Goal: Task Accomplishment & Management: Manage account settings

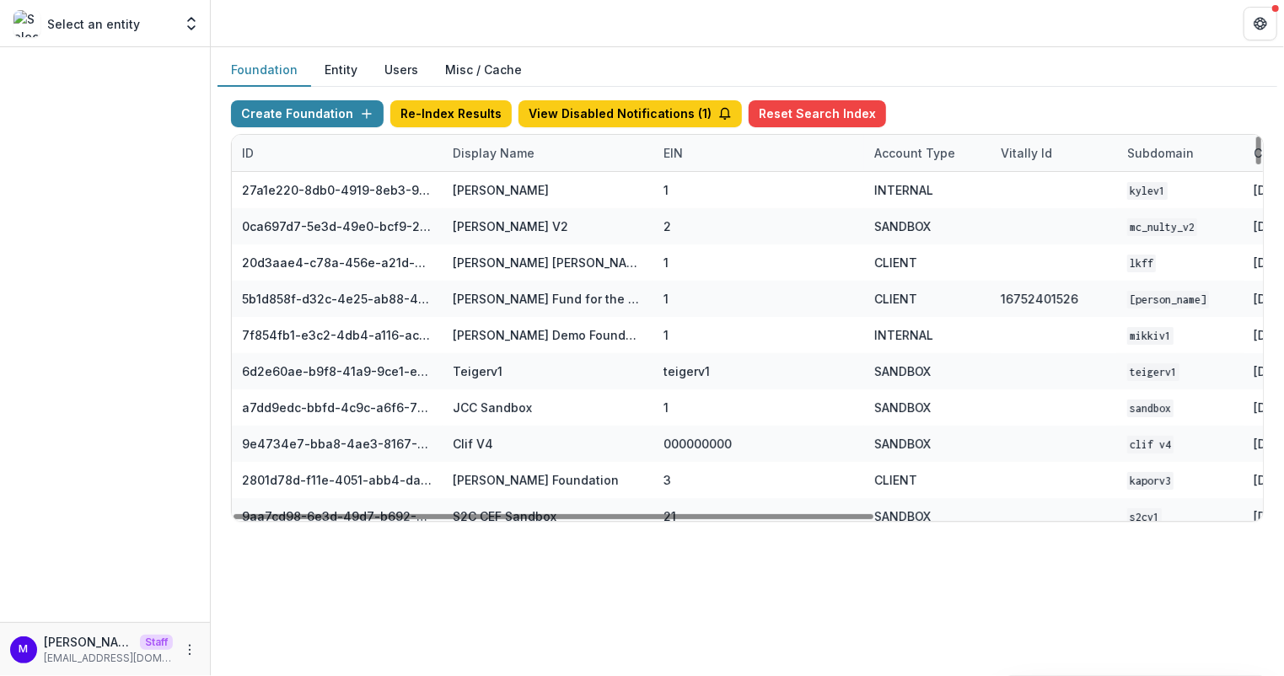
click at [510, 150] on div "Display Name" at bounding box center [494, 153] width 102 height 18
click at [502, 191] on input at bounding box center [546, 189] width 202 height 27
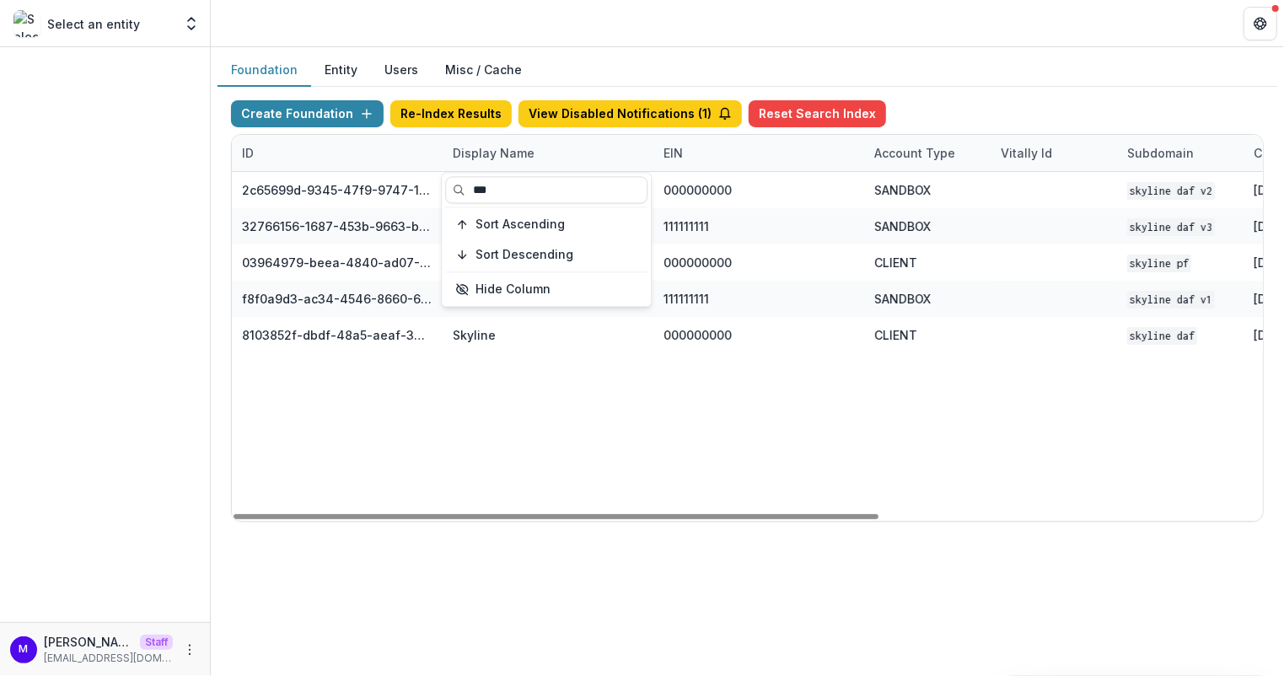
type input "***"
click at [565, 54] on div "Foundation Entity Users Misc / Cache" at bounding box center [747, 70] width 1060 height 33
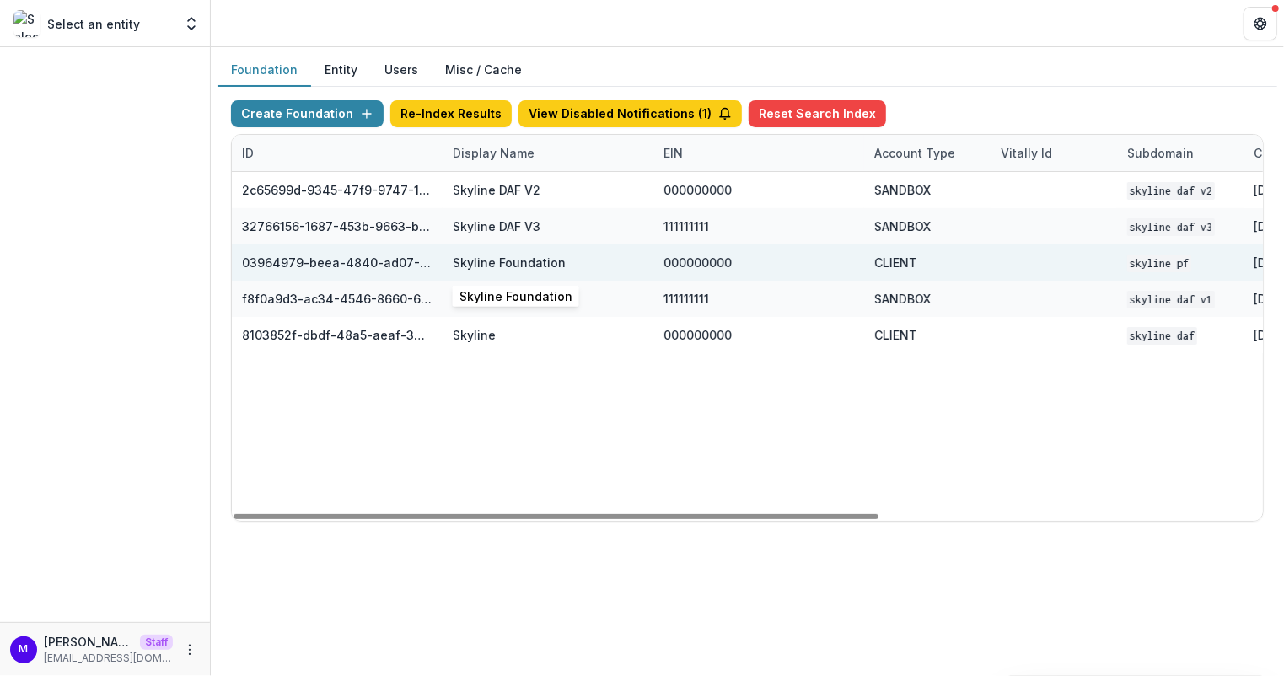
scroll to position [0, 611]
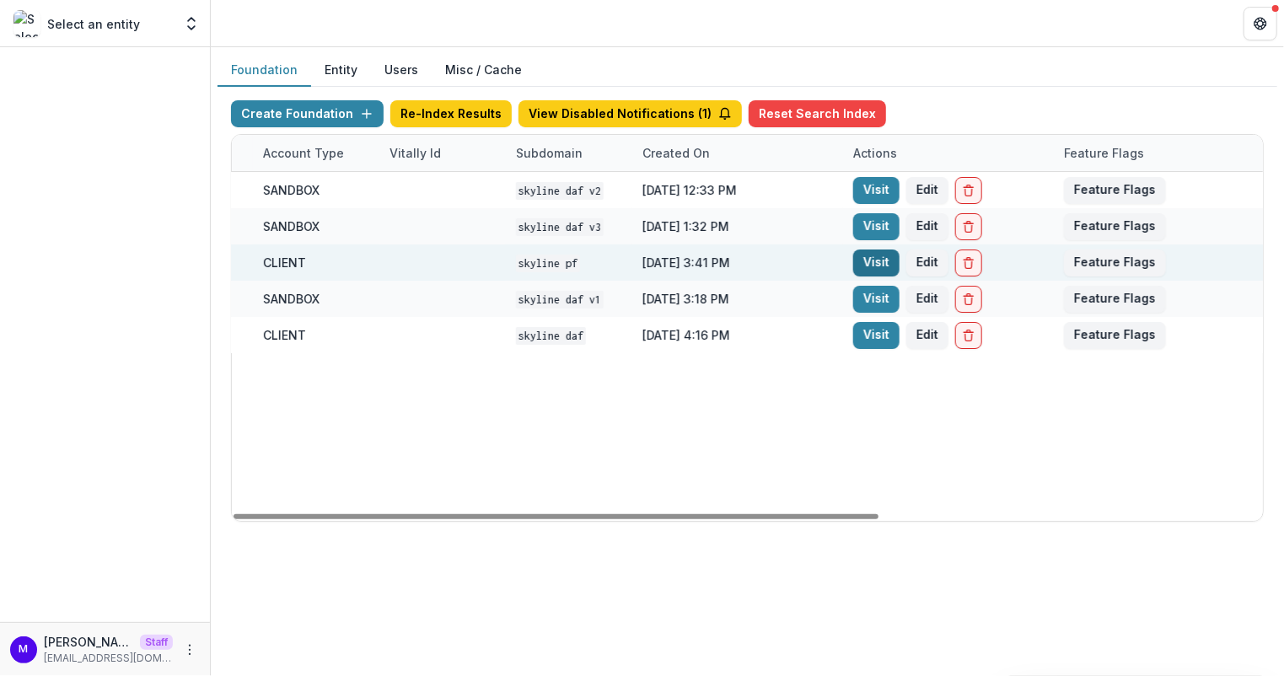
click at [883, 255] on link "Visit" at bounding box center [876, 263] width 46 height 27
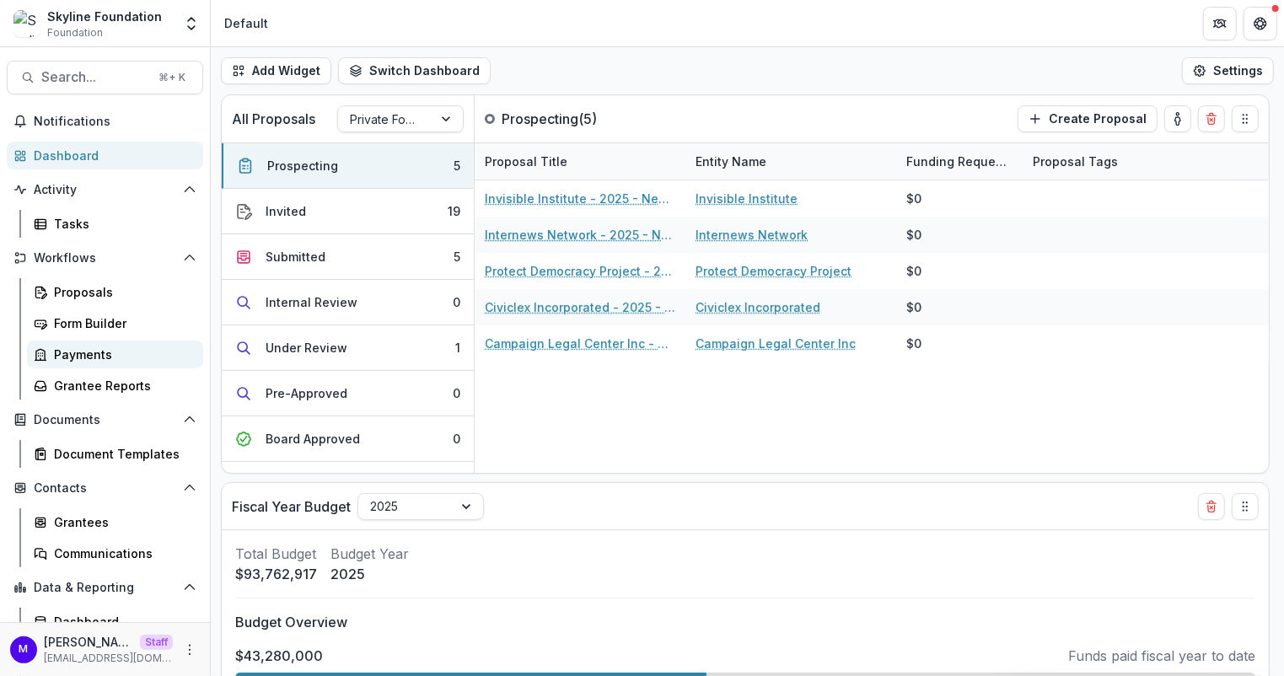
click at [77, 354] on div "Payments" at bounding box center [122, 355] width 136 height 18
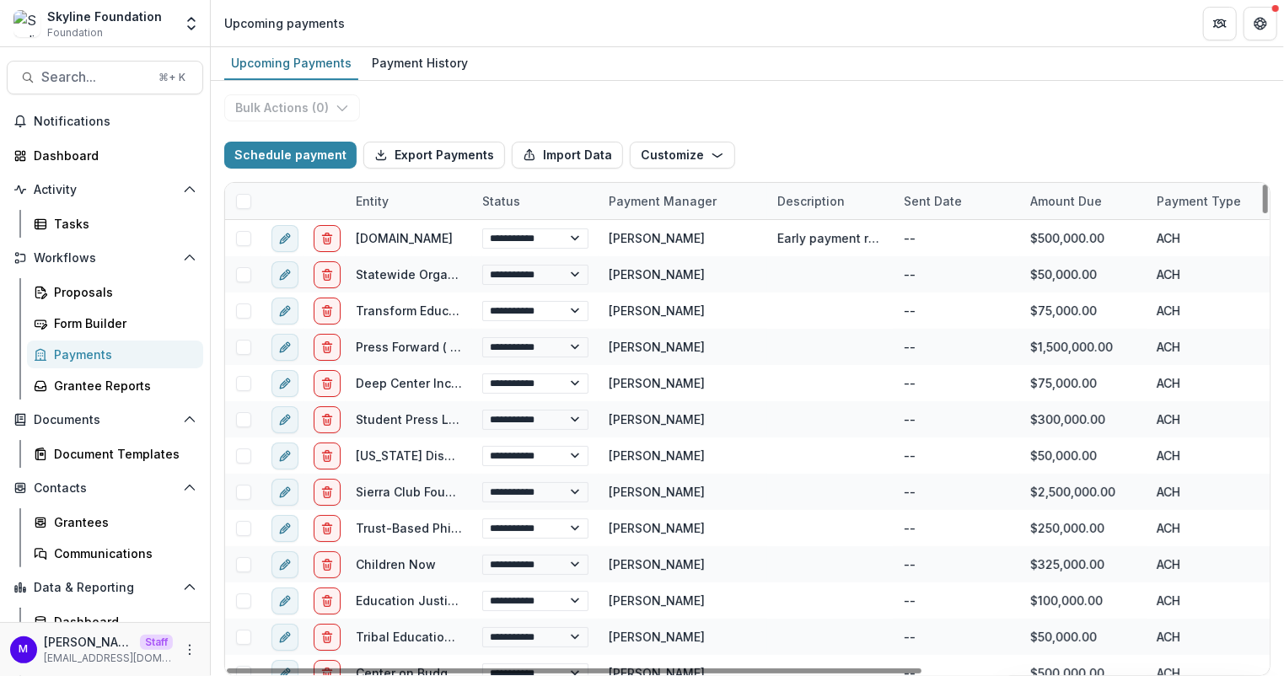
click at [529, 192] on div "Status" at bounding box center [535, 201] width 126 height 36
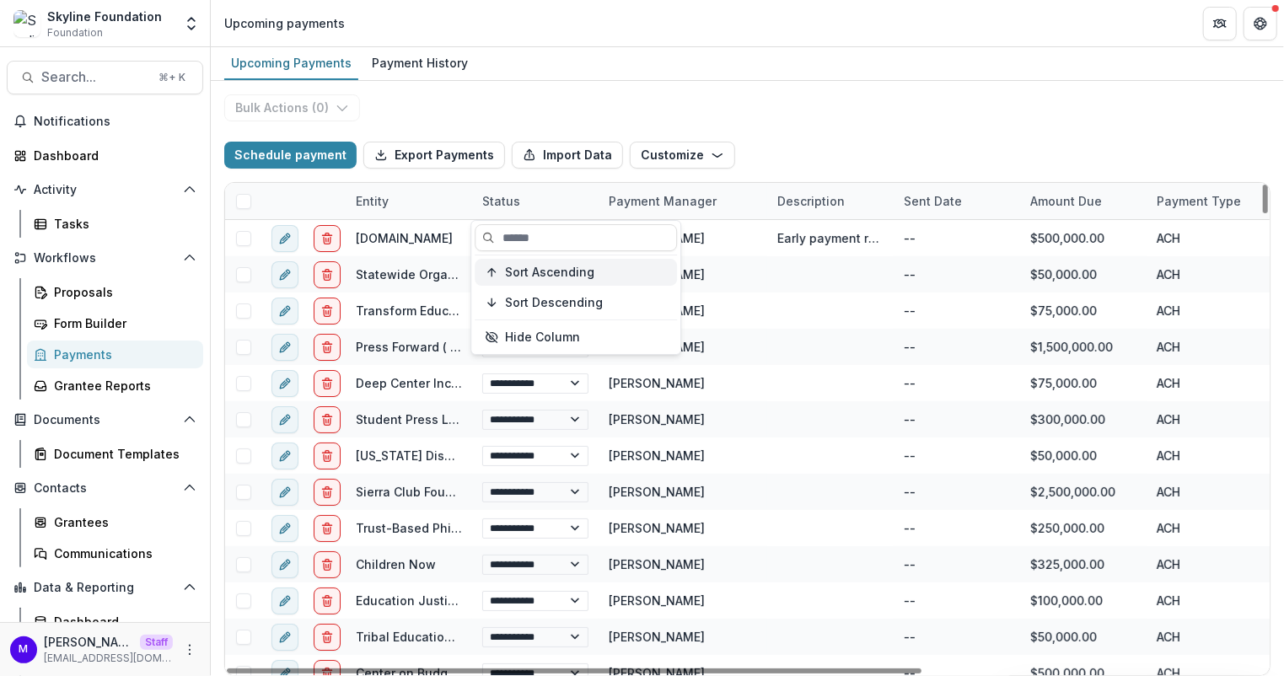
click at [567, 269] on span "Sort Ascending" at bounding box center [549, 273] width 89 height 14
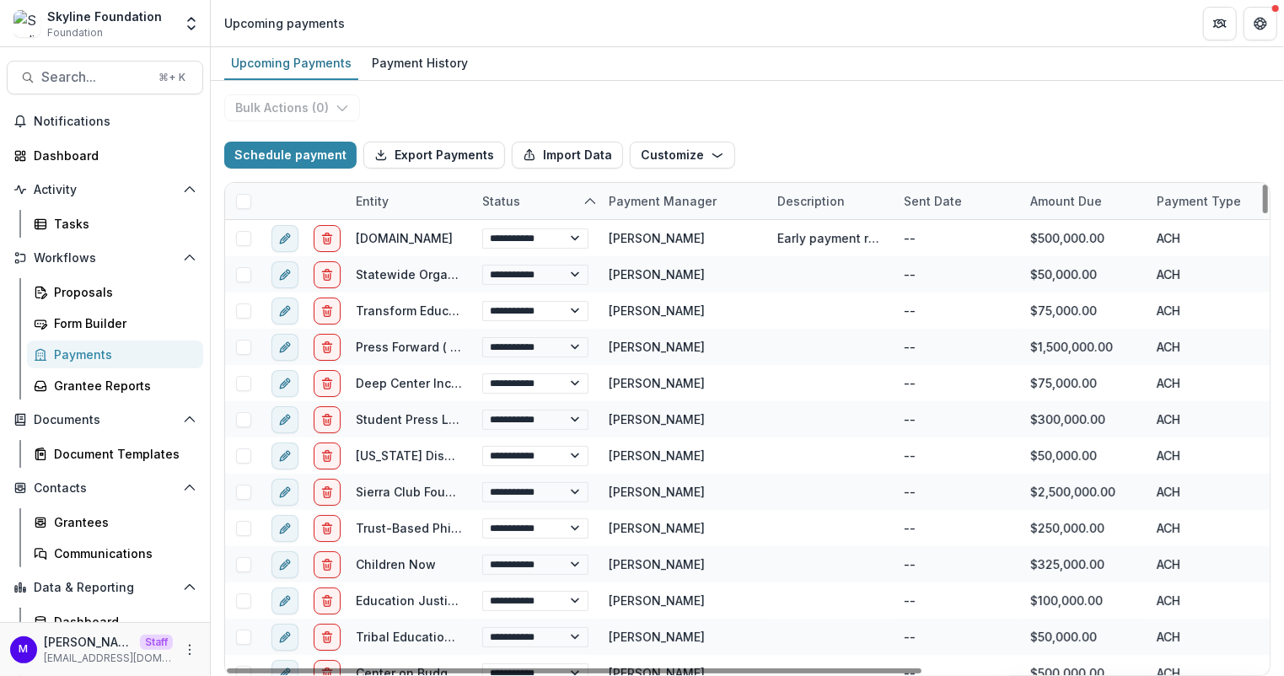
click at [890, 67] on div "Upcoming Payments Payment History" at bounding box center [747, 64] width 1073 height 34
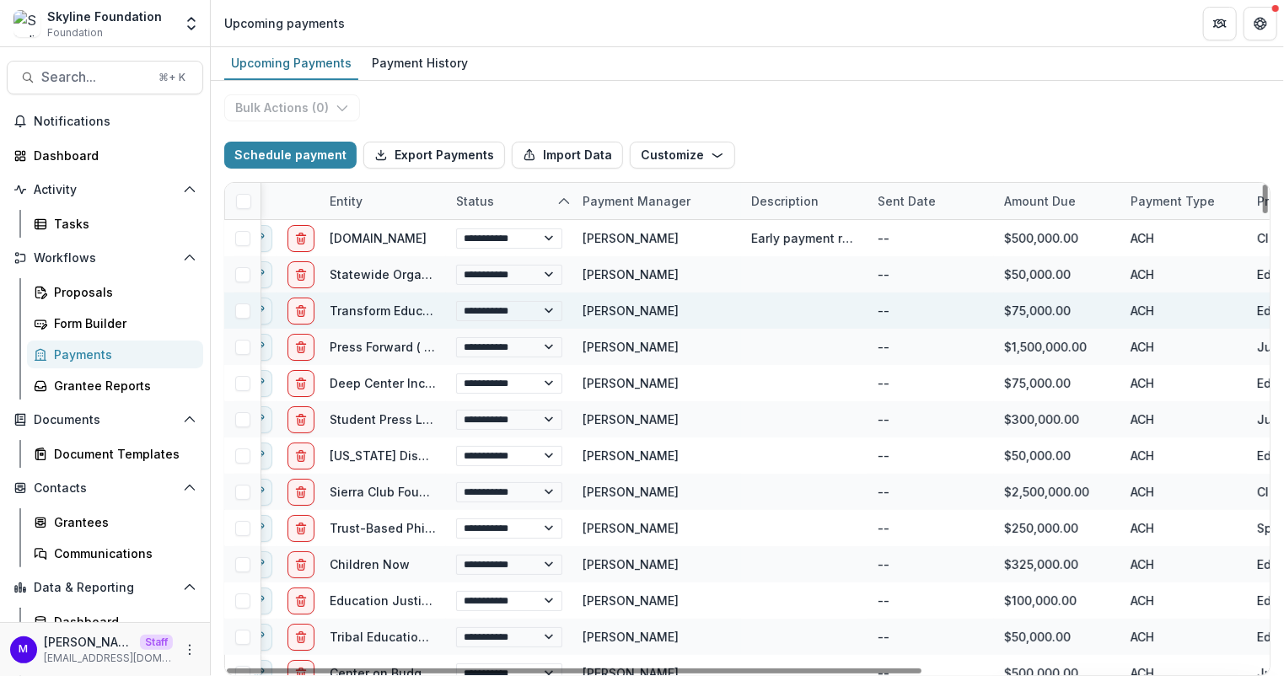
scroll to position [0, 47]
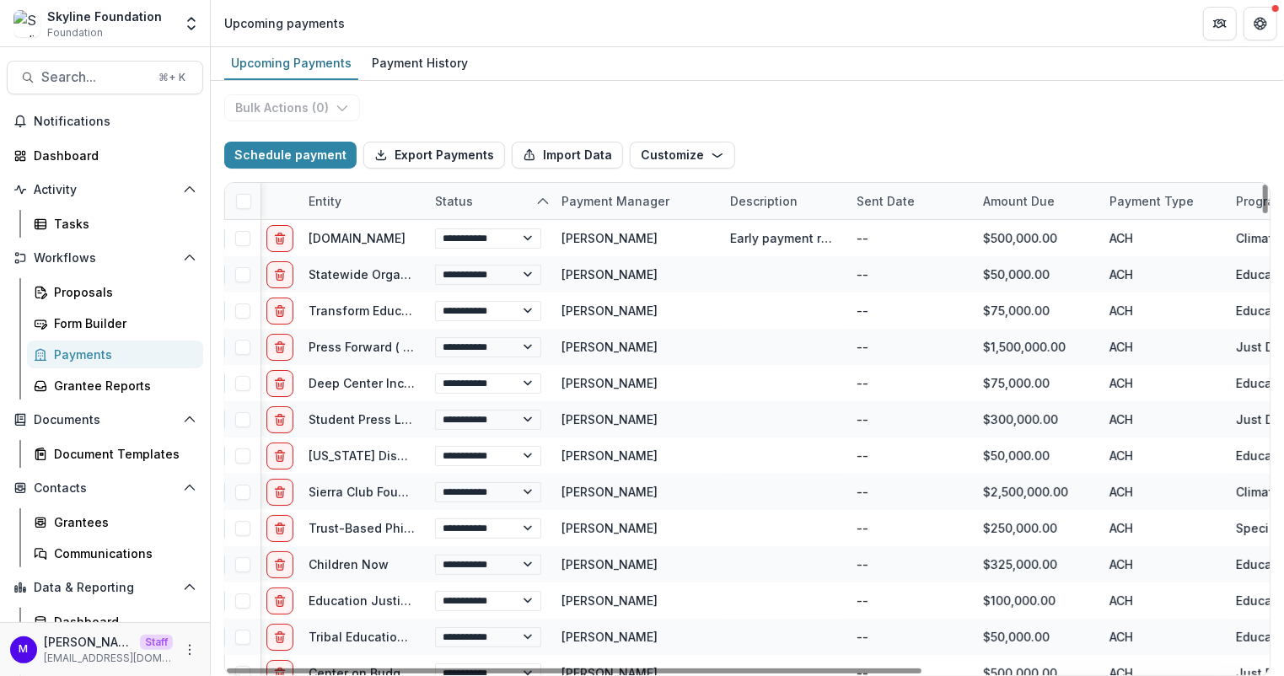
click at [441, 211] on div "Status" at bounding box center [488, 201] width 126 height 36
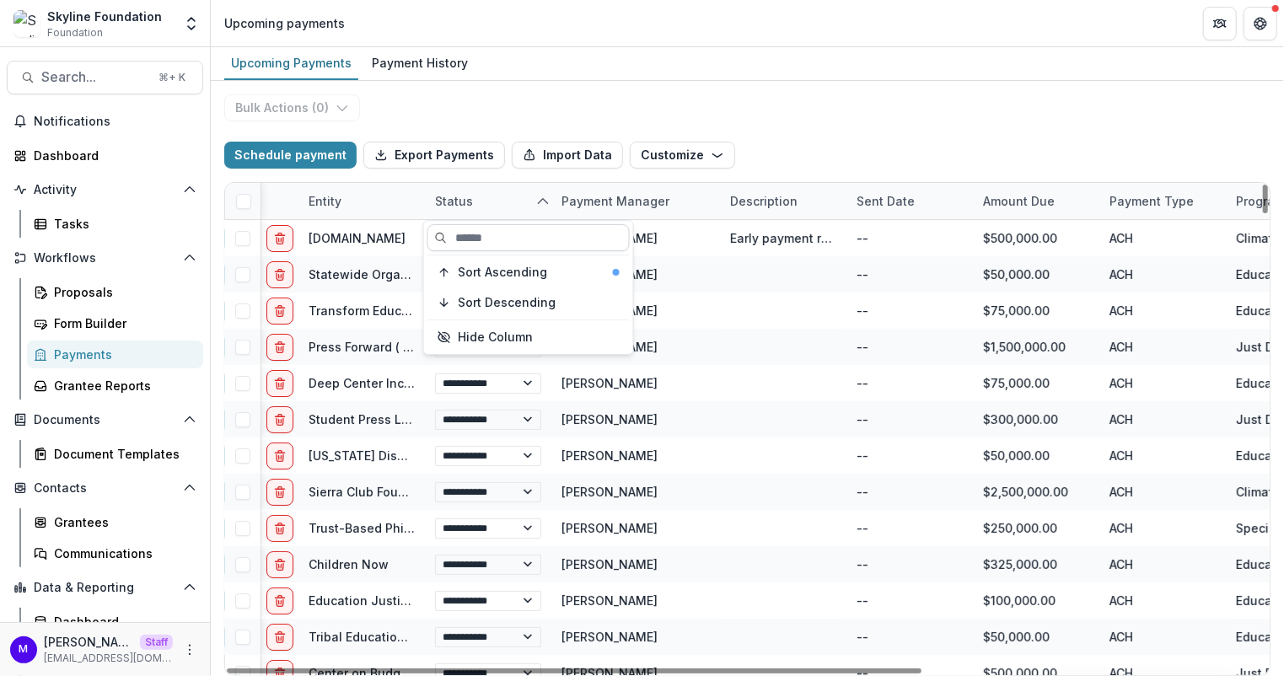
click at [473, 230] on input at bounding box center [528, 237] width 202 height 27
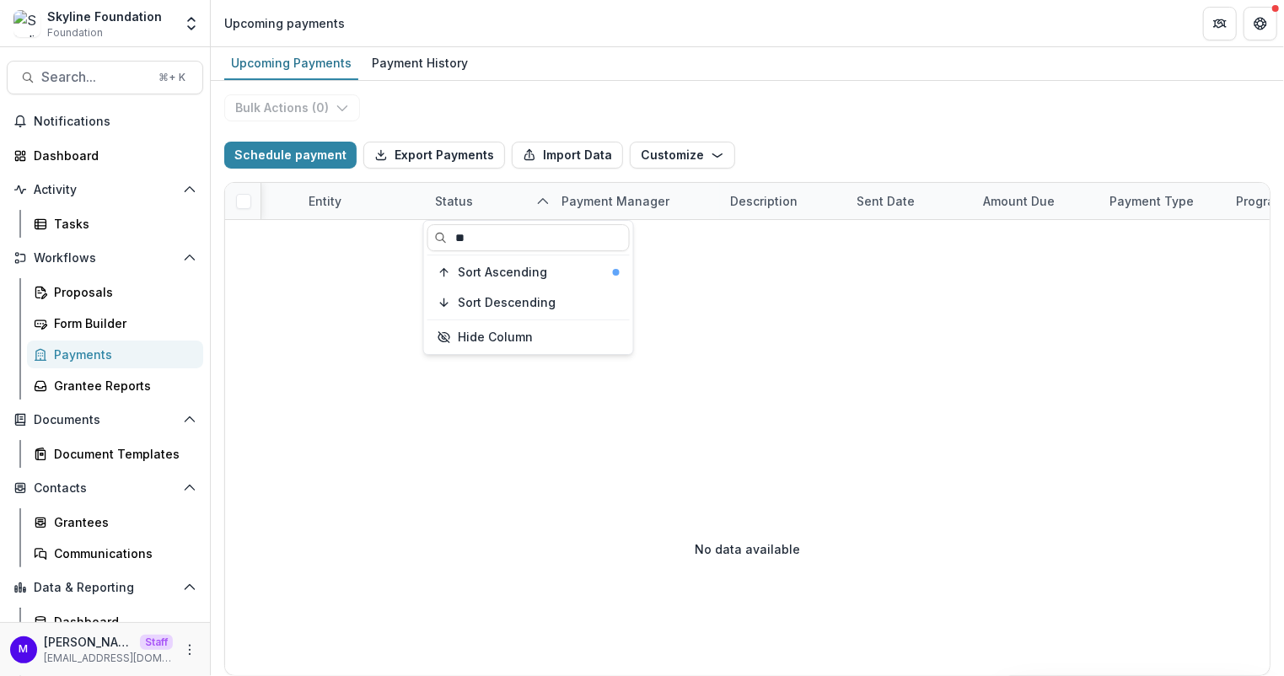
type input "*"
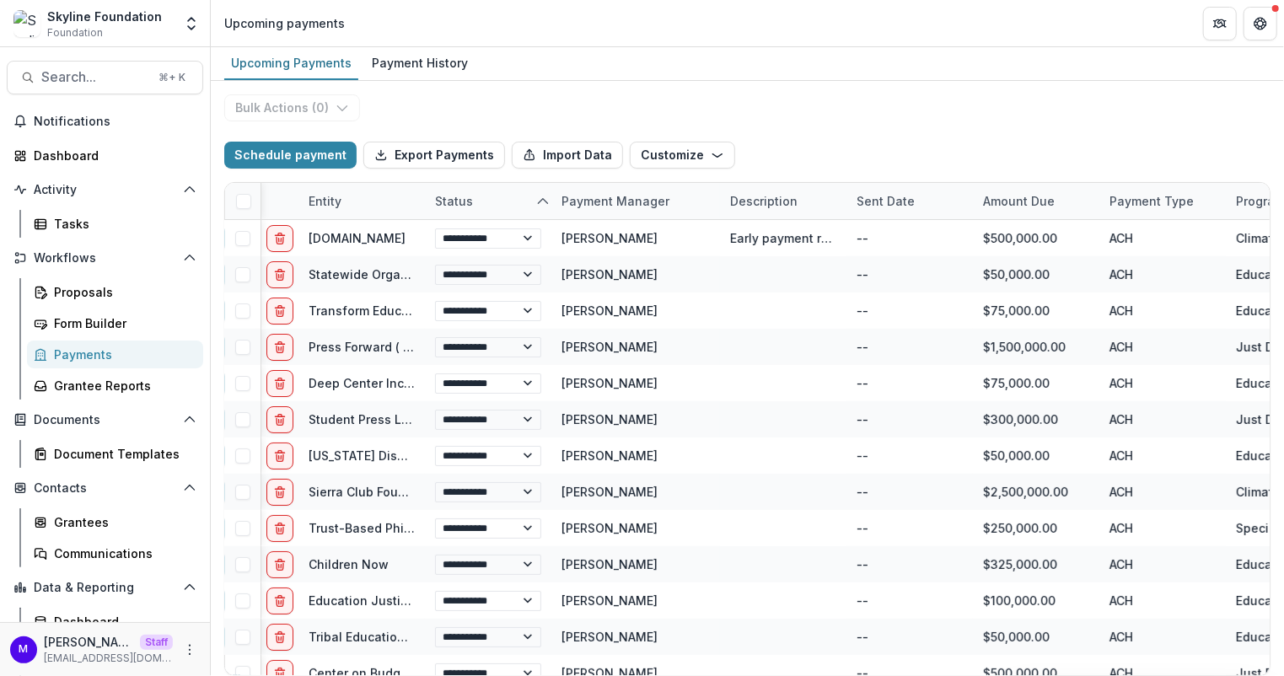
click at [533, 51] on div "Upcoming Payments Payment History" at bounding box center [747, 64] width 1073 height 34
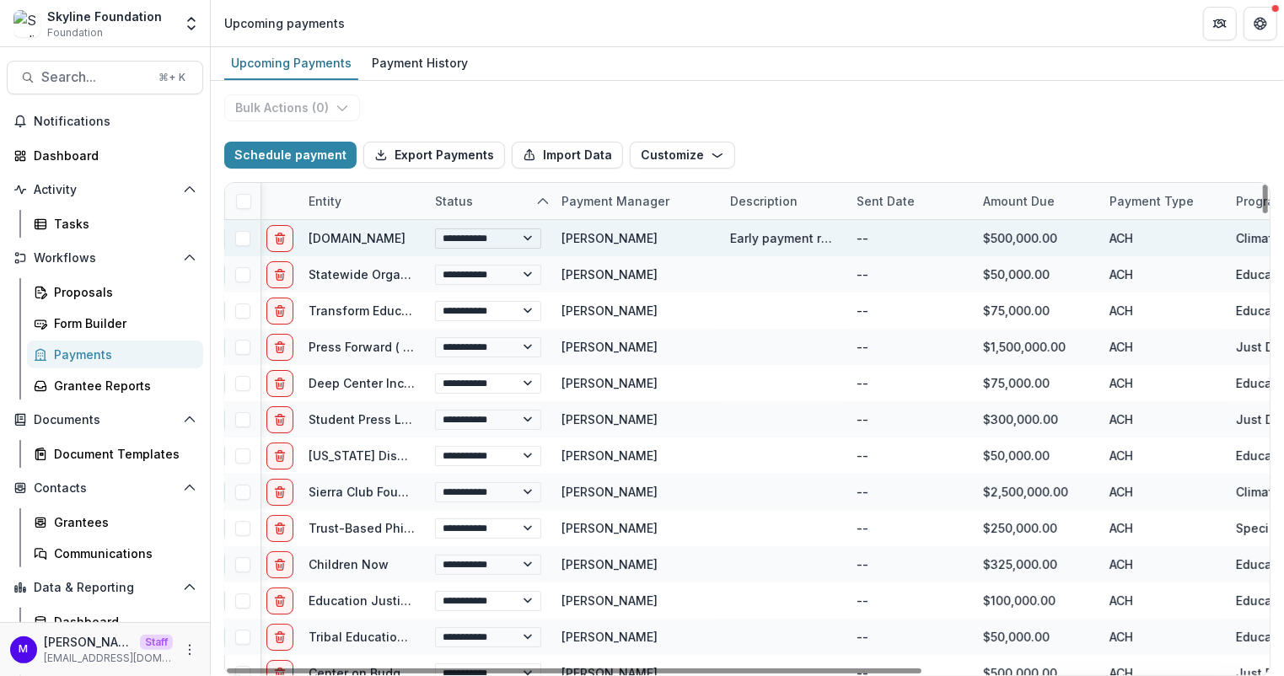
click at [526, 235] on select "**********" at bounding box center [488, 238] width 106 height 20
select select "**********"
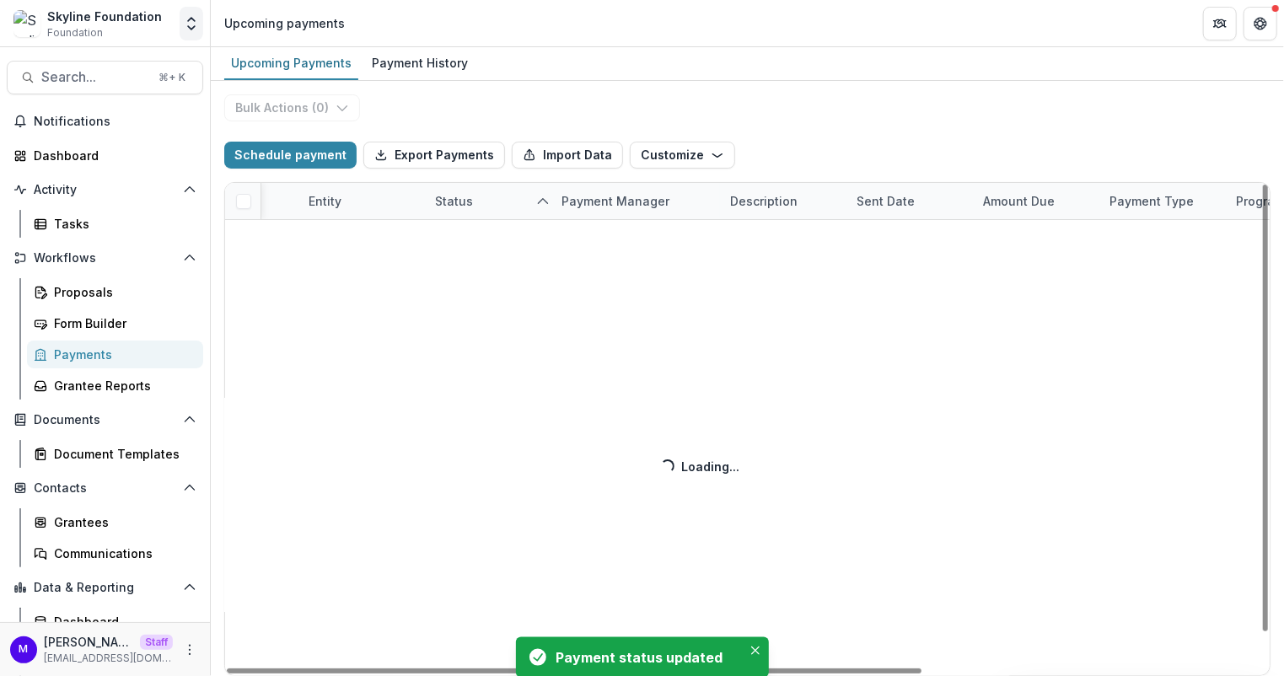
select select "******"
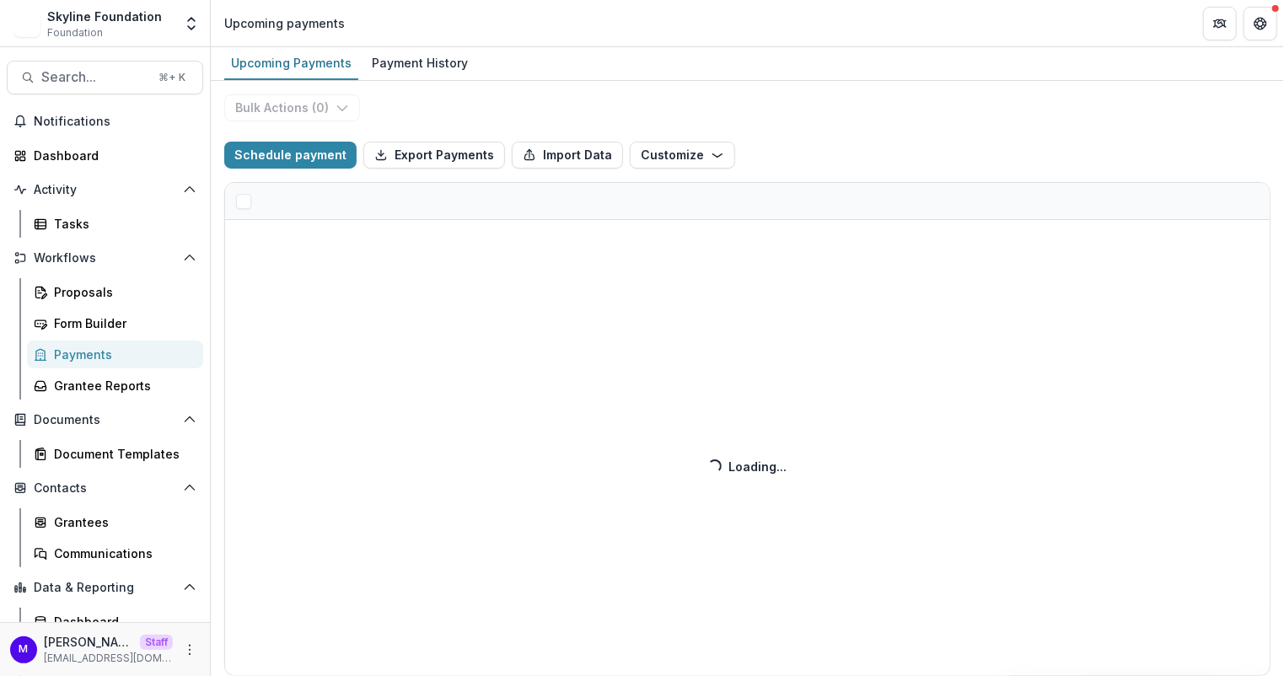
select select "******"
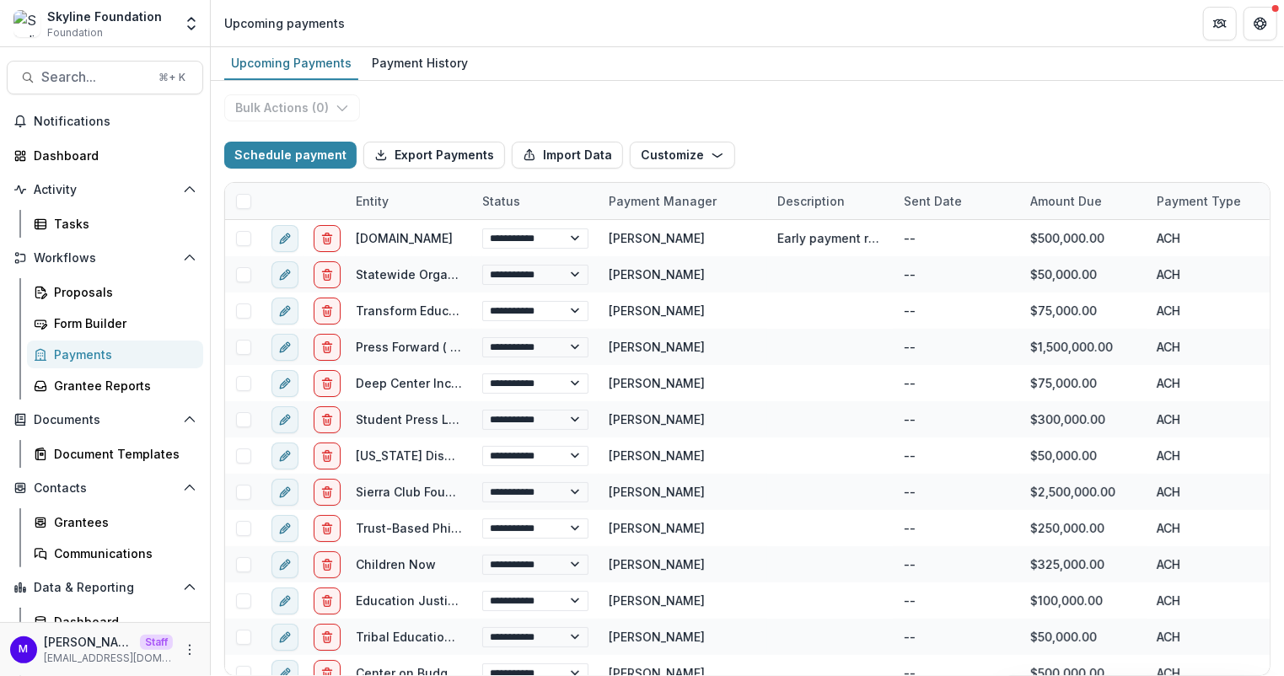
select select "******"
click at [498, 192] on div "Status" at bounding box center [501, 201] width 58 height 18
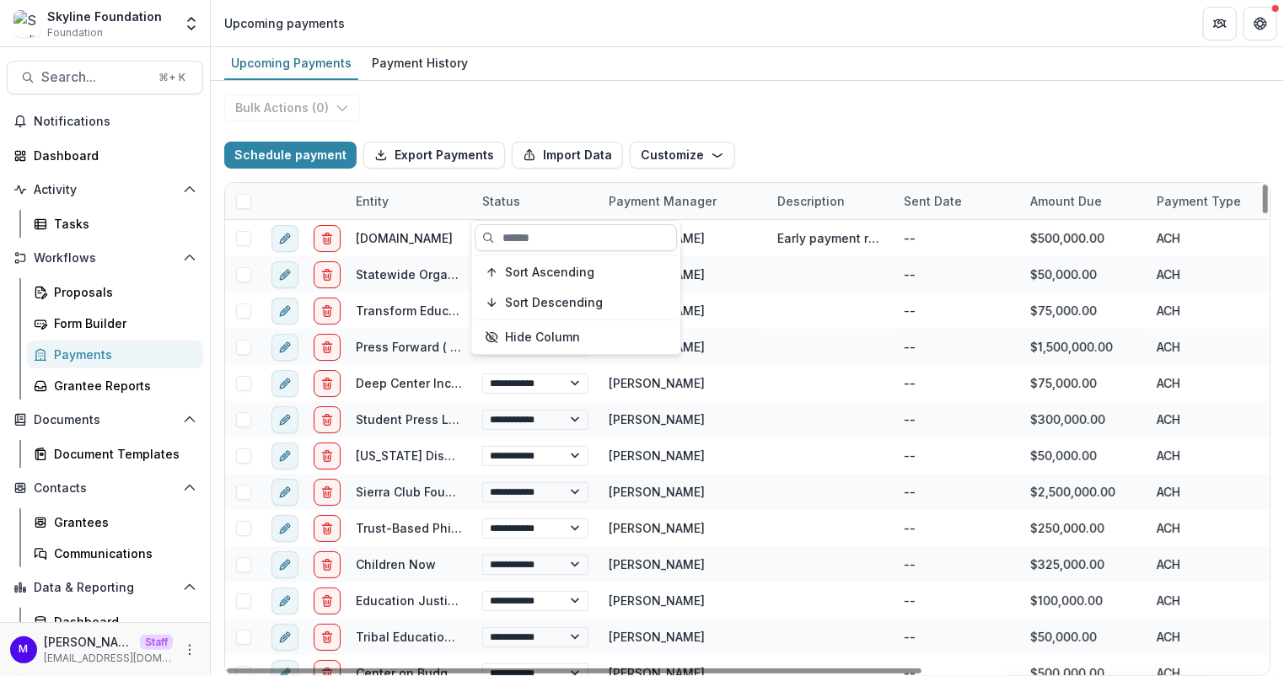
click at [514, 235] on input at bounding box center [576, 237] width 202 height 27
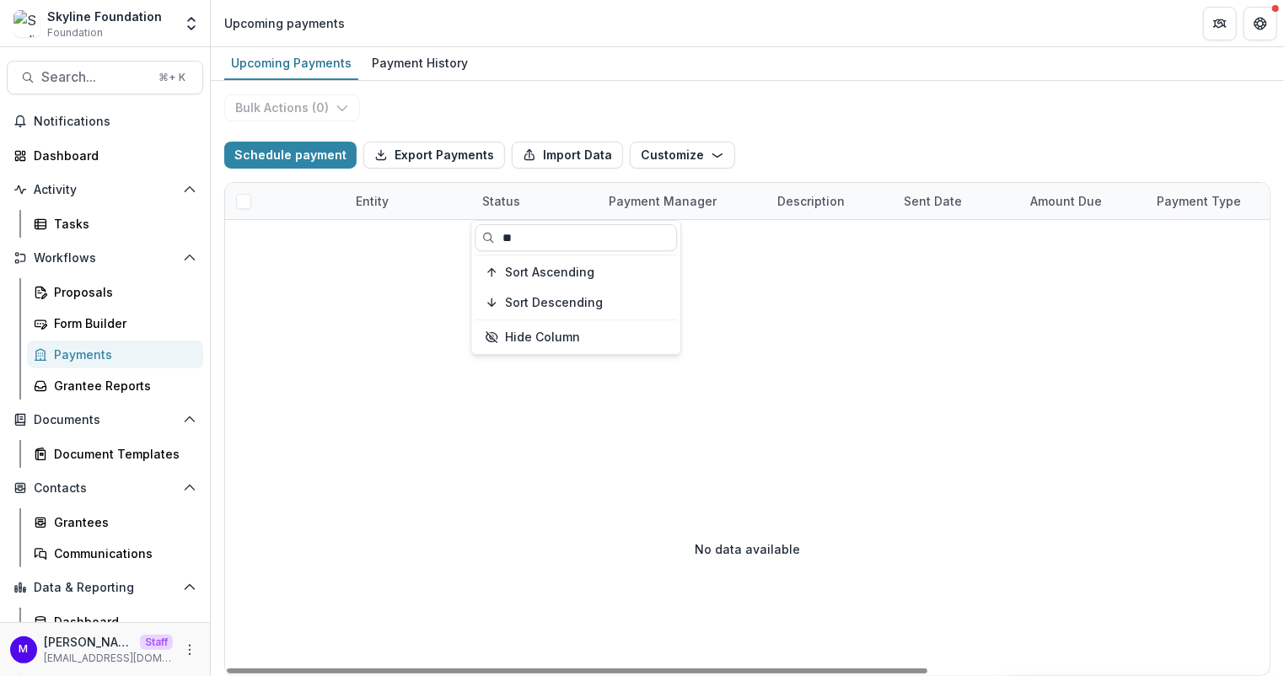
type input "**"
click at [556, 105] on div "Bulk Actions ( 0 ) Schedule payment Export Payments Import Data Customize New C…" at bounding box center [747, 378] width 1073 height 595
click at [498, 199] on div "Status" at bounding box center [501, 201] width 58 height 18
click at [534, 250] on input "**" at bounding box center [576, 237] width 202 height 27
type input "*"
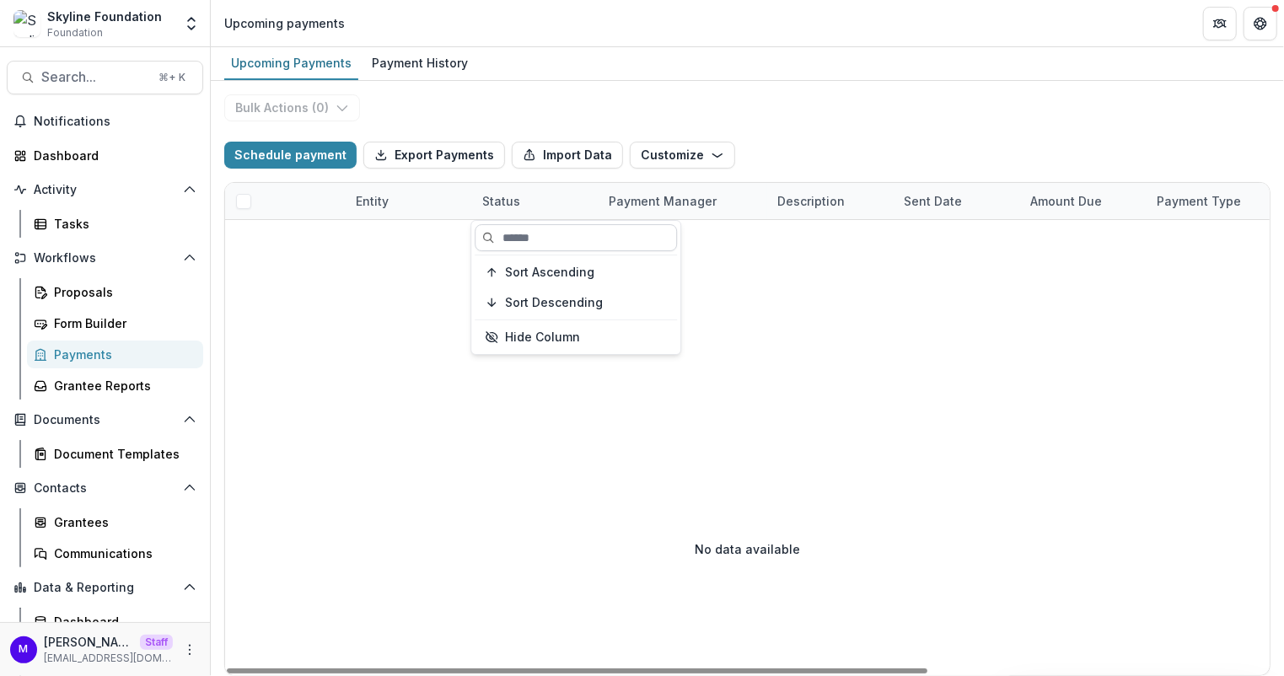
type input "*"
select select "******"
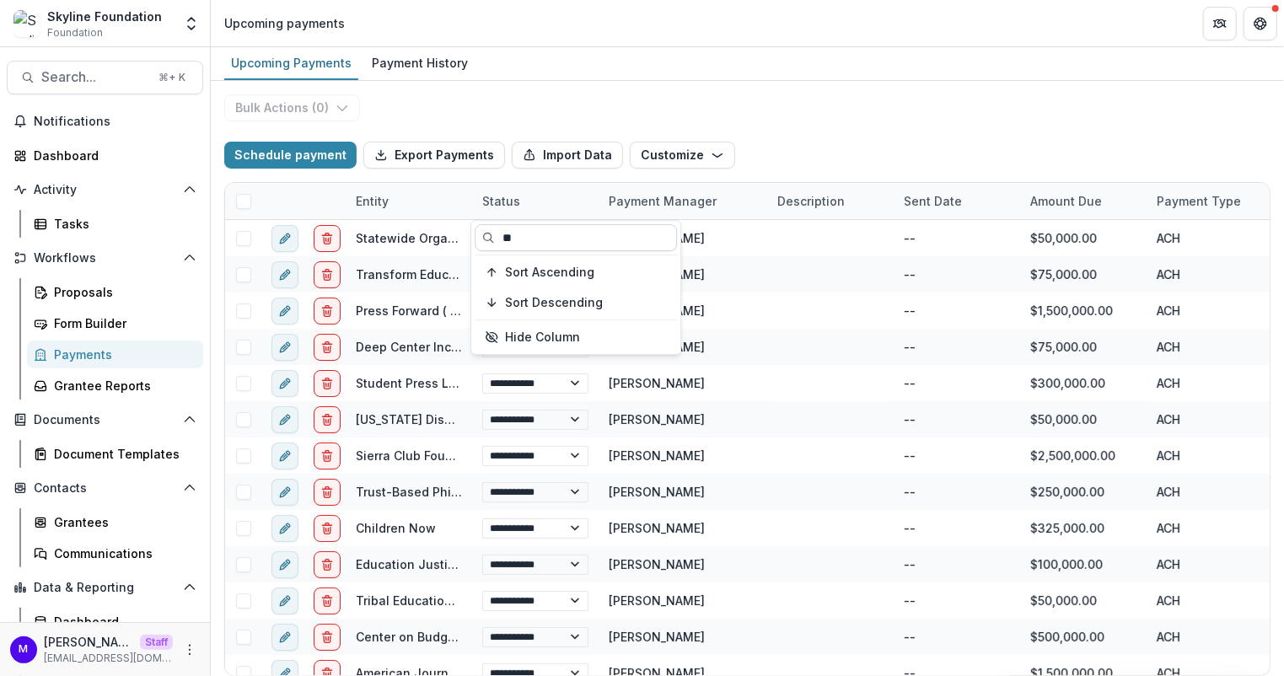
type input "*"
select select "******"
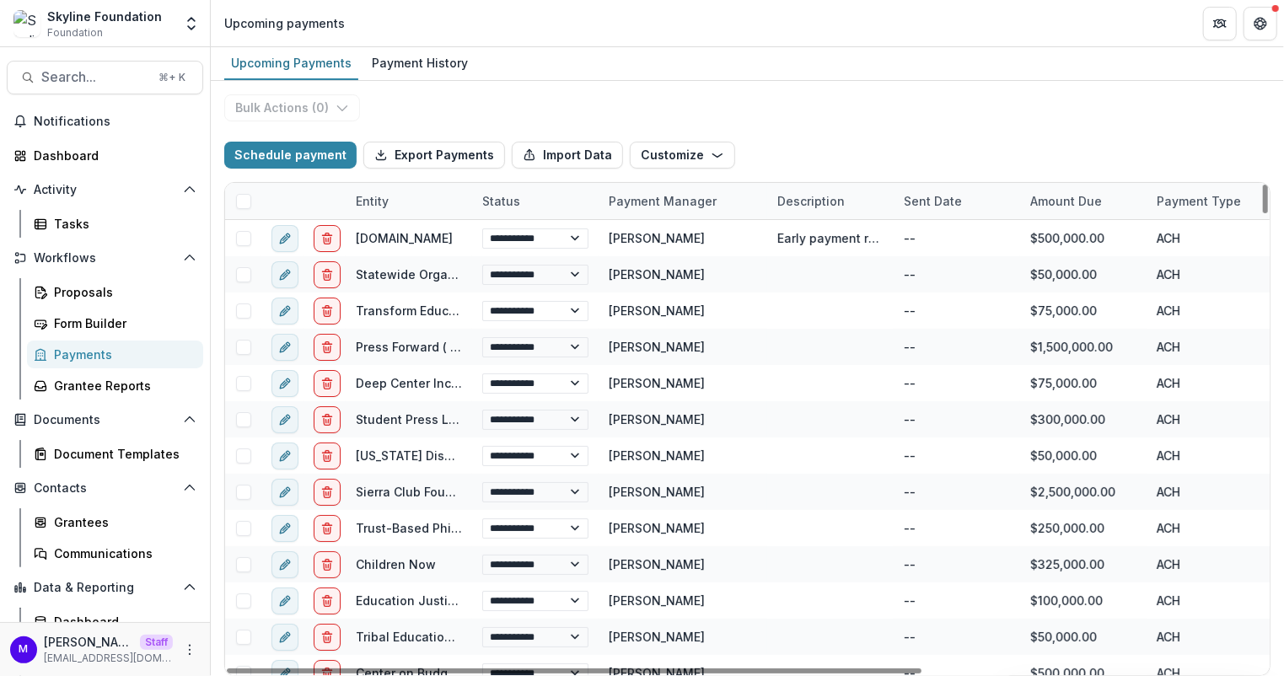
click at [566, 79] on div "Upcoming Payments Payment History" at bounding box center [747, 64] width 1073 height 34
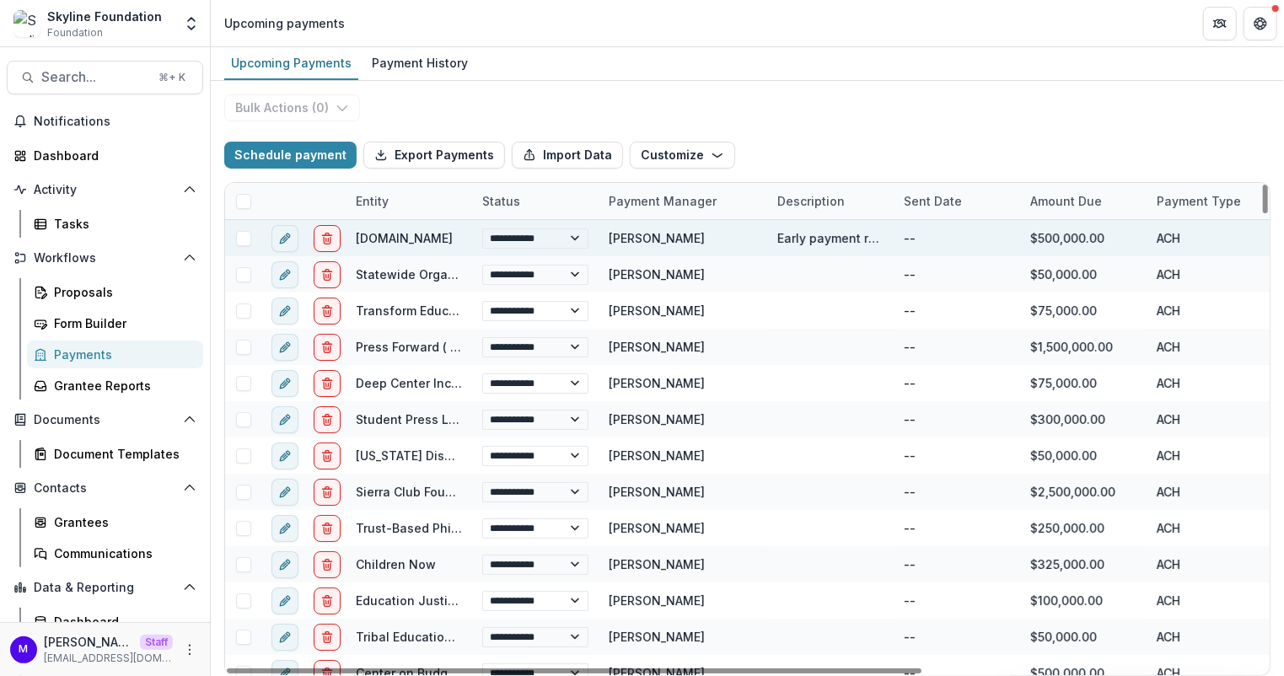
click at [550, 223] on div "**********" at bounding box center [535, 238] width 126 height 36
click at [549, 245] on select "**********" at bounding box center [535, 238] width 106 height 20
select select "******"
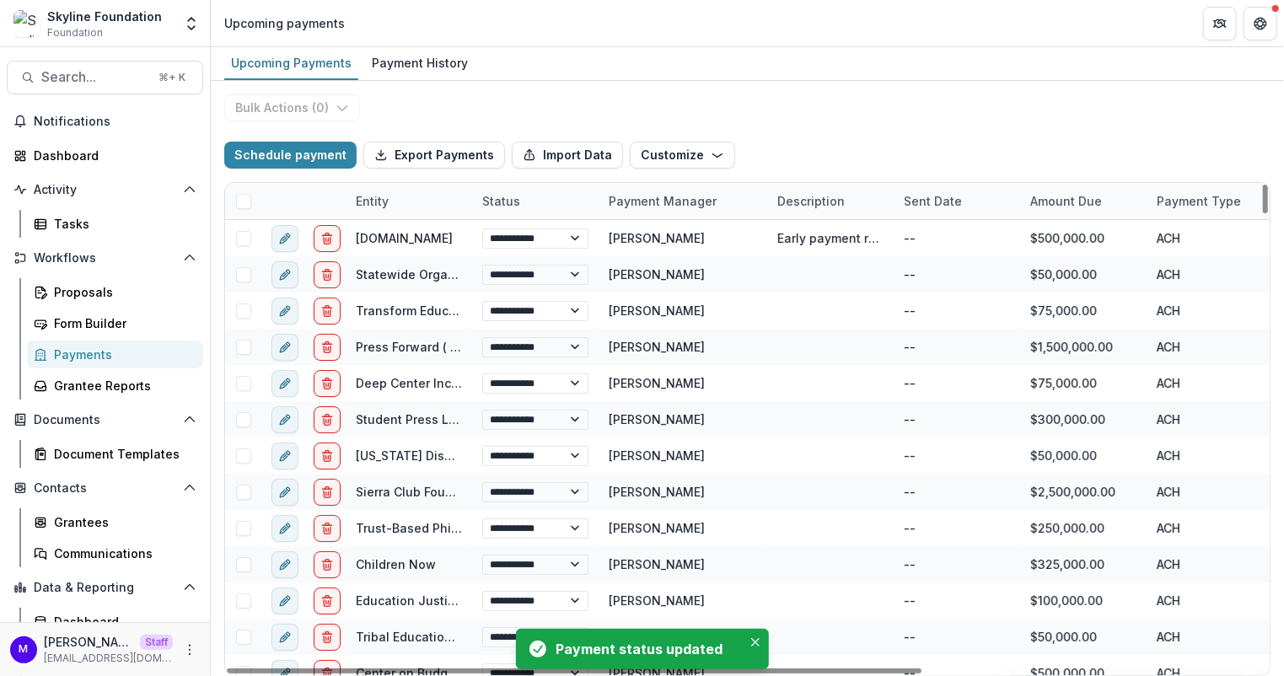
click at [525, 196] on div "Status" at bounding box center [501, 201] width 58 height 18
click at [534, 75] on div "Upcoming Payments Payment History" at bounding box center [747, 64] width 1073 height 34
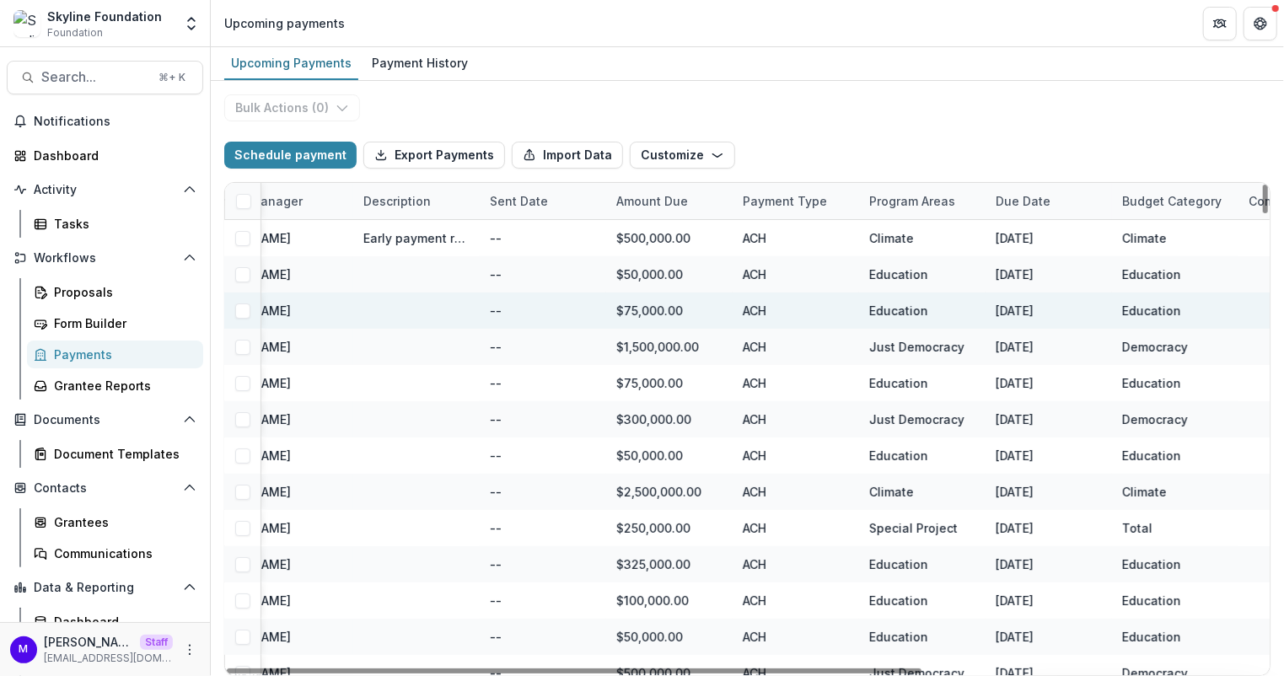
scroll to position [0, 507]
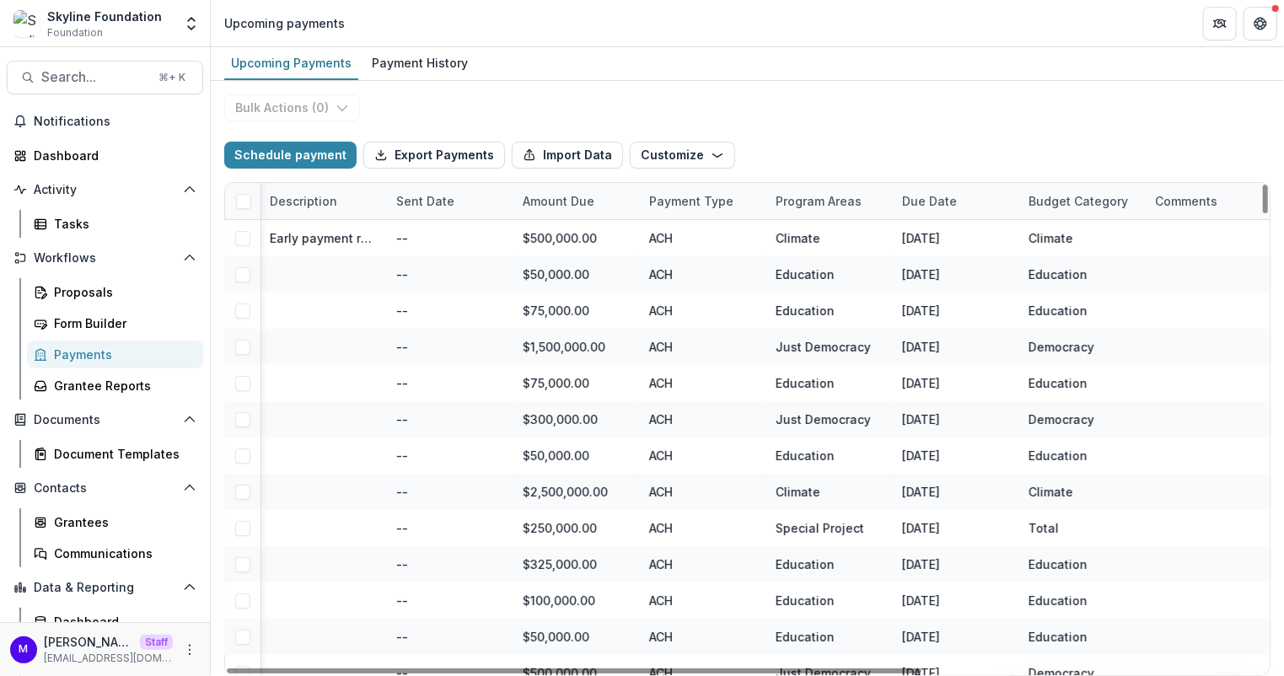
click at [929, 192] on div "Due Date" at bounding box center [929, 201] width 75 height 18
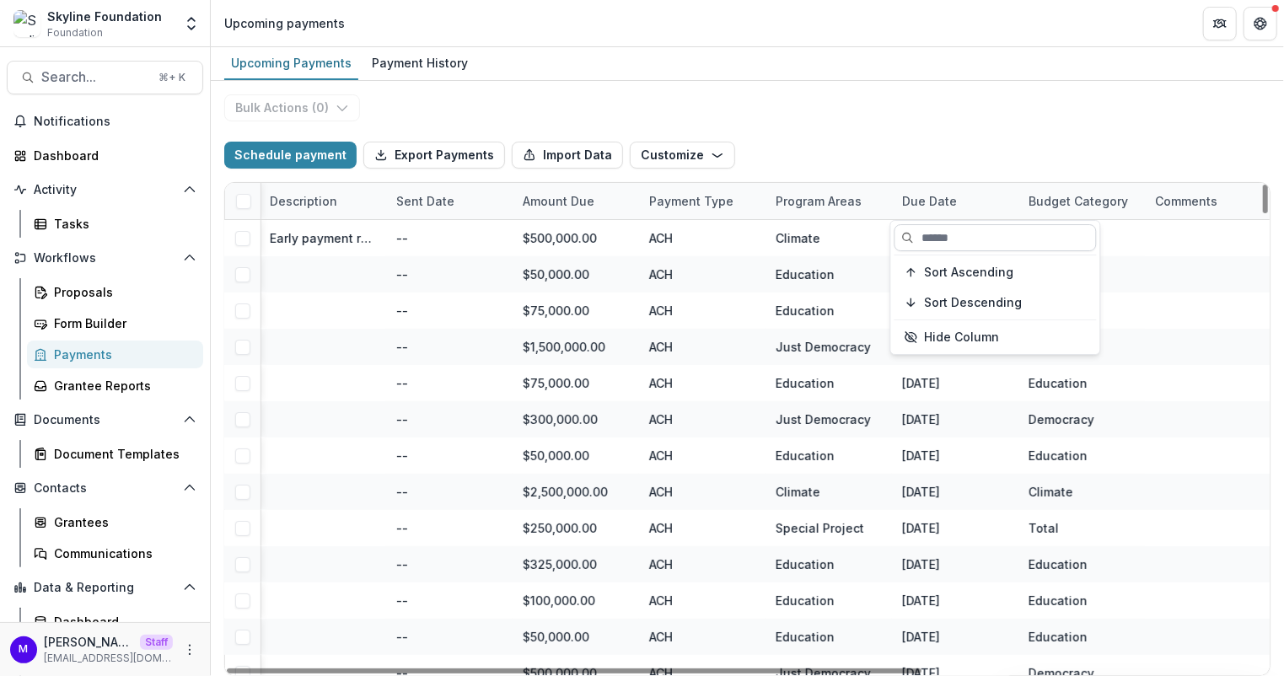
click at [956, 243] on input at bounding box center [995, 237] width 202 height 27
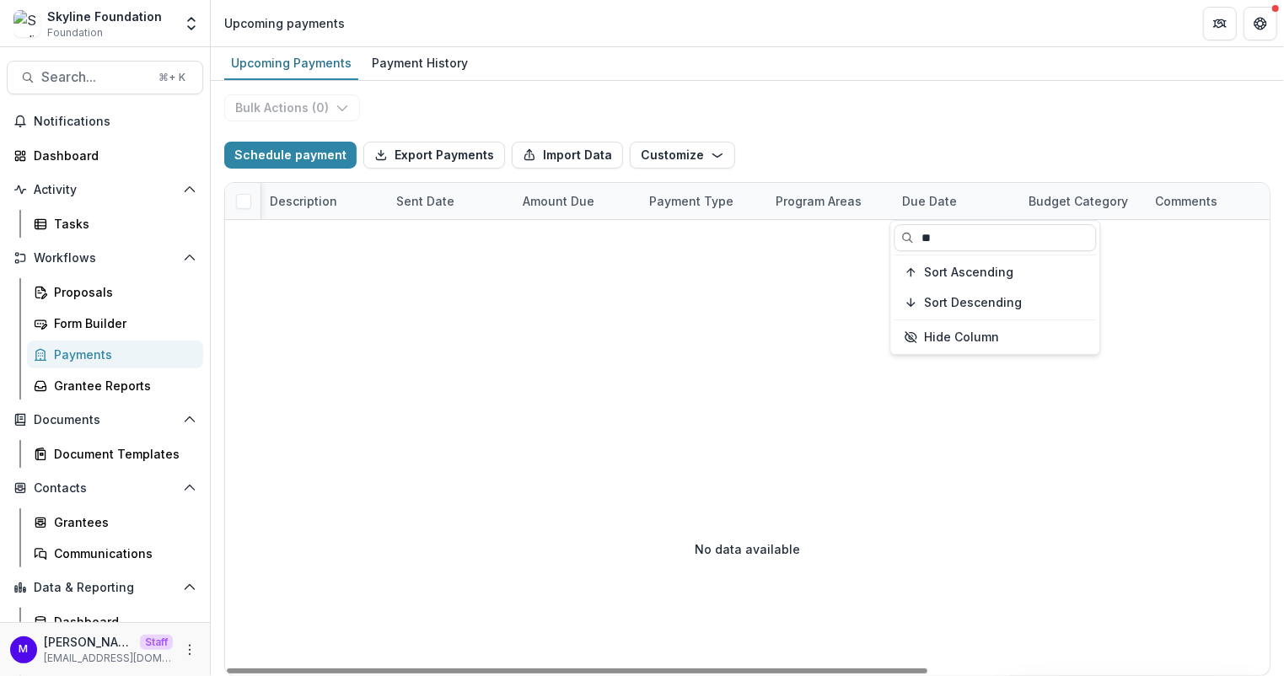
type input "*"
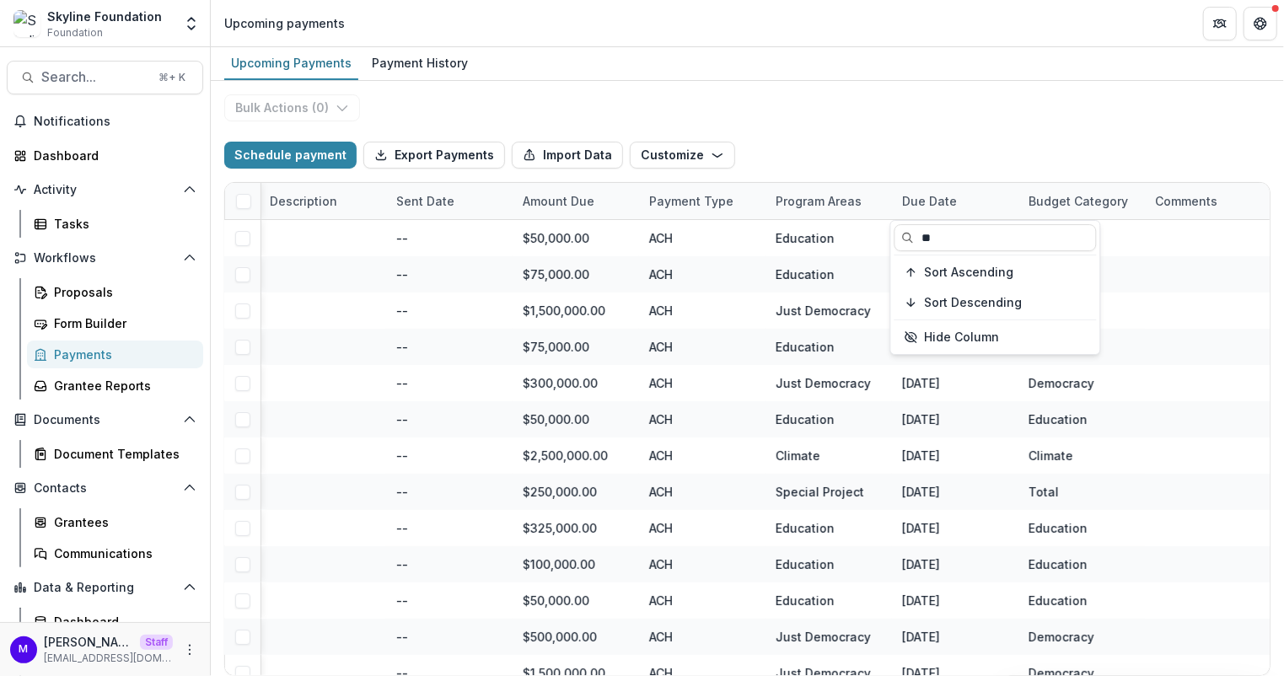
type input "*"
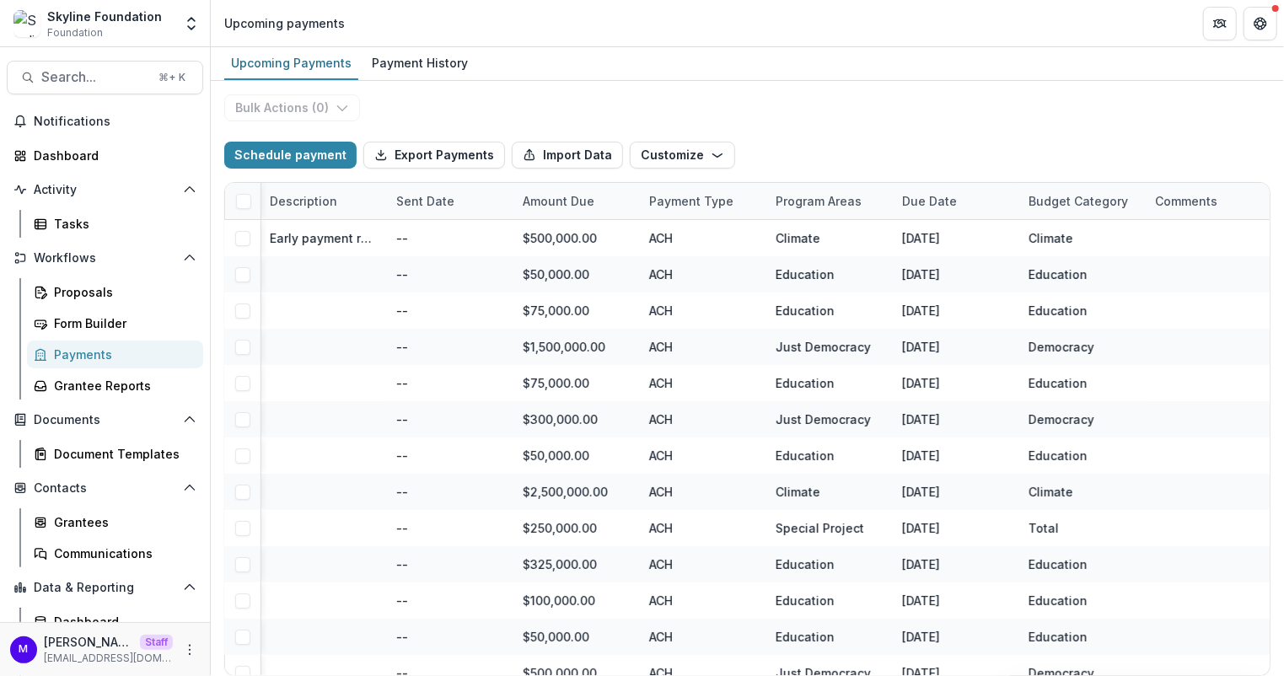
click at [954, 85] on div "**********" at bounding box center [747, 378] width 1073 height 595
click at [921, 189] on div "Due Date" at bounding box center [955, 201] width 126 height 36
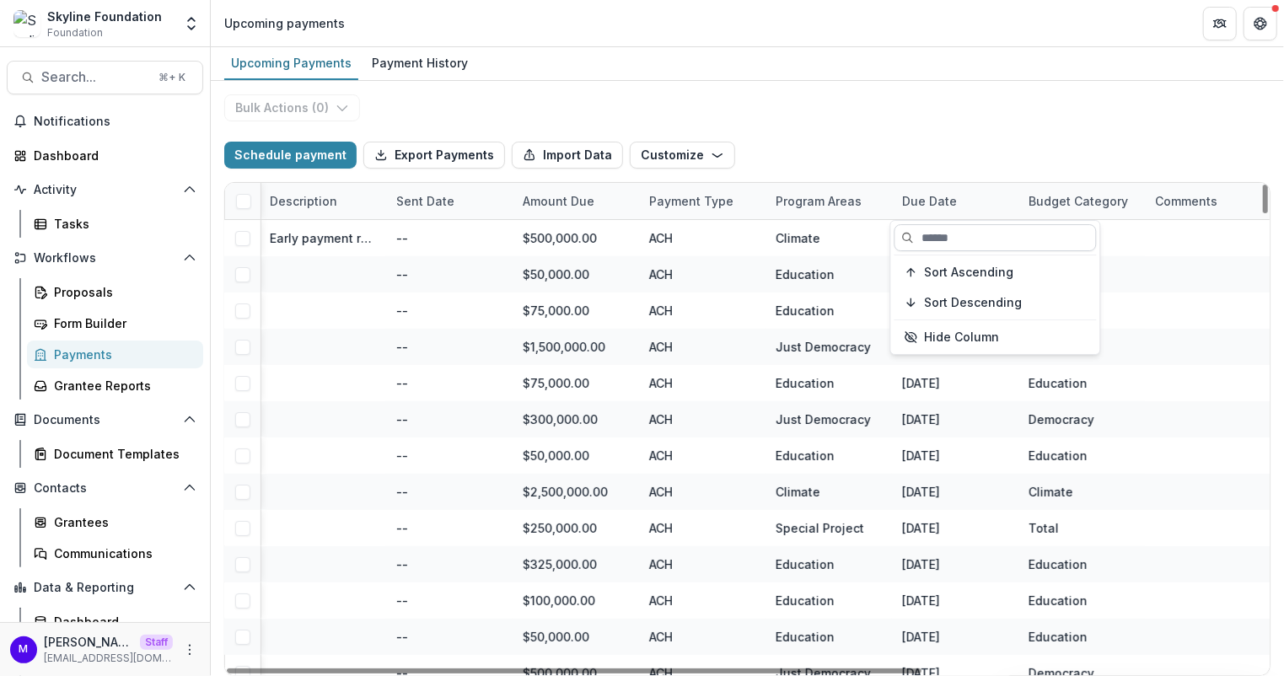
click at [930, 240] on input at bounding box center [995, 237] width 202 height 27
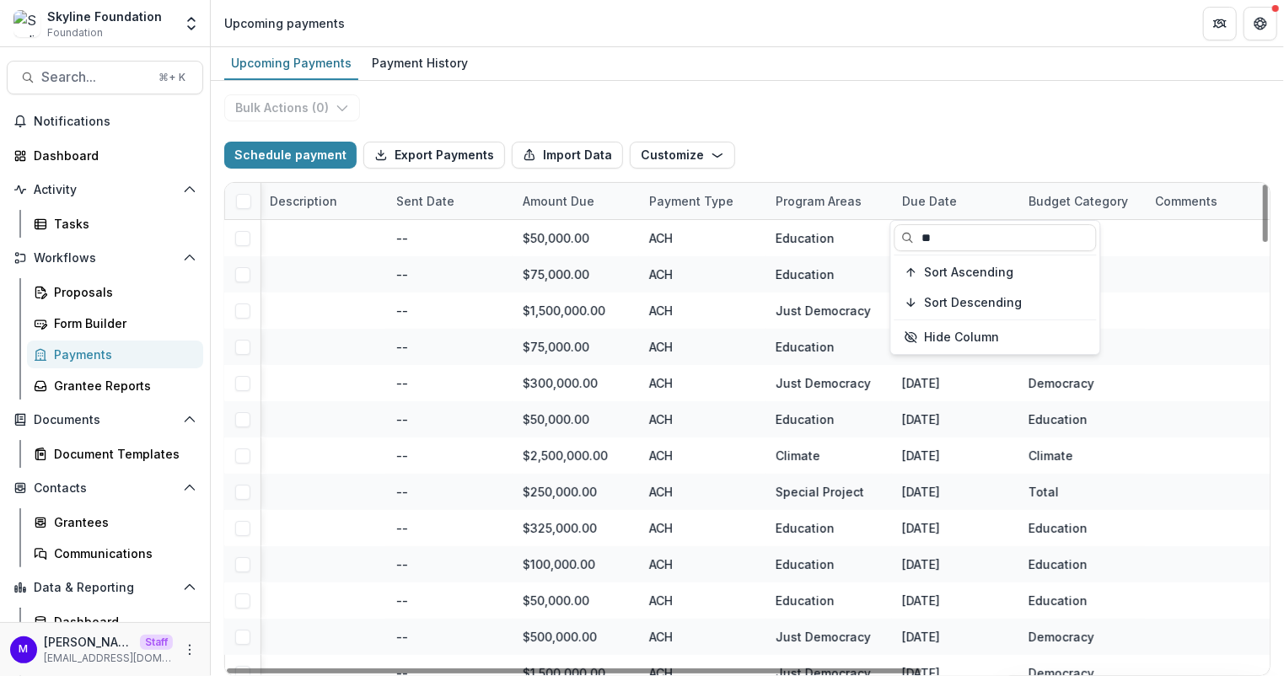
type input "**"
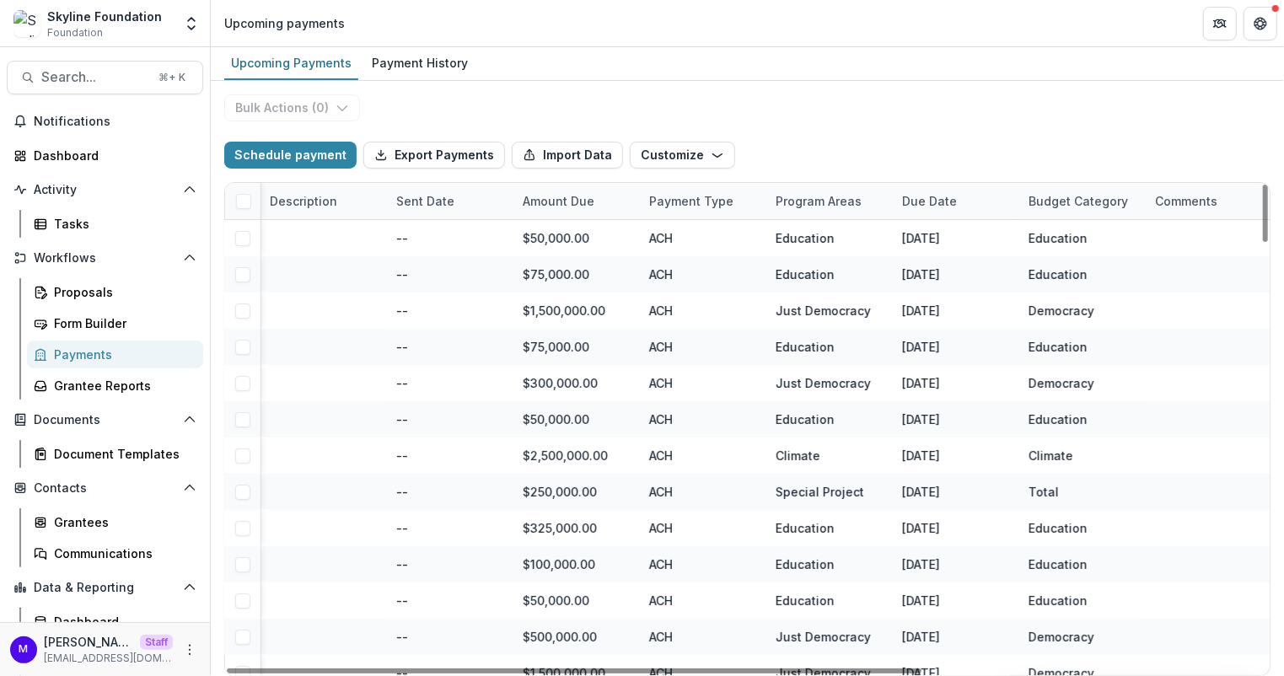
click at [978, 137] on div "Schedule payment Export Payments Import Data Customize New Custom Field Manage …" at bounding box center [747, 155] width 1046 height 54
click at [923, 194] on div "Due Date" at bounding box center [929, 201] width 75 height 18
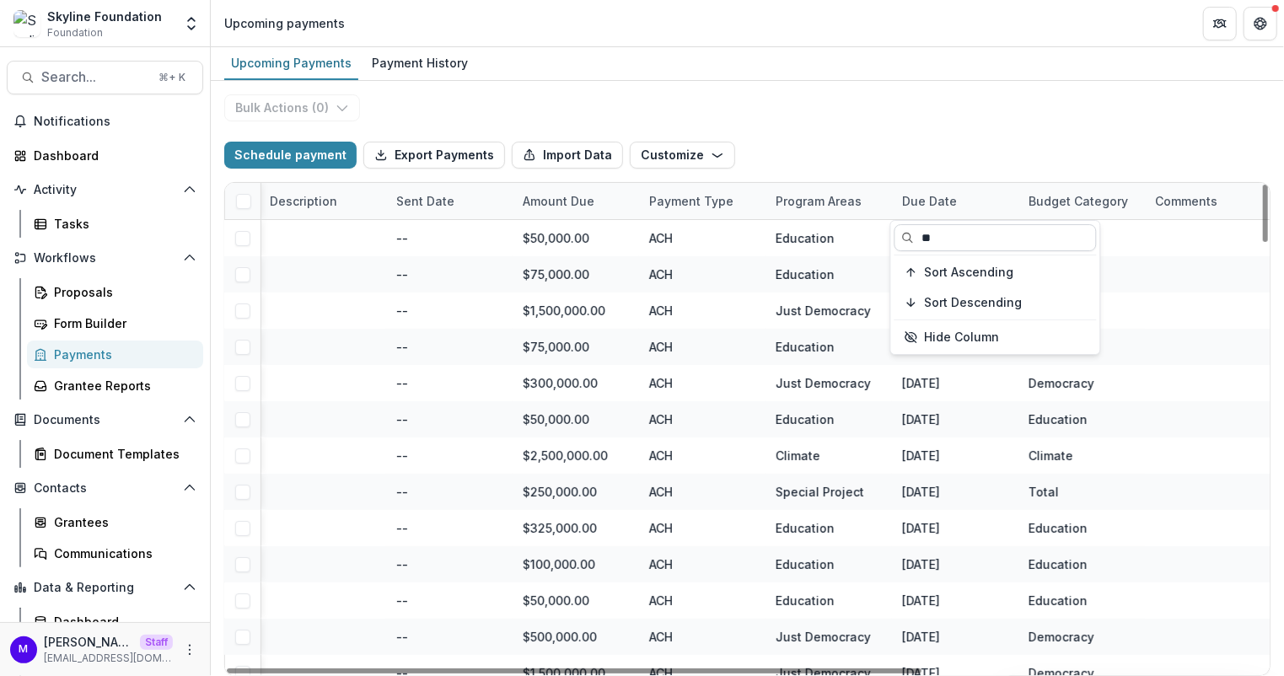
click at [927, 233] on input "**" at bounding box center [995, 237] width 202 height 27
click at [945, 236] on input "**" at bounding box center [995, 237] width 202 height 27
type input "*"
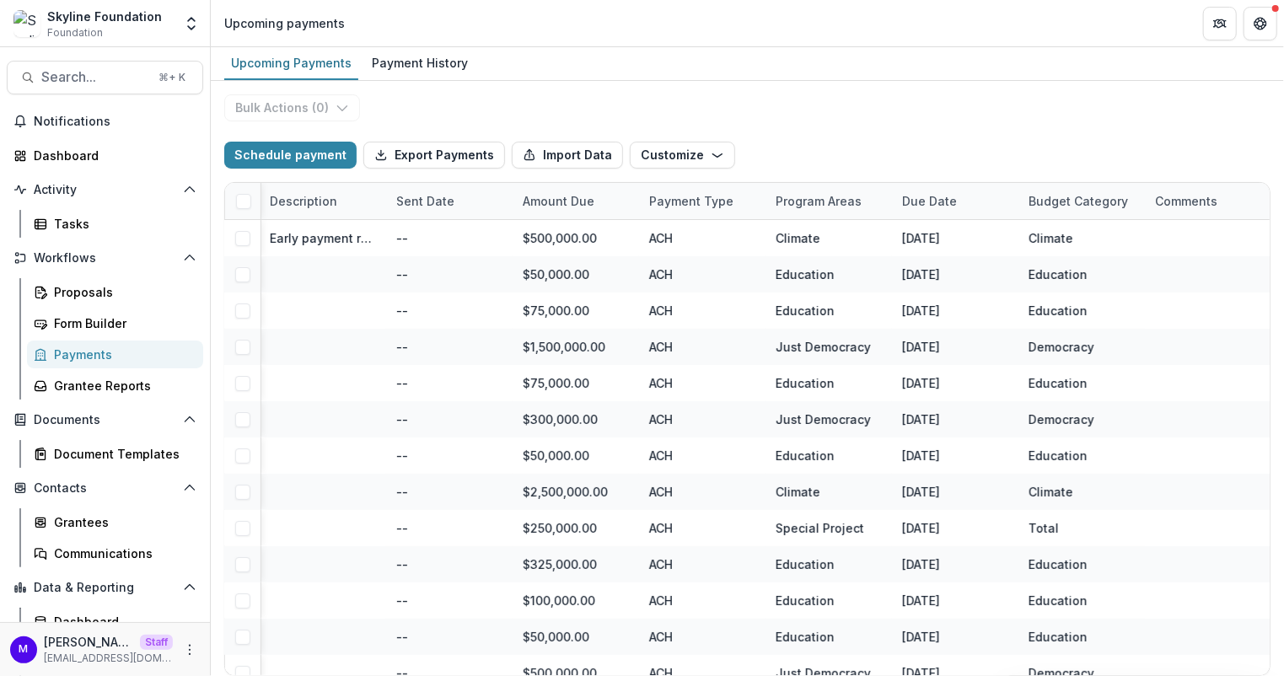
click at [926, 114] on div "**********" at bounding box center [747, 378] width 1073 height 595
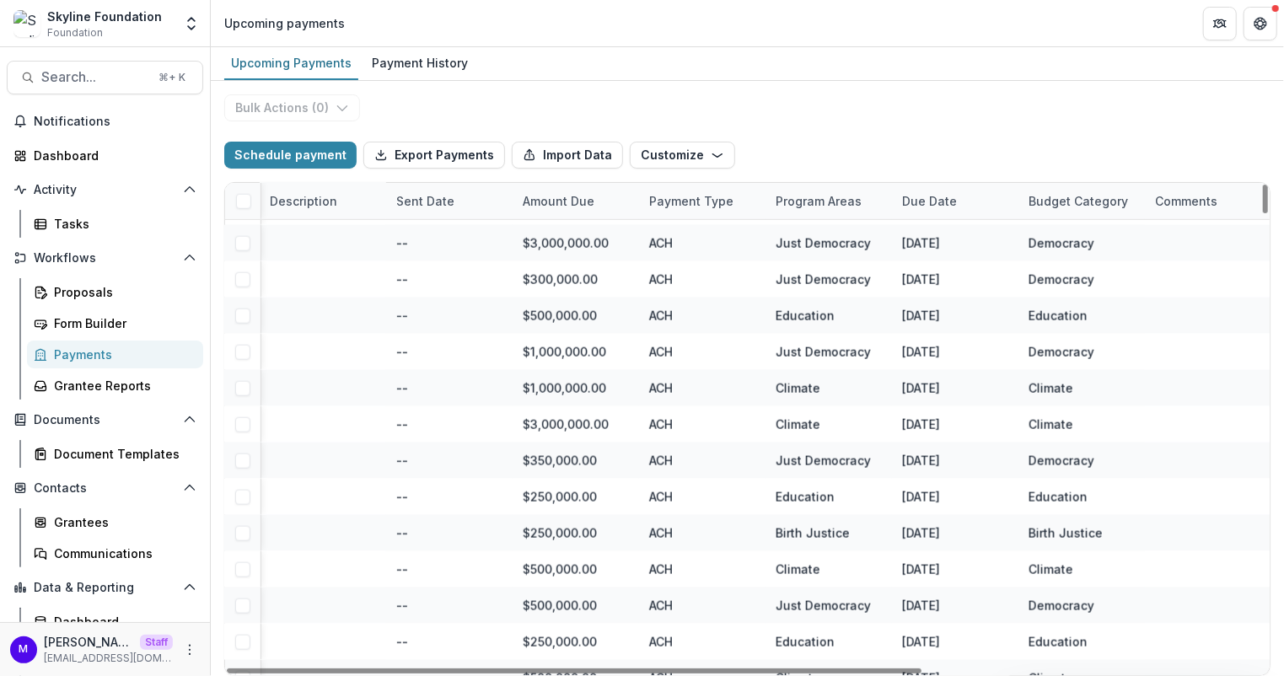
scroll to position [43, 507]
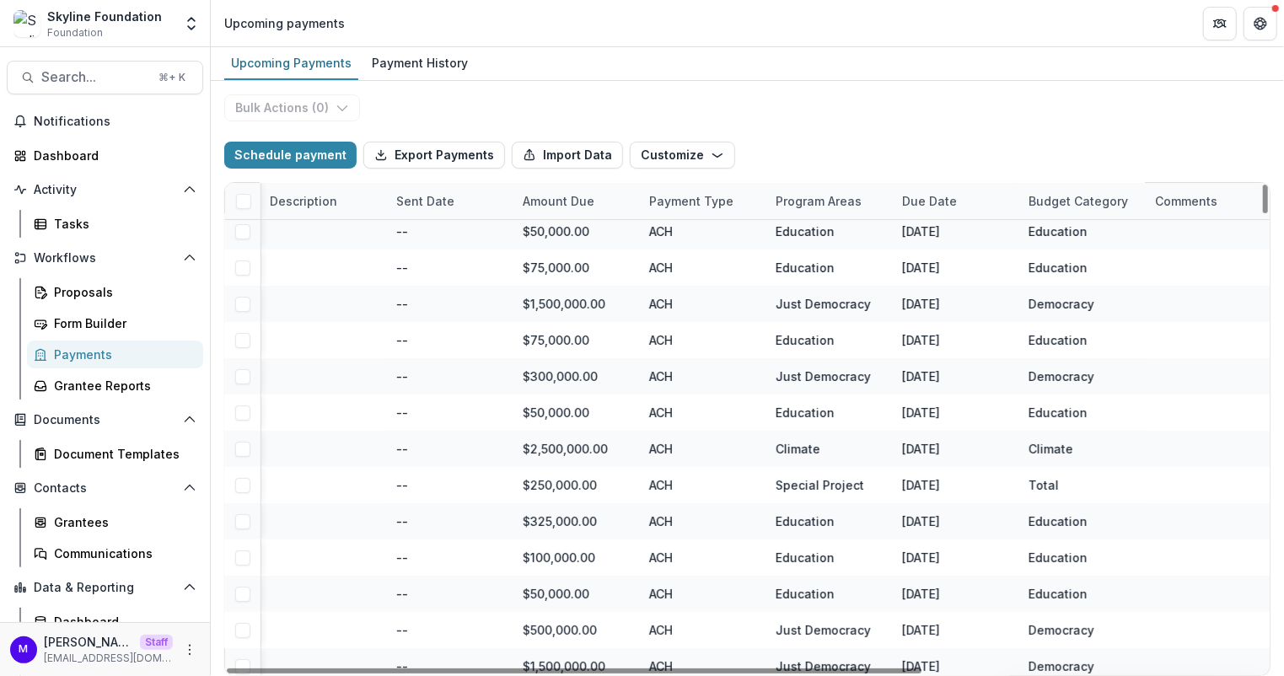
click at [932, 201] on div "Due Date" at bounding box center [929, 201] width 75 height 18
click at [933, 224] on input at bounding box center [995, 237] width 202 height 27
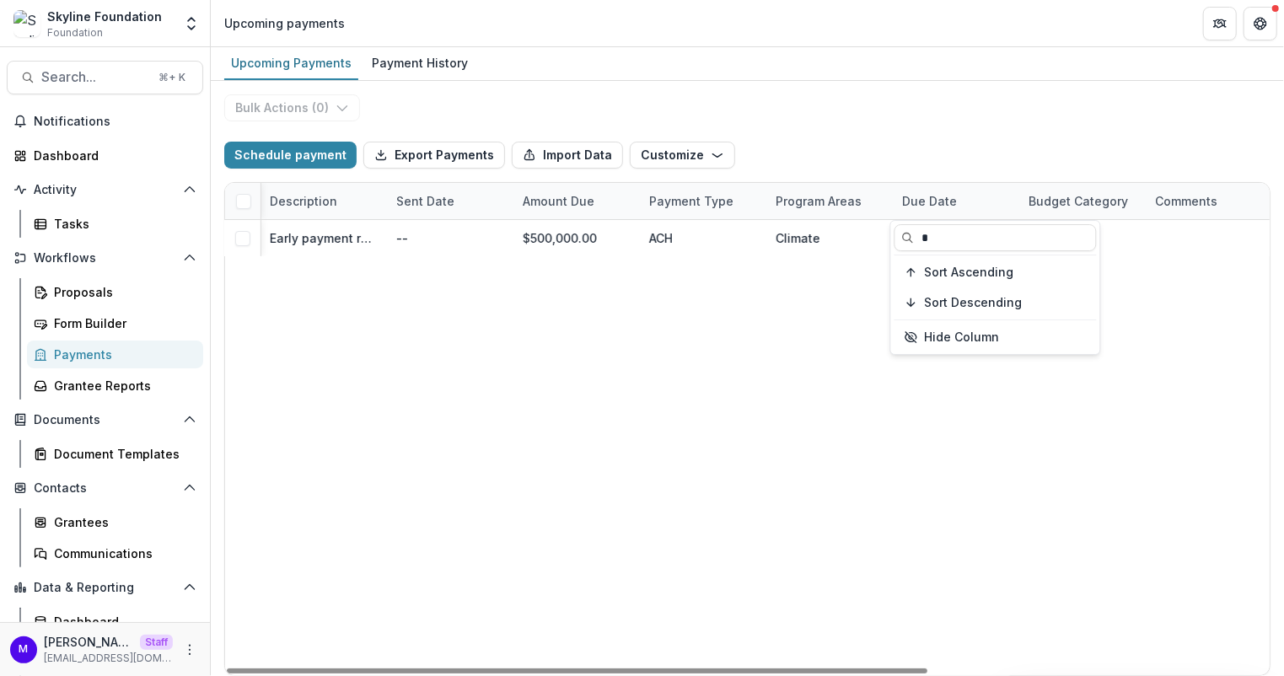
type input "*"
click at [946, 115] on div "**********" at bounding box center [747, 378] width 1073 height 595
click at [943, 183] on div "Due Date" at bounding box center [955, 201] width 126 height 36
click at [943, 226] on input "*" at bounding box center [995, 237] width 202 height 27
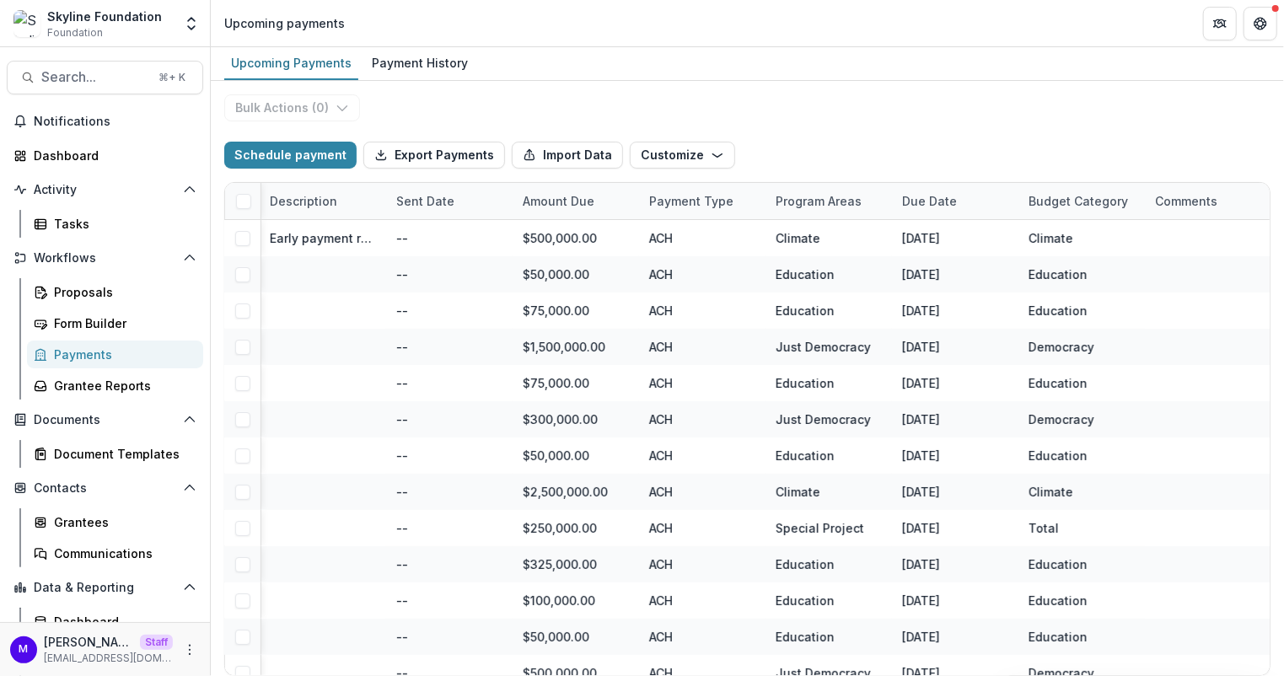
click at [916, 129] on div "Schedule payment Export Payments Import Data Customize New Custom Field Manage …" at bounding box center [747, 155] width 1046 height 54
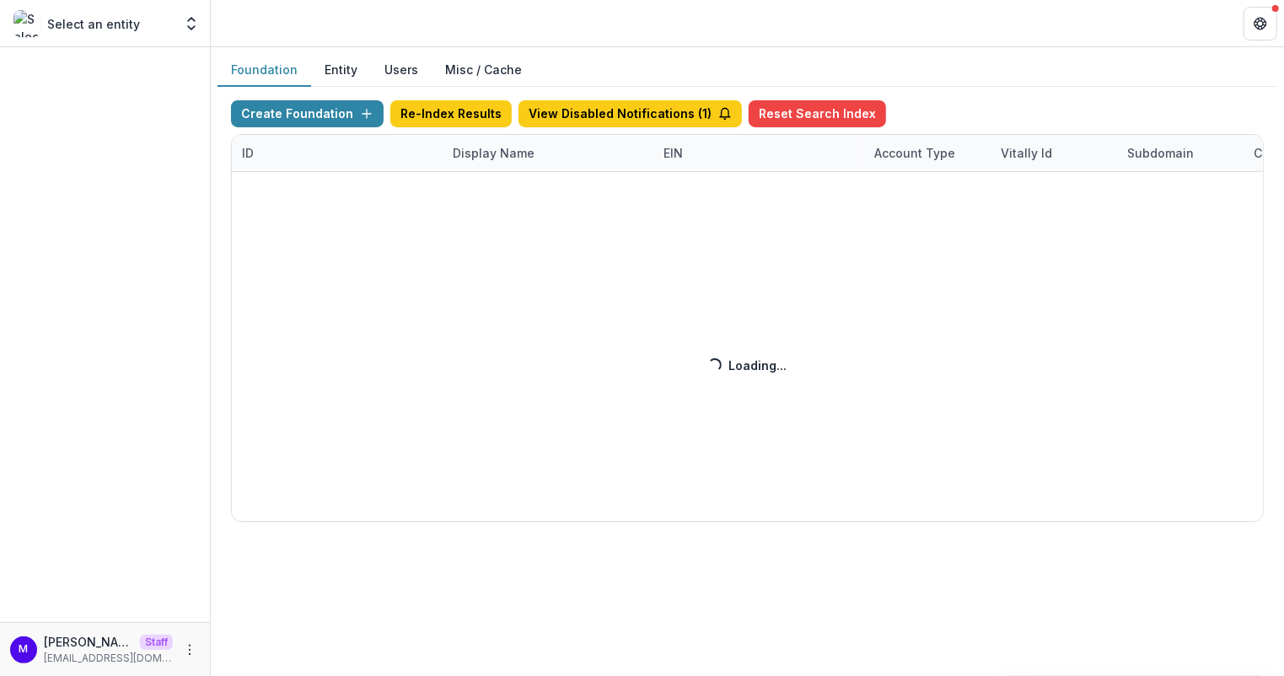
click at [481, 153] on div "Create Foundation Re-Index Results View Disabled Notifications ( 1 ) Reset Sear…" at bounding box center [747, 311] width 1033 height 422
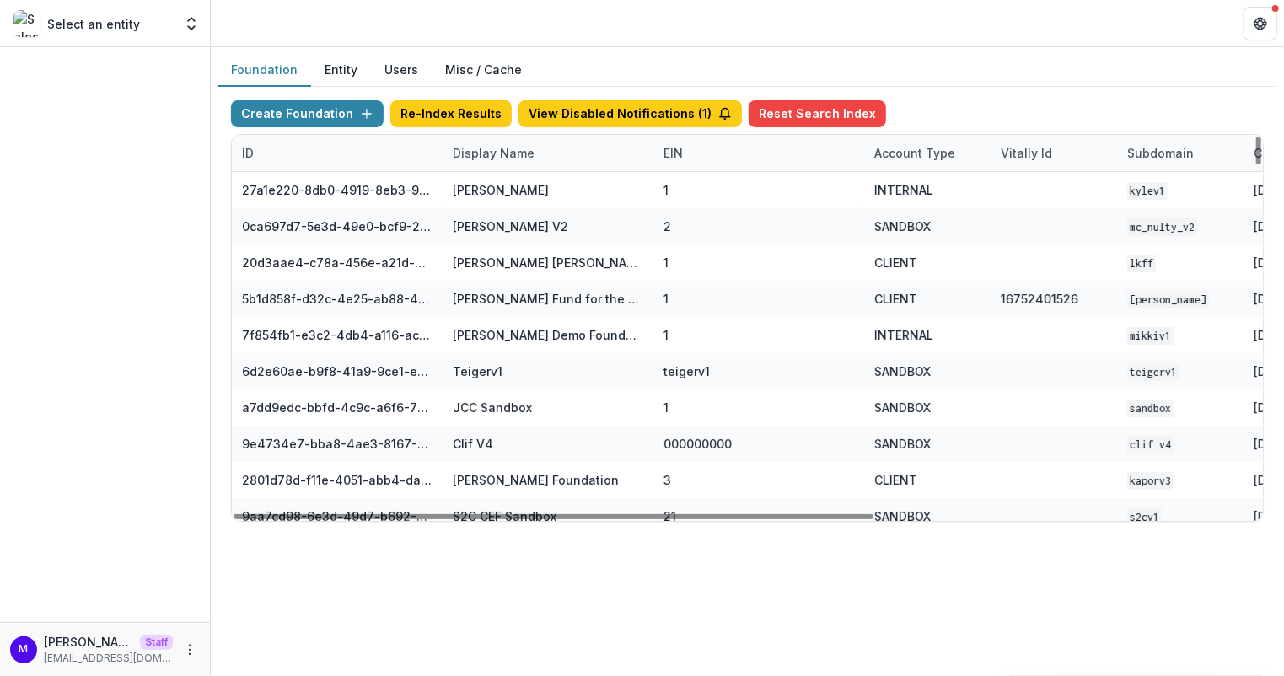
click at [481, 153] on div "Display Name" at bounding box center [494, 153] width 102 height 18
click at [490, 184] on input at bounding box center [546, 189] width 202 height 27
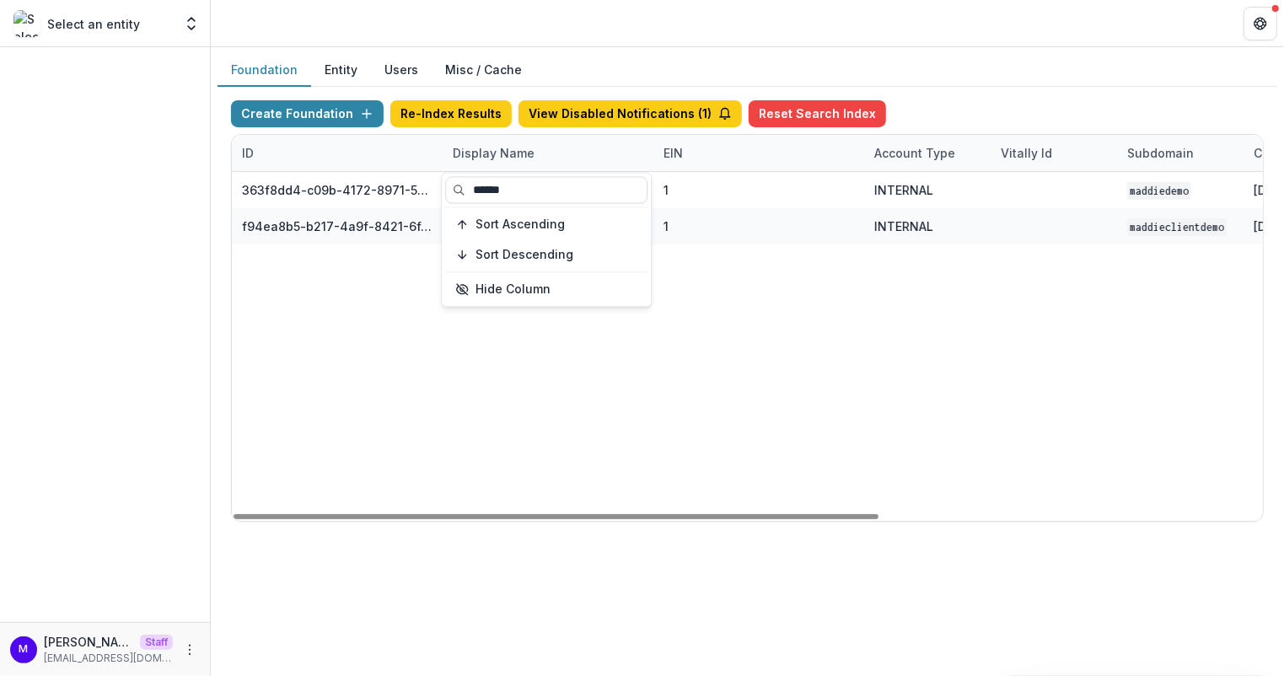
type input "******"
click at [602, 52] on div "Foundation Entity Users Misc / Cache Create Foundation Re-Index Results View Di…" at bounding box center [747, 294] width 1073 height 495
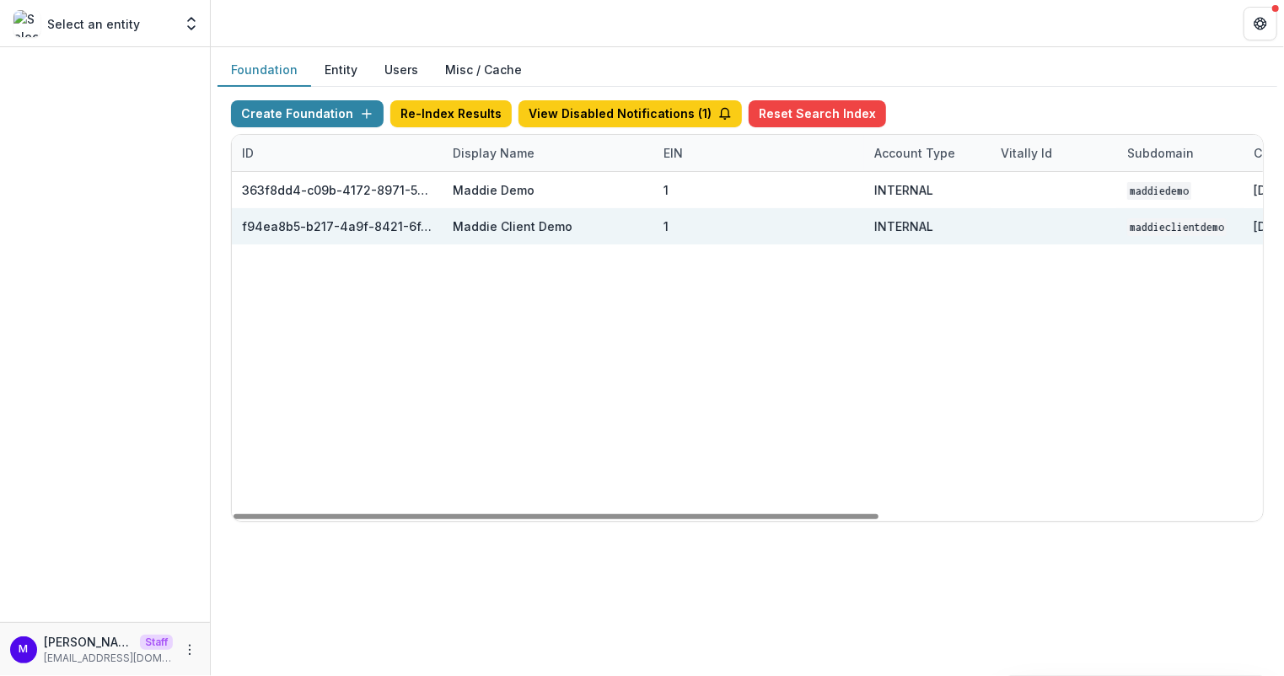
scroll to position [0, 567]
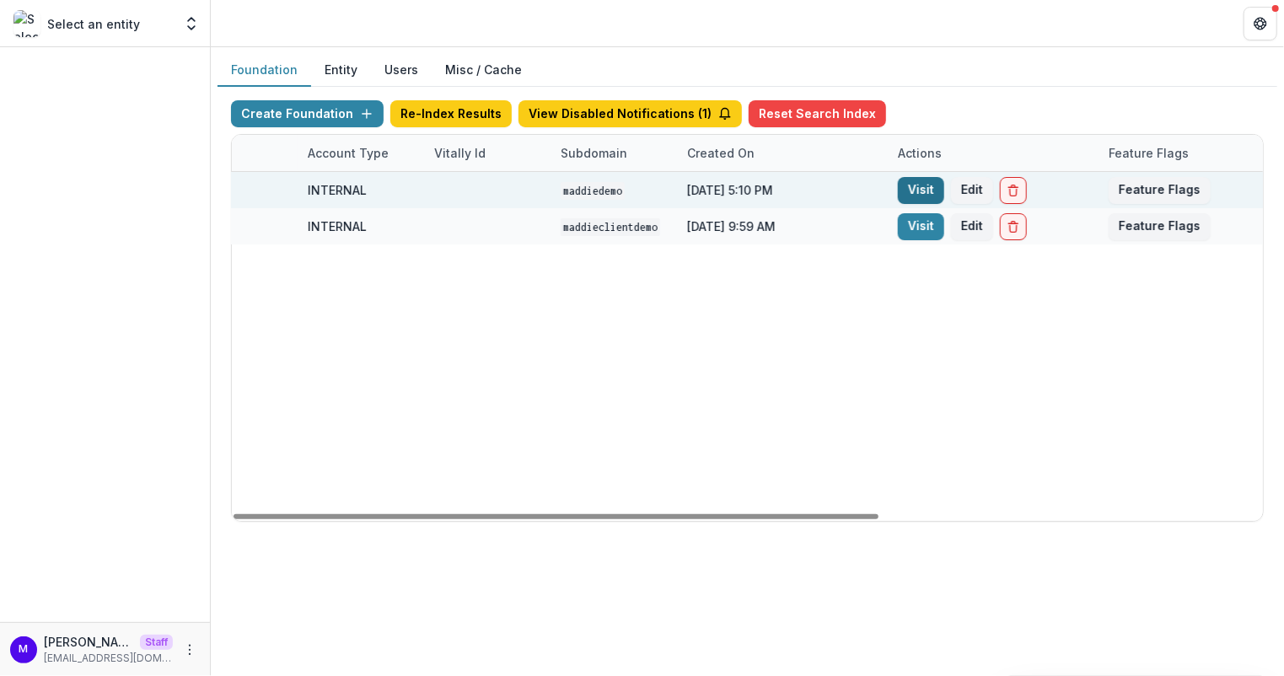
click at [926, 180] on link "Visit" at bounding box center [921, 190] width 46 height 27
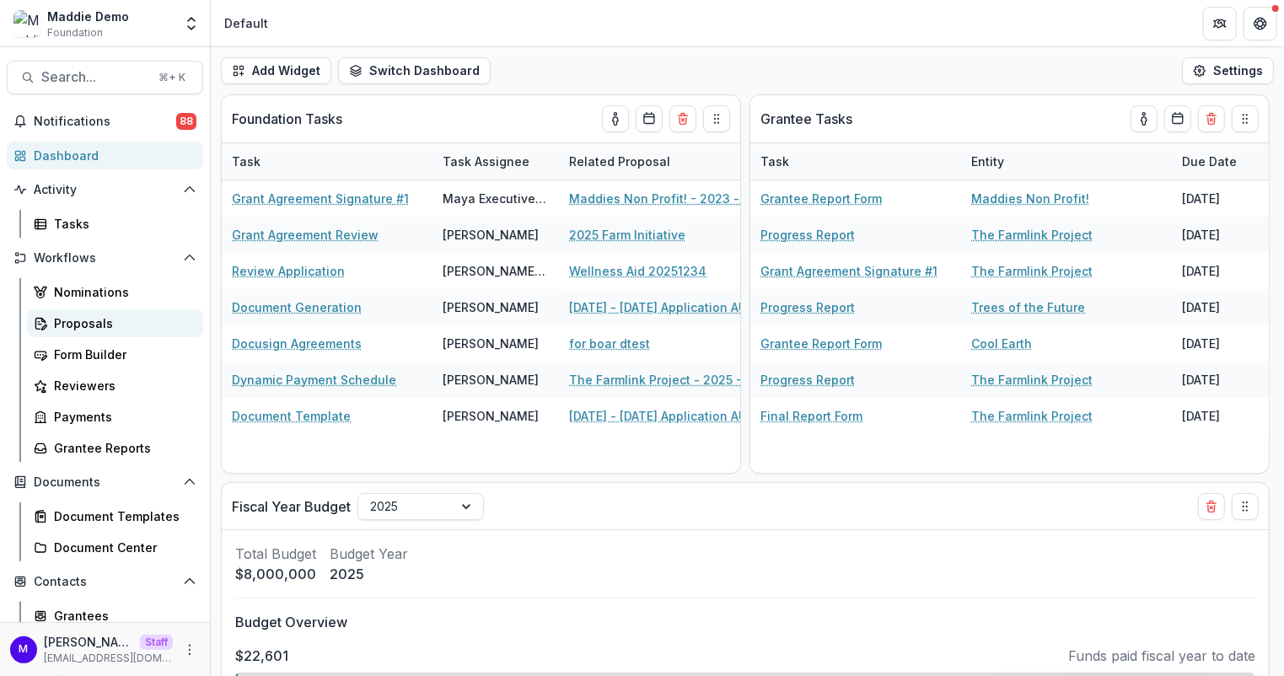
click at [103, 314] on div "Proposals" at bounding box center [122, 323] width 136 height 18
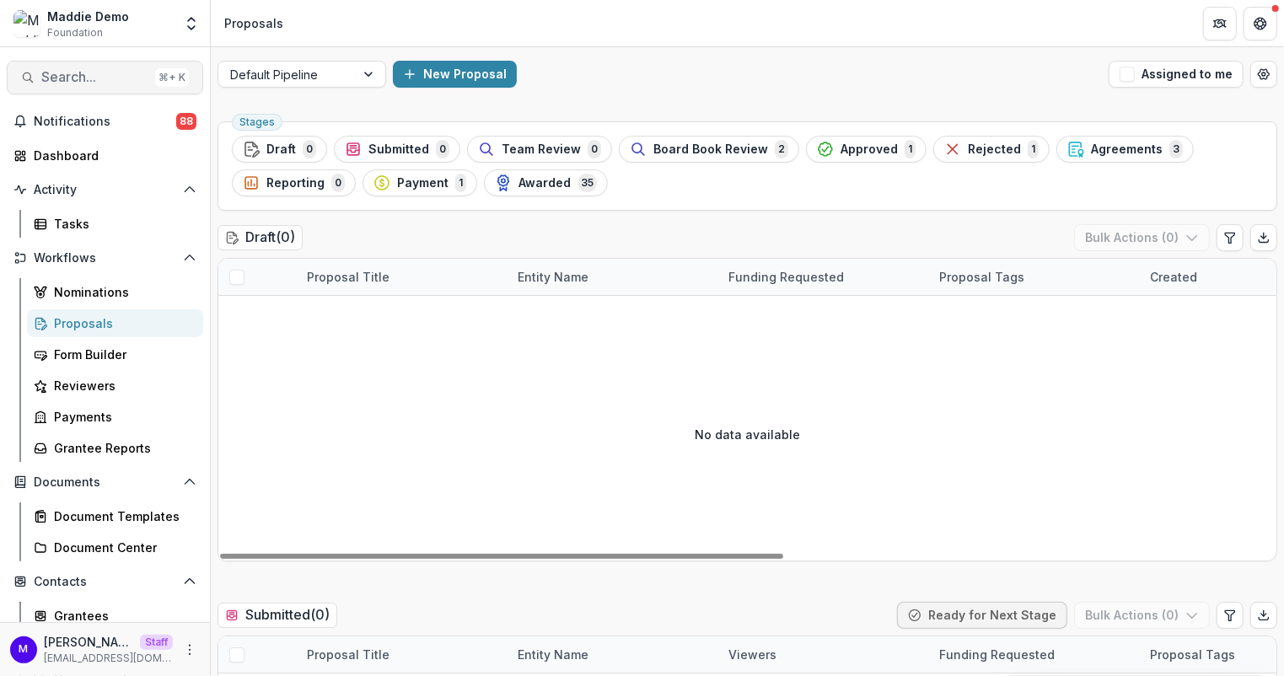
click at [72, 63] on button "Search... ⌘ + K" at bounding box center [105, 78] width 196 height 34
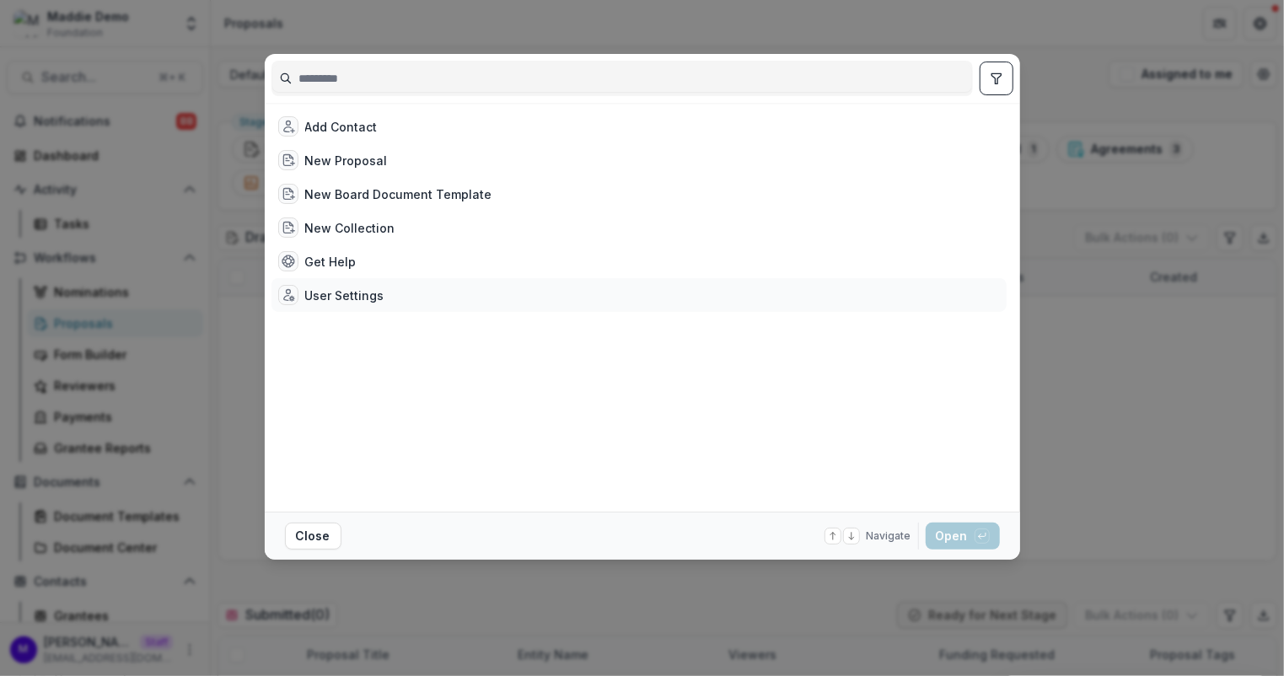
click at [373, 282] on div "User Settings" at bounding box center [638, 295] width 735 height 34
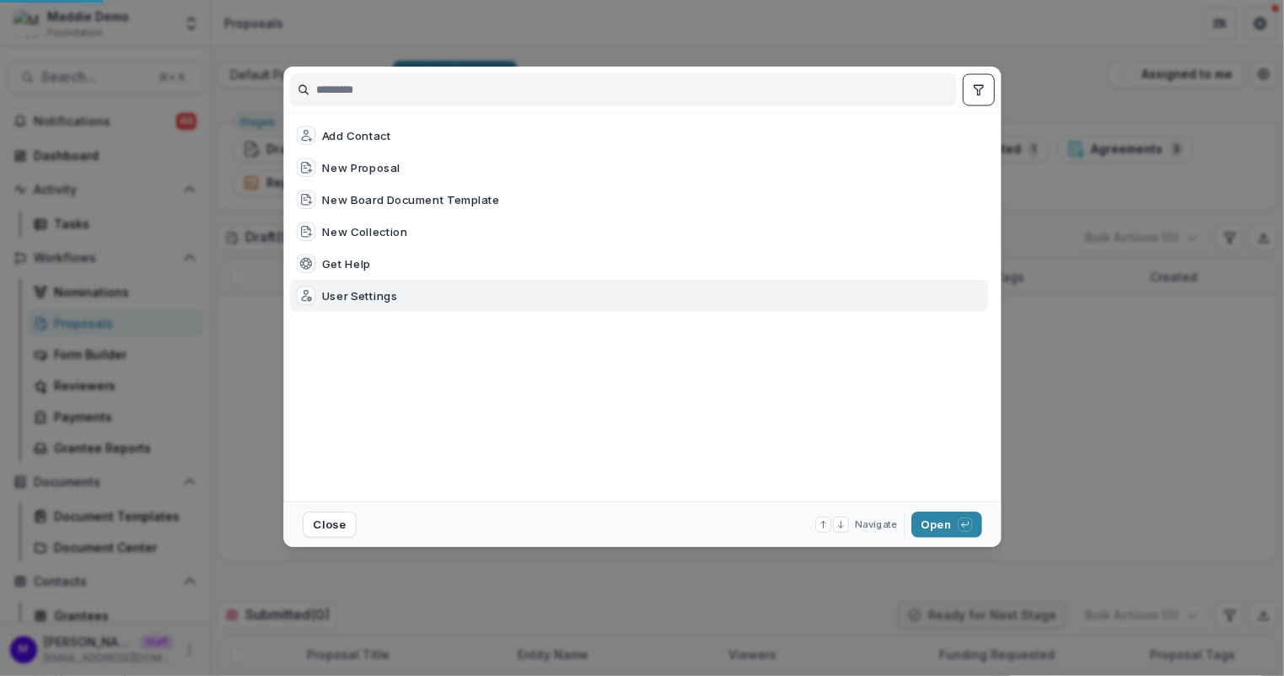
select select "**********"
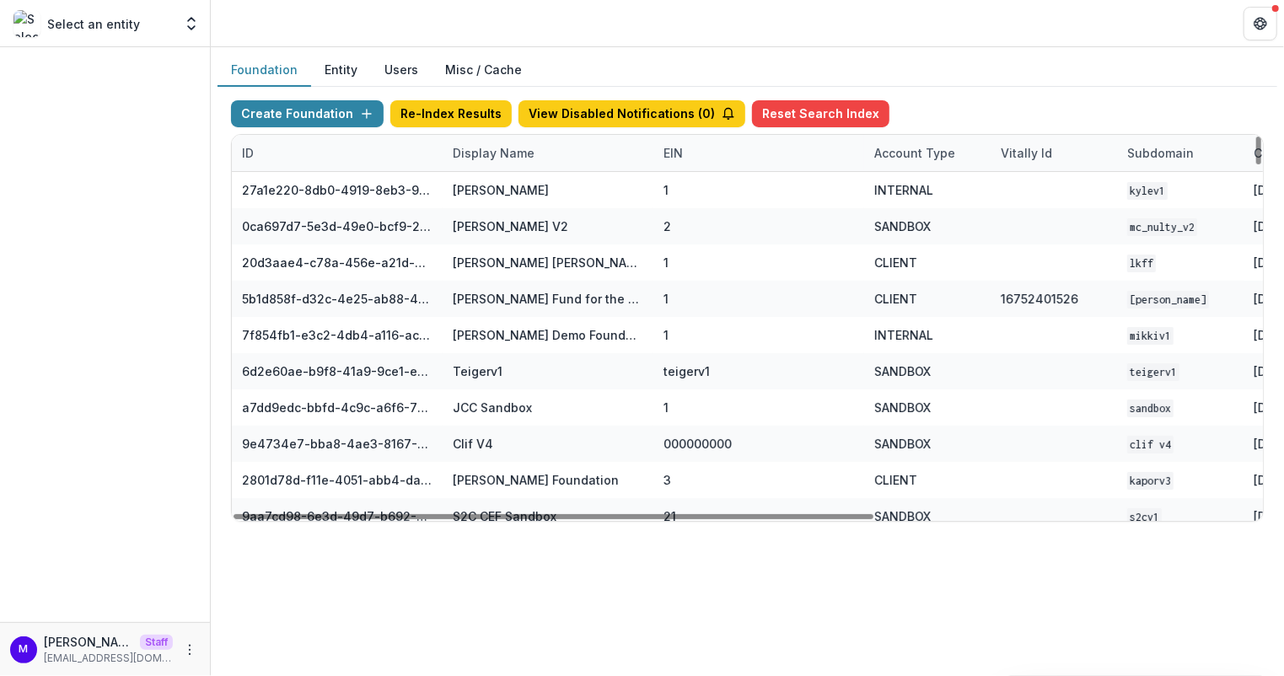
click at [479, 149] on div "Display Name" at bounding box center [494, 153] width 102 height 18
click at [492, 191] on input at bounding box center [546, 189] width 202 height 27
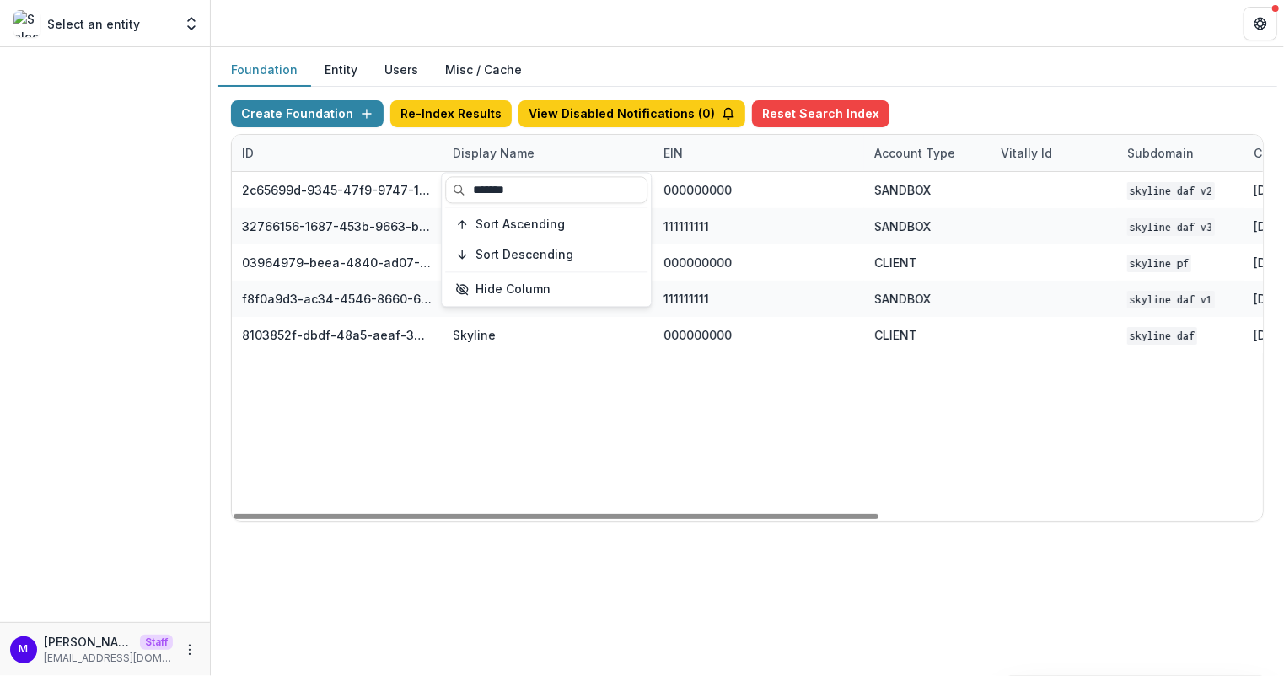
type input "*******"
click at [593, 46] on header at bounding box center [747, 23] width 1073 height 46
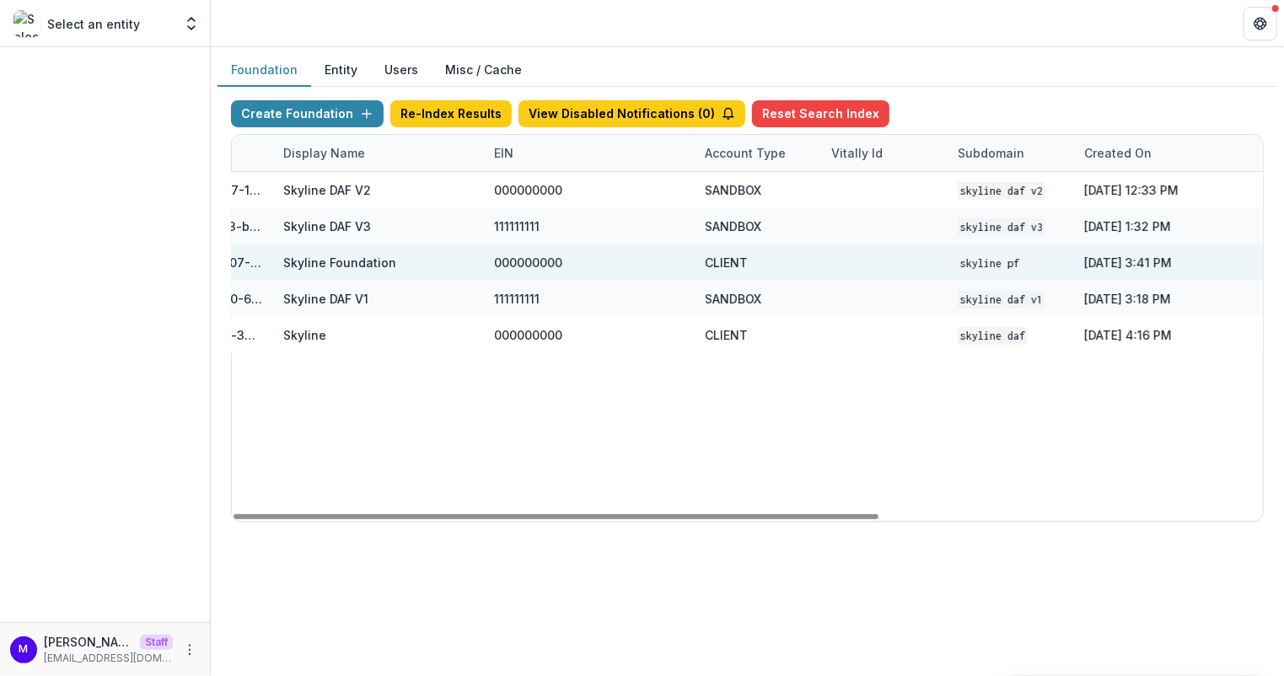
scroll to position [0, 478]
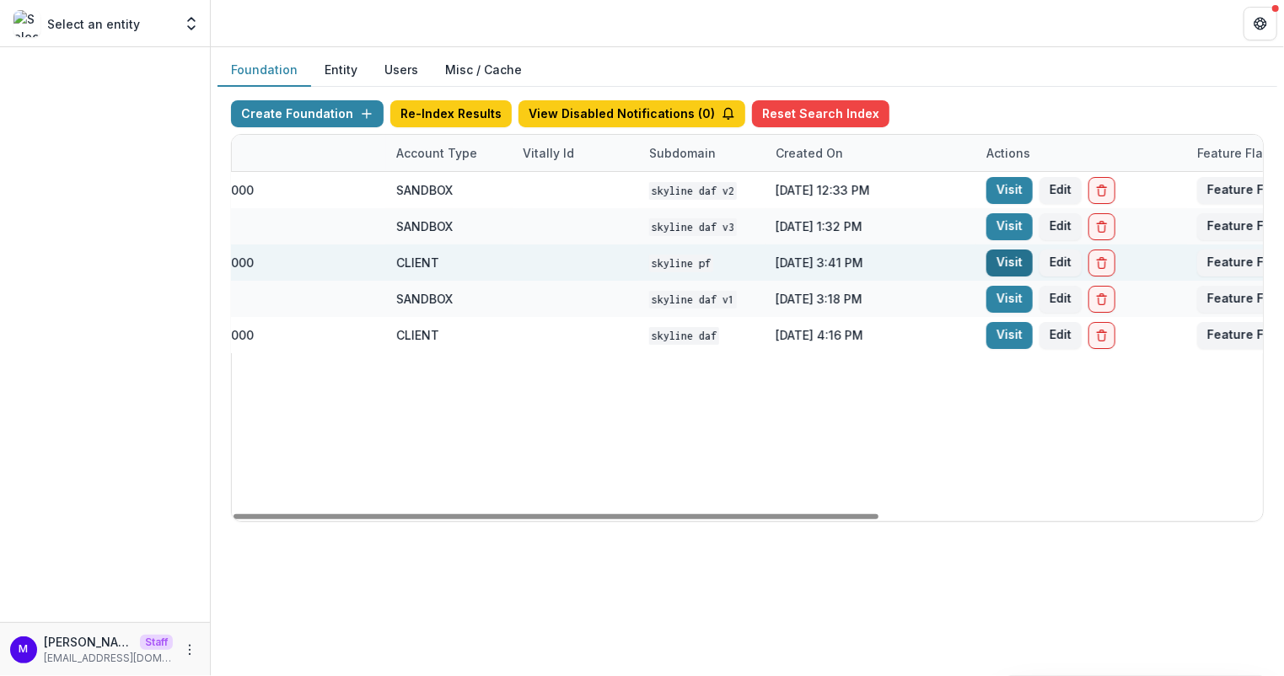
click at [996, 260] on link "Visit" at bounding box center [1009, 263] width 46 height 27
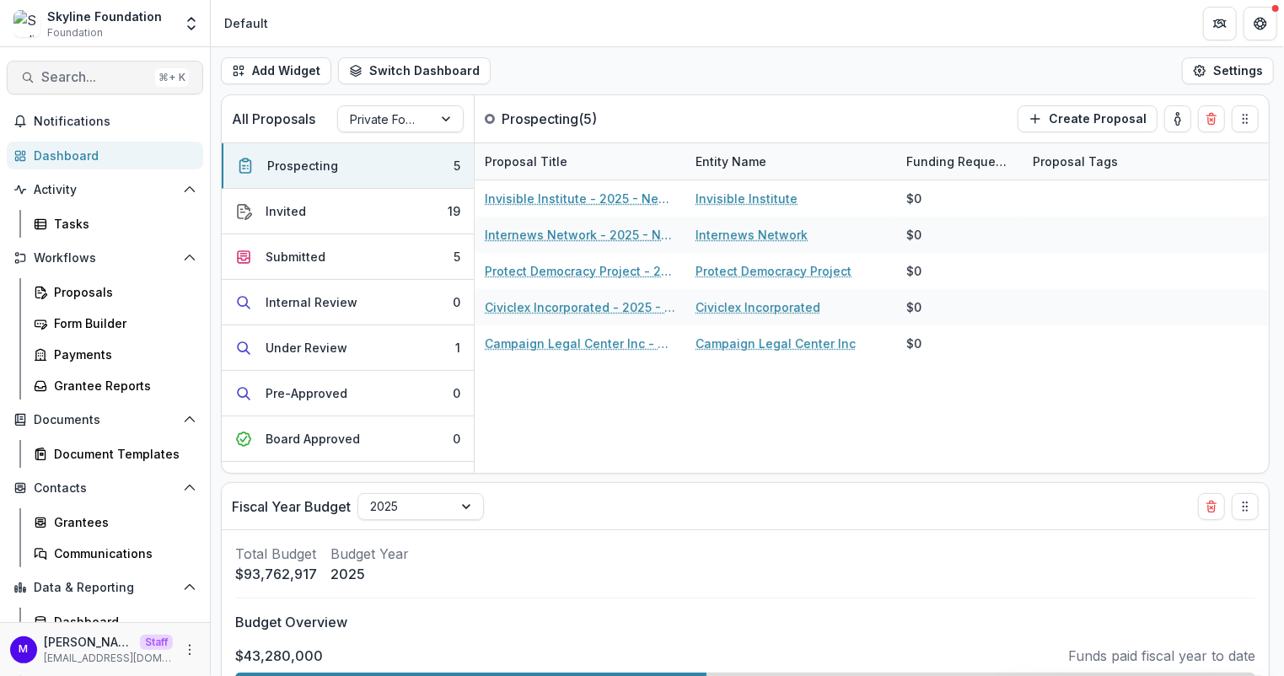
click at [125, 74] on span "Search..." at bounding box center [94, 77] width 107 height 16
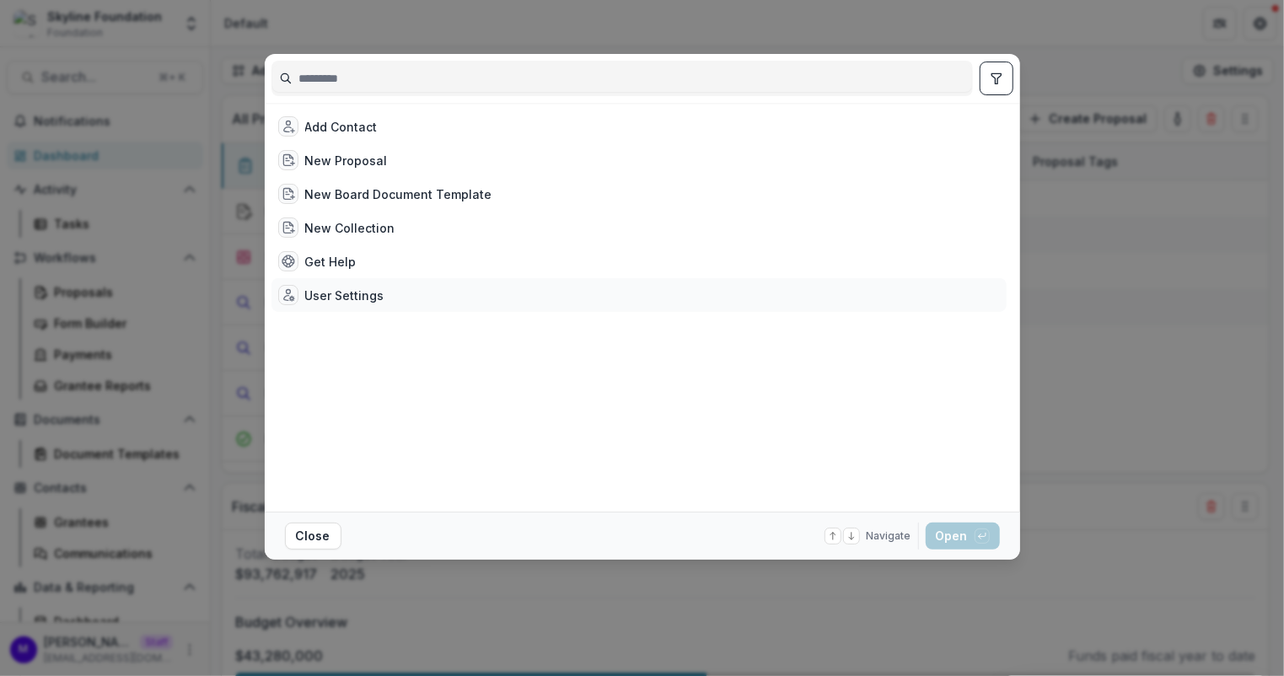
click at [343, 285] on div "User Settings" at bounding box center [331, 295] width 106 height 20
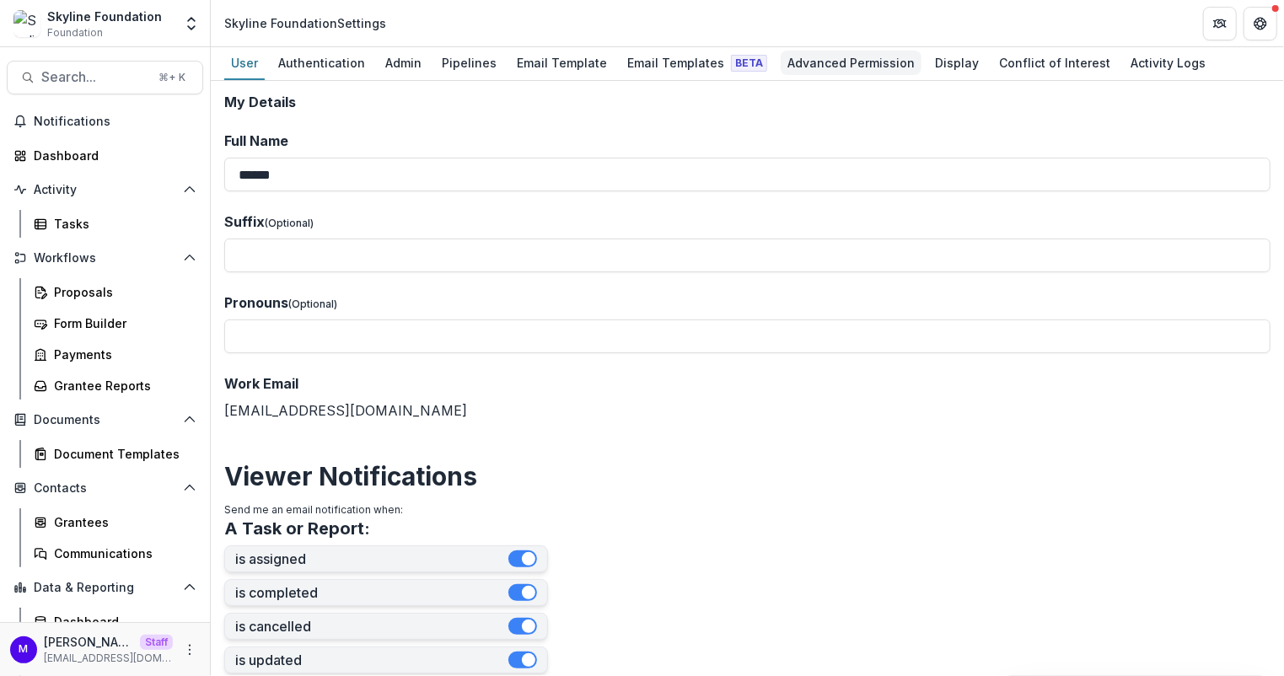
click at [785, 57] on div "Advanced Permission" at bounding box center [851, 63] width 141 height 24
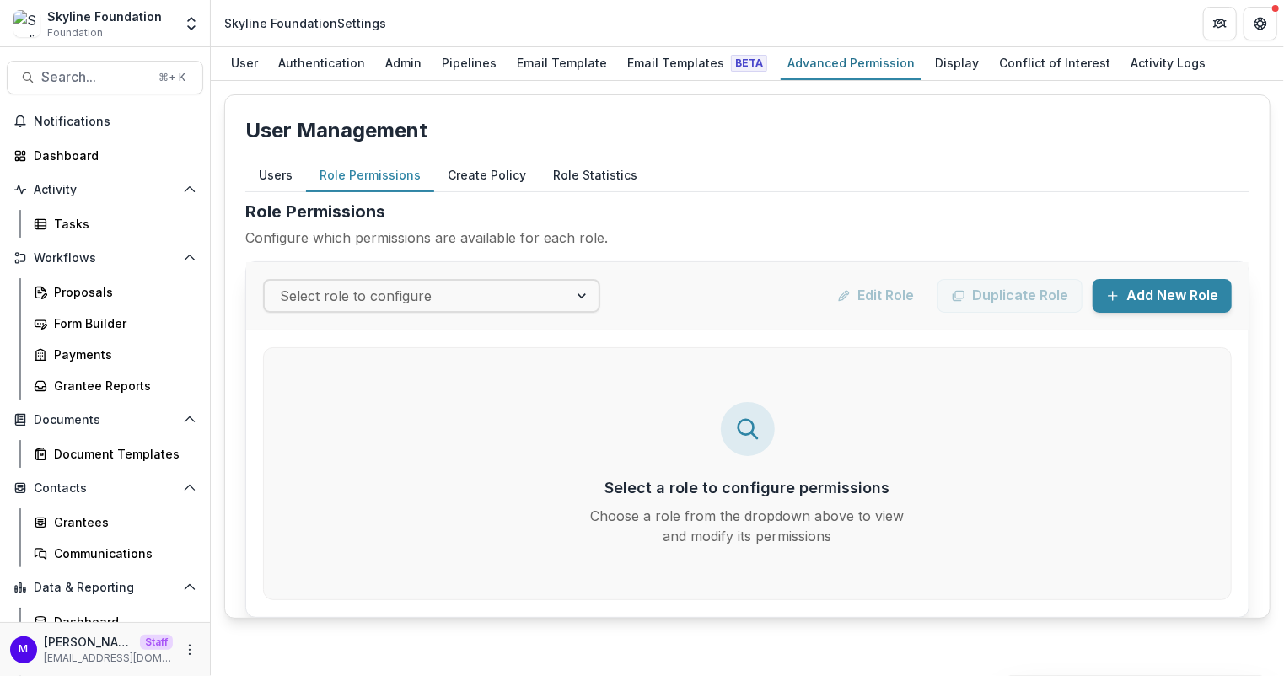
click at [403, 173] on button "Role Permissions" at bounding box center [370, 175] width 128 height 33
click at [260, 180] on button "Users" at bounding box center [275, 175] width 61 height 33
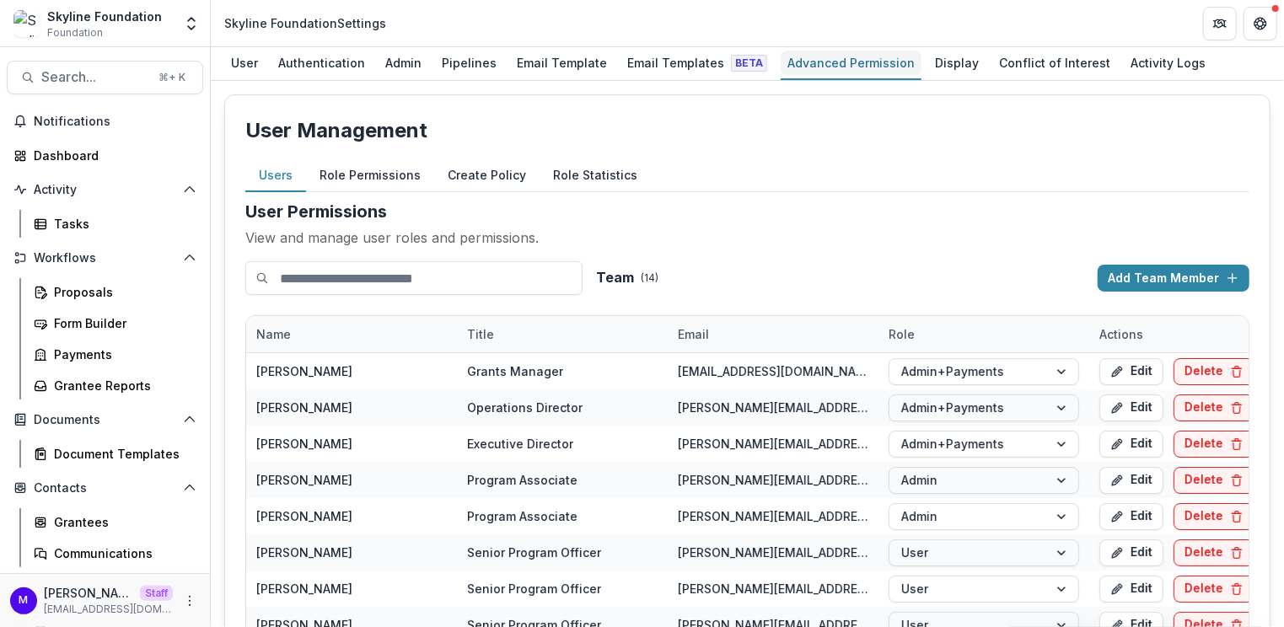
click at [857, 66] on div "Advanced Permission" at bounding box center [851, 63] width 141 height 24
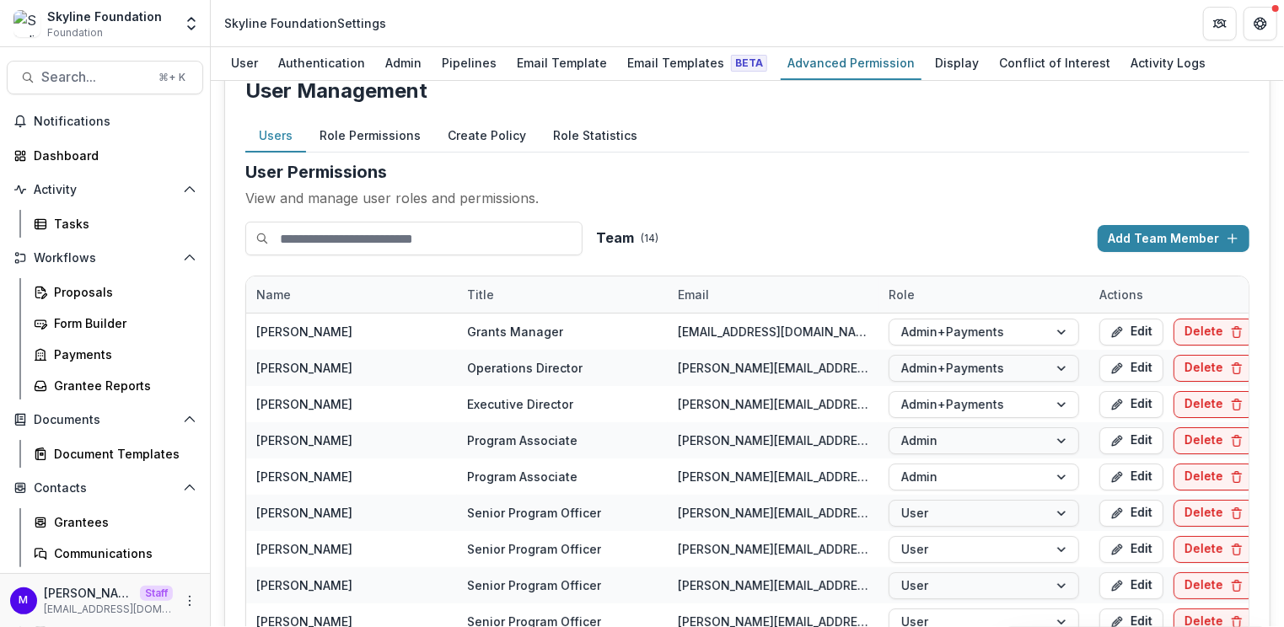
scroll to position [52, 0]
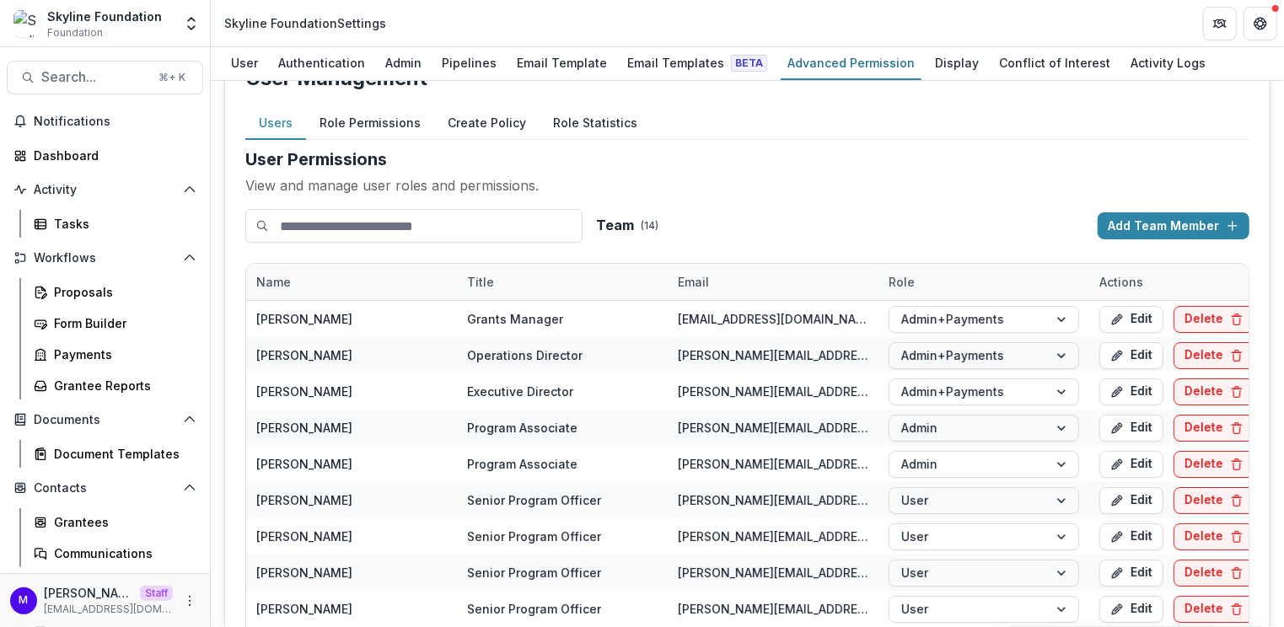
click at [380, 119] on button "Role Permissions" at bounding box center [370, 123] width 128 height 33
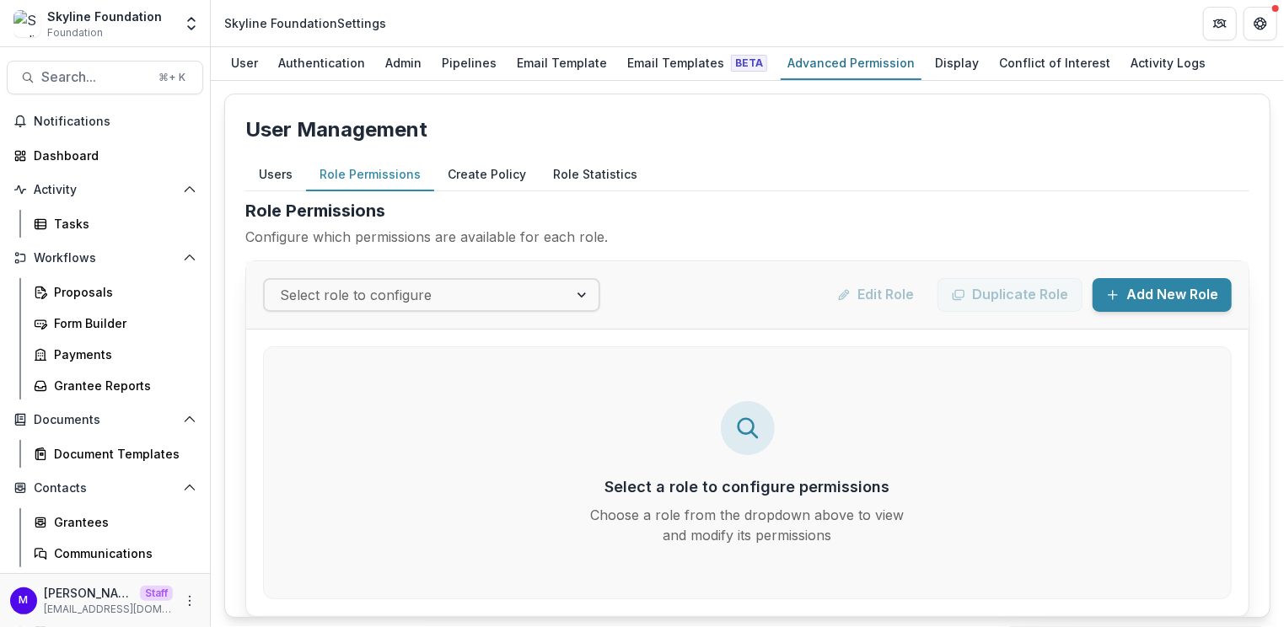
scroll to position [1, 0]
click at [544, 288] on div at bounding box center [416, 295] width 273 height 24
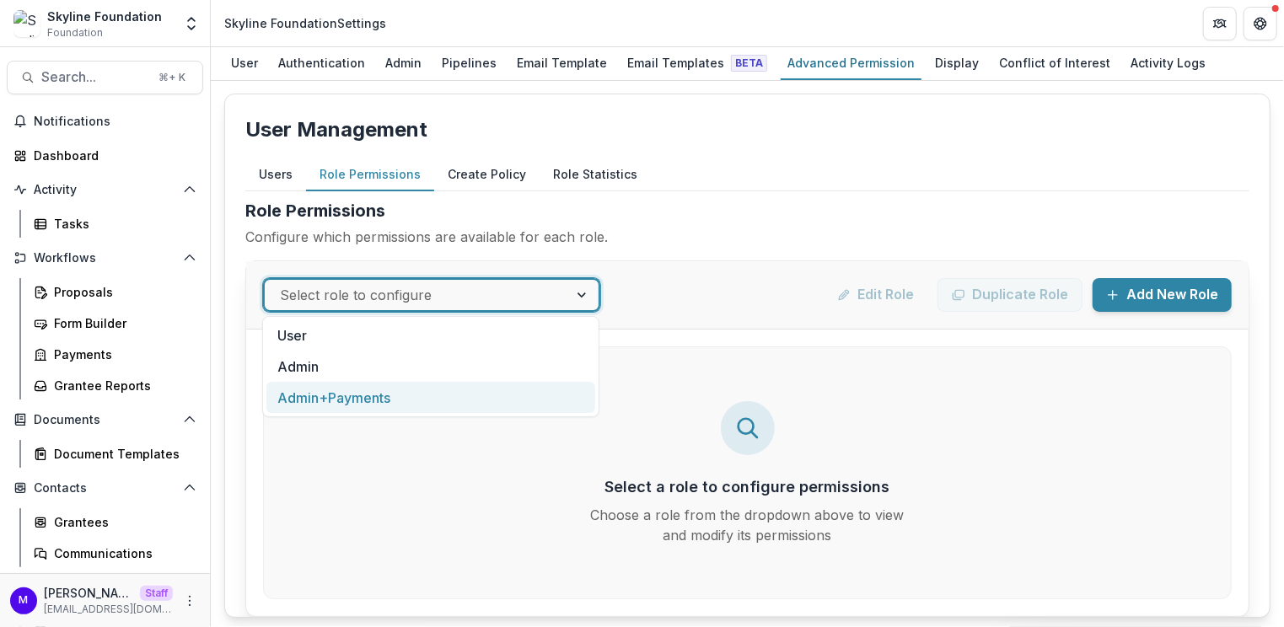
click at [400, 386] on div "Admin+Payments" at bounding box center [430, 397] width 329 height 31
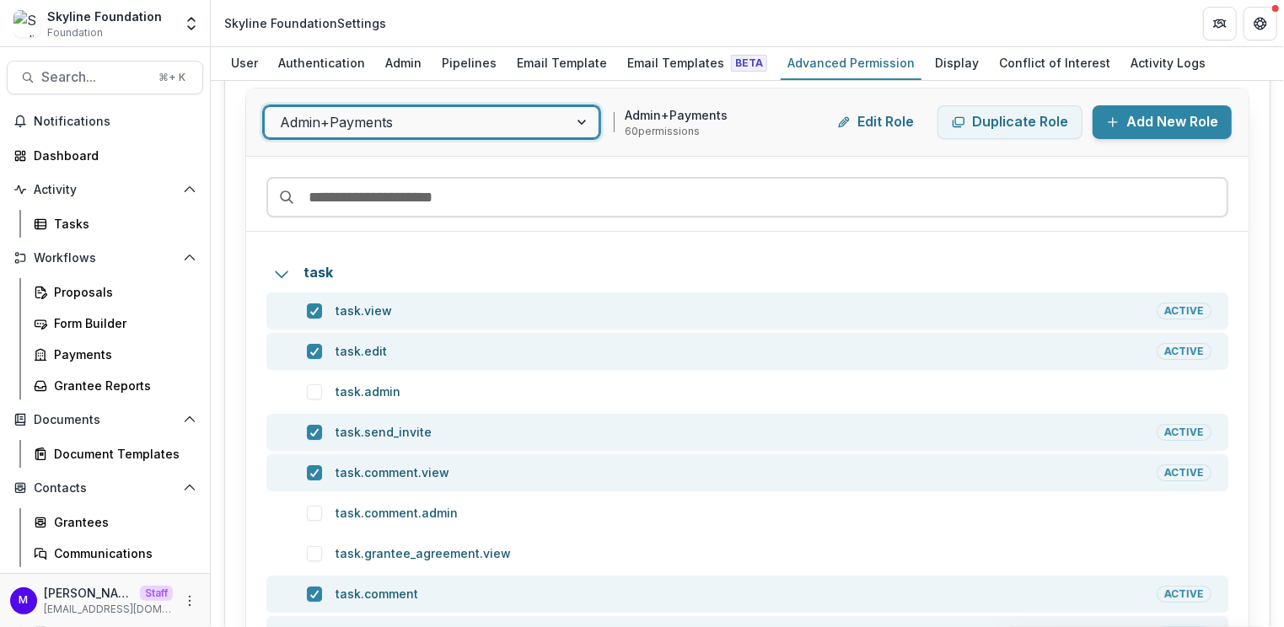
scroll to position [191, 0]
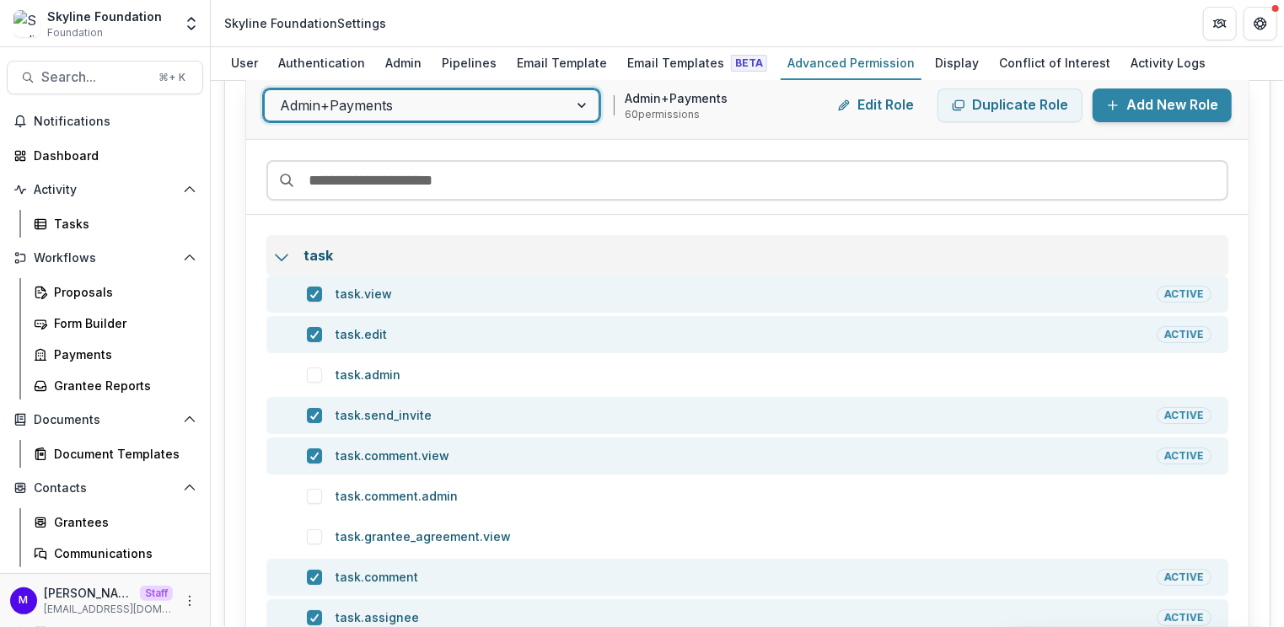
click at [286, 260] on icon at bounding box center [281, 257] width 17 height 17
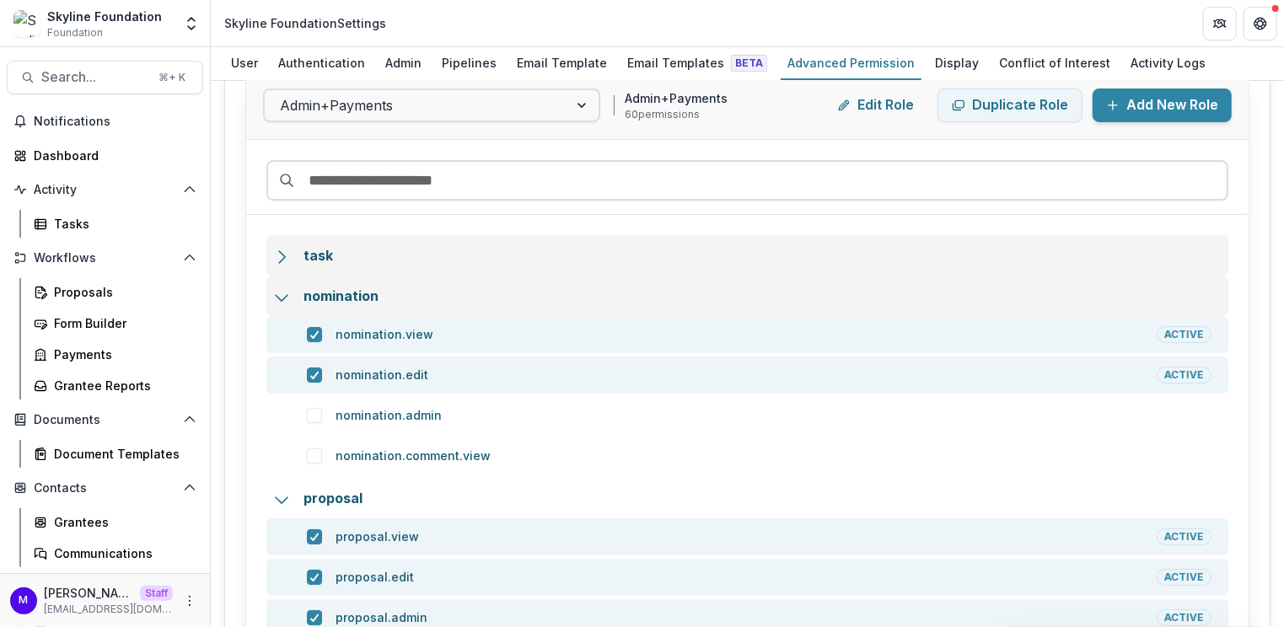
click at [280, 293] on icon at bounding box center [281, 297] width 17 height 17
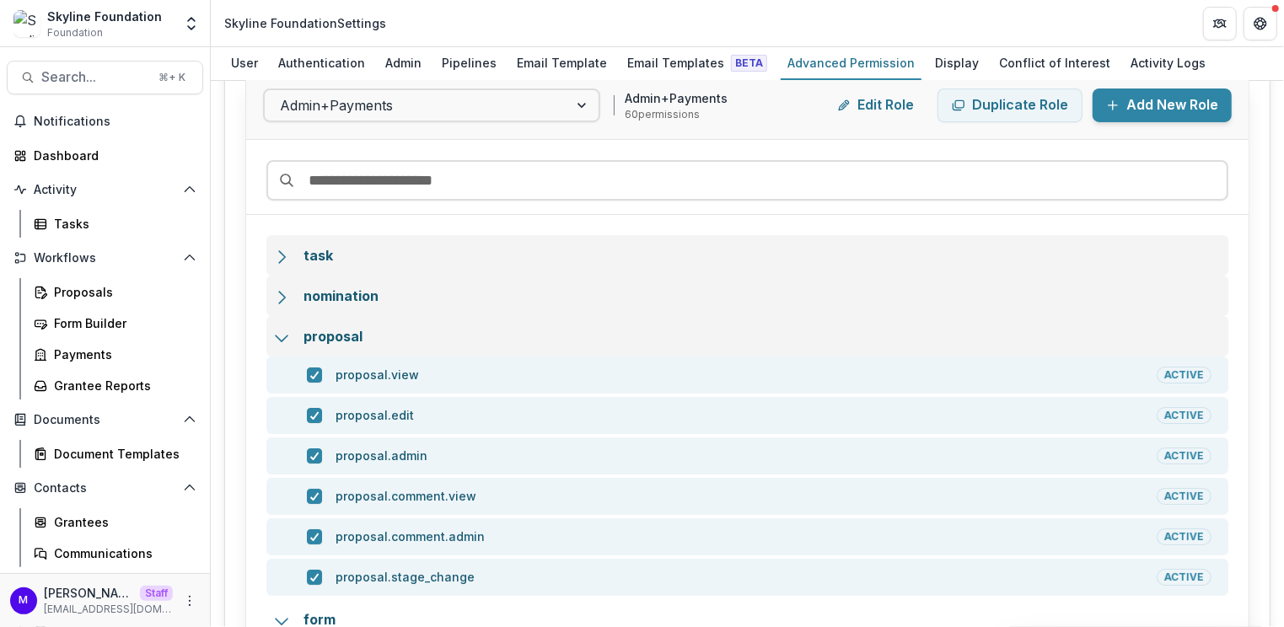
click at [277, 330] on icon at bounding box center [281, 338] width 17 height 17
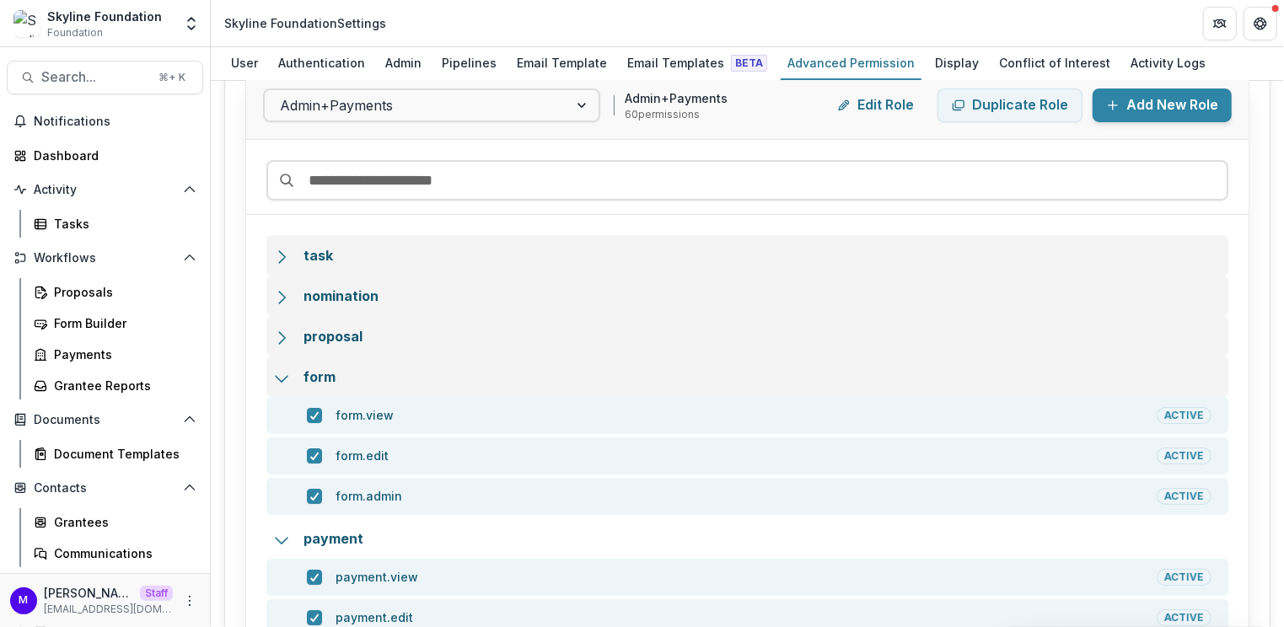
click at [280, 370] on icon at bounding box center [281, 378] width 17 height 17
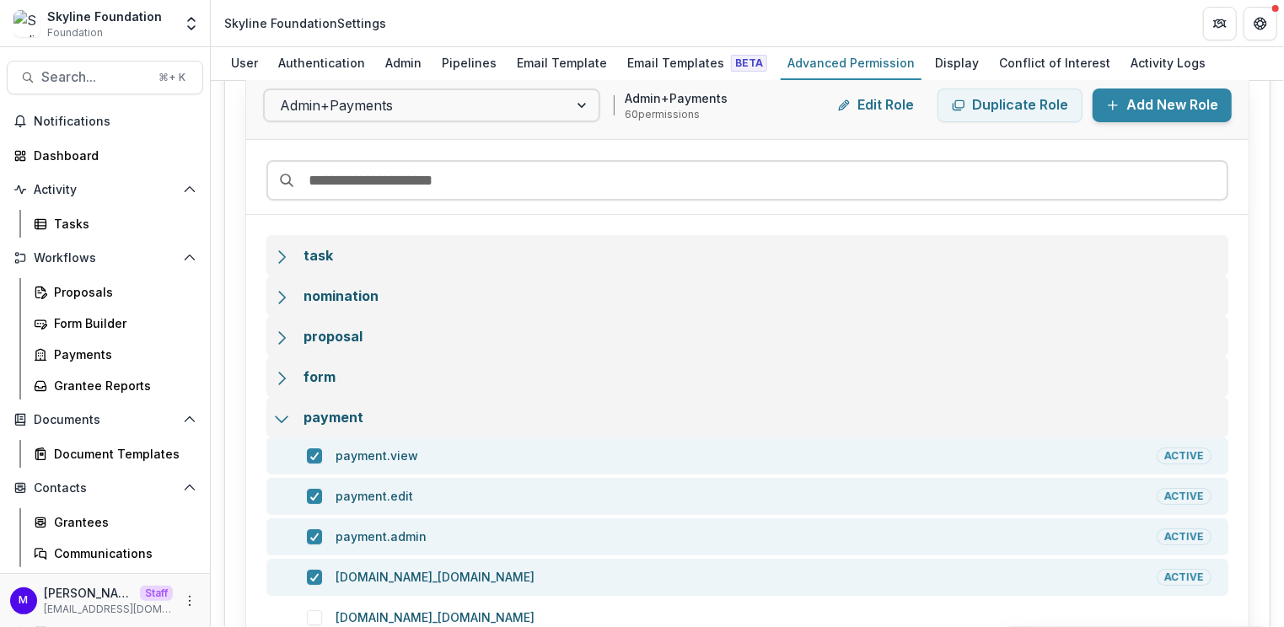
click at [280, 407] on div at bounding box center [281, 417] width 17 height 20
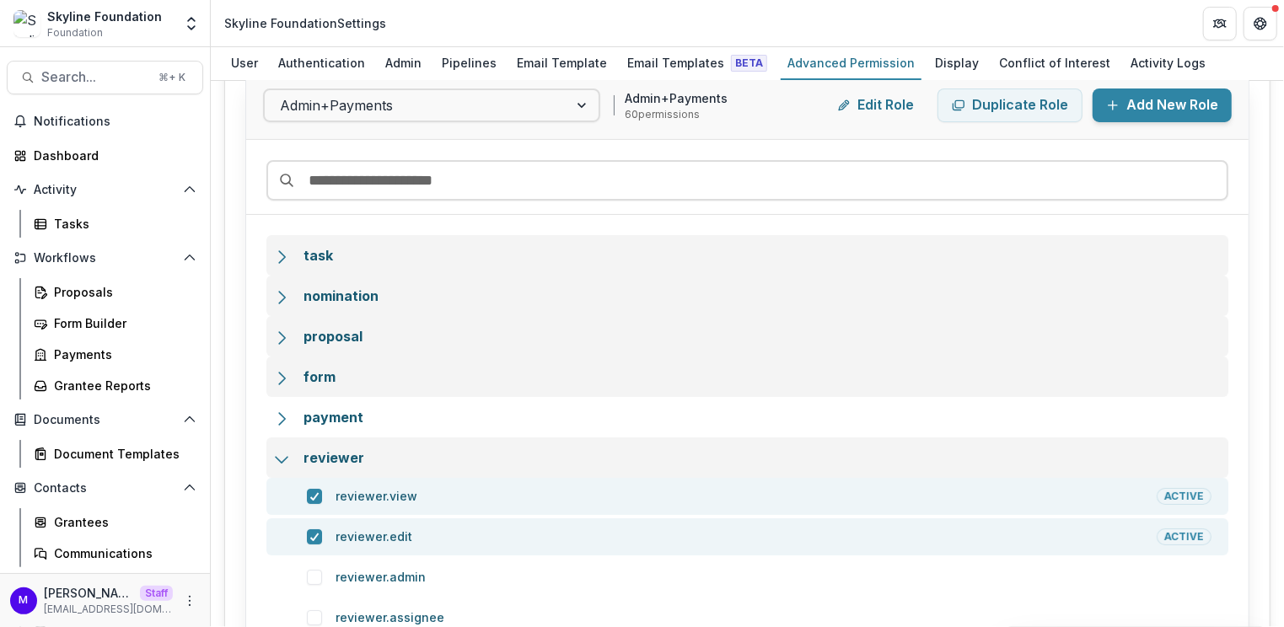
click at [276, 451] on icon at bounding box center [281, 459] width 17 height 17
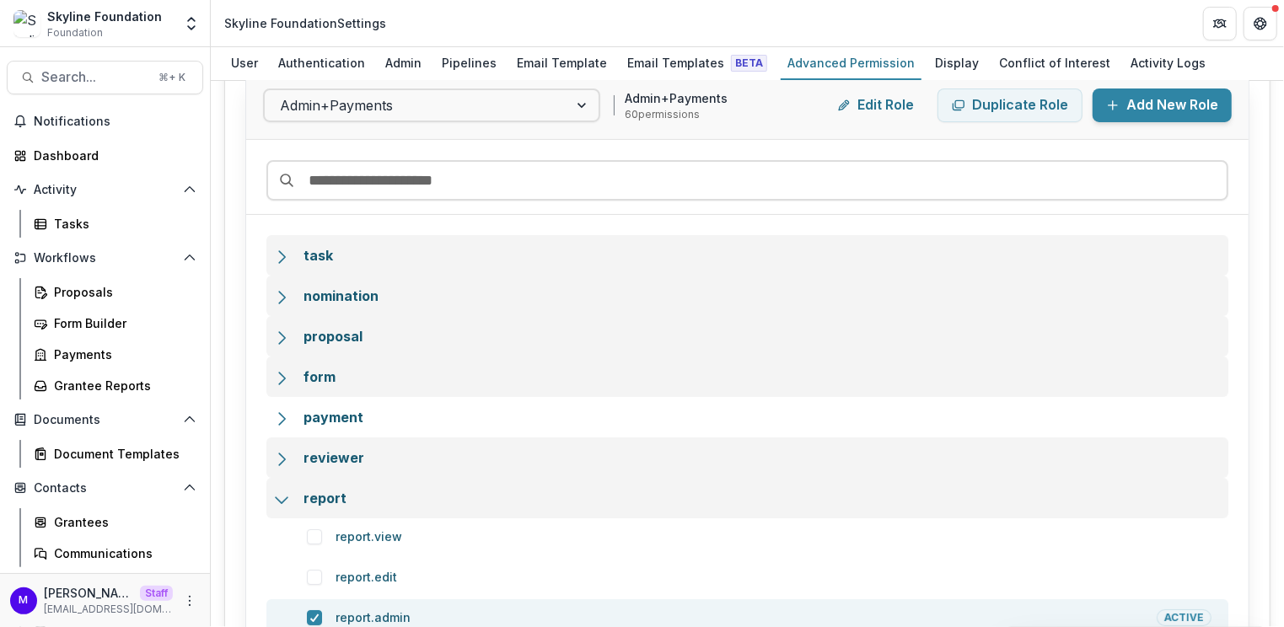
click at [273, 496] on icon at bounding box center [281, 499] width 17 height 17
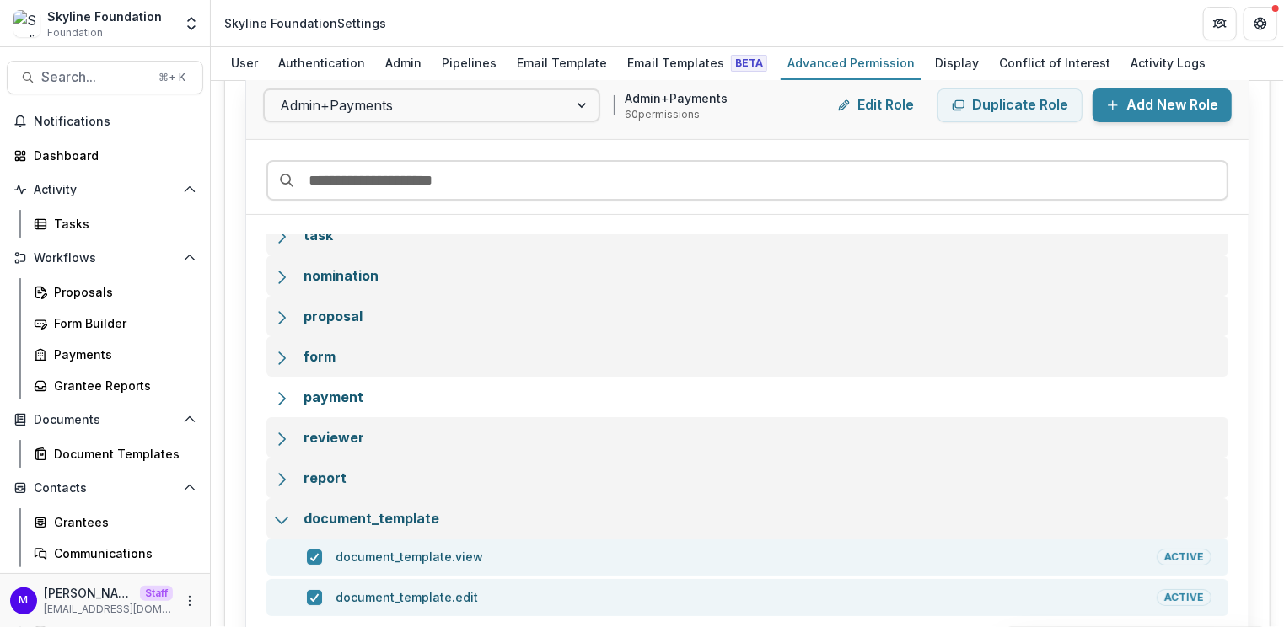
scroll to position [21, 0]
click at [275, 511] on icon at bounding box center [281, 519] width 17 height 17
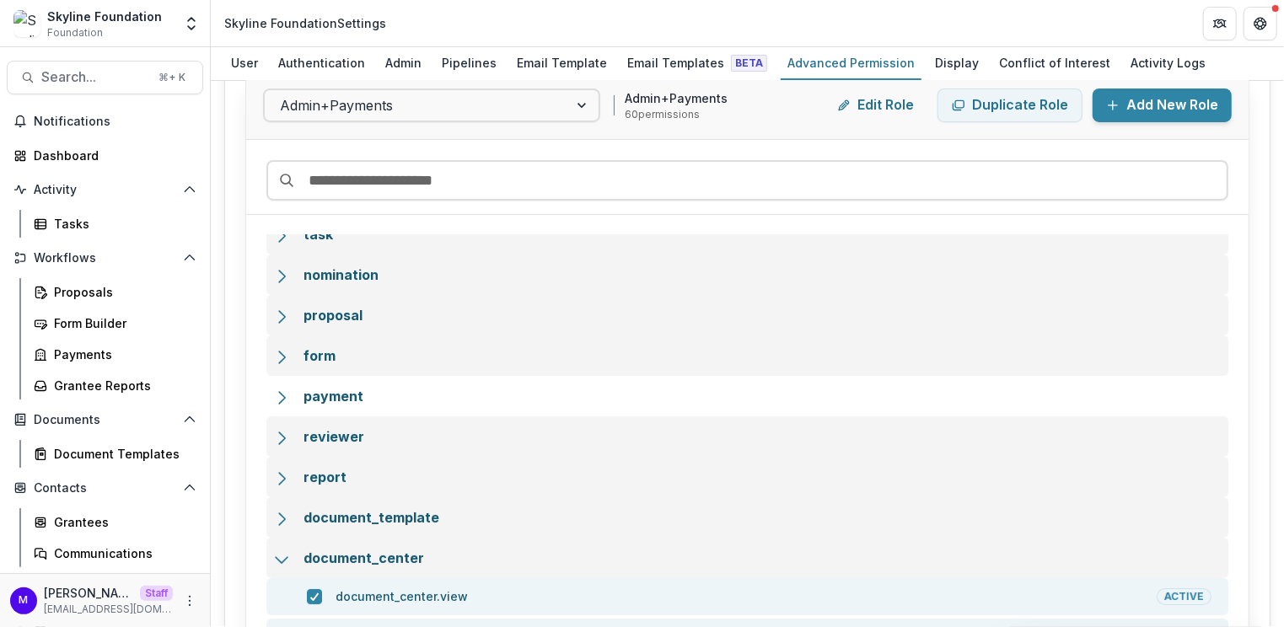
click at [282, 555] on icon at bounding box center [281, 559] width 17 height 17
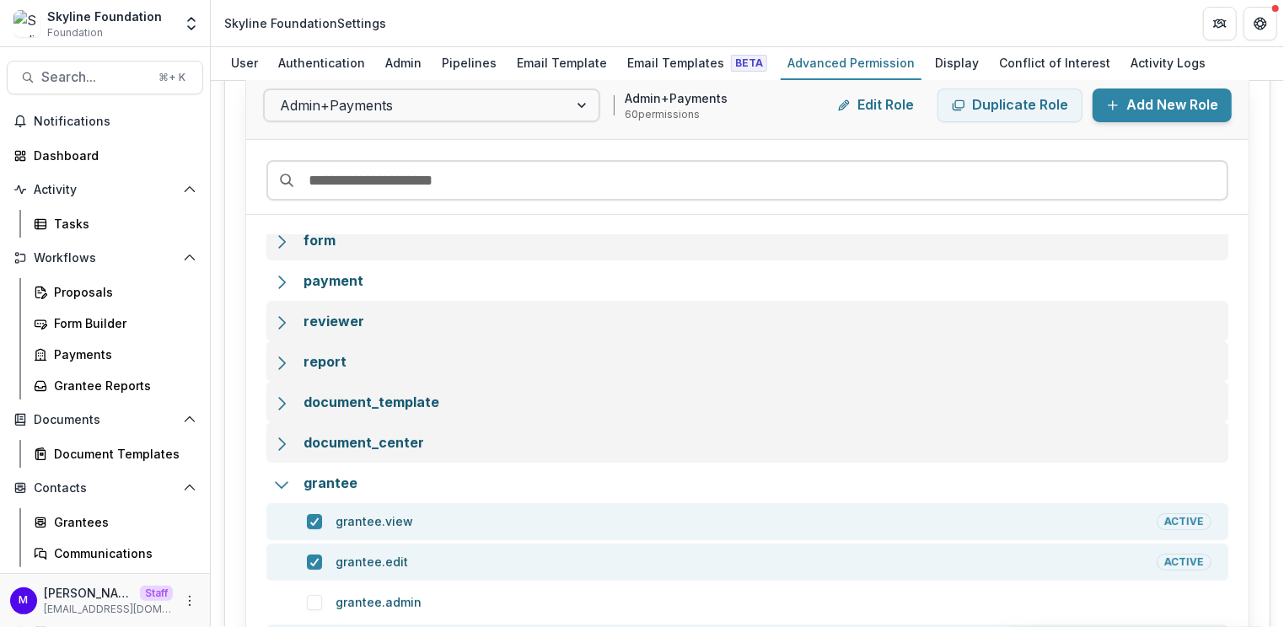
scroll to position [141, 0]
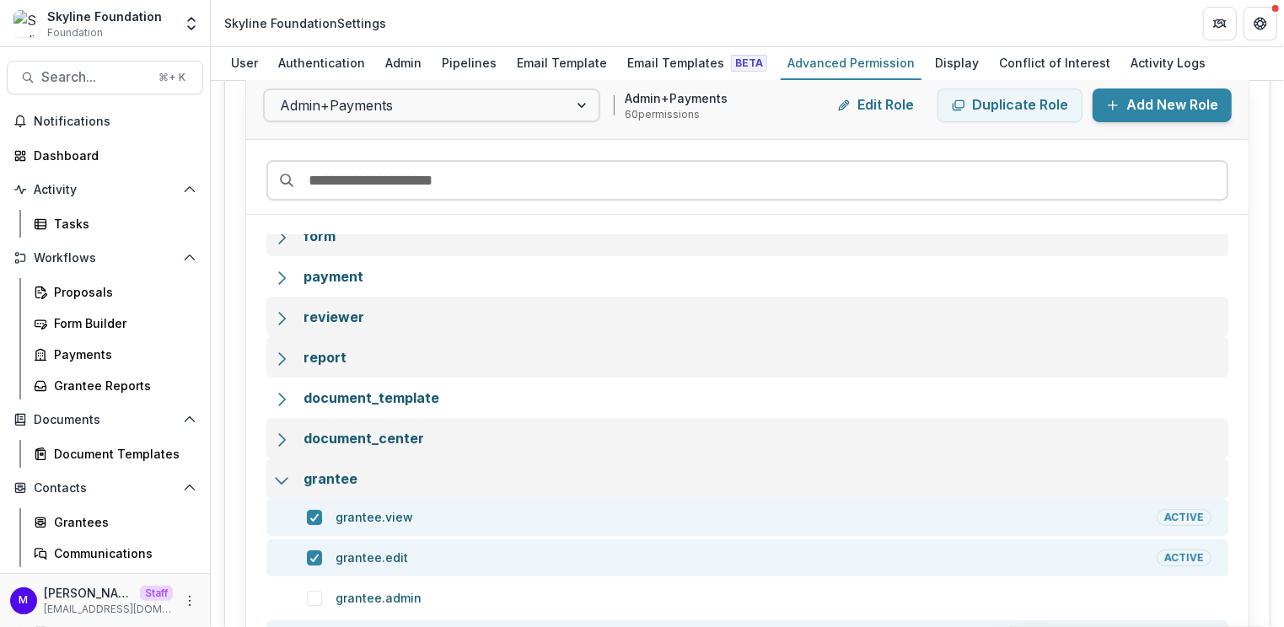
click at [273, 463] on div "grantee" at bounding box center [747, 479] width 962 height 40
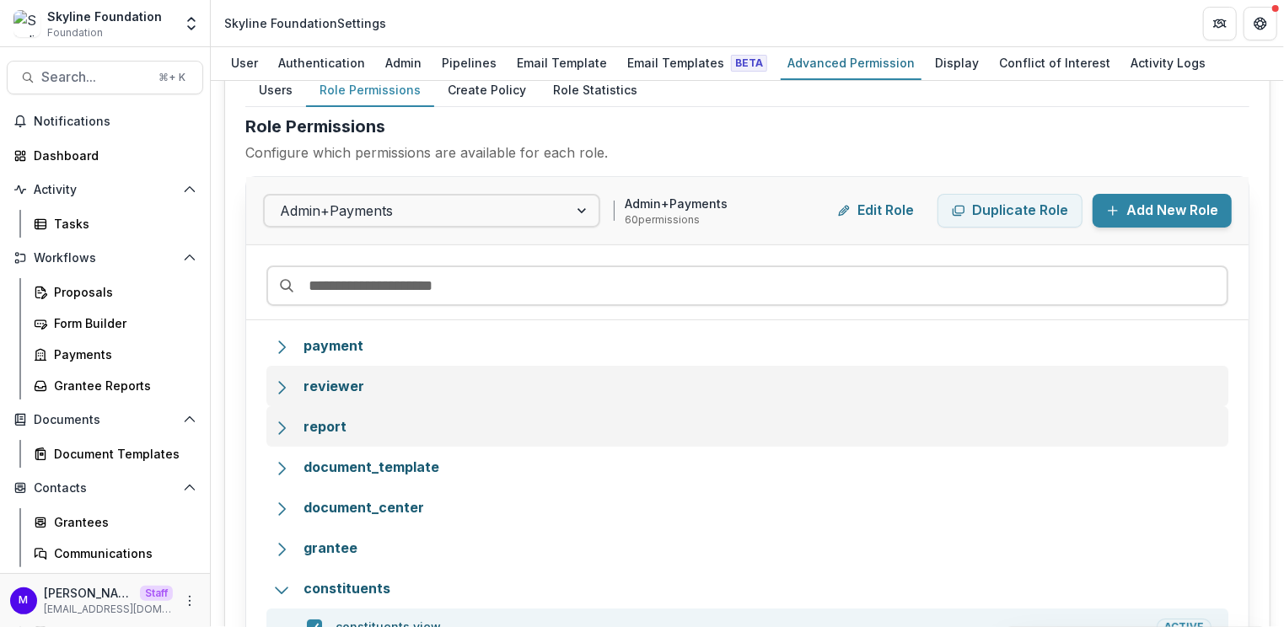
scroll to position [179, 0]
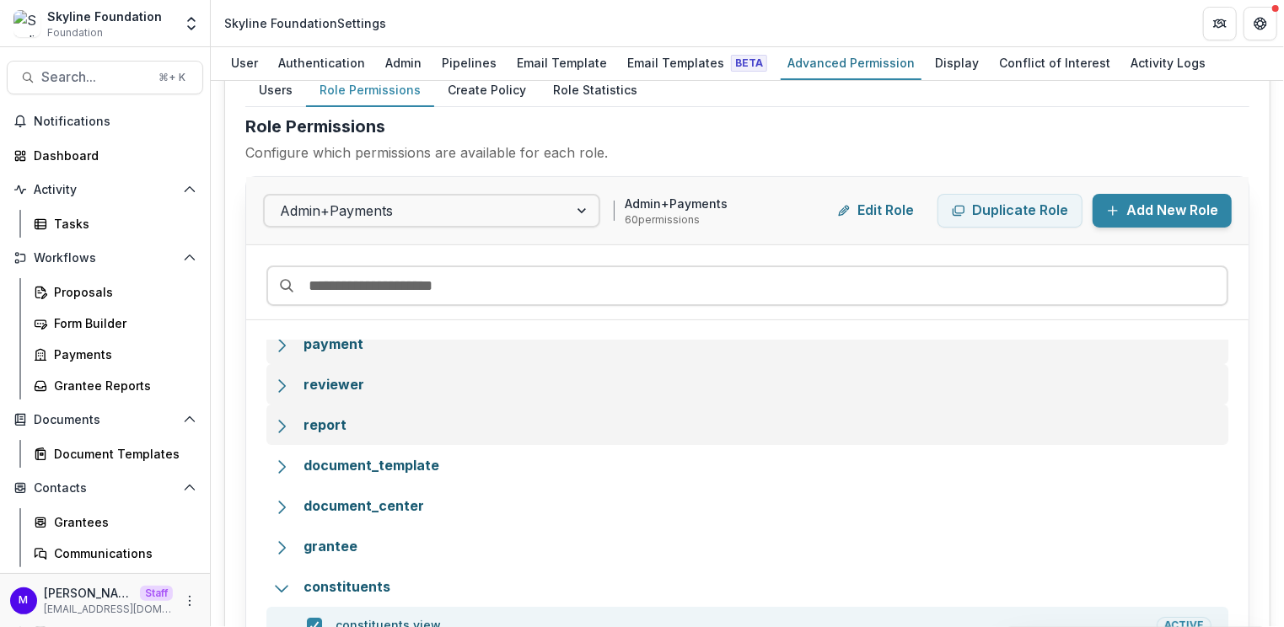
click at [334, 352] on div "payment" at bounding box center [747, 344] width 962 height 40
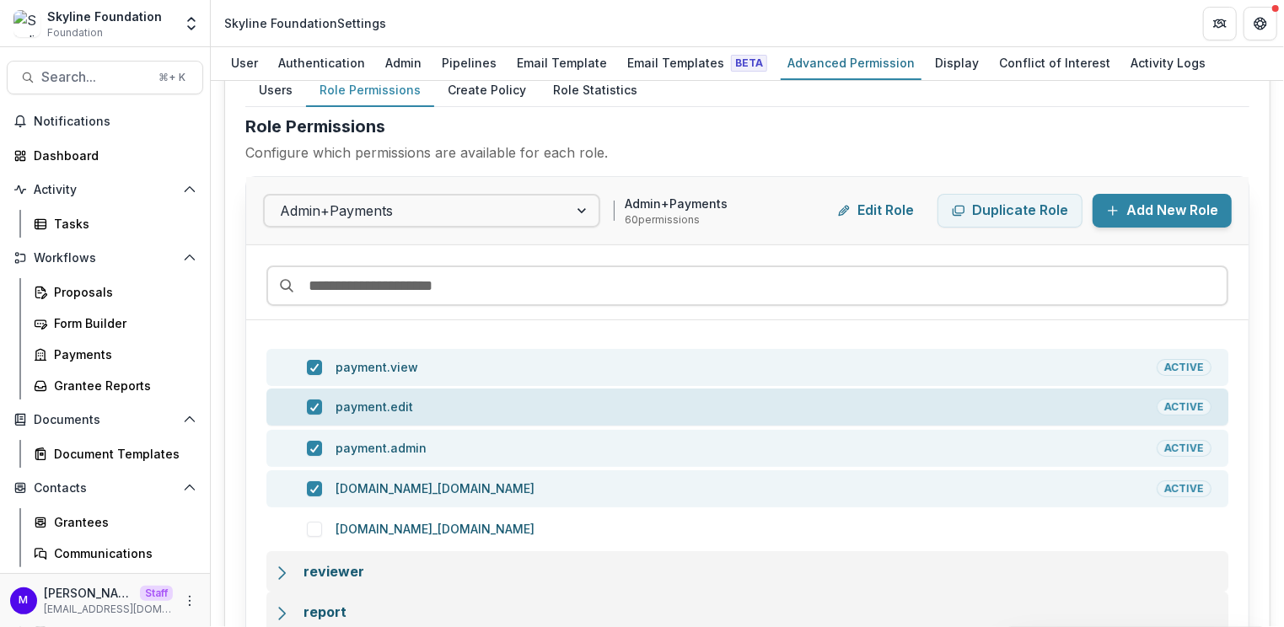
scroll to position [173, 0]
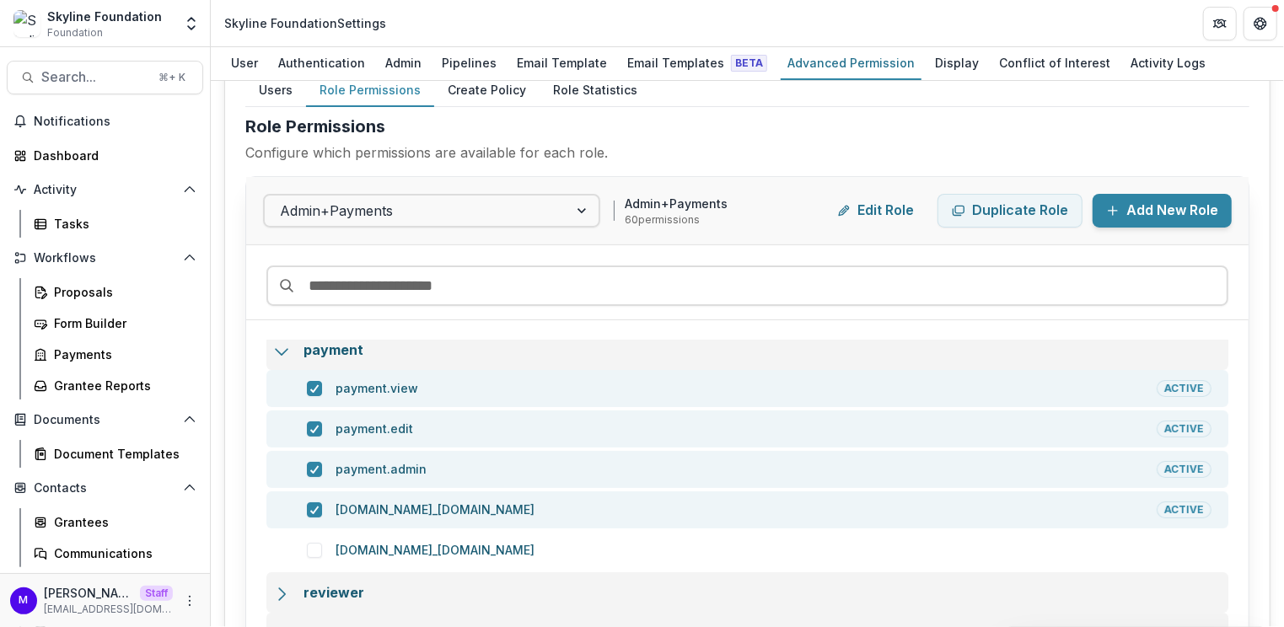
click at [273, 343] on icon at bounding box center [281, 351] width 17 height 17
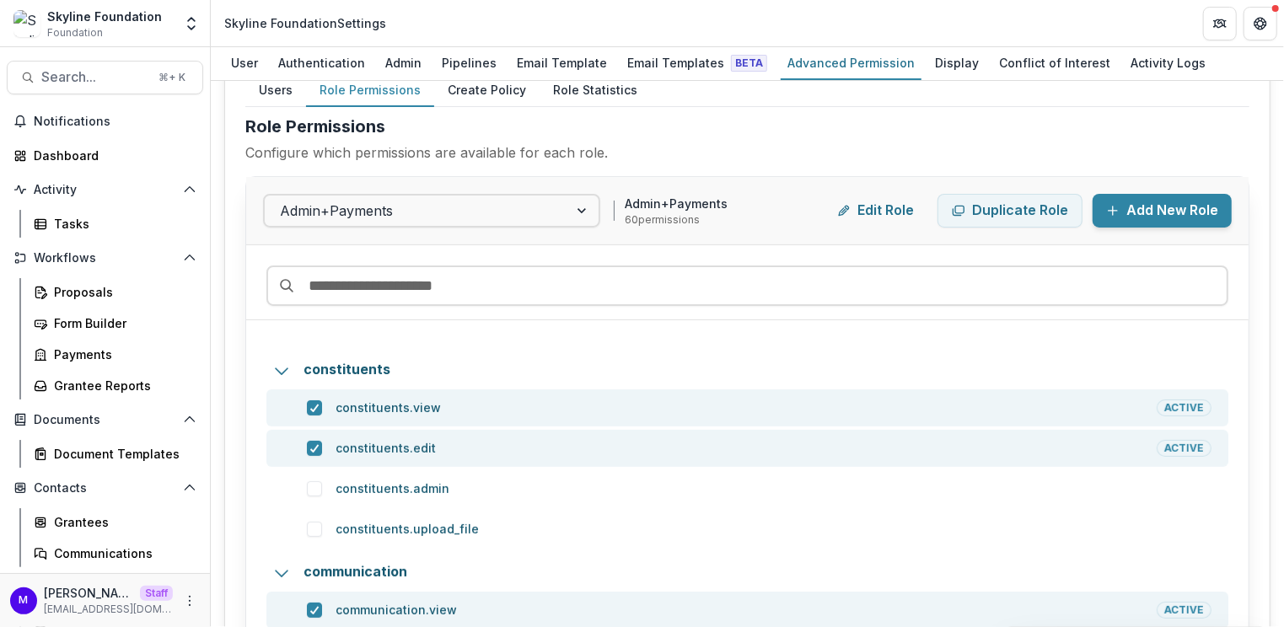
scroll to position [398, 0]
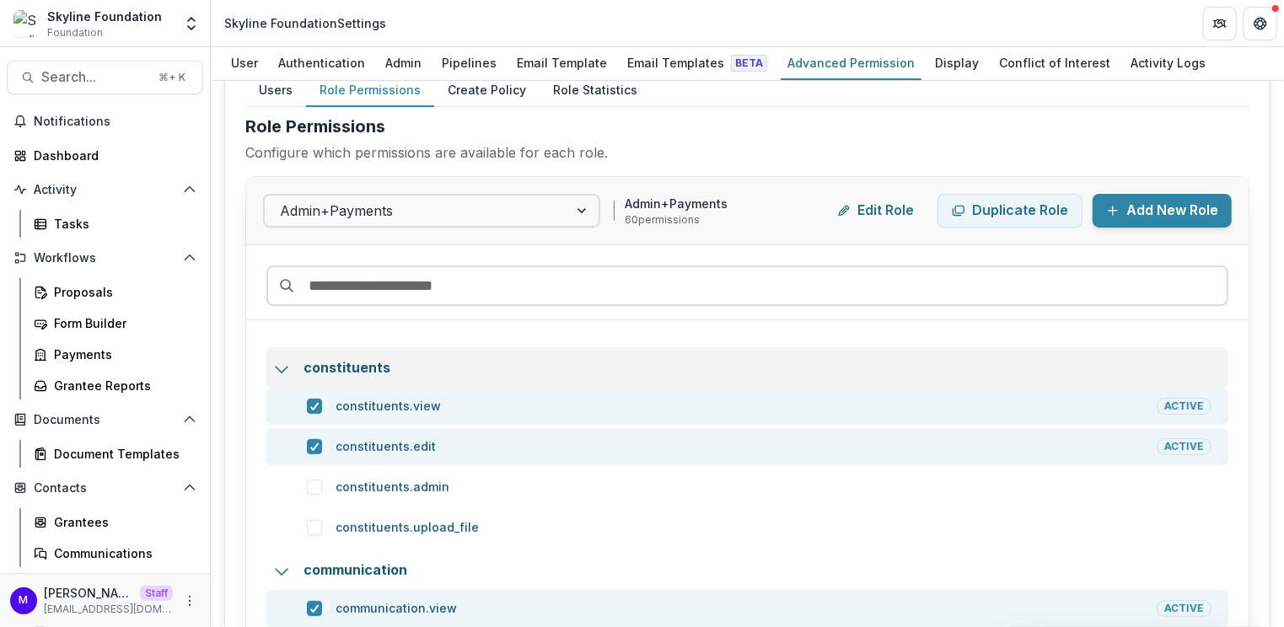
click at [281, 367] on icon at bounding box center [281, 369] width 17 height 17
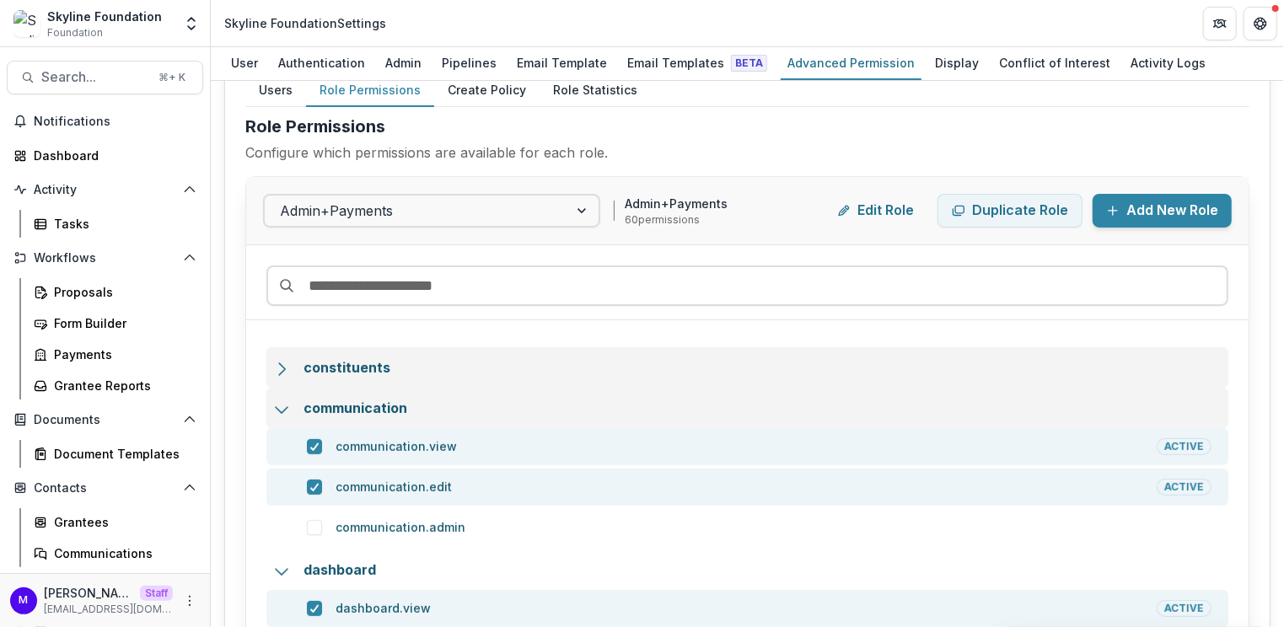
click at [291, 409] on div "communication" at bounding box center [742, 408] width 952 height 20
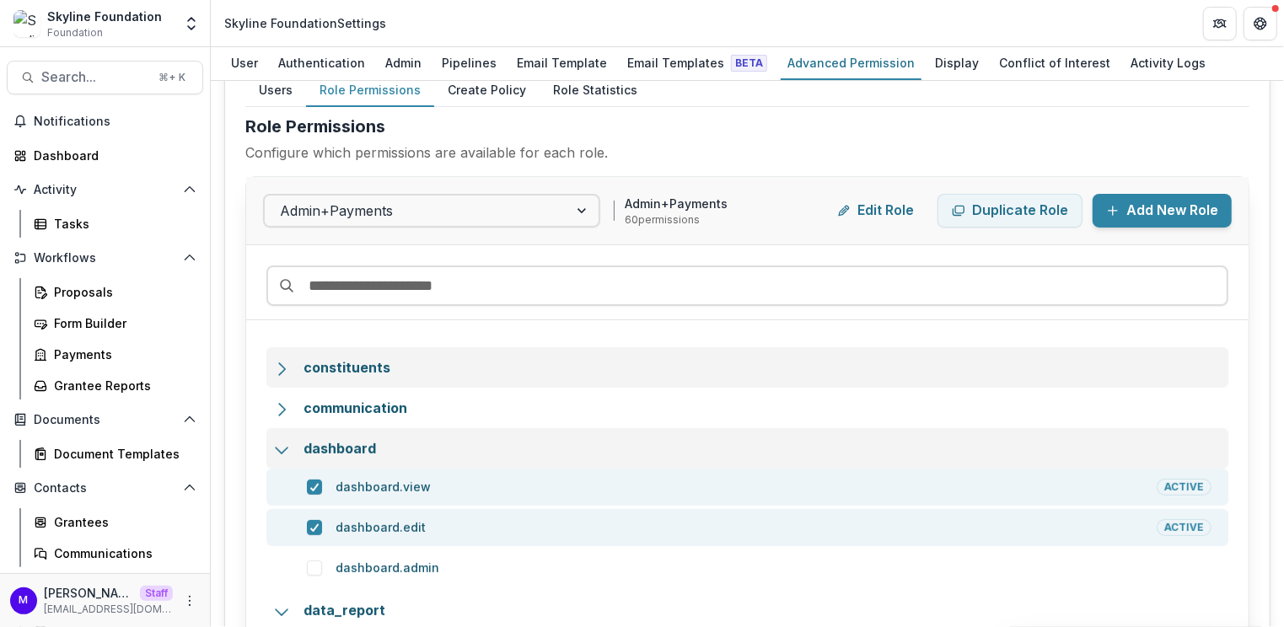
click at [282, 456] on div "dashboard" at bounding box center [747, 448] width 962 height 40
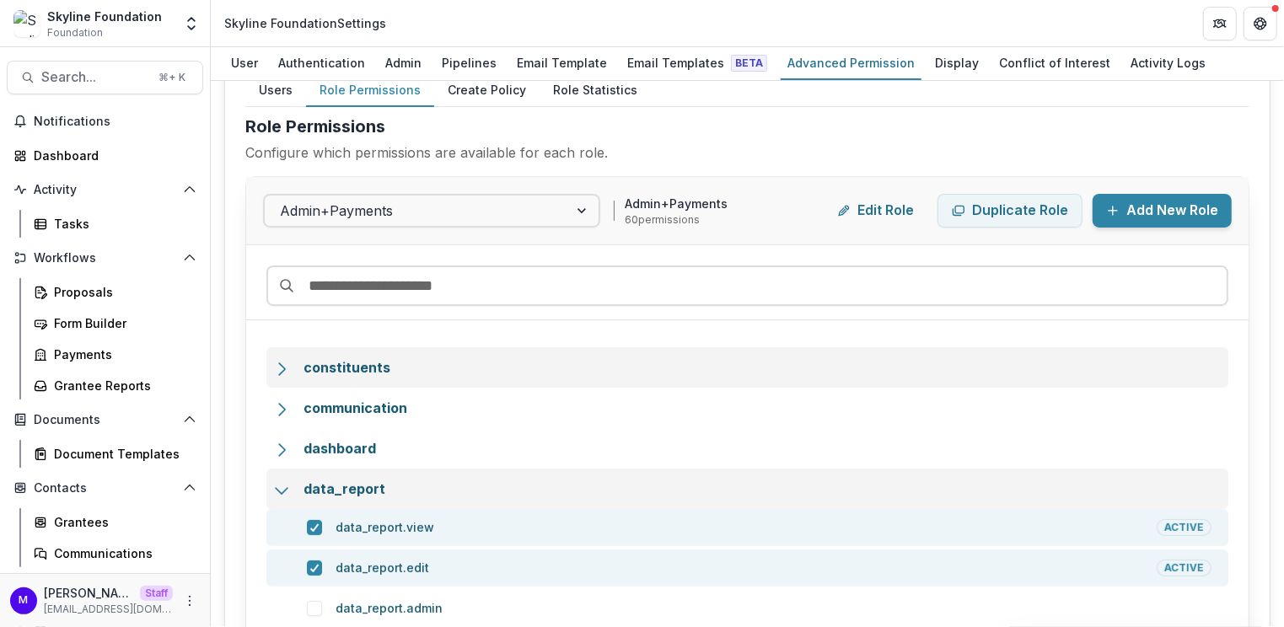
click at [282, 486] on icon at bounding box center [281, 490] width 17 height 17
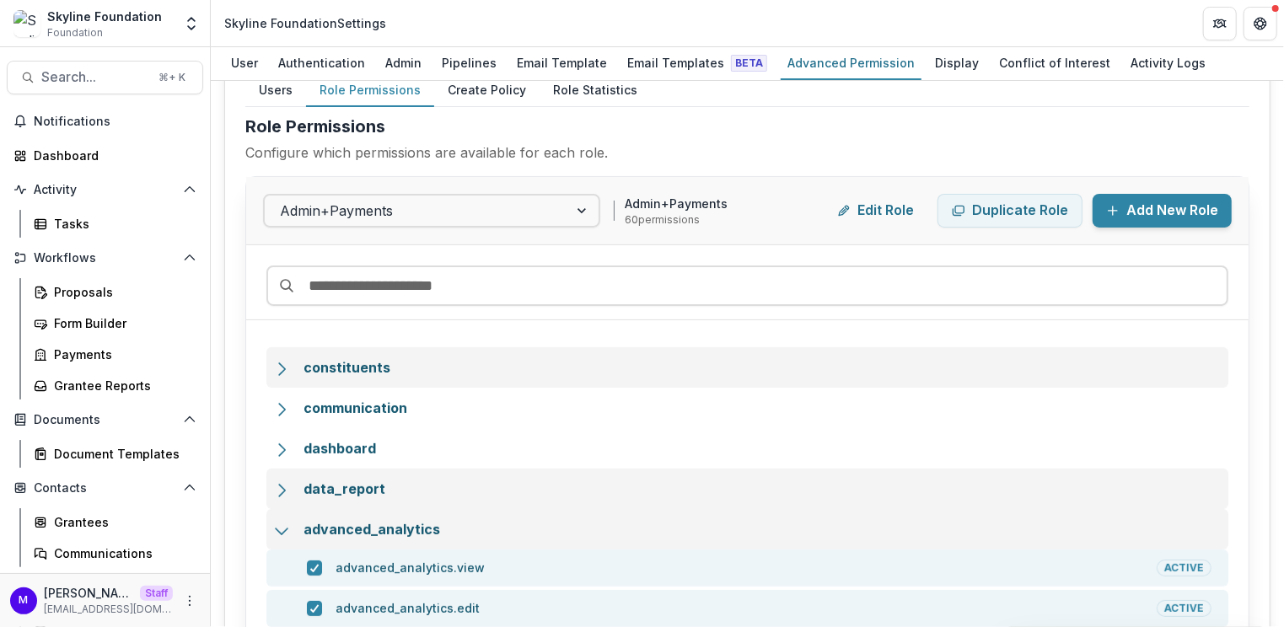
click at [279, 514] on div "advanced_analytics" at bounding box center [747, 529] width 962 height 40
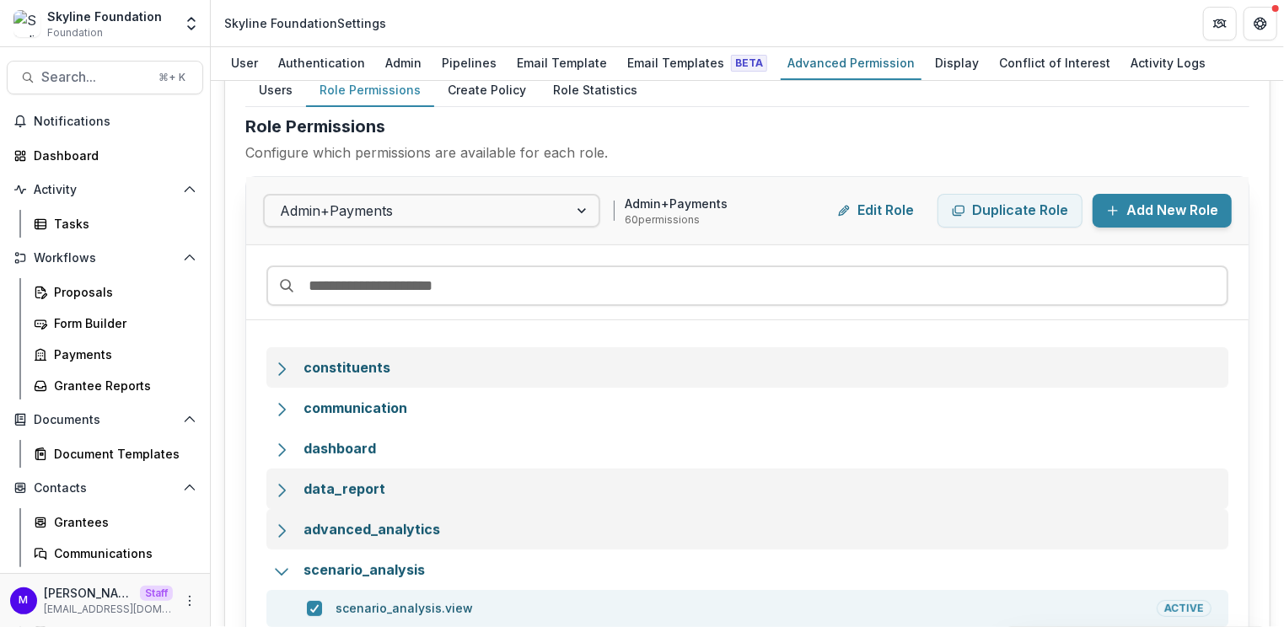
scroll to position [485, 0]
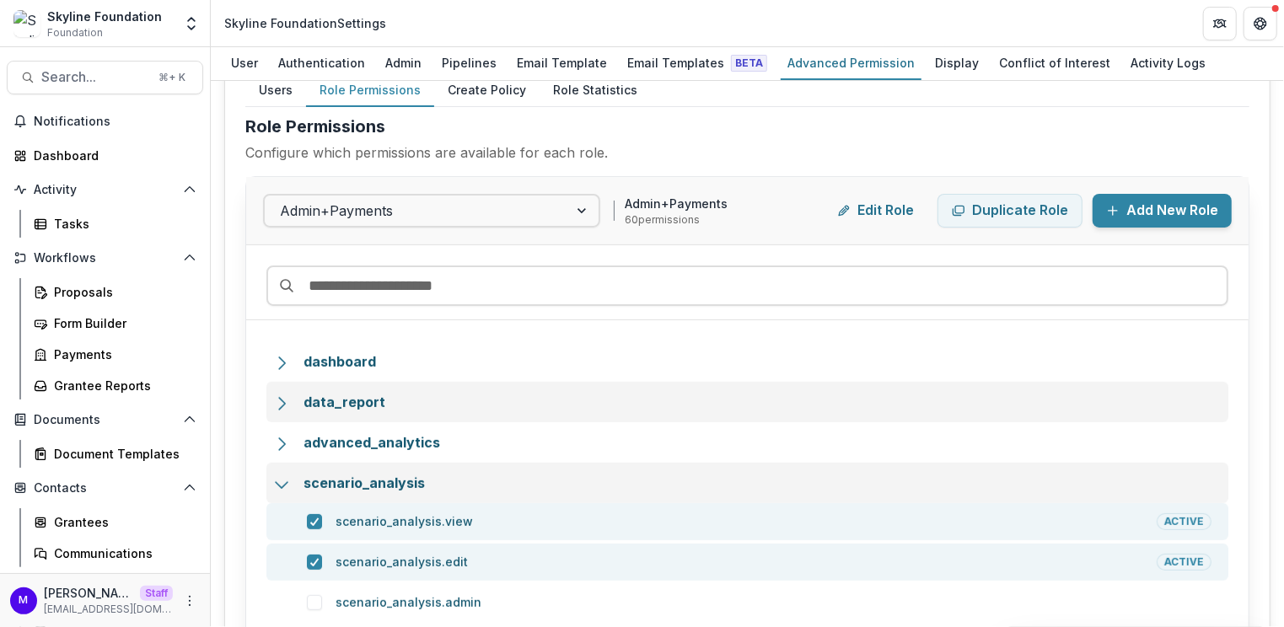
click at [287, 486] on icon at bounding box center [281, 484] width 17 height 17
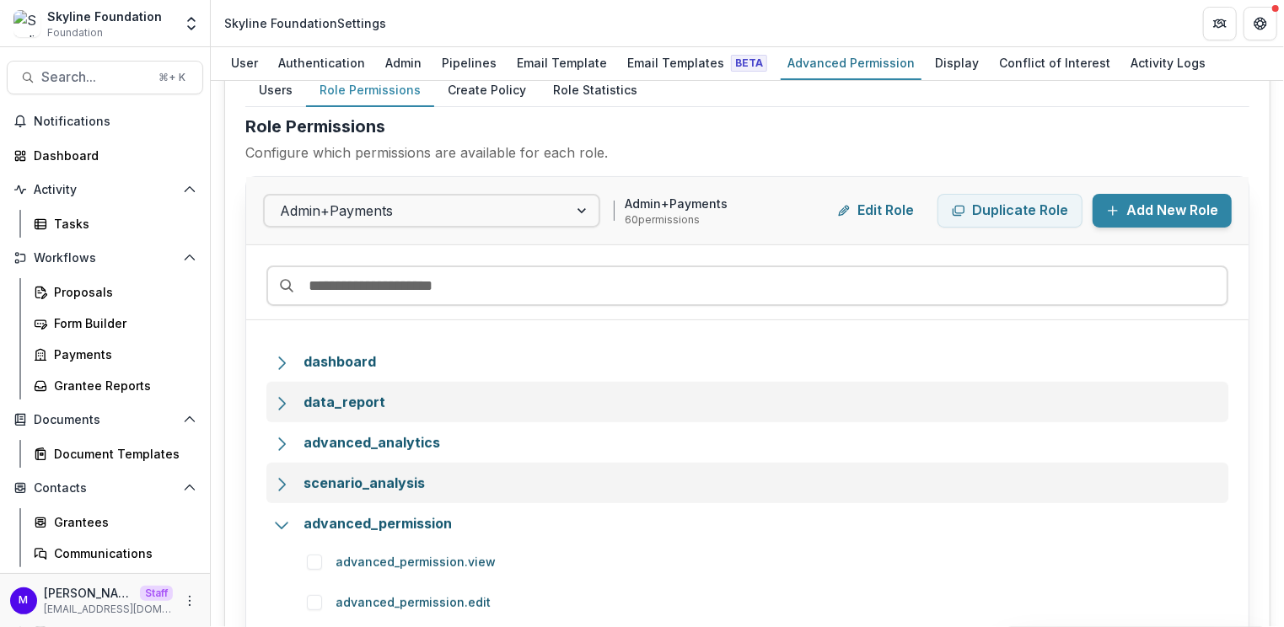
scroll to position [500, 0]
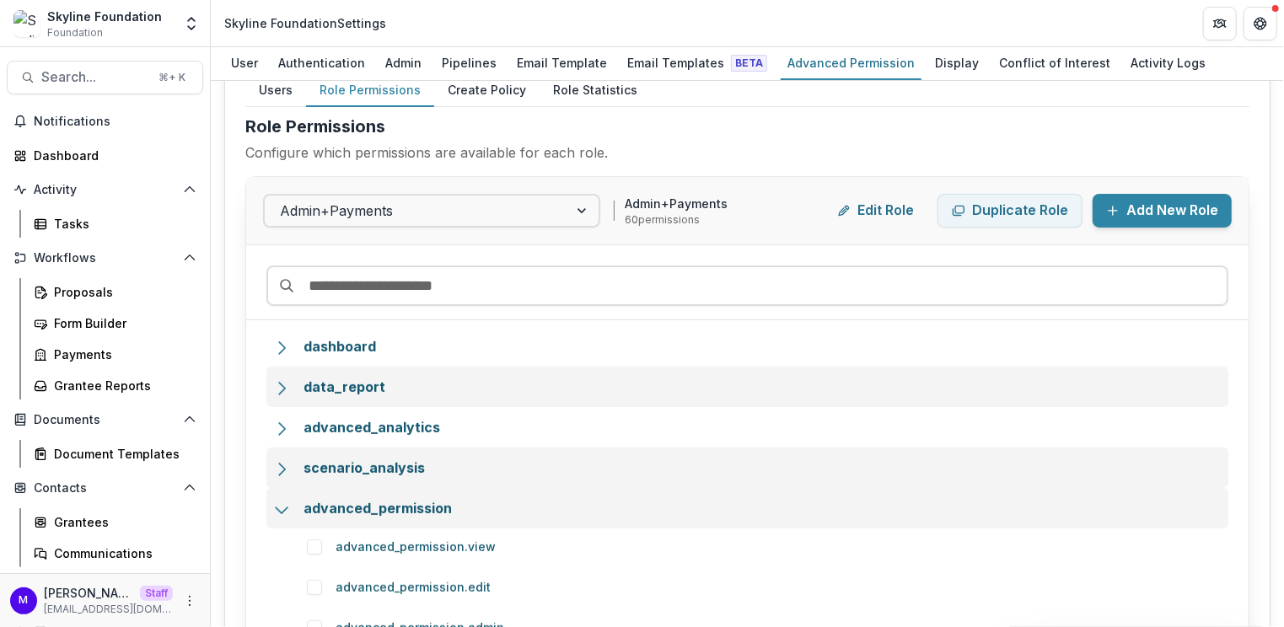
click at [284, 507] on icon at bounding box center [281, 510] width 17 height 17
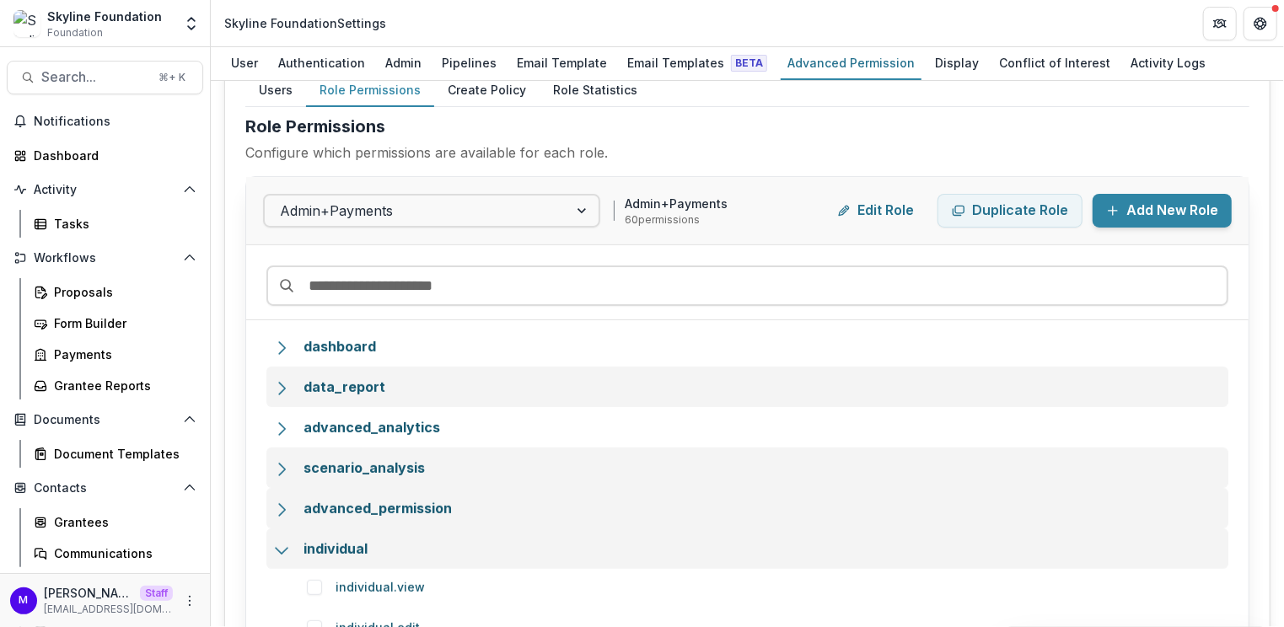
click at [282, 549] on polyline at bounding box center [282, 551] width 12 height 6
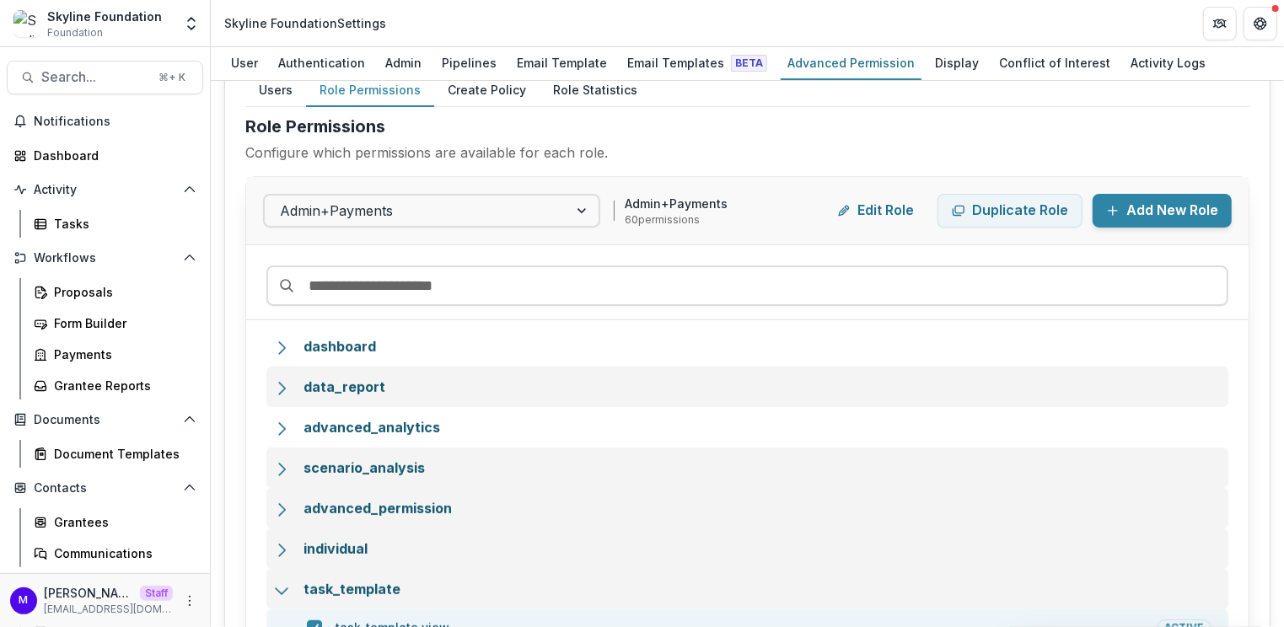
click at [284, 591] on icon at bounding box center [281, 591] width 17 height 17
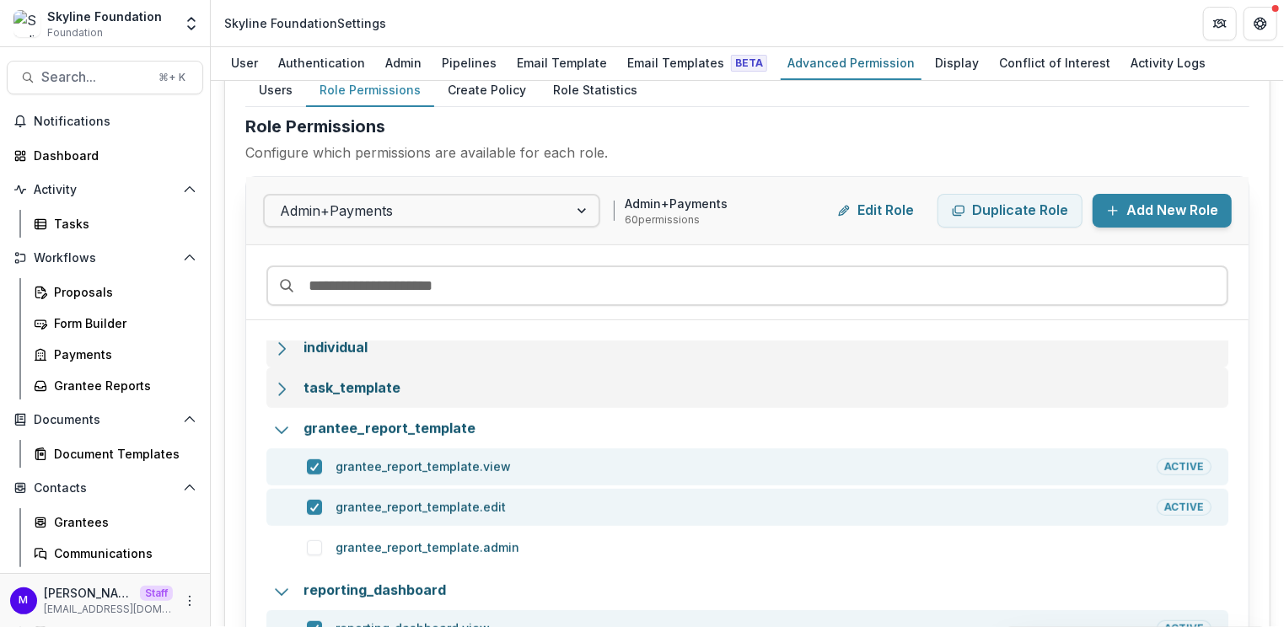
scroll to position [704, 0]
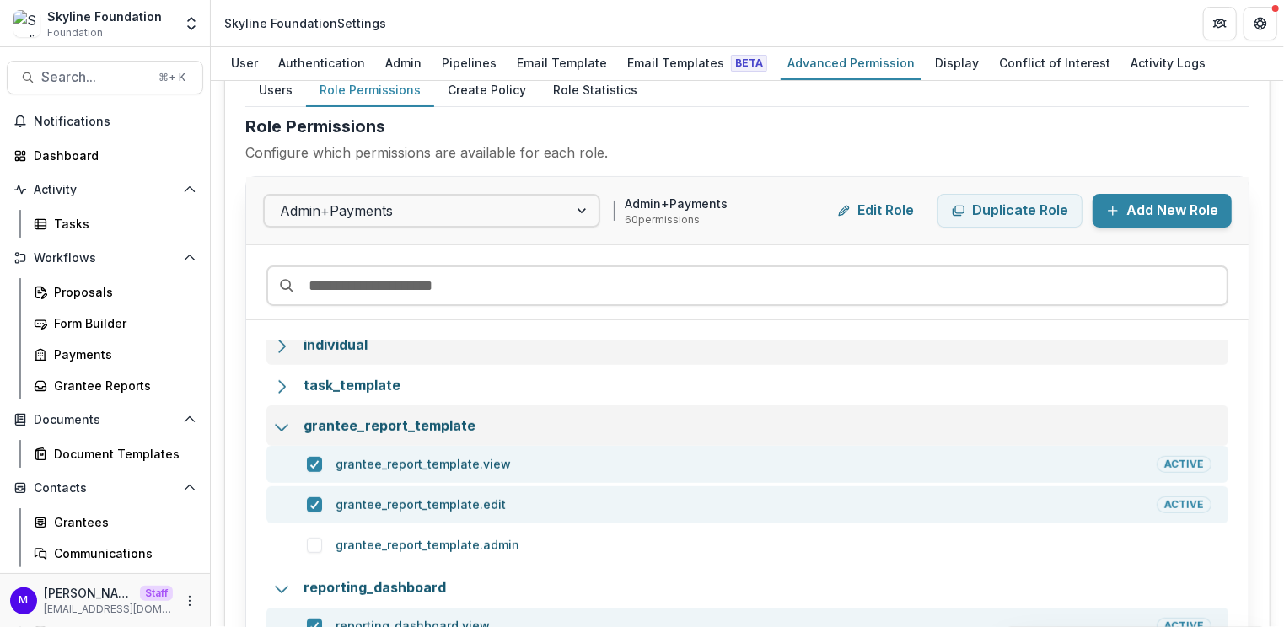
click at [280, 427] on icon at bounding box center [281, 427] width 17 height 17
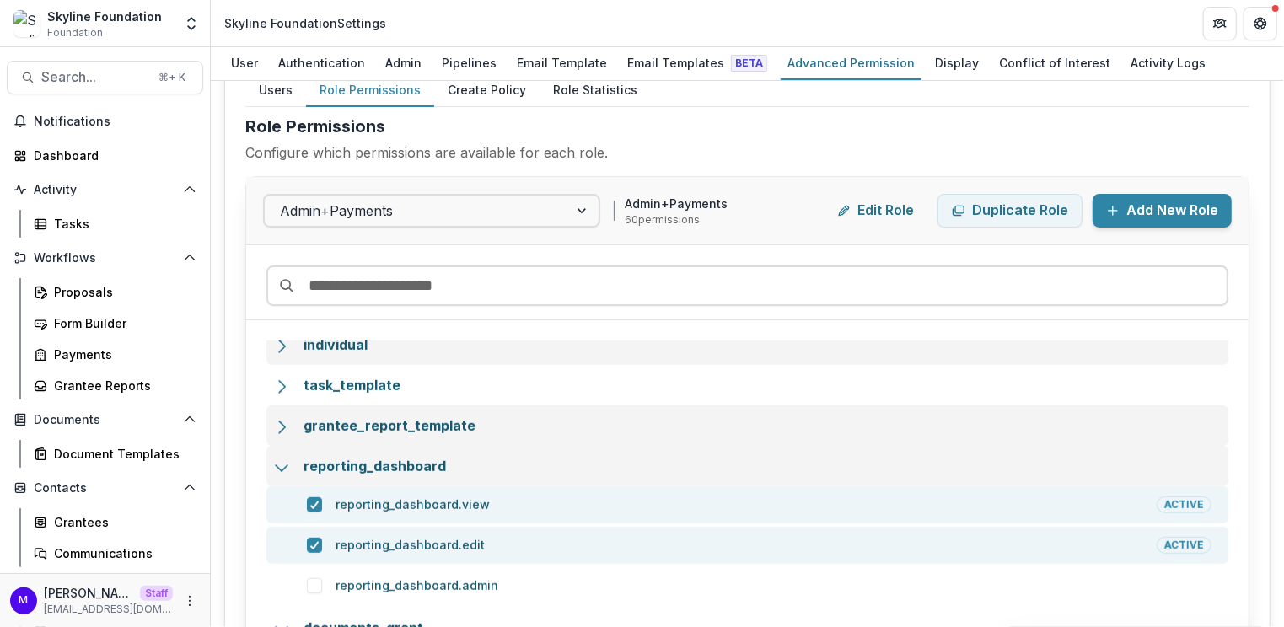
click at [286, 459] on icon at bounding box center [281, 467] width 17 height 17
click at [282, 500] on icon at bounding box center [281, 508] width 17 height 17
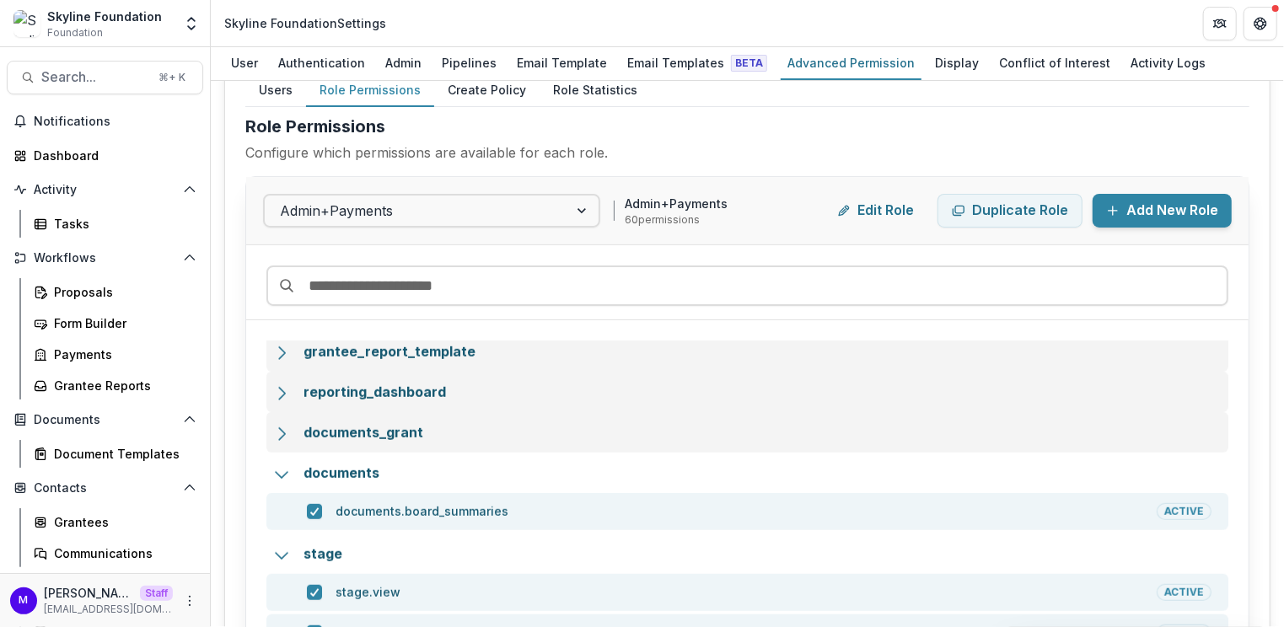
scroll to position [785, 0]
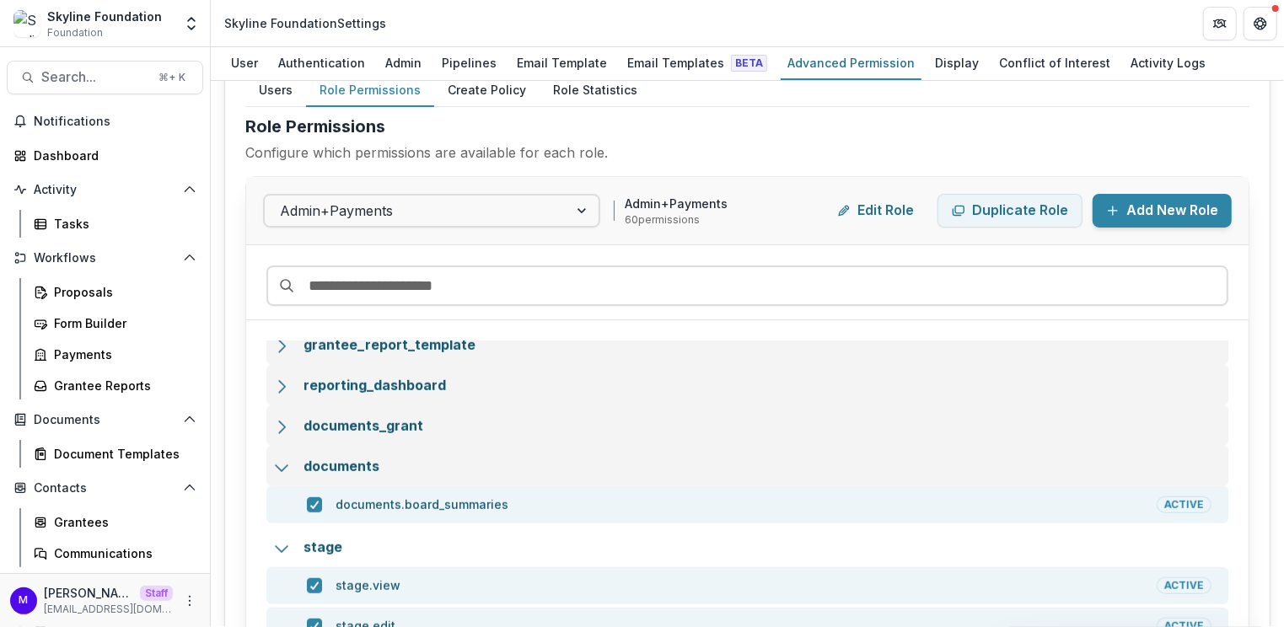
click at [283, 470] on icon at bounding box center [281, 467] width 17 height 17
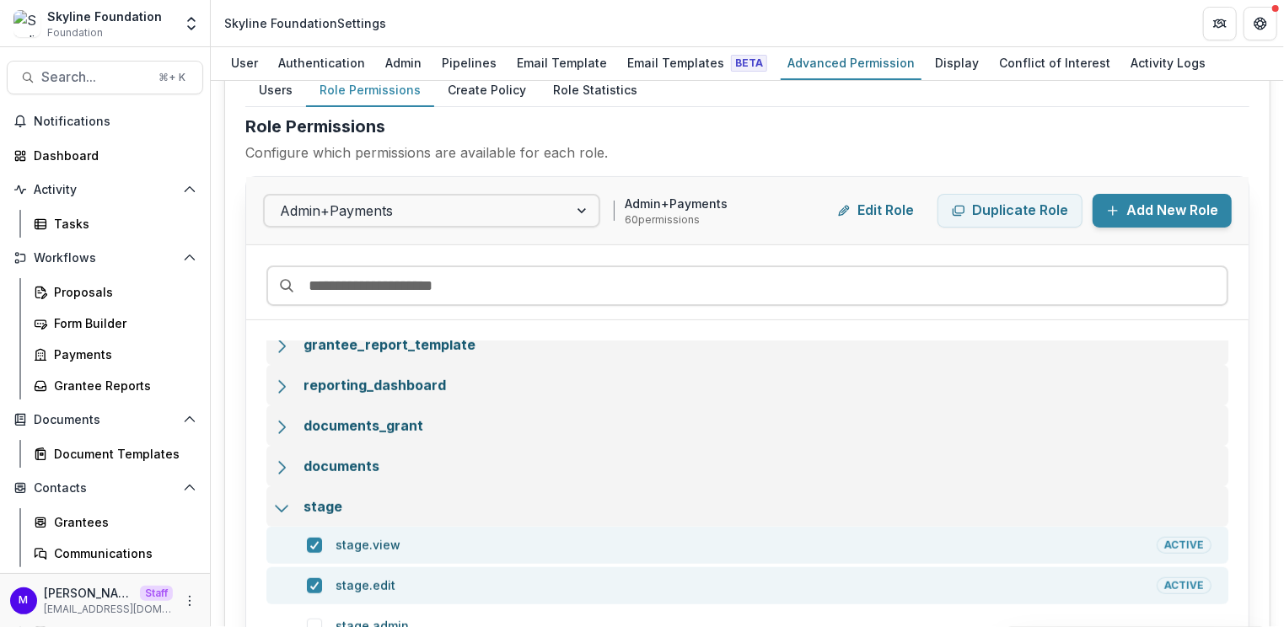
click at [286, 506] on icon at bounding box center [281, 508] width 17 height 17
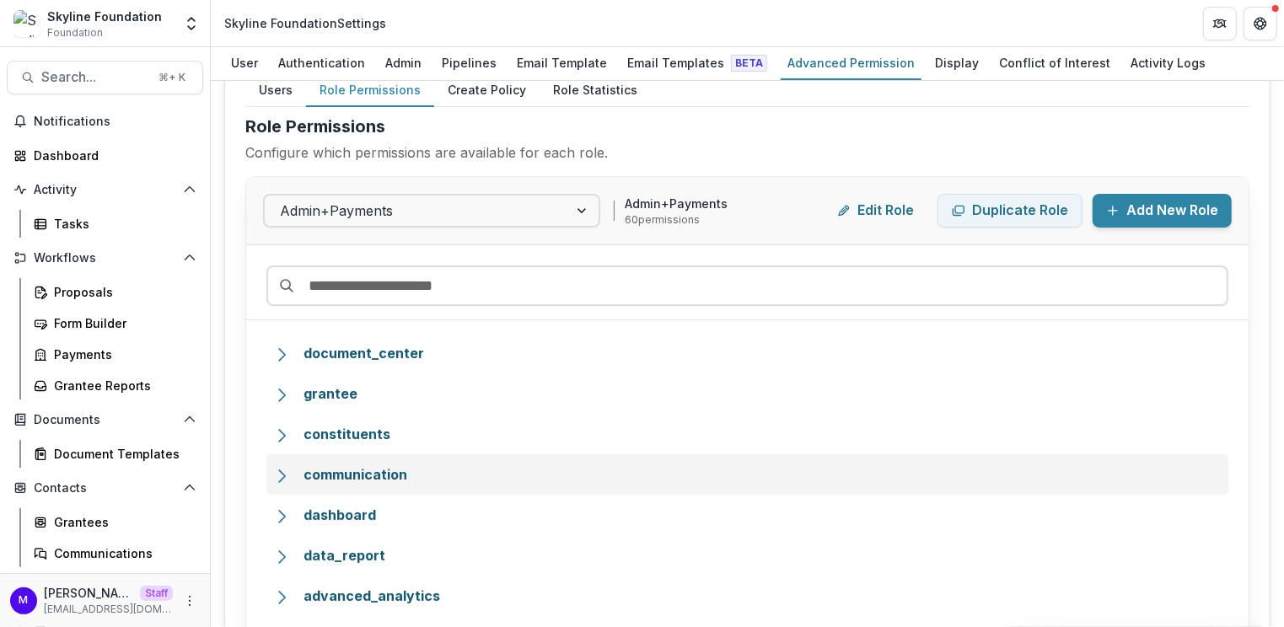
scroll to position [253, 0]
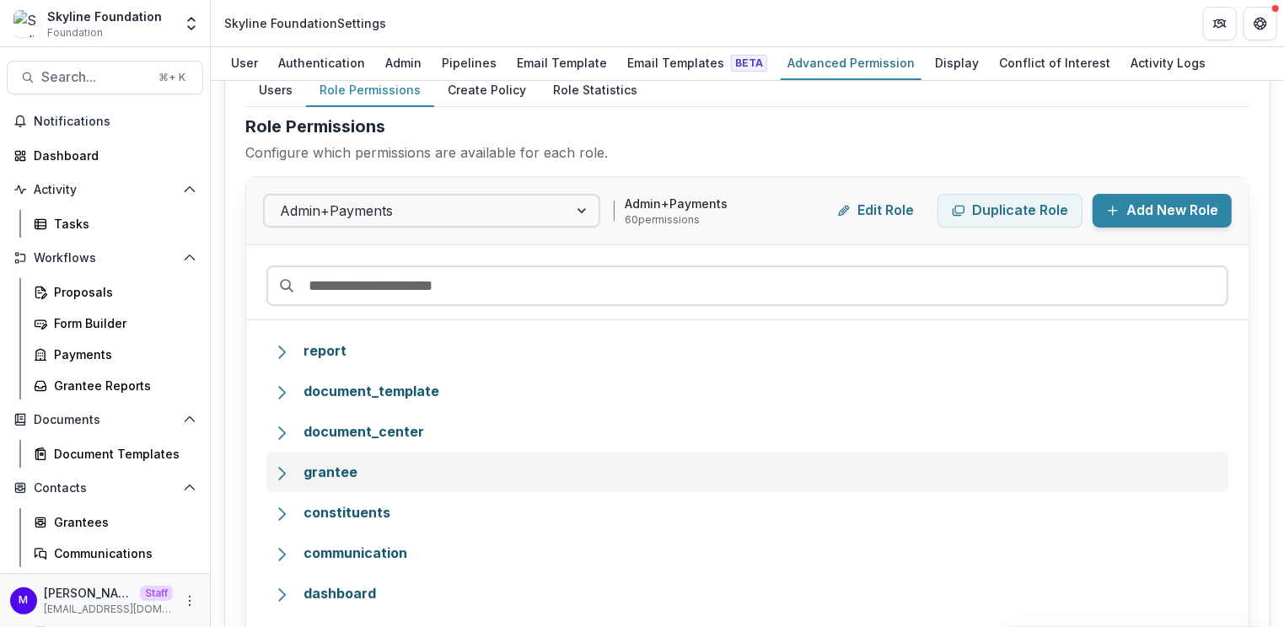
click at [311, 465] on p "grantee" at bounding box center [757, 472] width 908 height 19
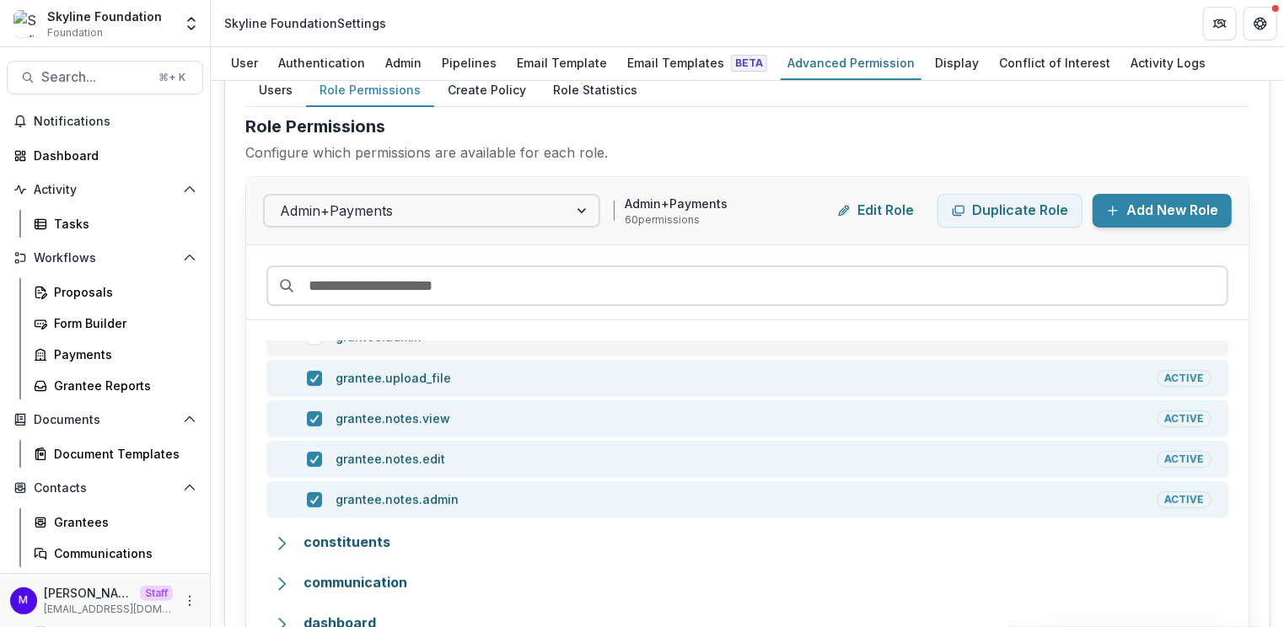
scroll to position [511, 0]
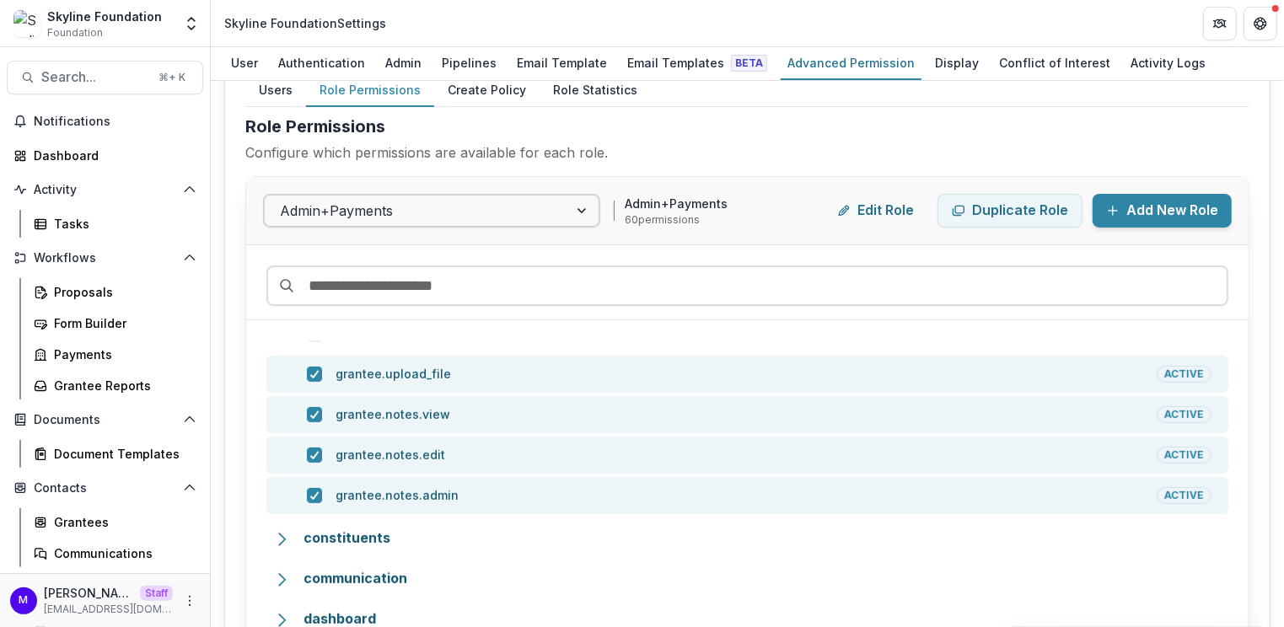
click at [547, 215] on div at bounding box center [416, 211] width 273 height 24
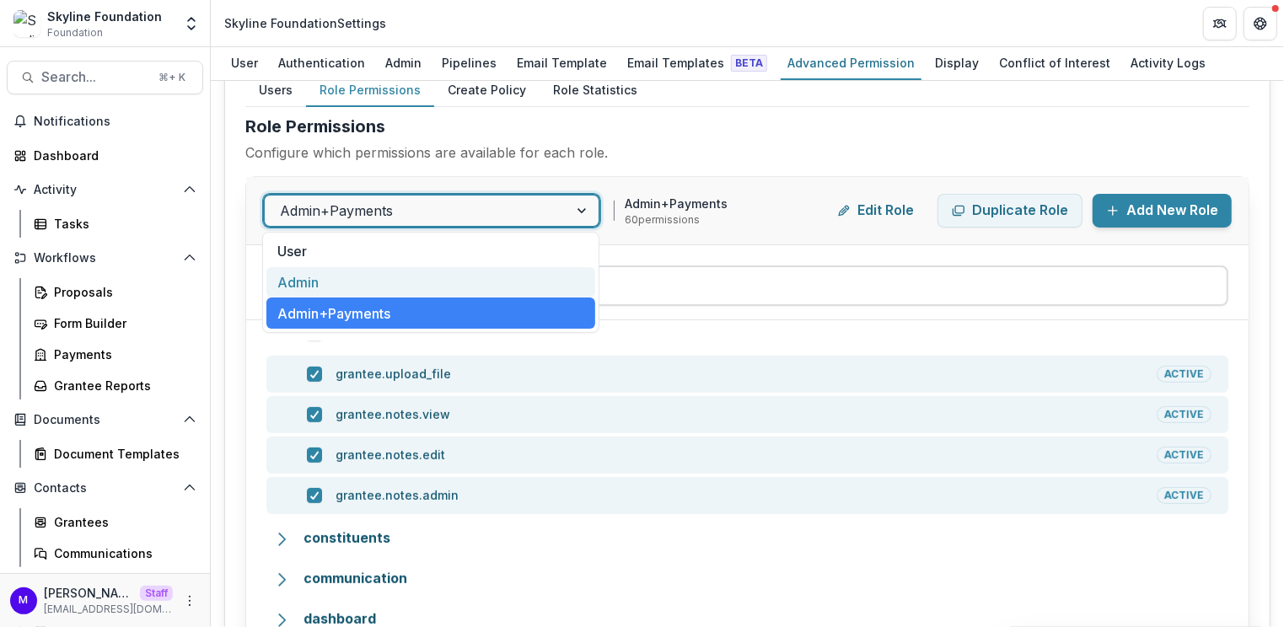
click at [480, 277] on div "Admin" at bounding box center [430, 282] width 329 height 31
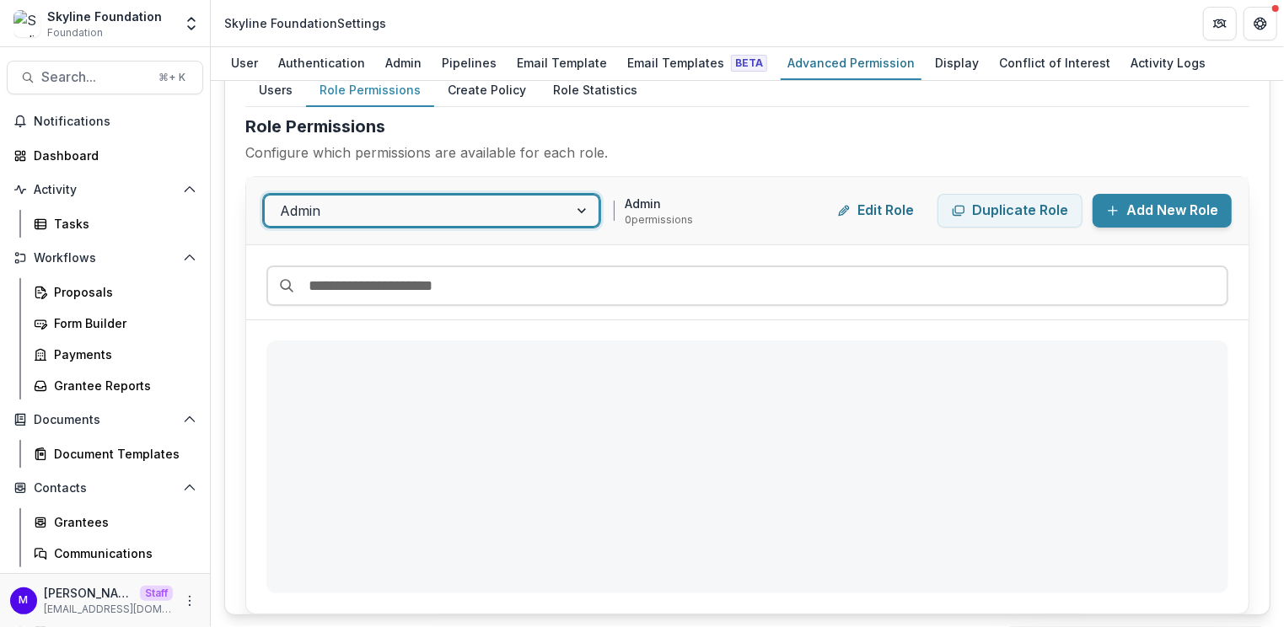
scroll to position [85, 0]
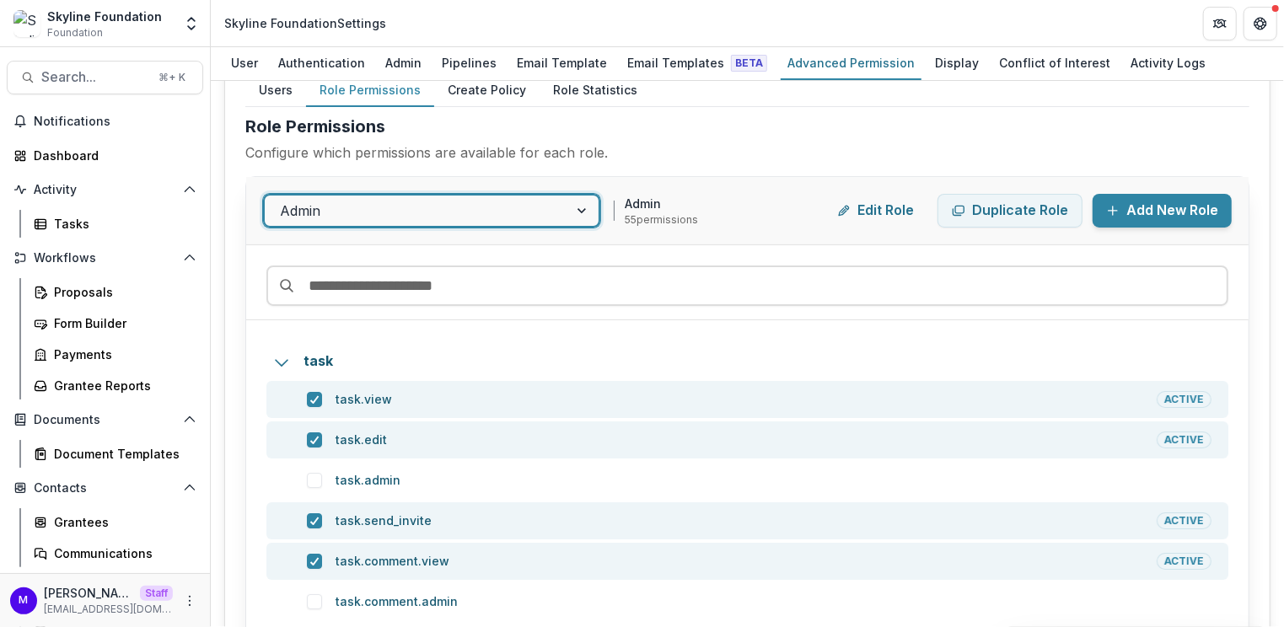
click at [480, 204] on div at bounding box center [416, 211] width 273 height 24
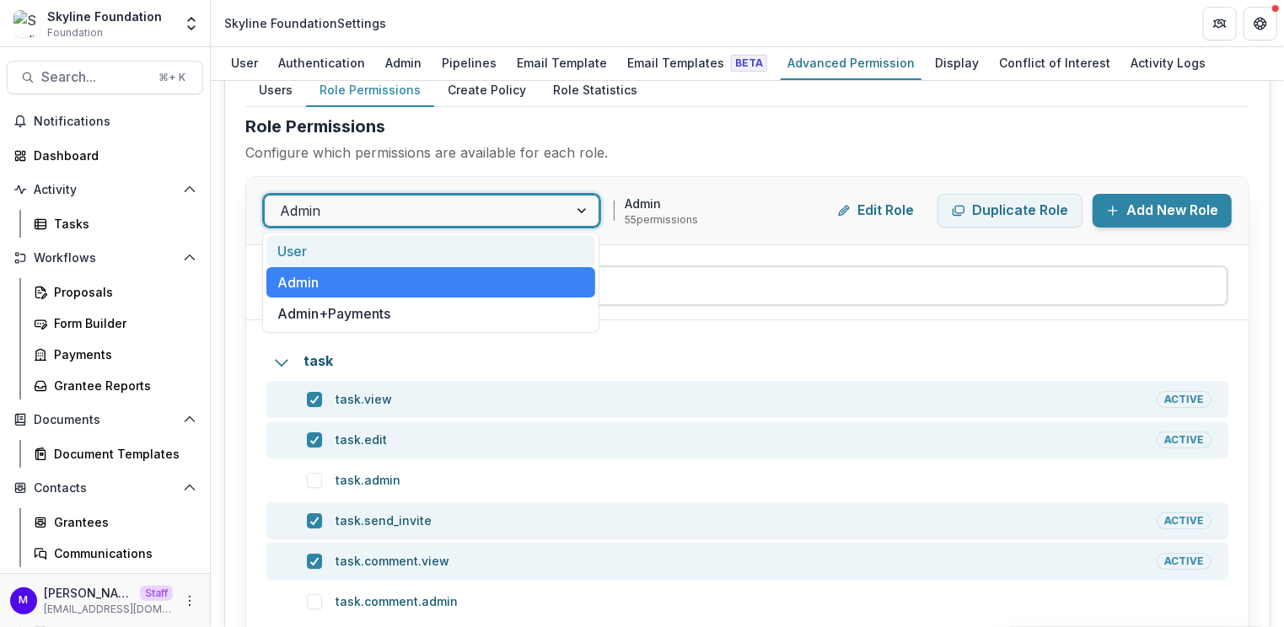
click at [399, 254] on div "User" at bounding box center [430, 251] width 329 height 31
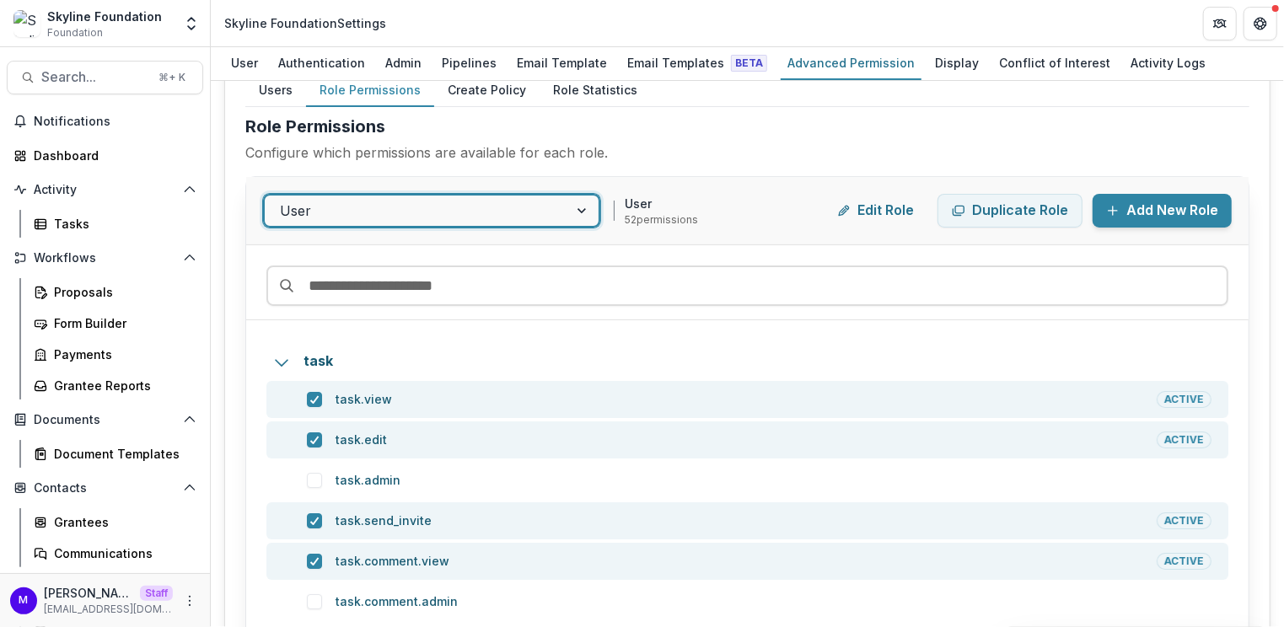
click at [402, 221] on div "User" at bounding box center [416, 210] width 303 height 27
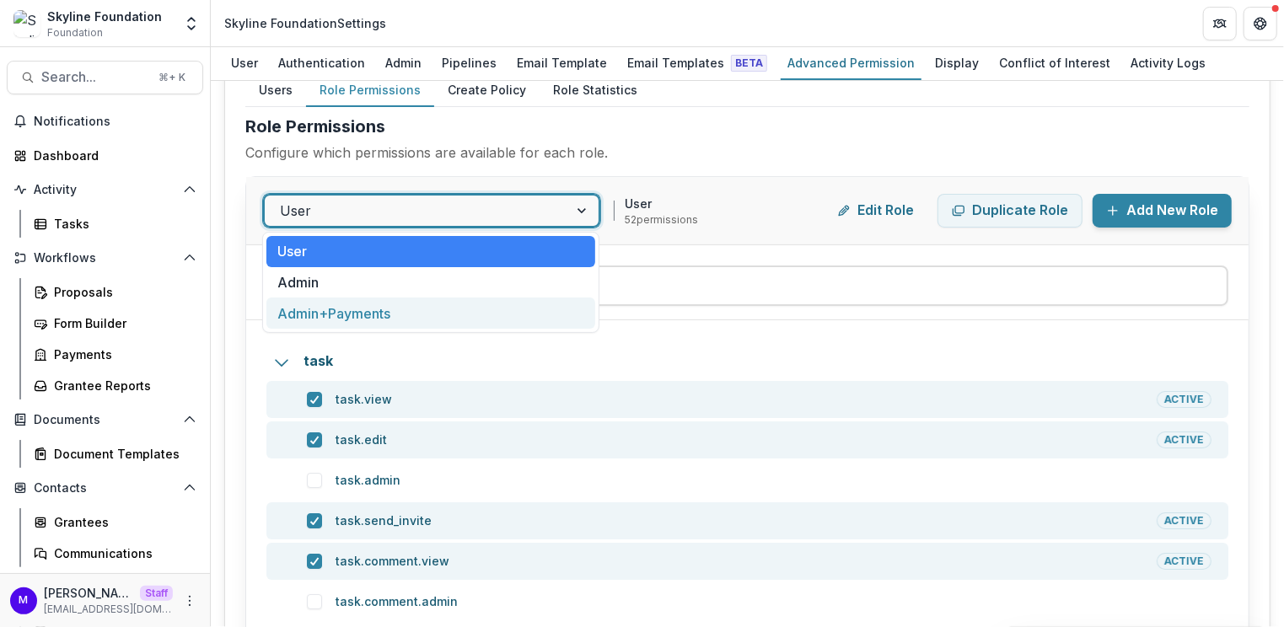
click at [386, 301] on div "Admin+Payments" at bounding box center [430, 313] width 329 height 31
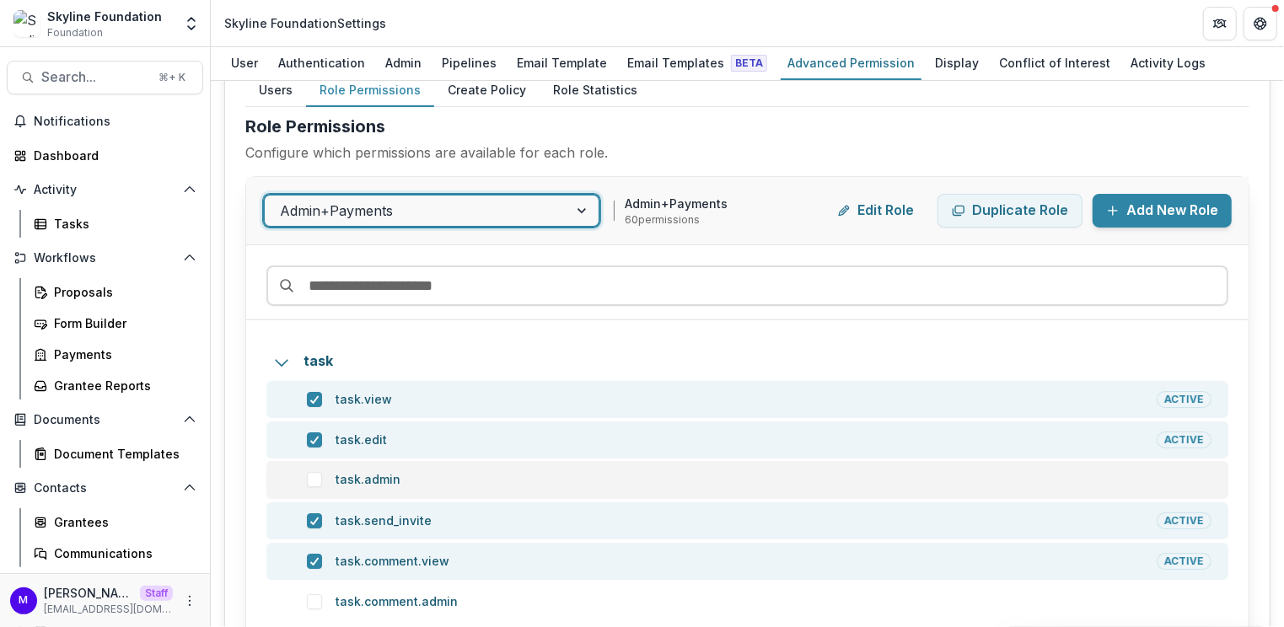
click at [314, 477] on span at bounding box center [314, 479] width 15 height 15
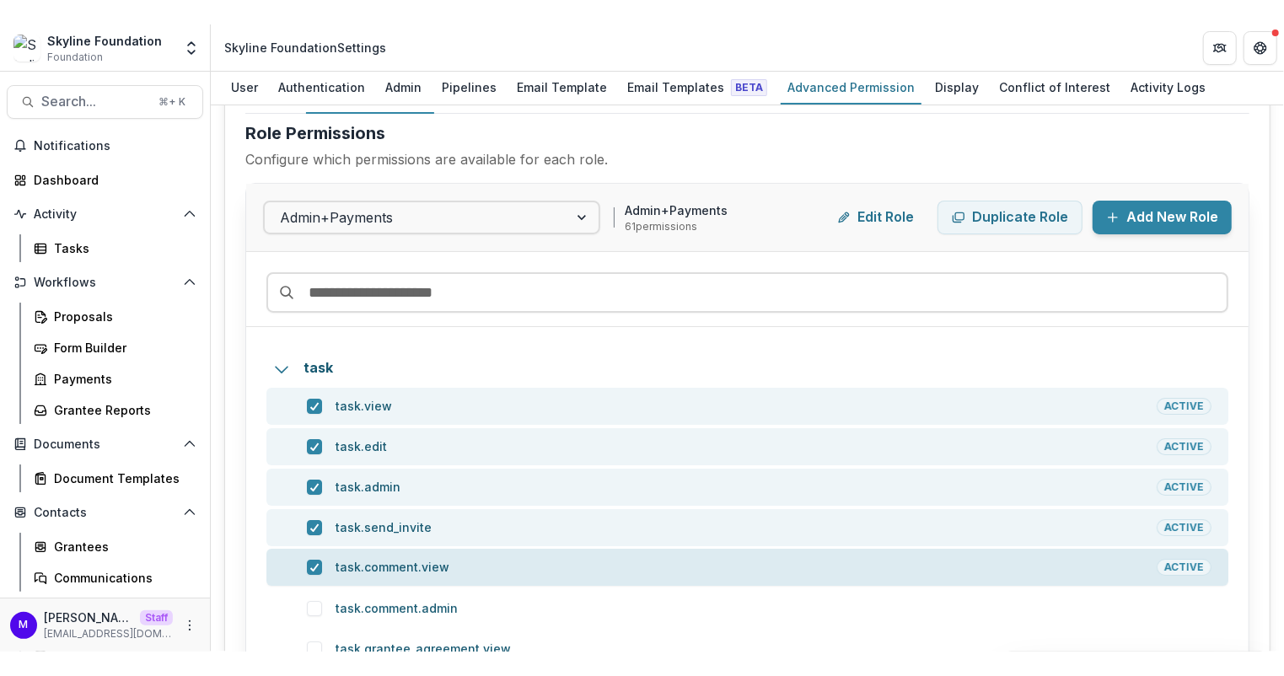
scroll to position [0, 0]
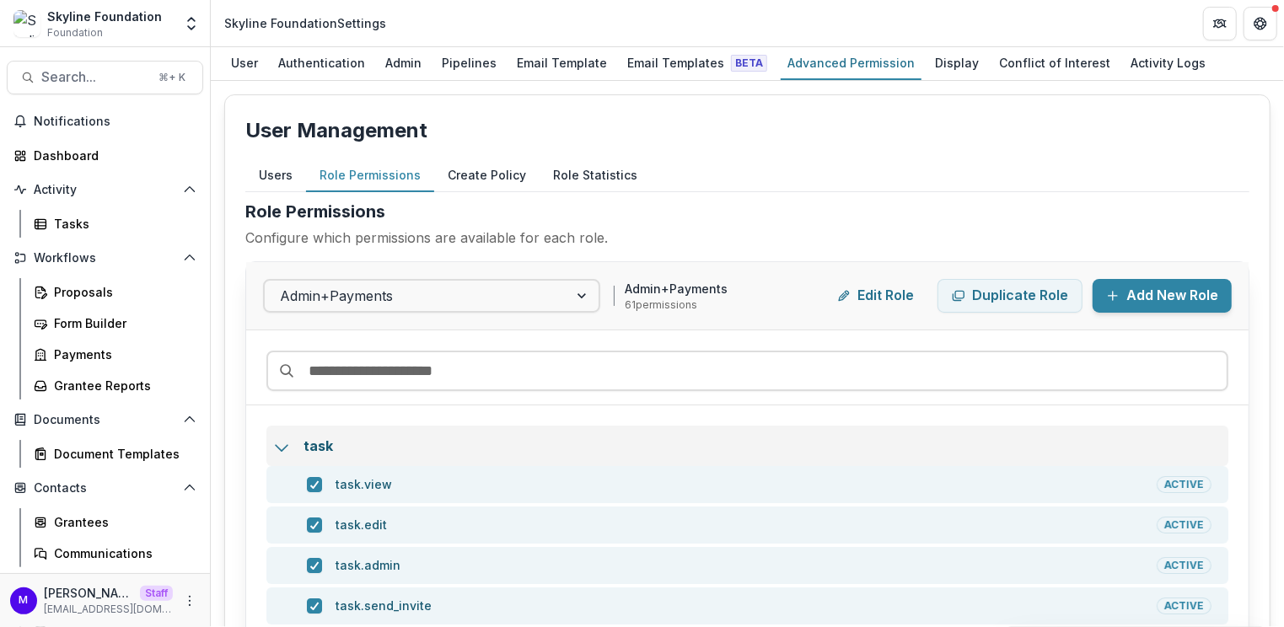
click at [291, 447] on div "task" at bounding box center [742, 446] width 952 height 20
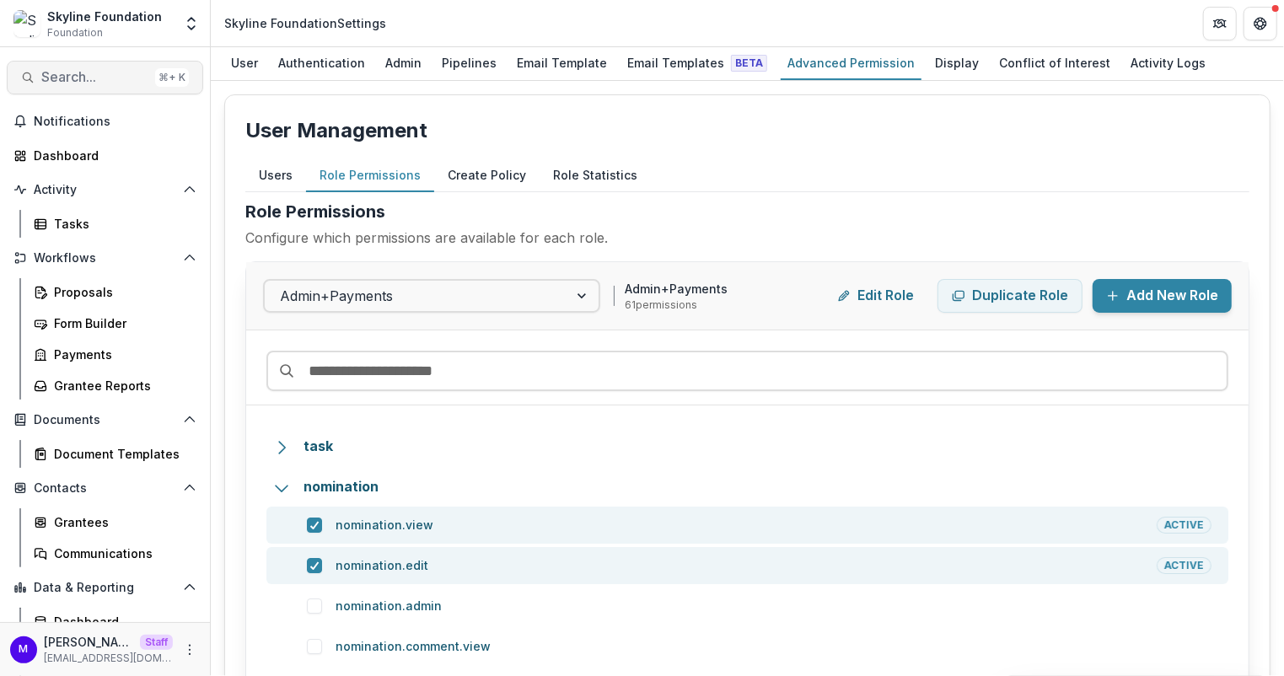
click at [44, 81] on span "Search..." at bounding box center [94, 77] width 107 height 16
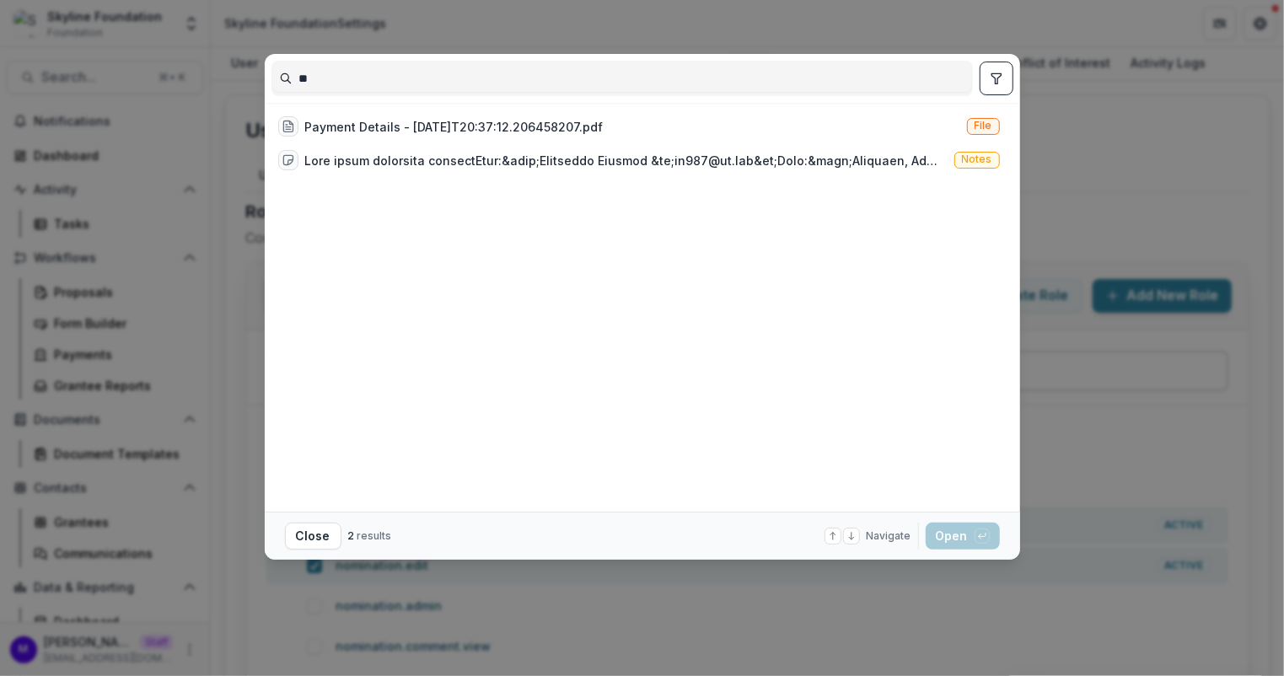
type input "*"
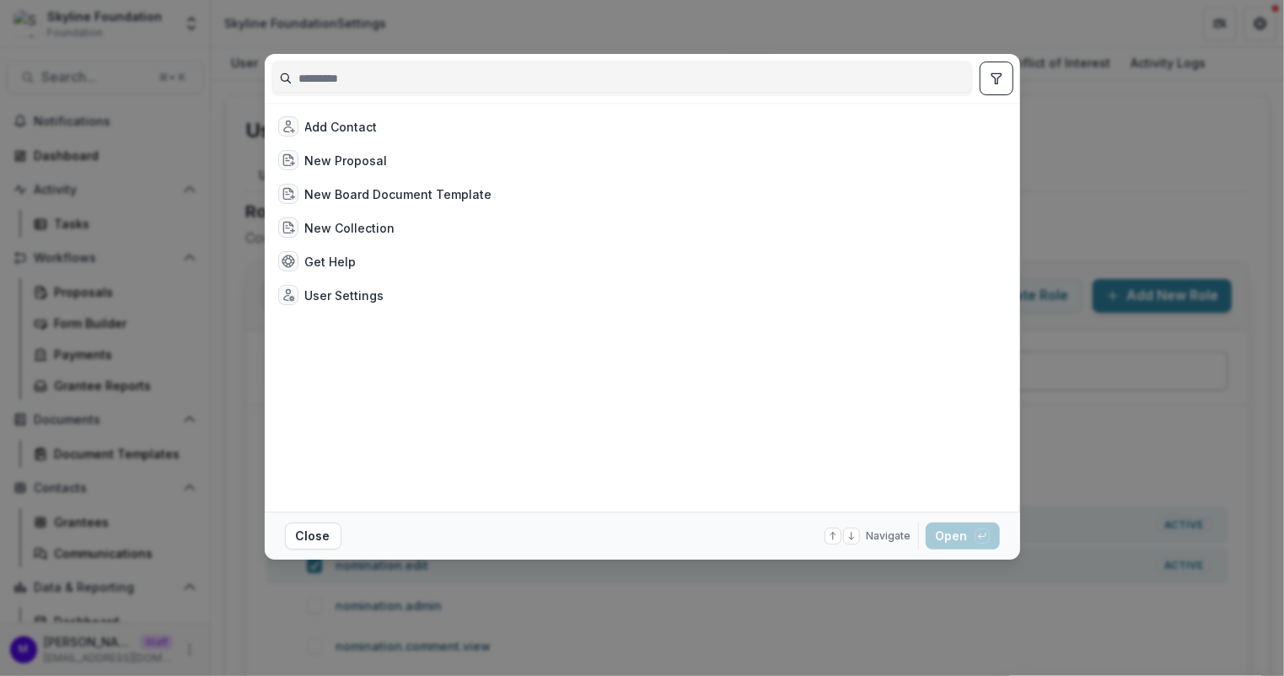
click at [1002, 73] on icon "toggle filters" at bounding box center [996, 78] width 13 height 13
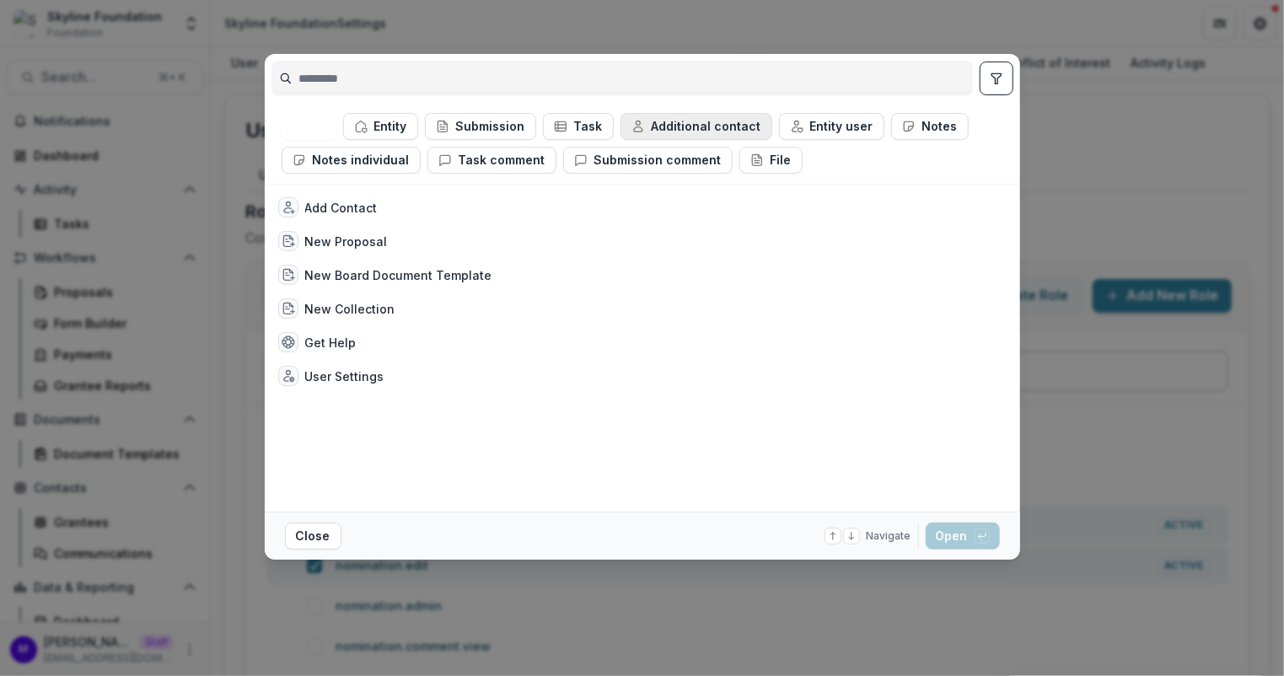
click at [716, 121] on button "Additional contact" at bounding box center [696, 126] width 152 height 27
click at [716, 121] on button "Additional contact" at bounding box center [697, 126] width 150 height 27
click at [805, 126] on button "Entity user" at bounding box center [831, 126] width 105 height 27
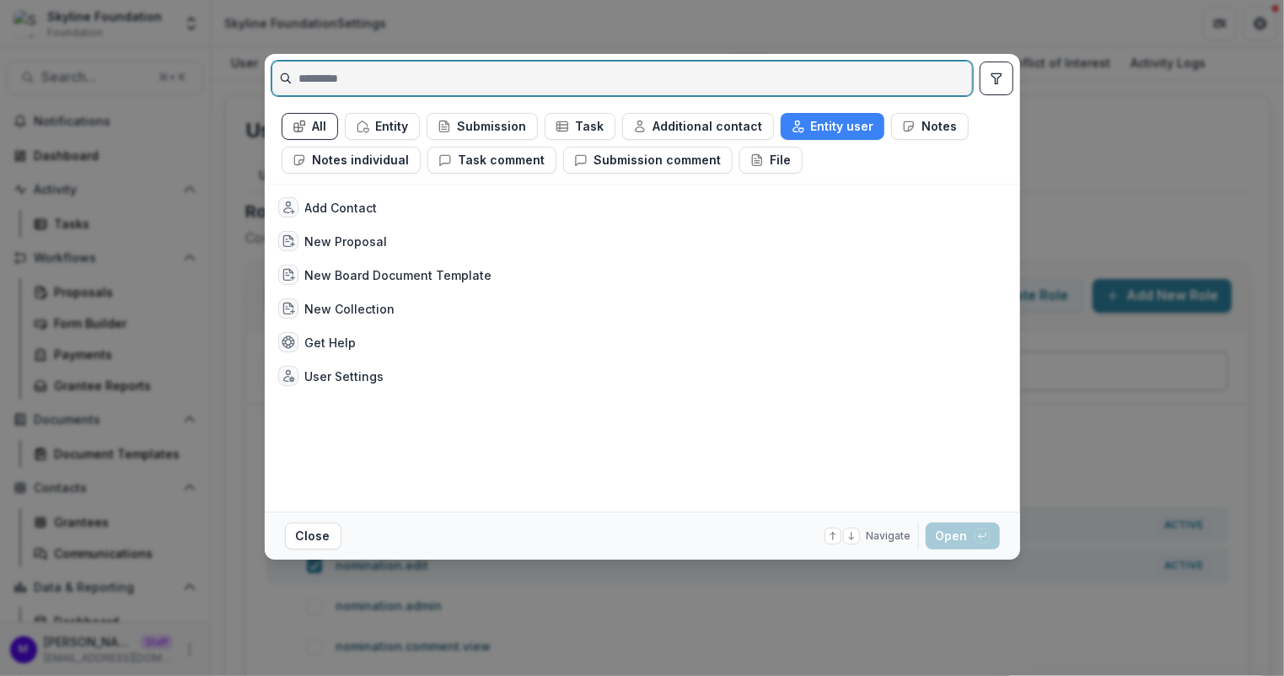
click at [768, 78] on input at bounding box center [622, 78] width 700 height 27
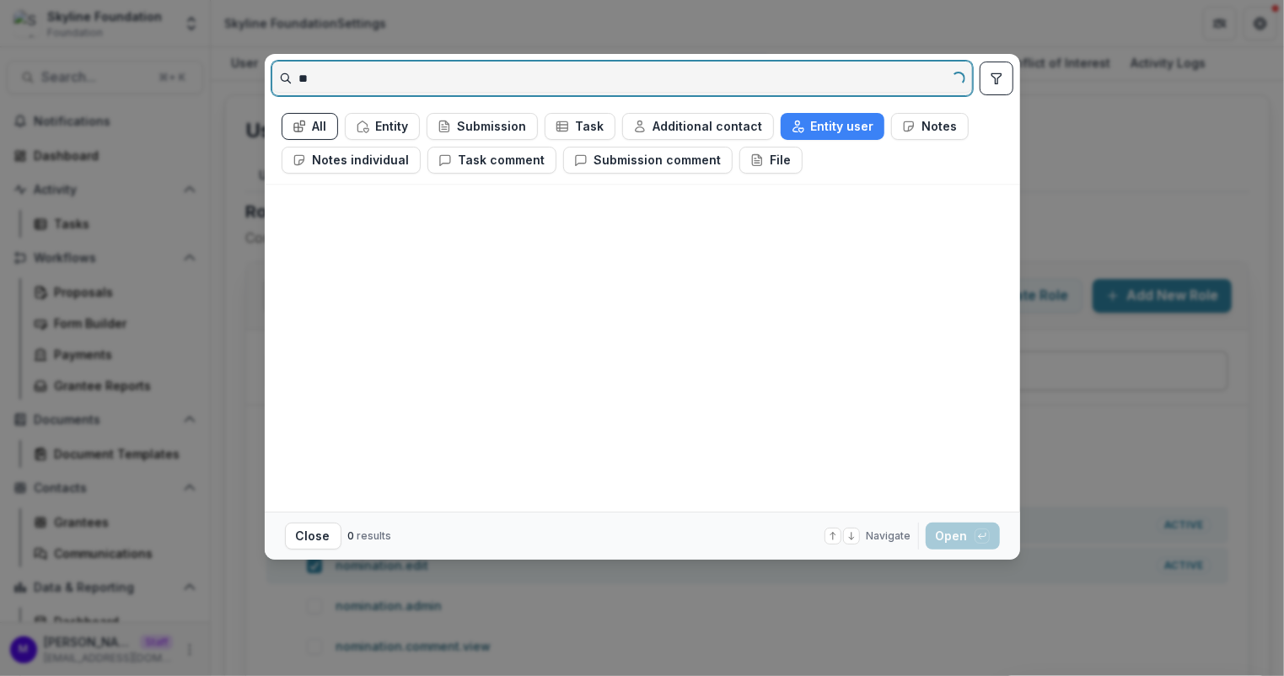
type input "*"
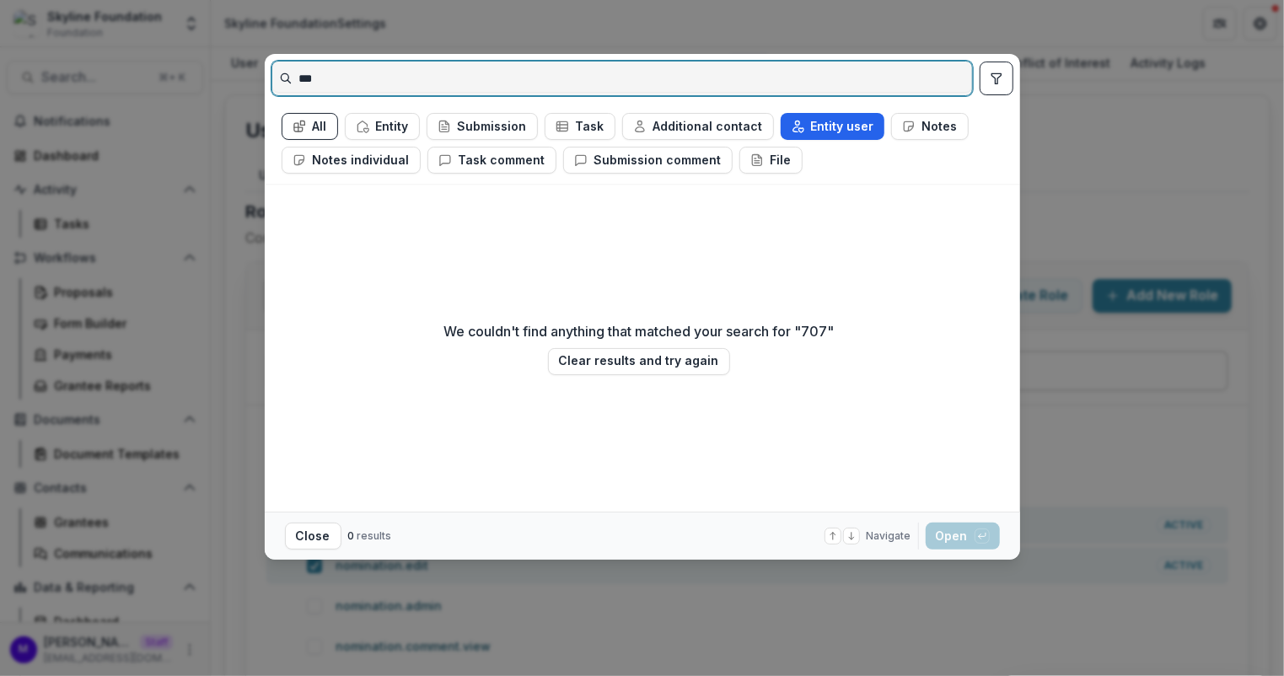
type input "***"
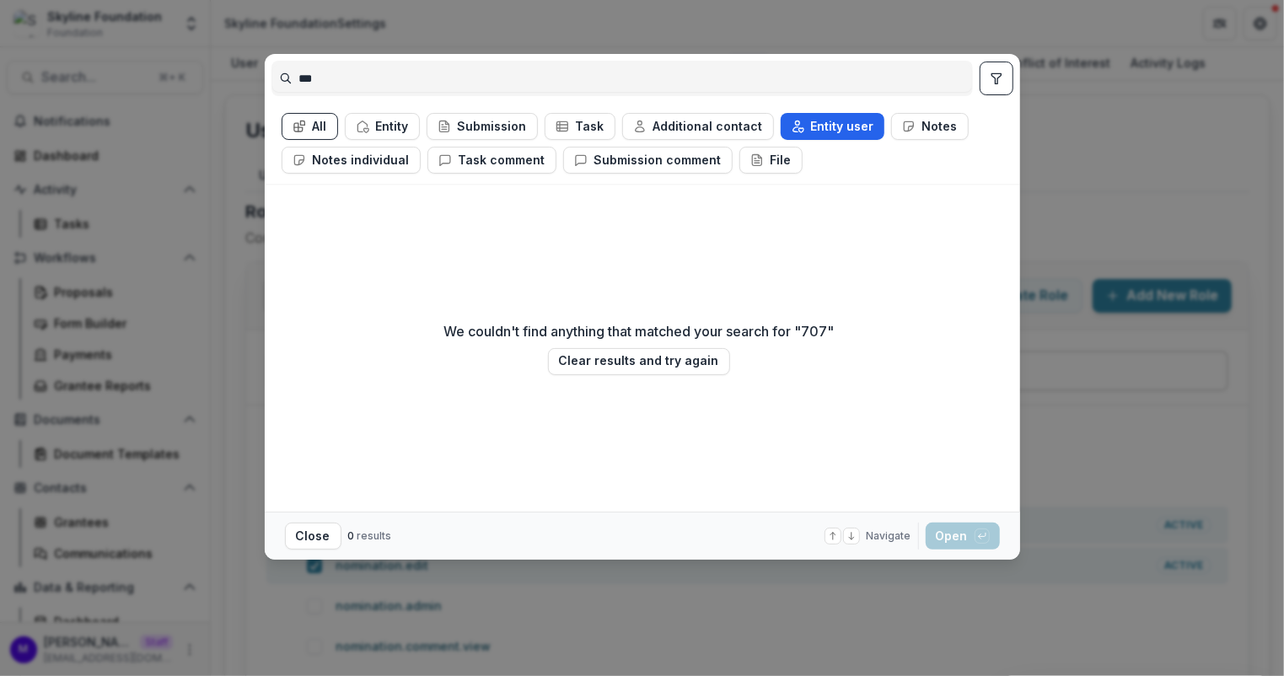
click at [824, 121] on button "Entity user" at bounding box center [833, 126] width 104 height 27
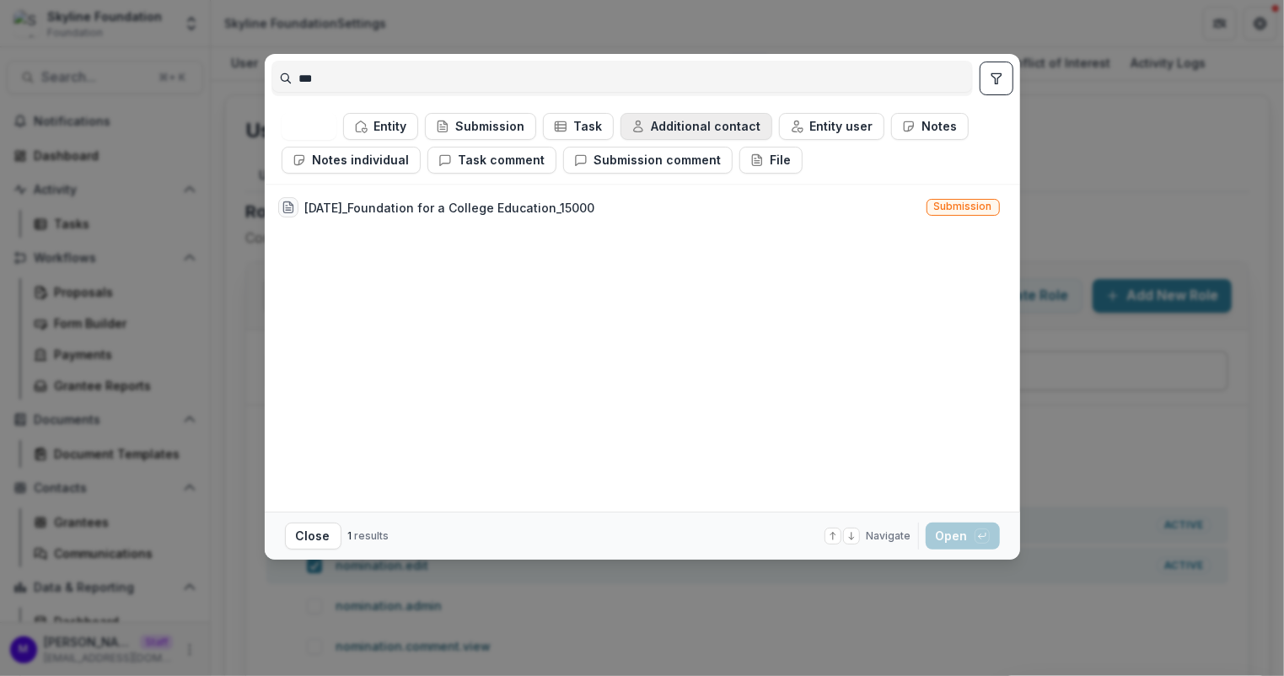
click at [688, 125] on button "Additional contact" at bounding box center [696, 126] width 152 height 27
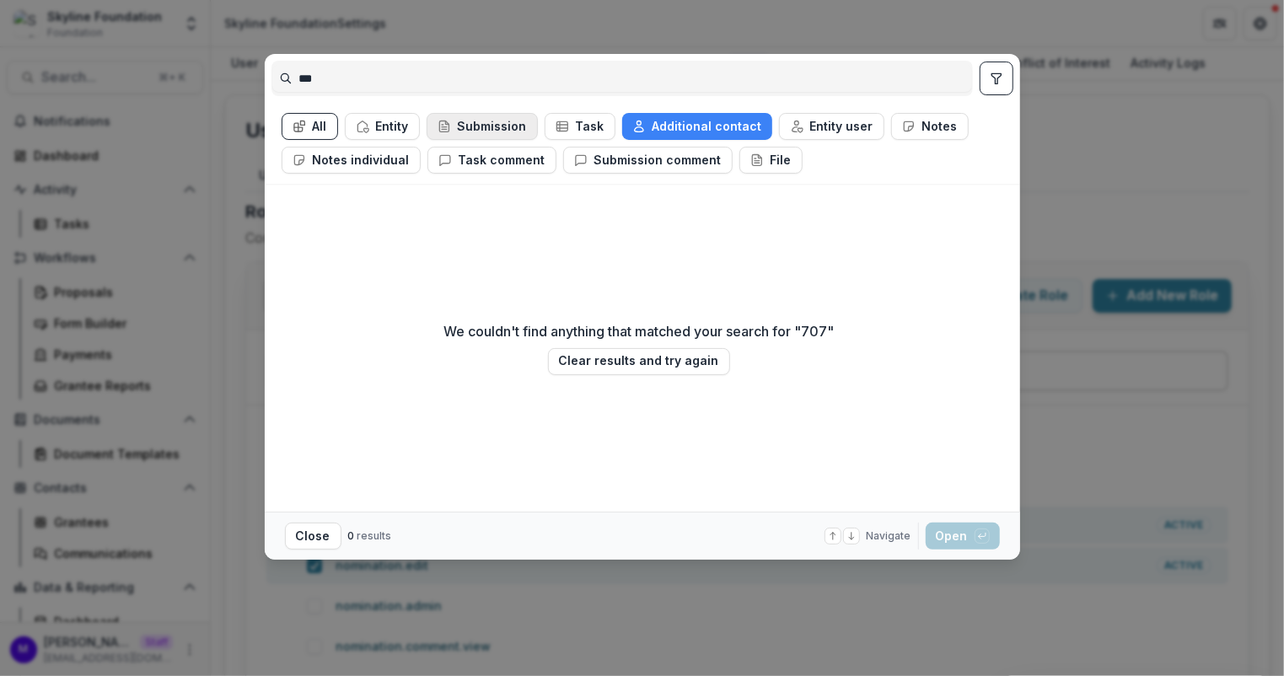
click at [497, 123] on button "Submission" at bounding box center [482, 126] width 111 height 27
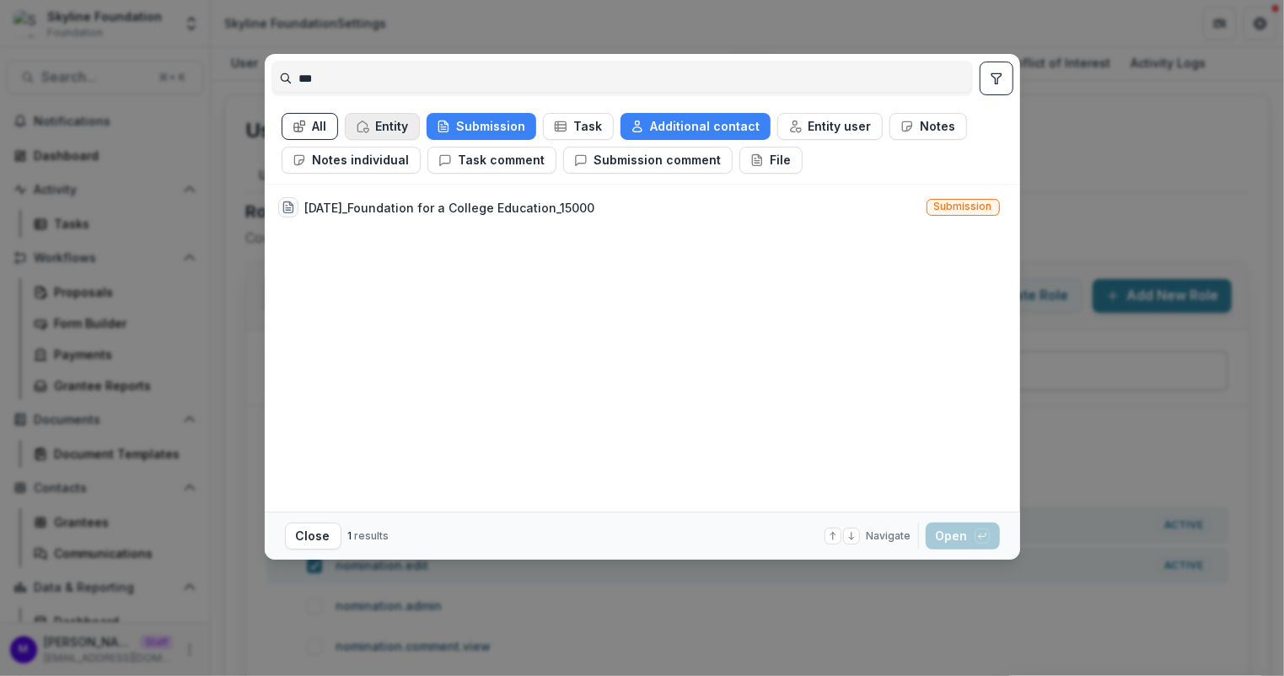
click at [392, 118] on button "Entity" at bounding box center [382, 126] width 75 height 27
click at [502, 126] on button "Submission" at bounding box center [480, 126] width 110 height 27
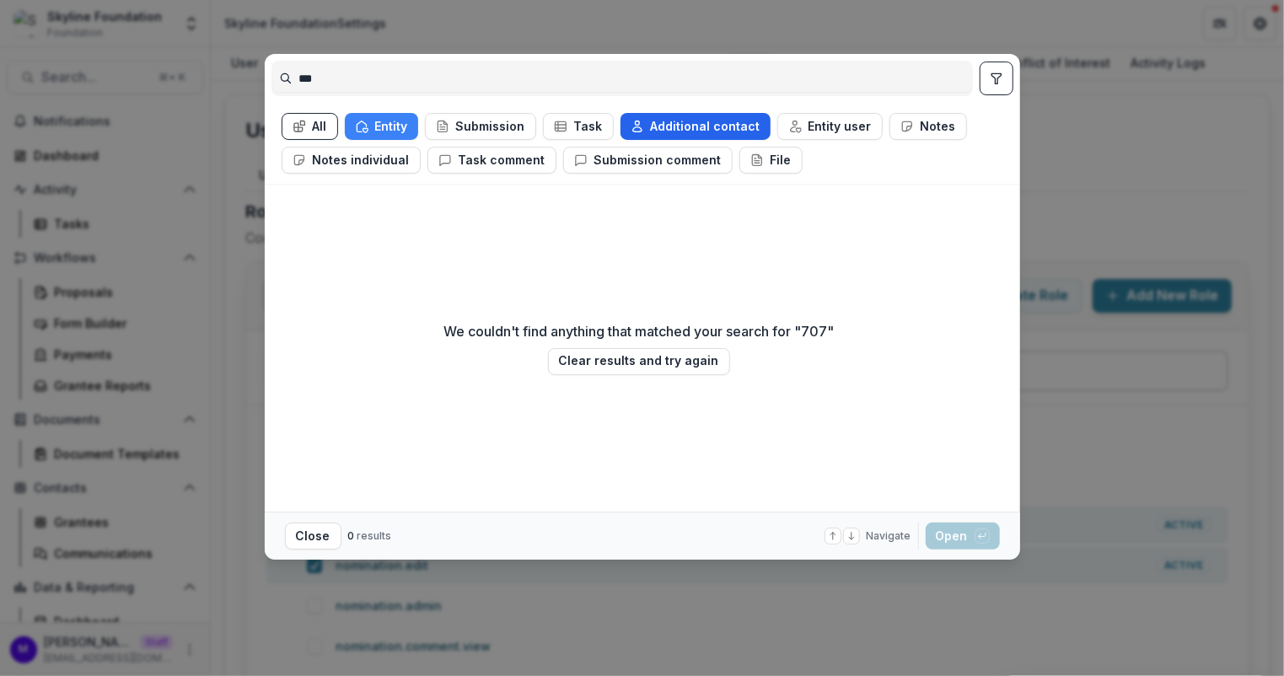
click at [663, 125] on button "Additional contact" at bounding box center [695, 126] width 150 height 27
click at [130, 305] on div "*** All Entity Submission Task Additional contact Entity user Notes Notes indiv…" at bounding box center [642, 338] width 1284 height 676
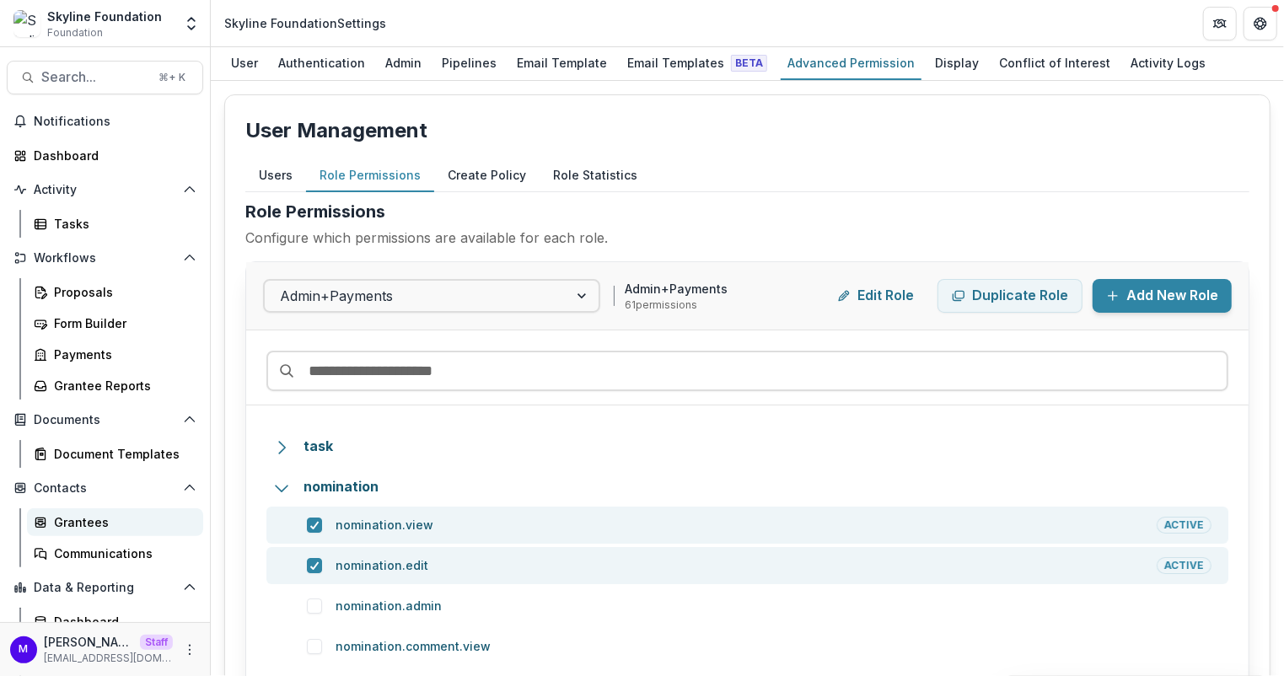
click at [89, 520] on div "Grantees" at bounding box center [122, 522] width 136 height 18
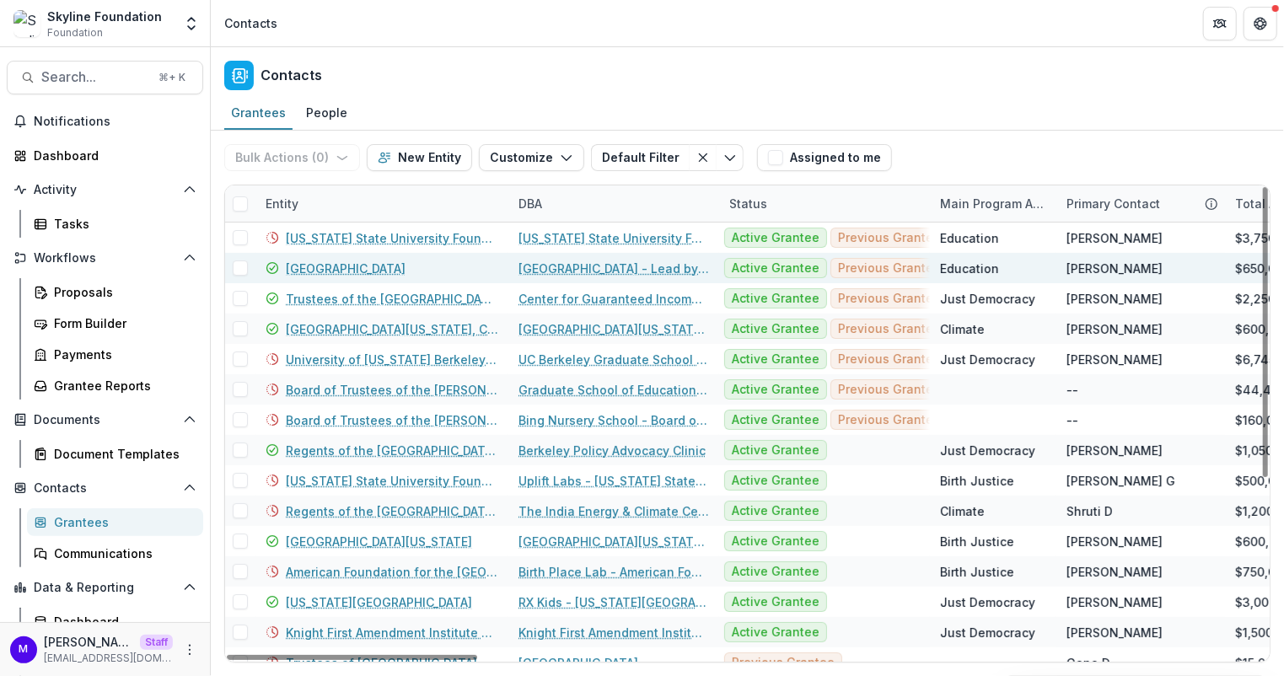
click at [340, 266] on link "[GEOGRAPHIC_DATA]" at bounding box center [346, 269] width 120 height 18
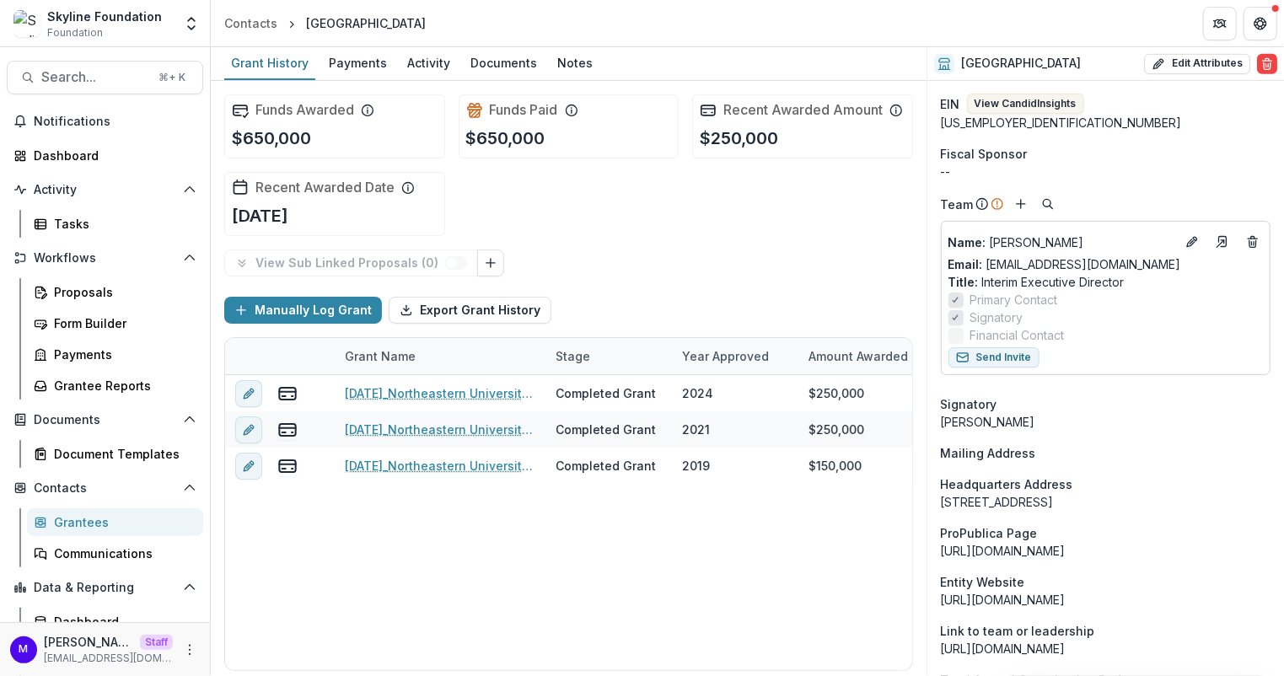
scroll to position [577, 0]
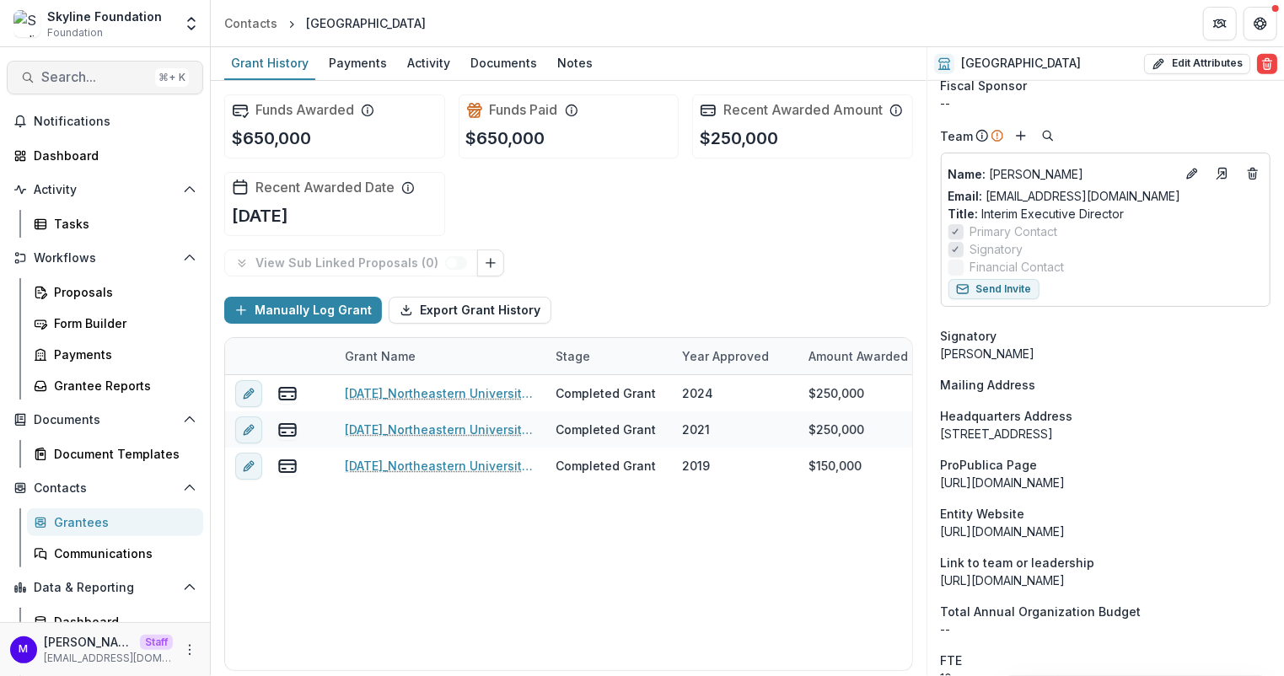
click at [91, 81] on span "Search..." at bounding box center [94, 77] width 107 height 16
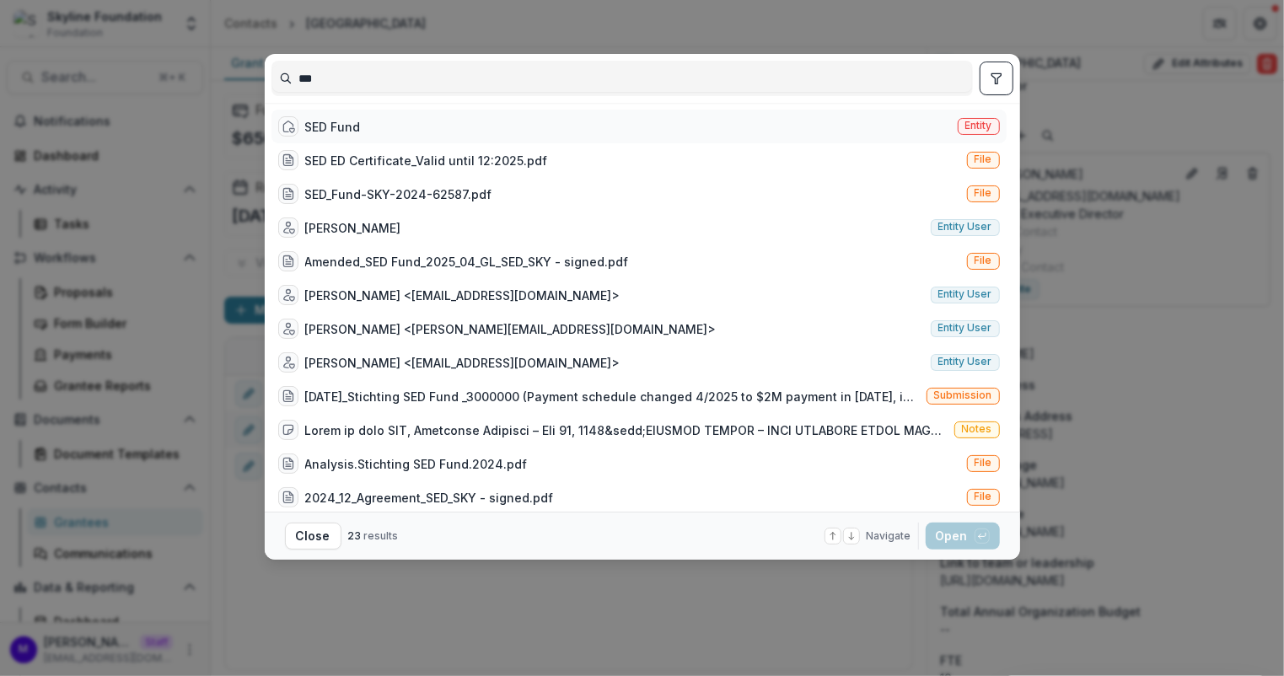
type input "***"
click at [330, 135] on div "SED Fund" at bounding box center [319, 126] width 83 height 20
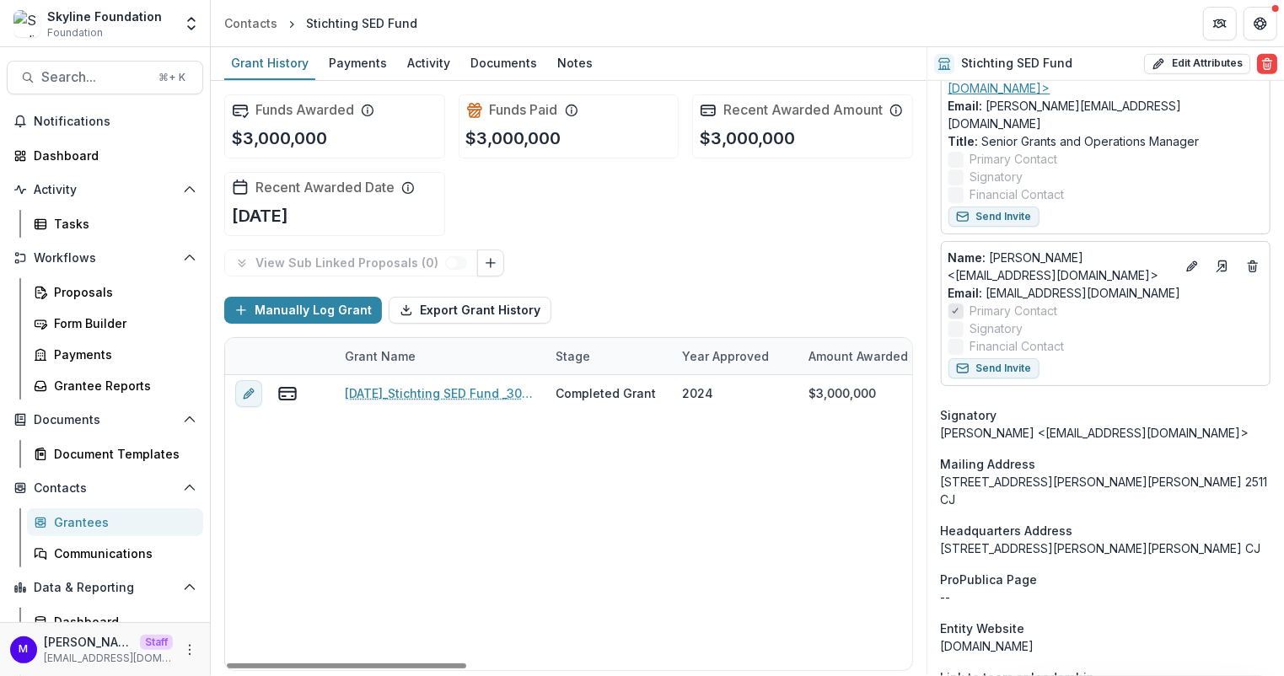
scroll to position [817, 0]
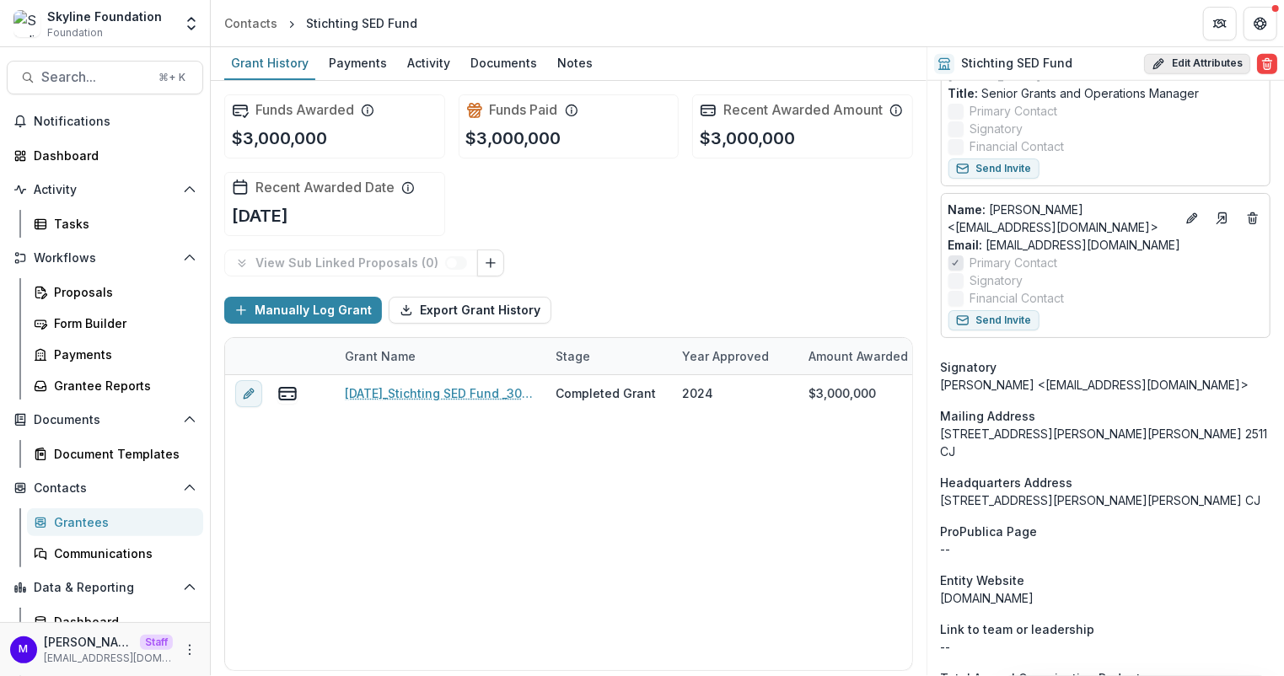
click at [1203, 61] on button "Edit Attributes" at bounding box center [1197, 64] width 106 height 20
select select "**"
select select "**********"
select select
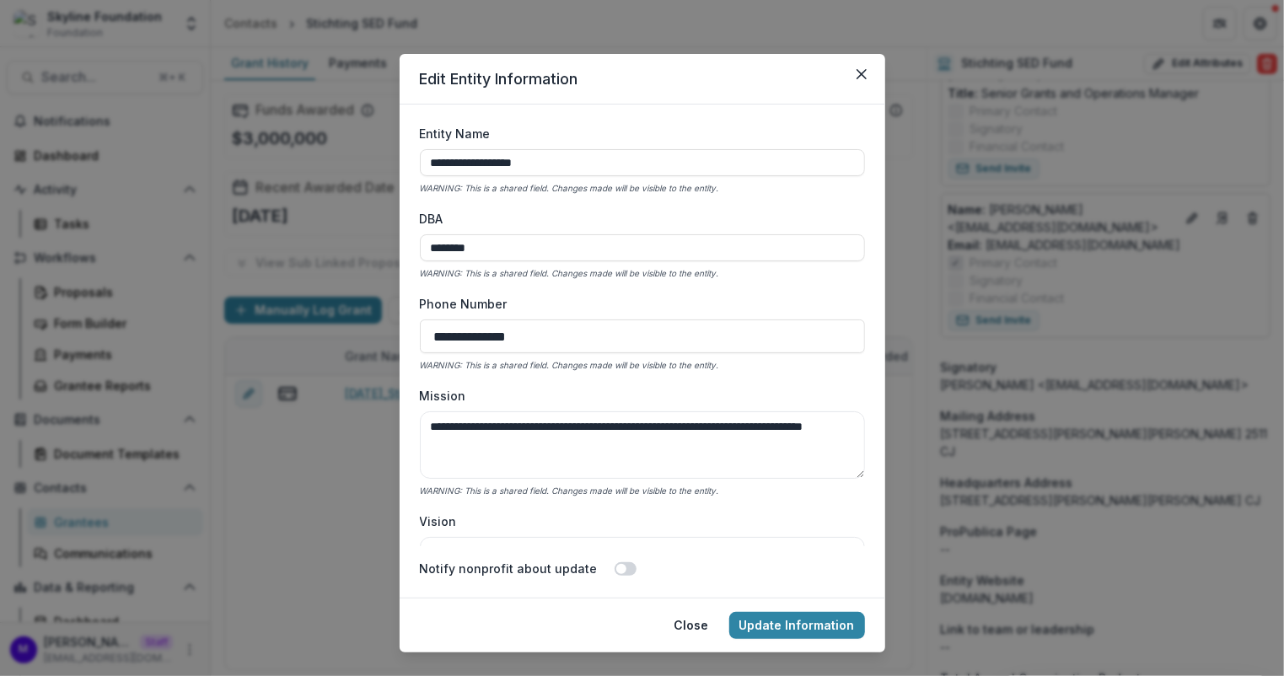
click at [519, 335] on input "**********" at bounding box center [642, 337] width 445 height 34
click at [820, 622] on button "Update Information" at bounding box center [797, 625] width 136 height 27
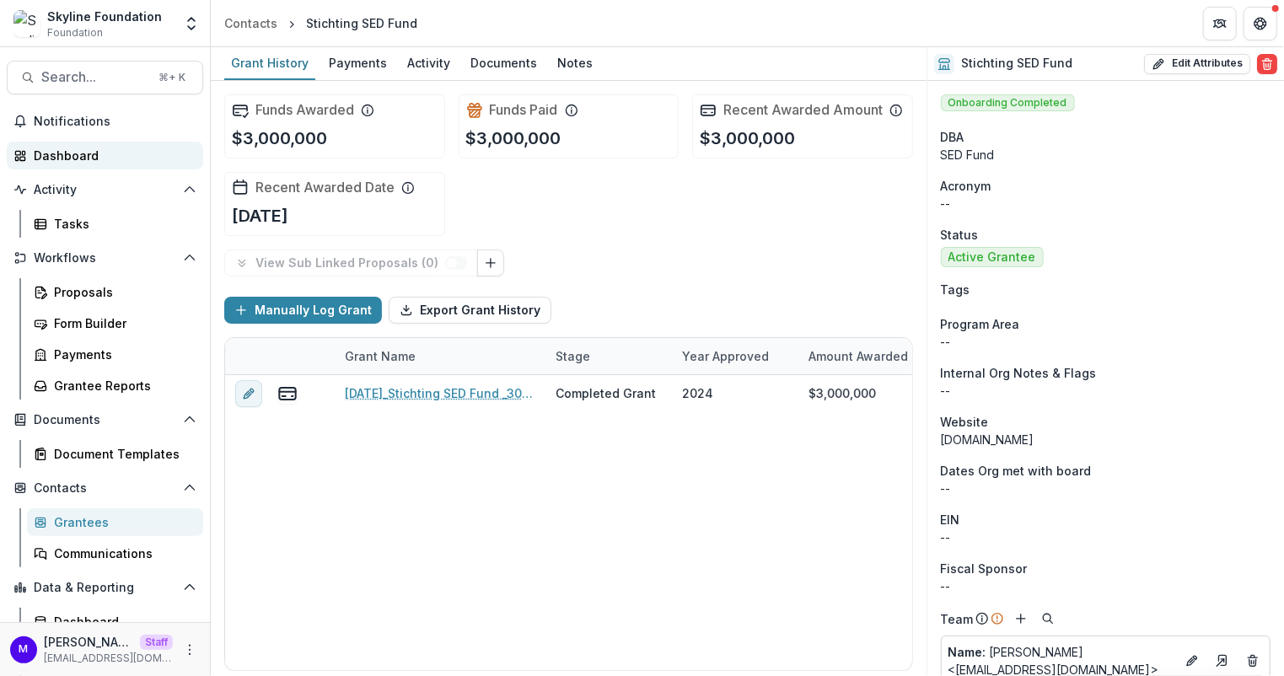
click at [80, 148] on div "Dashboard" at bounding box center [112, 156] width 156 height 18
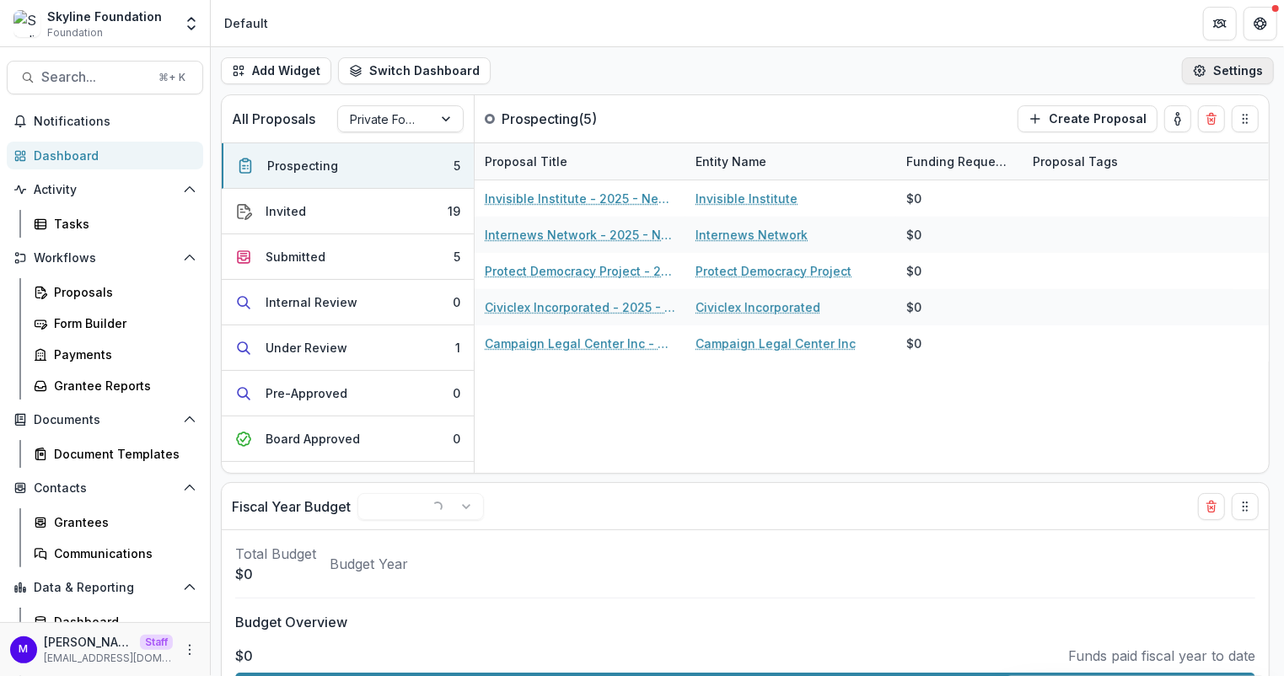
click at [1216, 74] on button "Settings" at bounding box center [1228, 70] width 92 height 27
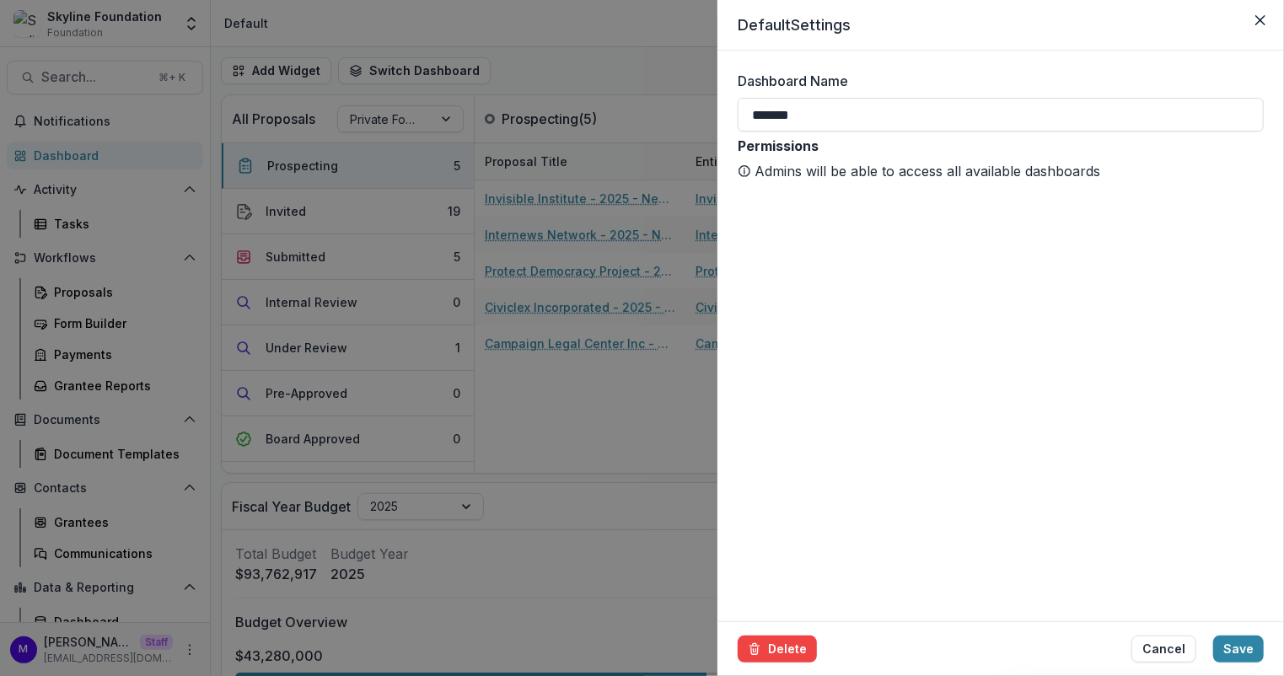
click at [662, 59] on div "Default Settings Dashboard Name ******* Permissions Admins will be able to acce…" at bounding box center [642, 338] width 1284 height 676
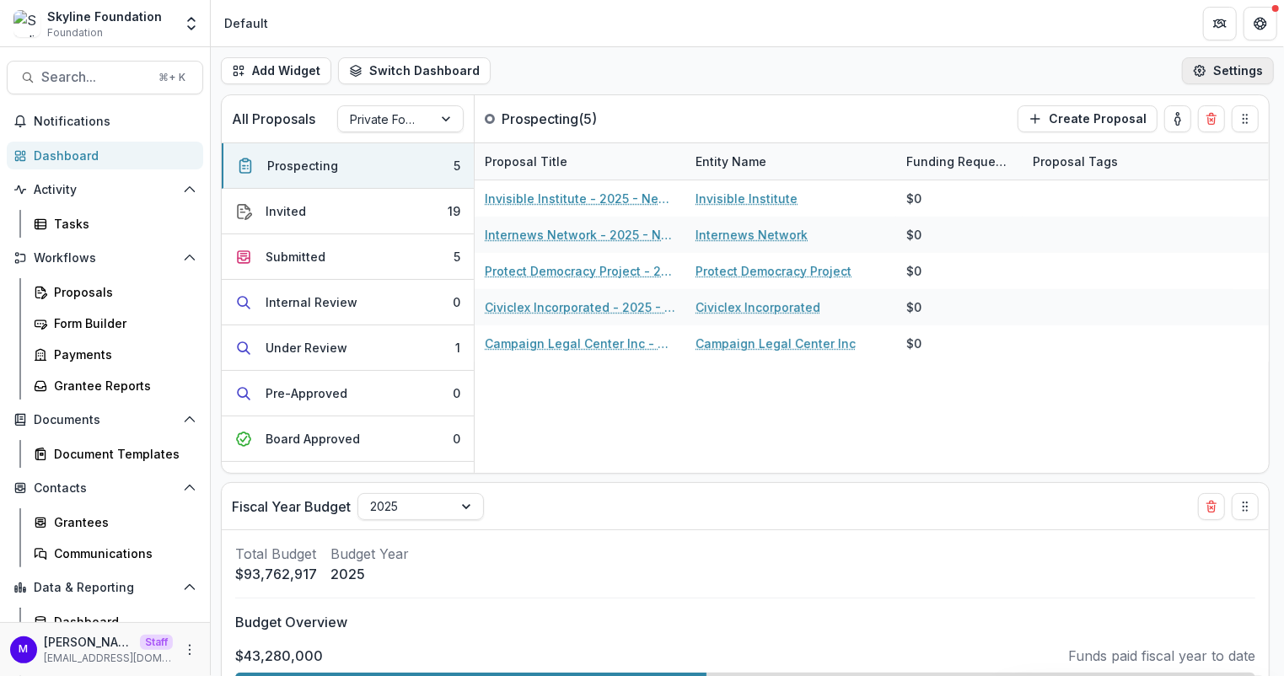
click at [1223, 82] on button "Settings" at bounding box center [1228, 70] width 92 height 27
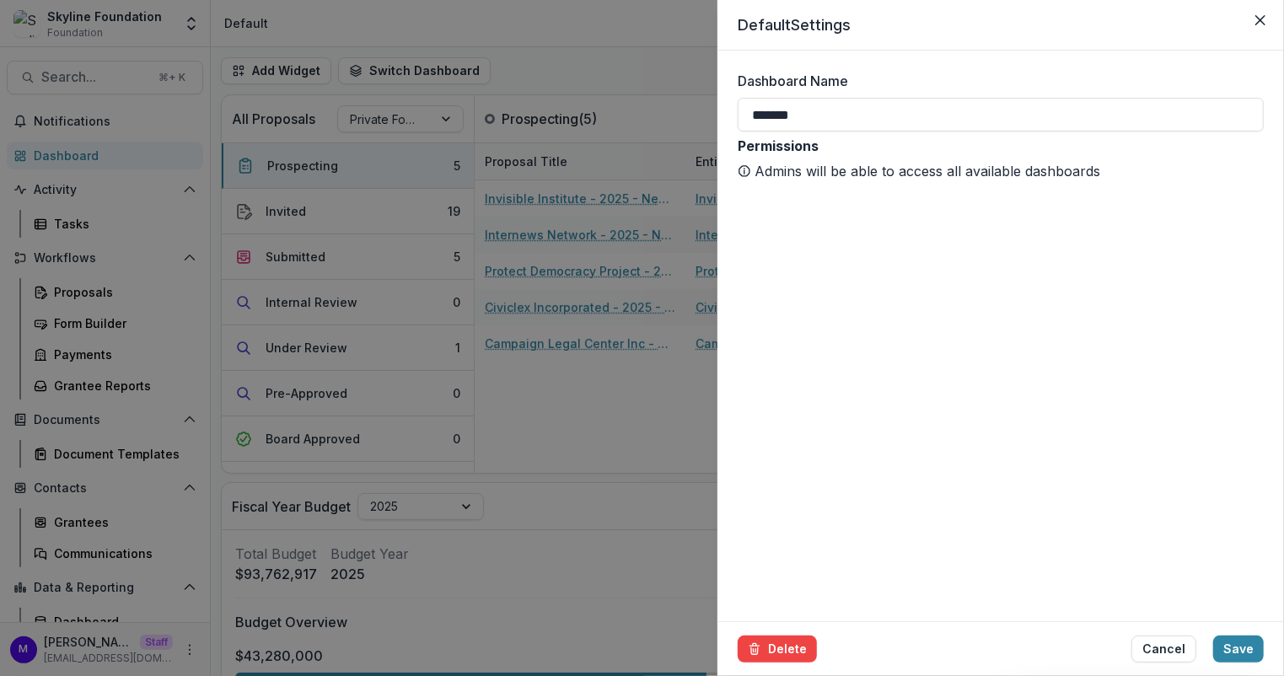
click at [598, 58] on div "Default Settings Dashboard Name ******* Permissions Admins will be able to acce…" at bounding box center [642, 338] width 1284 height 676
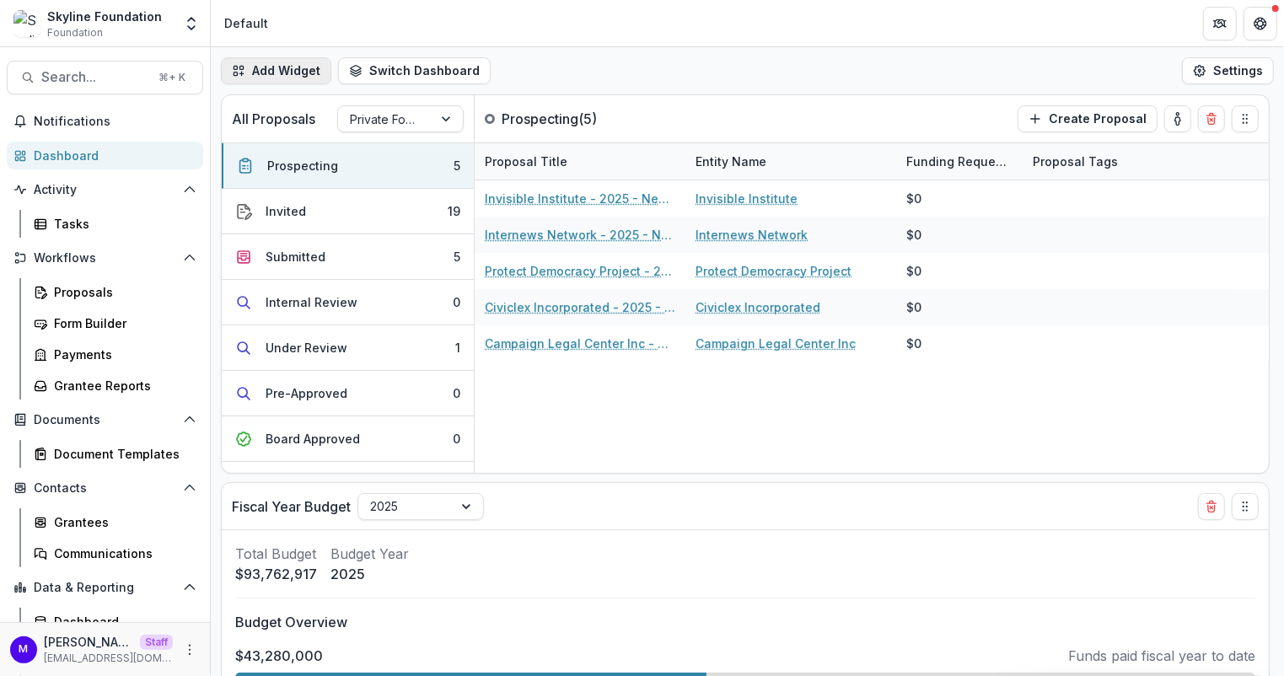
click at [317, 61] on button "Add Widget" at bounding box center [276, 70] width 110 height 27
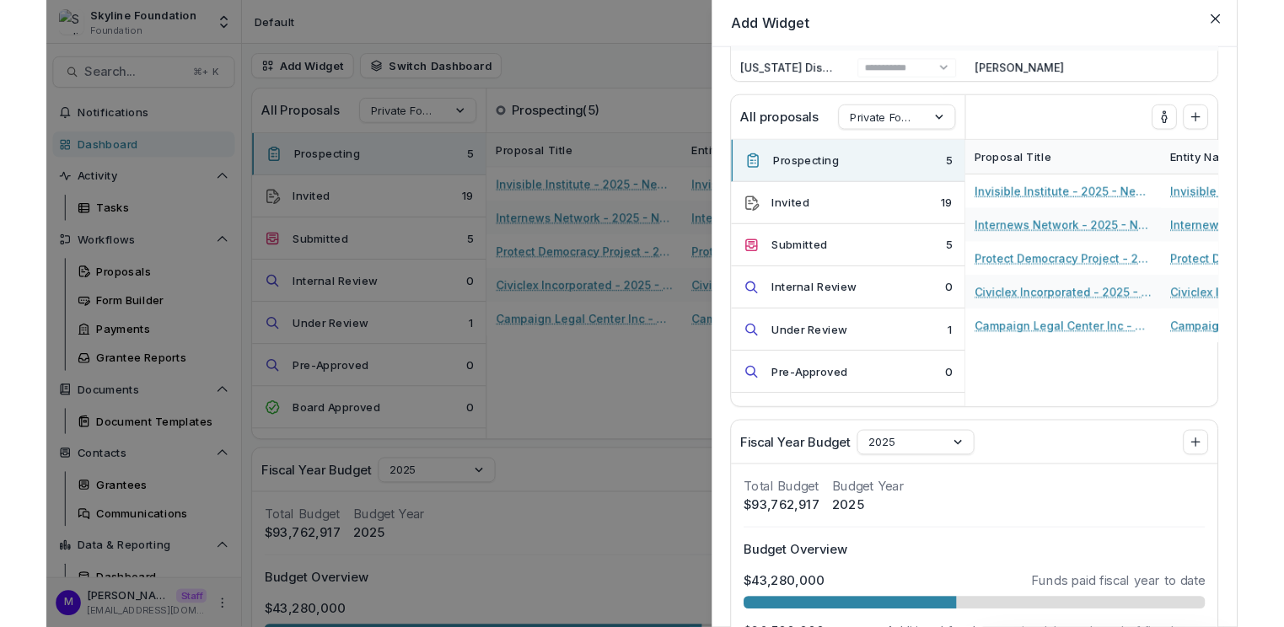
scroll to position [1153, 0]
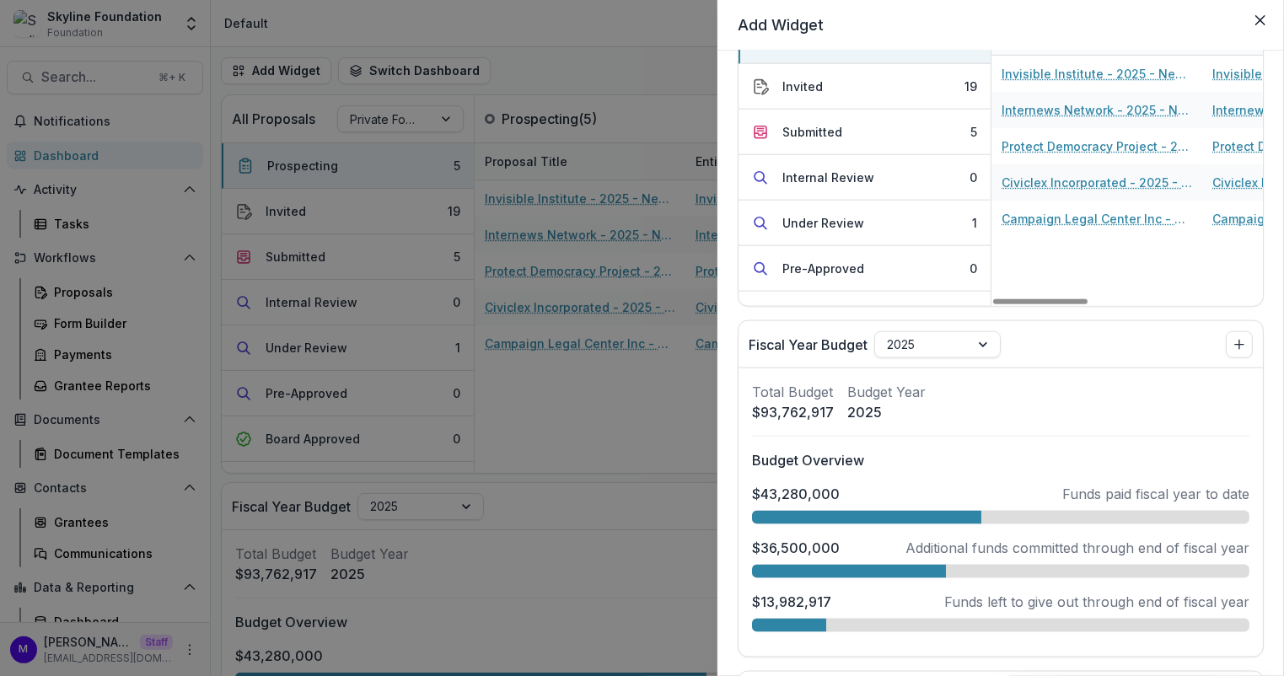
click at [726, 146] on div "Foundation Tasks Task Task Assignee Related Proposal Due Date Final Report or R…" at bounding box center [1000, 364] width 567 height 626
click at [665, 74] on div "Add Widget Foundation Tasks Task Task Assignee Related Proposal Due Date Final …" at bounding box center [642, 338] width 1284 height 676
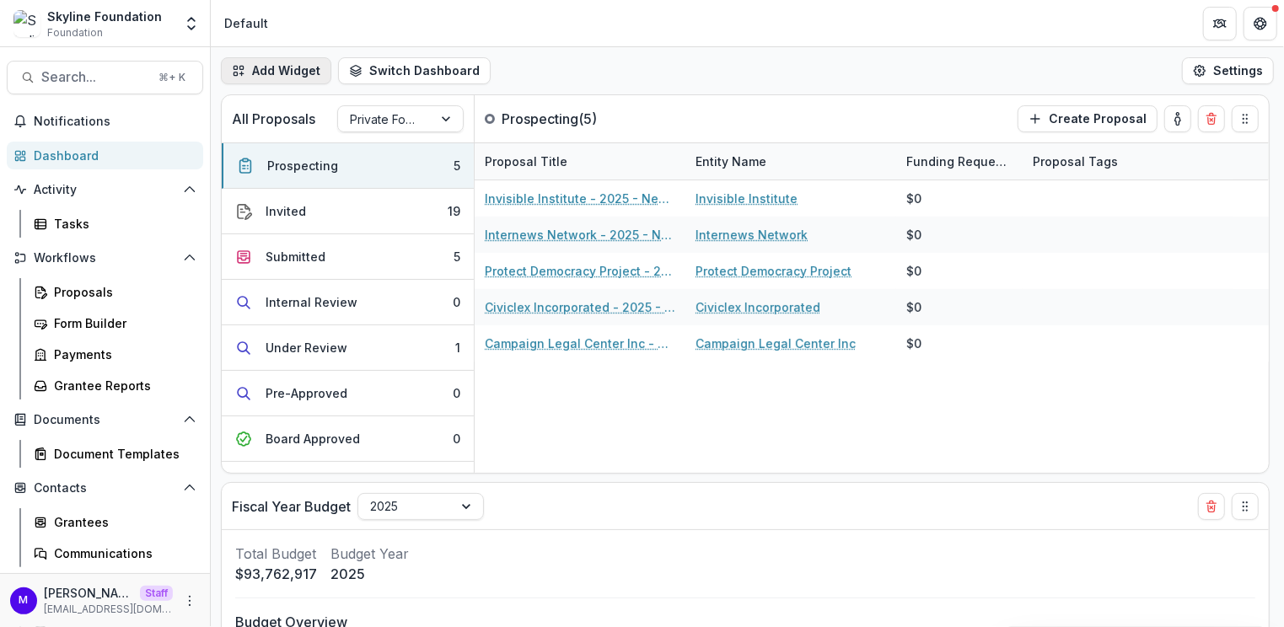
click at [290, 72] on button "Add Widget" at bounding box center [276, 70] width 110 height 27
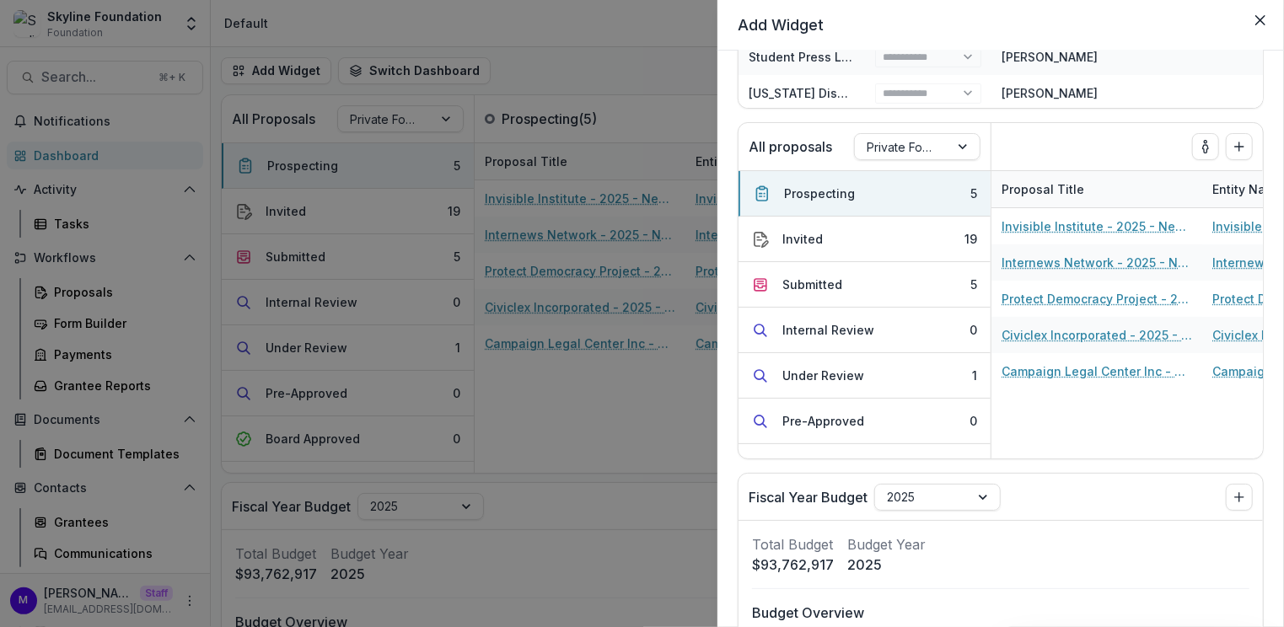
scroll to position [999, 0]
click at [1238, 143] on icon "Add to dashboard" at bounding box center [1238, 148] width 13 height 13
click at [642, 50] on div "Add Widget Foundation Tasks Task Task Assignee Related Proposal Due Date Final …" at bounding box center [642, 313] width 1284 height 627
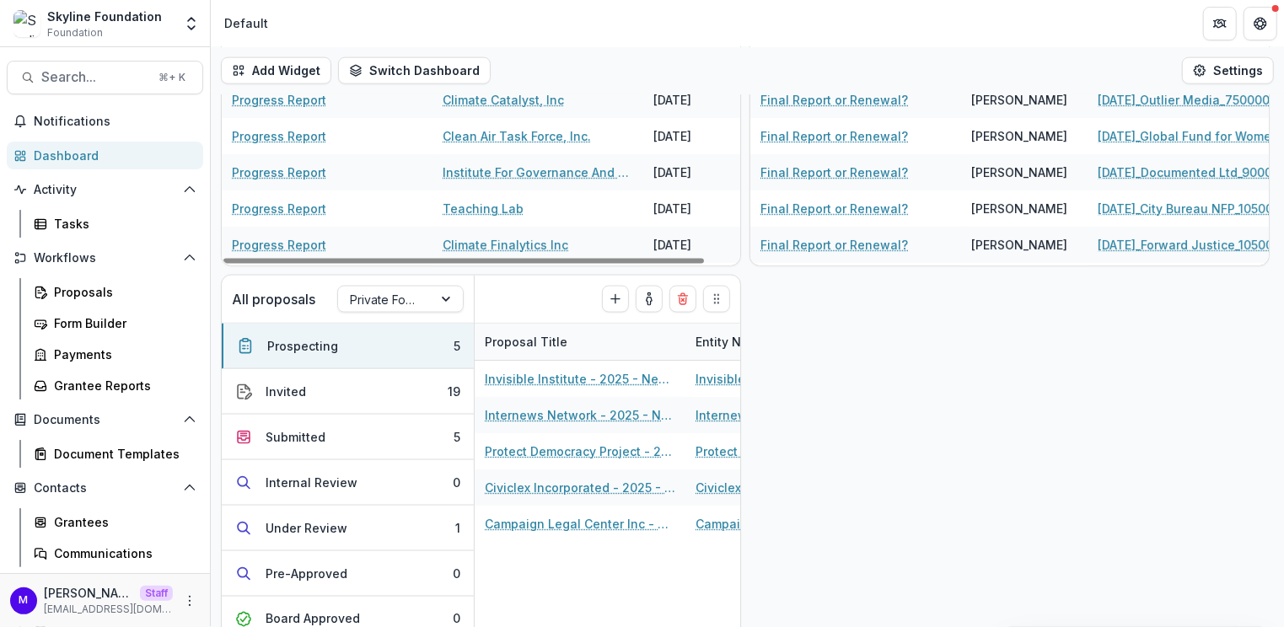
scroll to position [1397, 0]
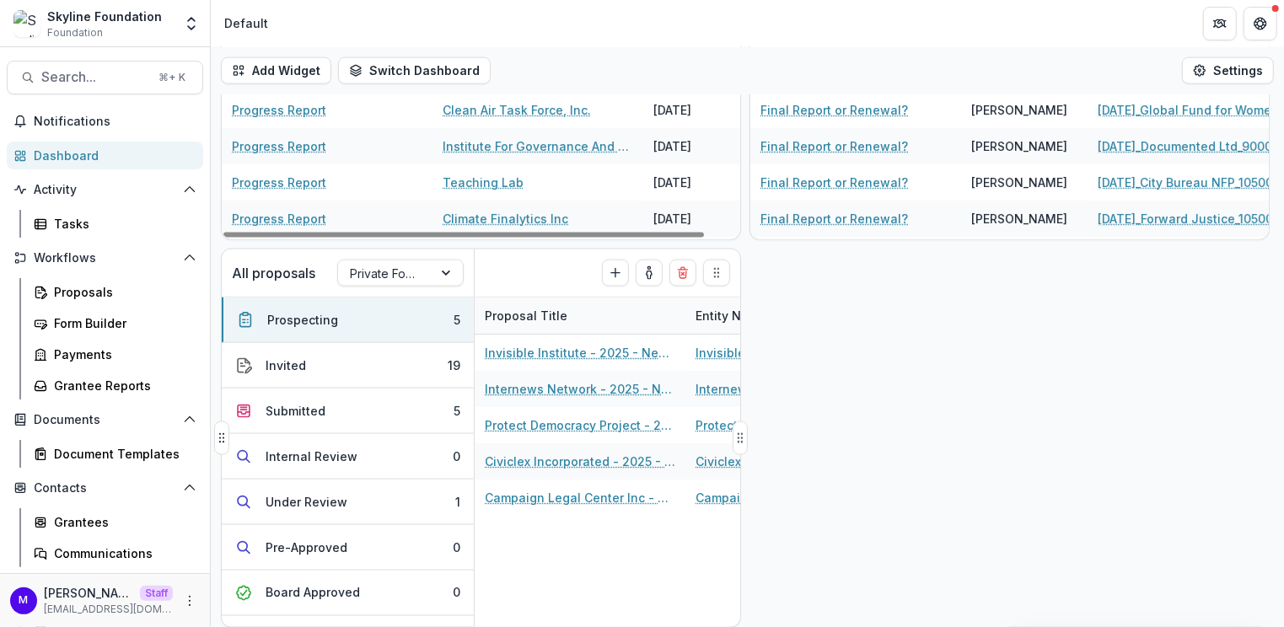
click at [542, 272] on div "All proposals Private Foundation Prospecting ( 5 ) Create Proposal" at bounding box center [446, 273] width 448 height 47
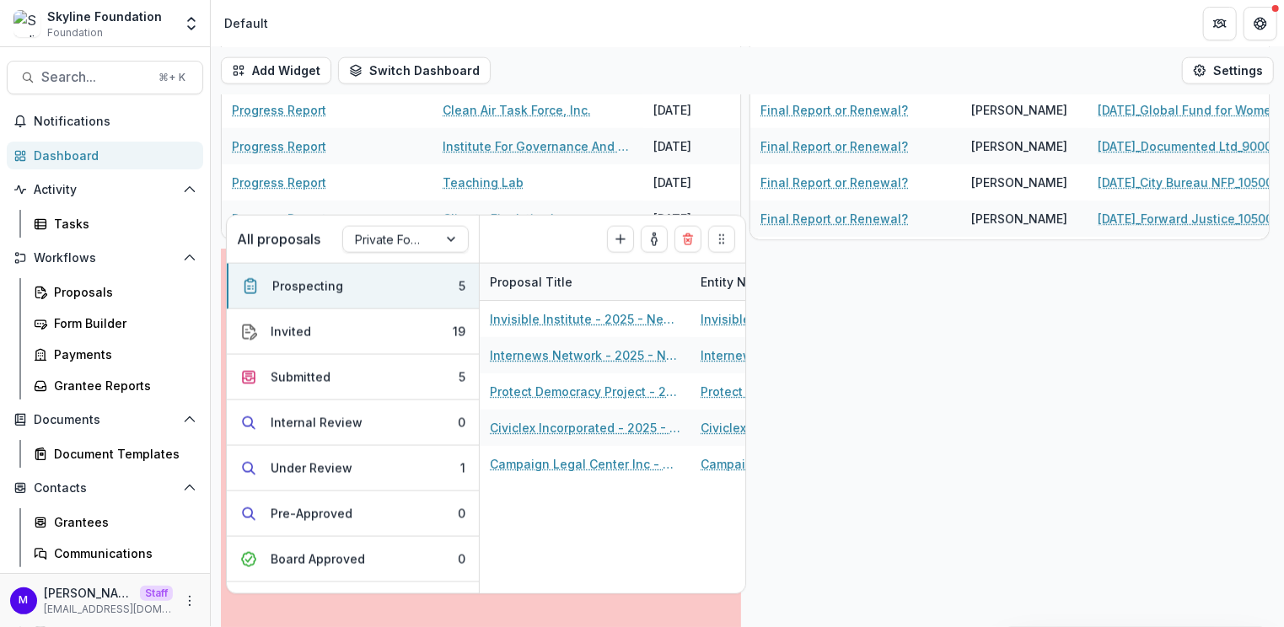
scroll to position [1173, 0]
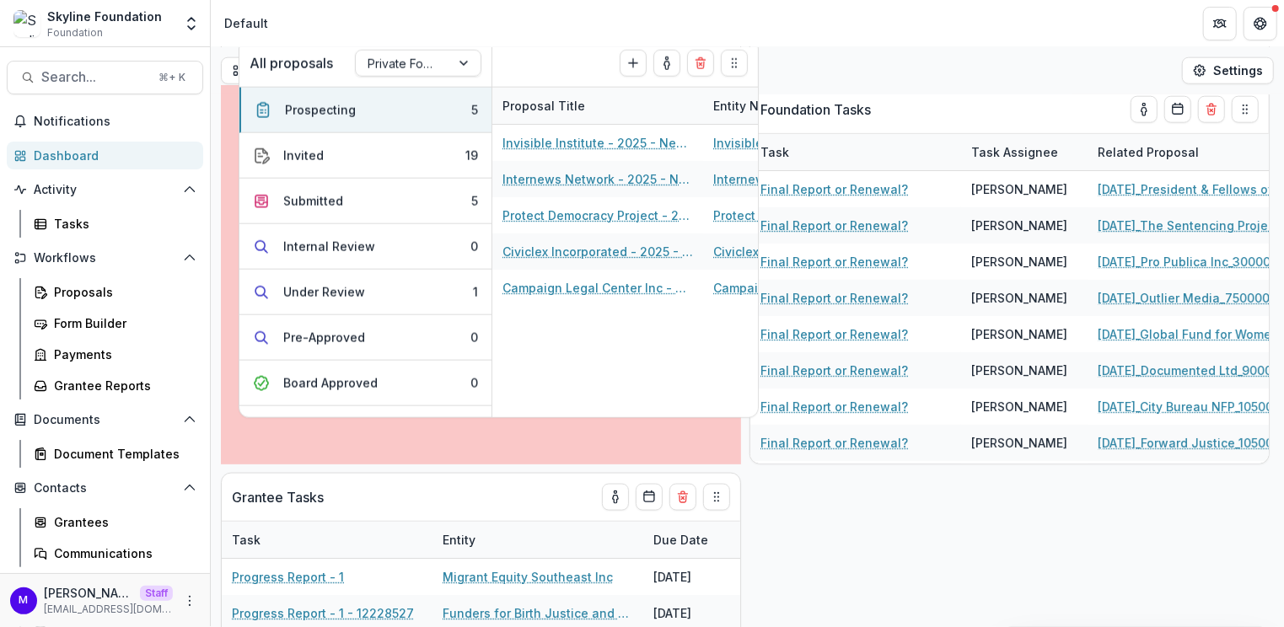
drag, startPoint x: 716, startPoint y: 276, endPoint x: 736, endPoint y: 74, distance: 202.5
click at [736, 70] on icon "Drag" at bounding box center [734, 62] width 13 height 13
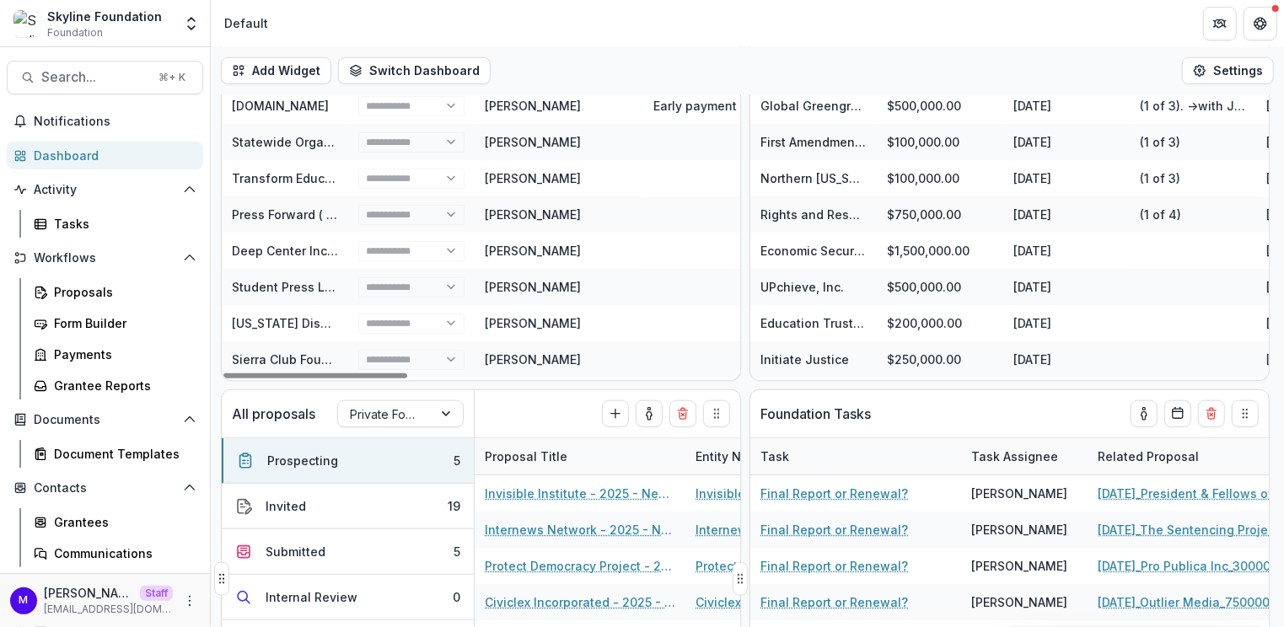
scroll to position [854, 0]
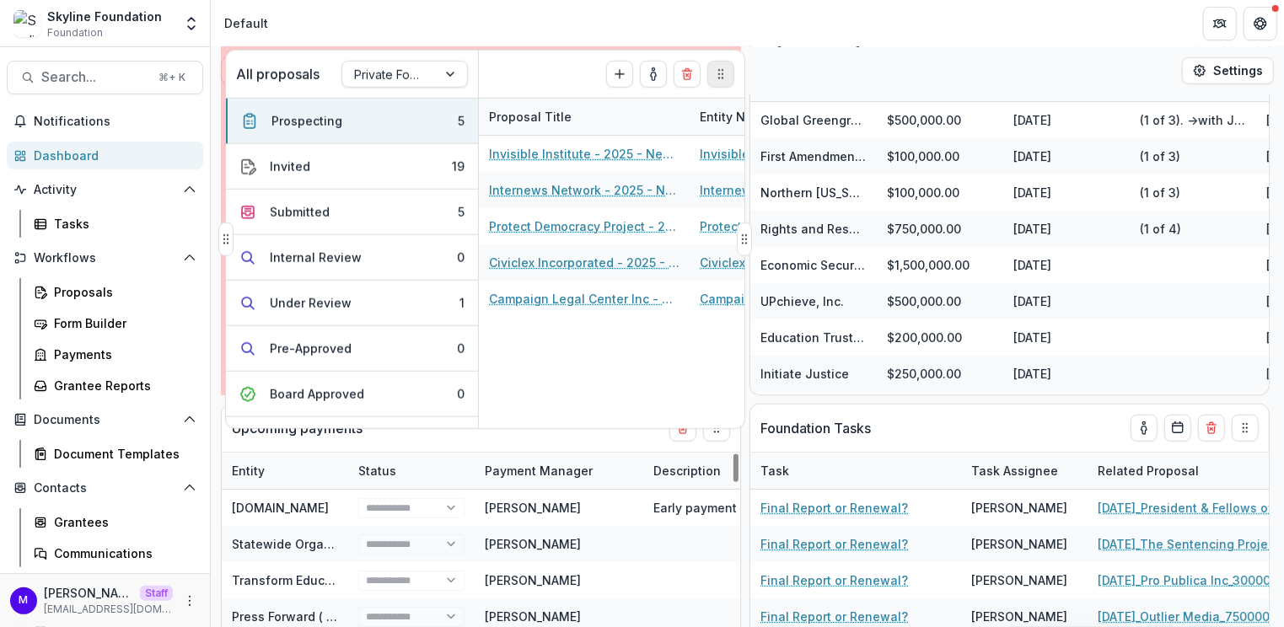
drag, startPoint x: 718, startPoint y: 428, endPoint x: 726, endPoint y: 61, distance: 367.6
click at [726, 67] on icon "Drag" at bounding box center [720, 73] width 13 height 13
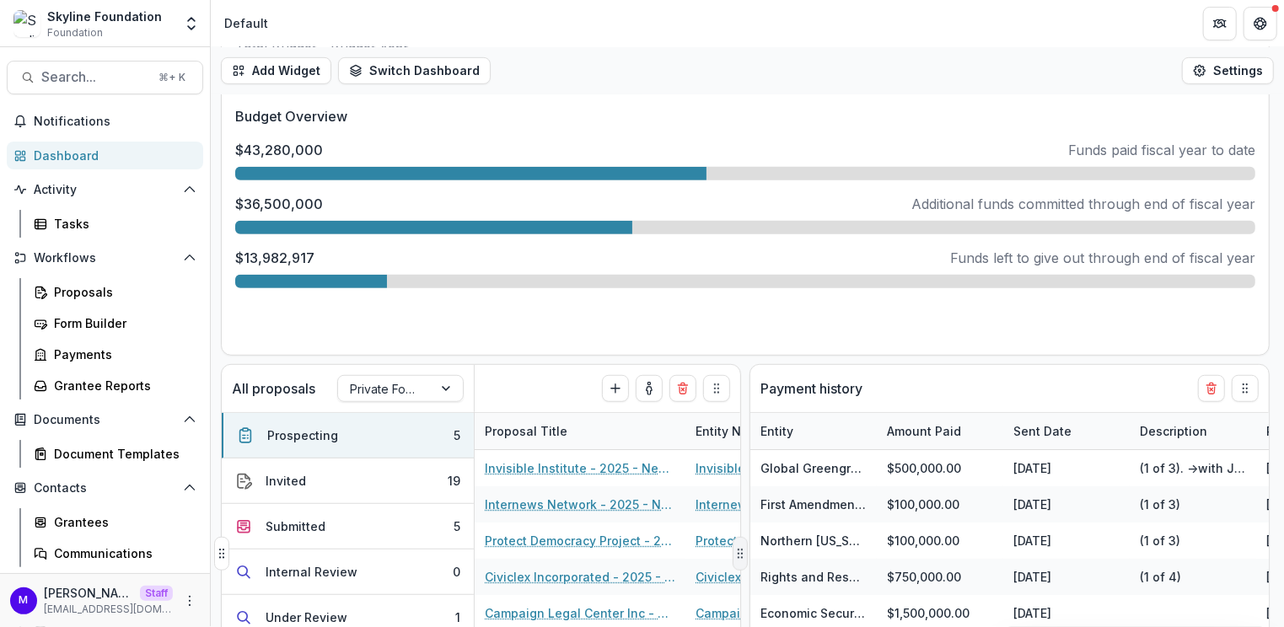
scroll to position [482, 0]
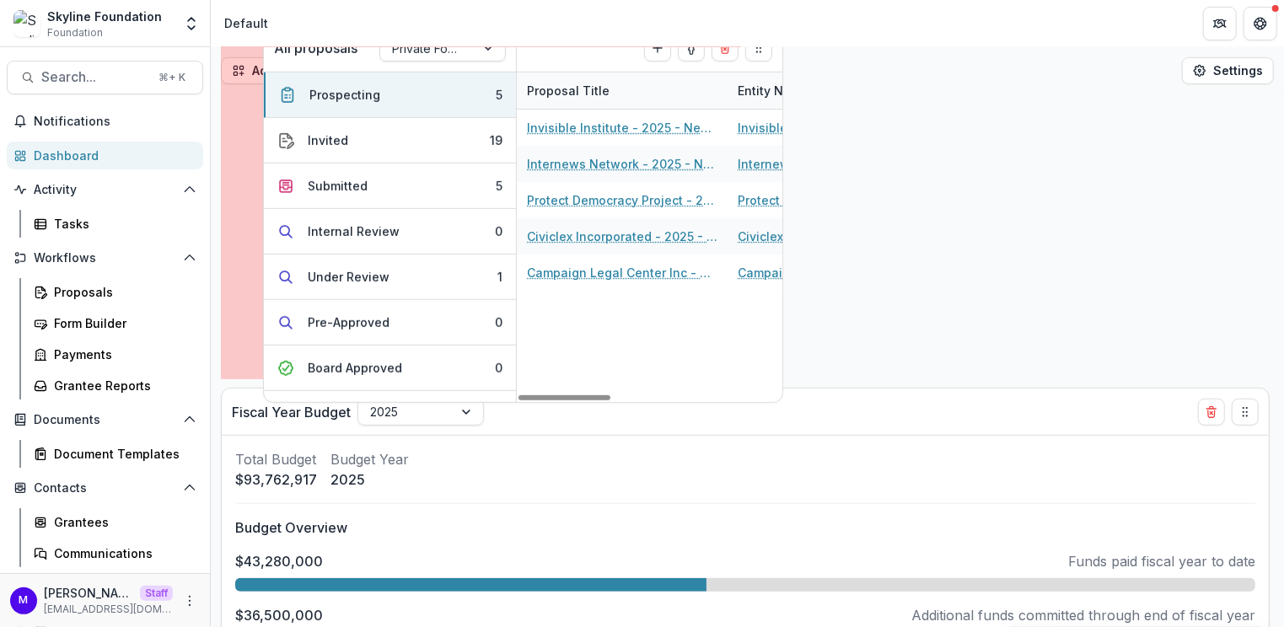
drag, startPoint x: 719, startPoint y: 411, endPoint x: 765, endPoint y: 32, distance: 381.2
click at [765, 32] on div "Skyline Foundation Foundation Aggregate Analysis Foundations Ruthwick Foundatio…" at bounding box center [642, 313] width 1284 height 627
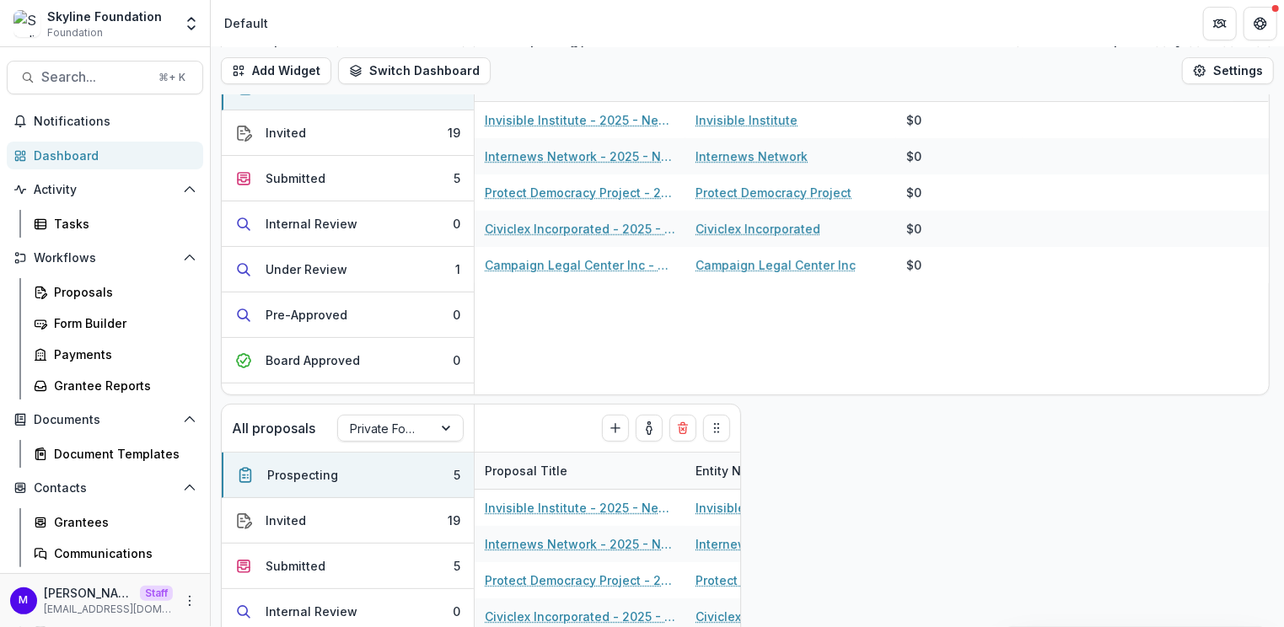
scroll to position [62, 0]
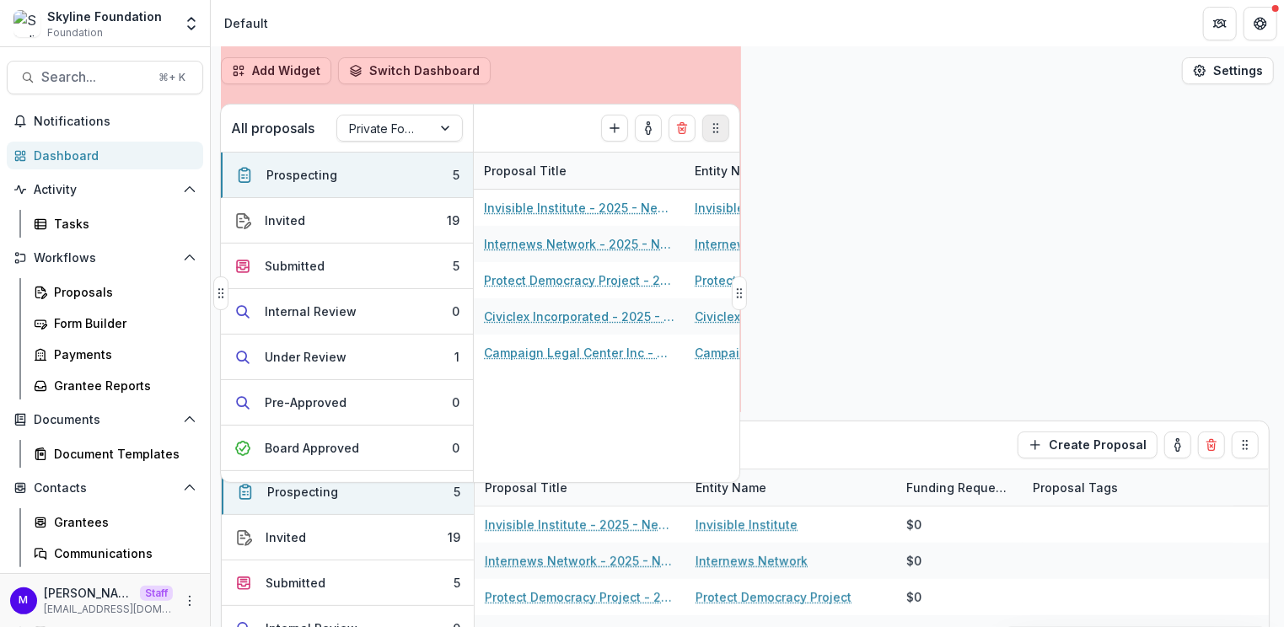
drag, startPoint x: 720, startPoint y: 448, endPoint x: 718, endPoint y: 124, distance: 323.7
click at [718, 124] on icon "Drag" at bounding box center [715, 127] width 13 height 13
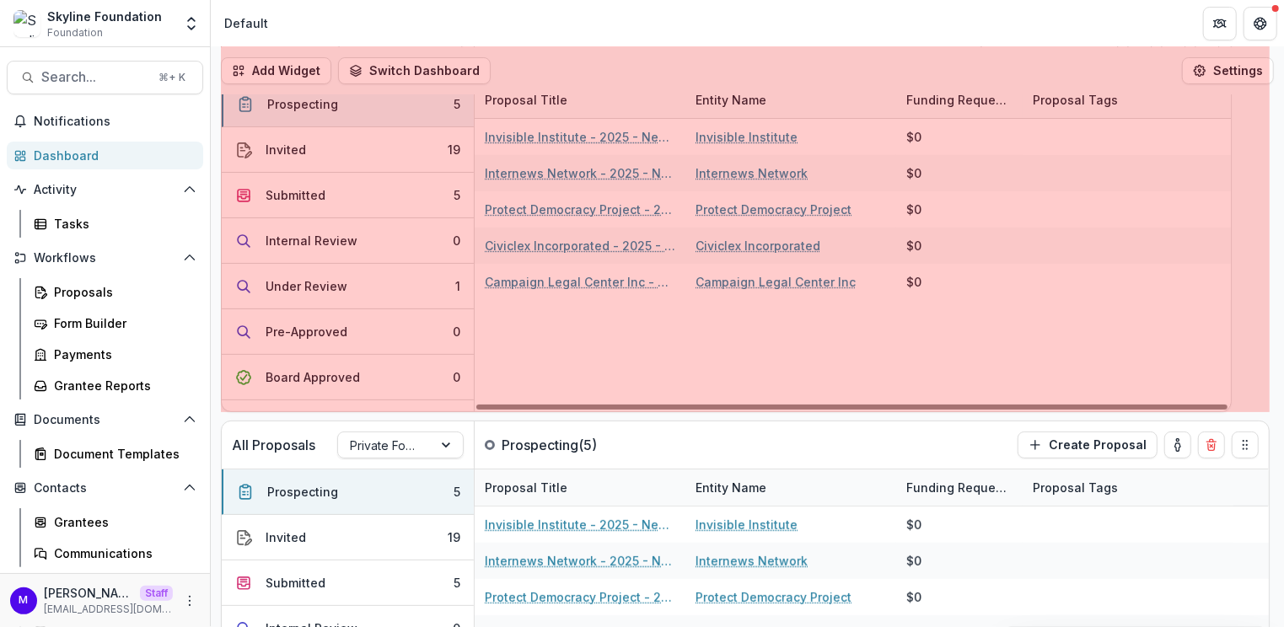
drag, startPoint x: 738, startPoint y: 230, endPoint x: 1228, endPoint y: 238, distance: 490.7
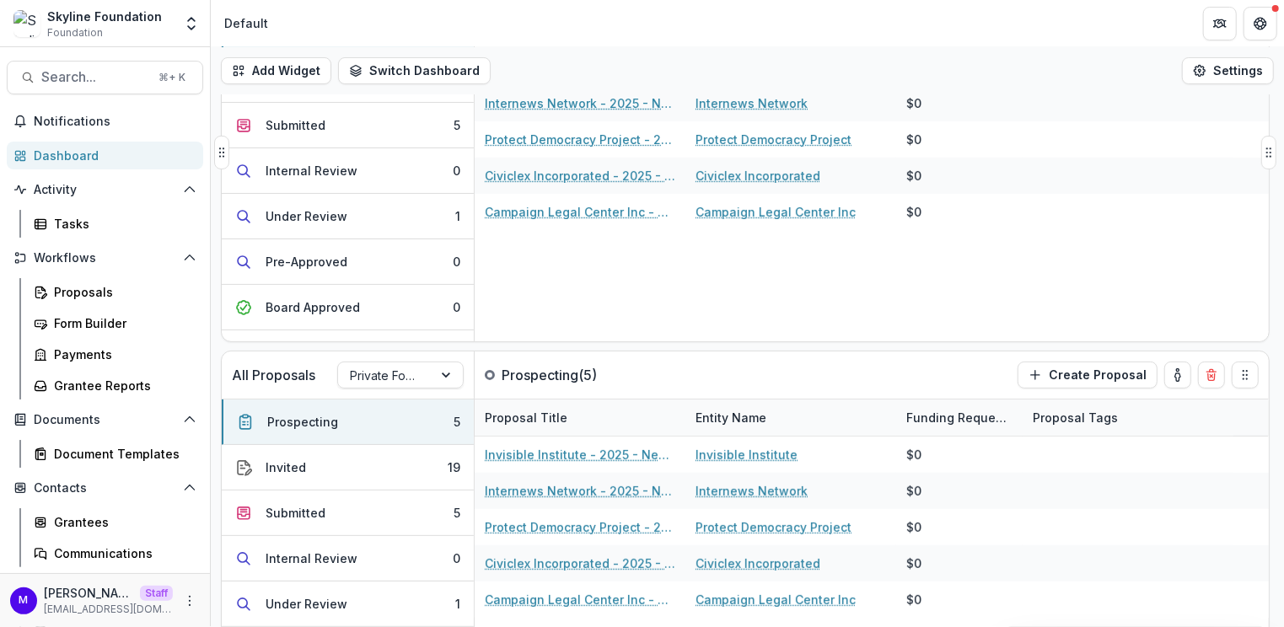
scroll to position [0, 0]
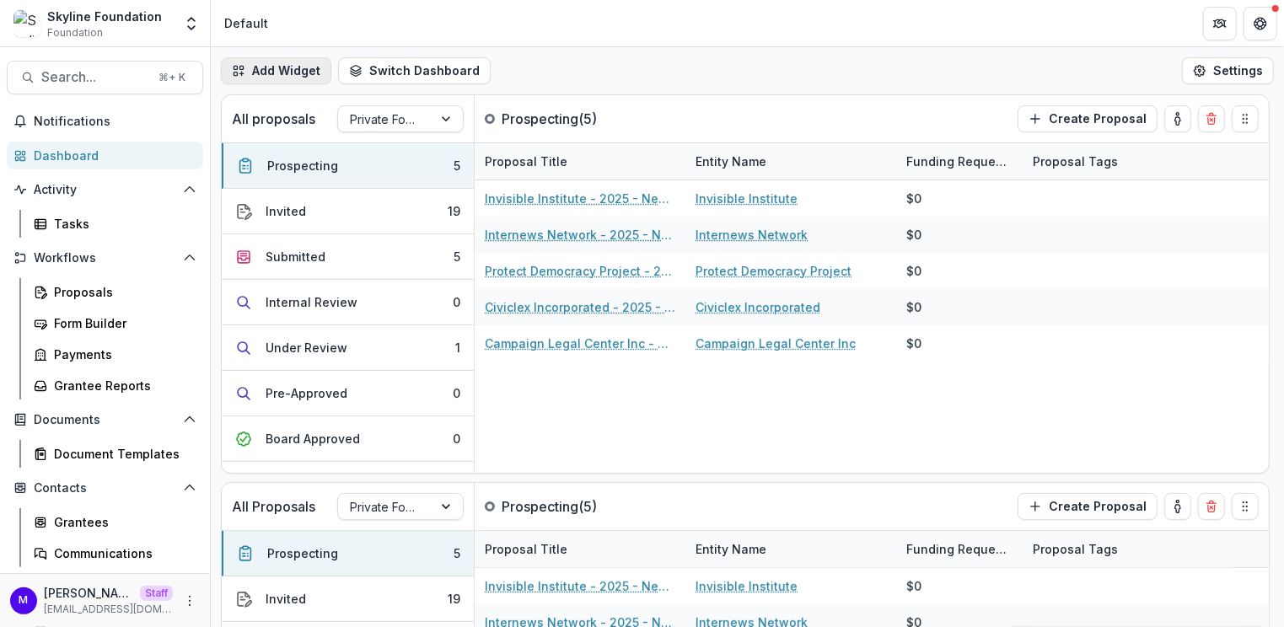
click at [300, 77] on button "Add Widget" at bounding box center [276, 70] width 110 height 27
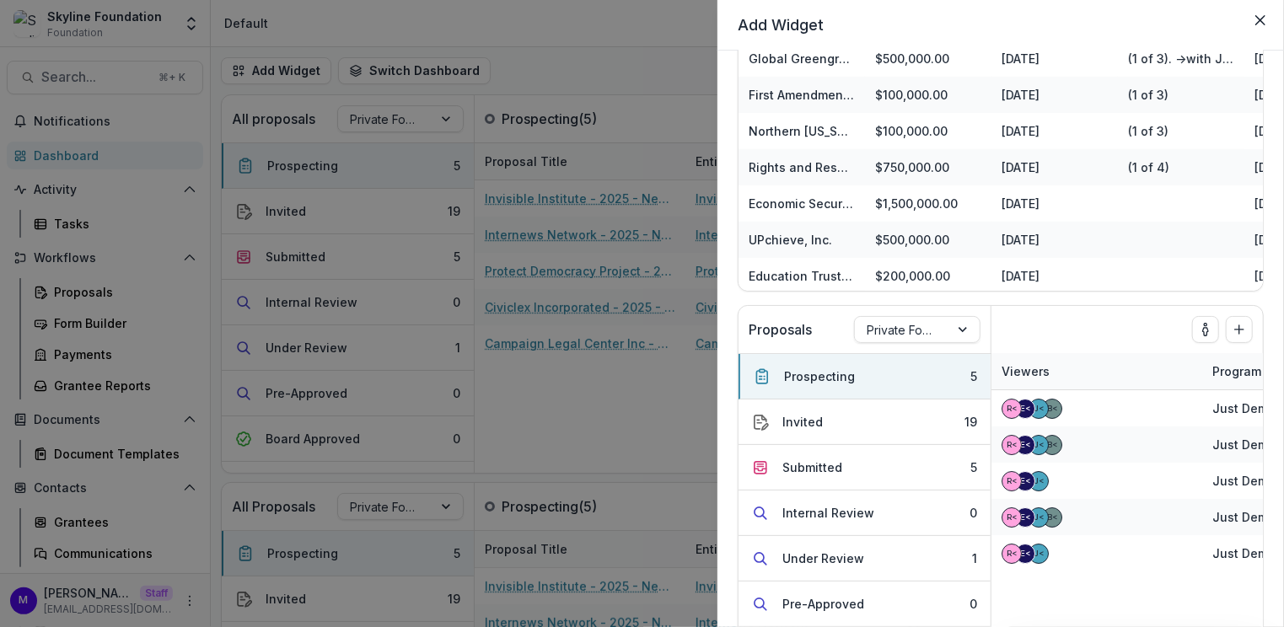
scroll to position [1904, 0]
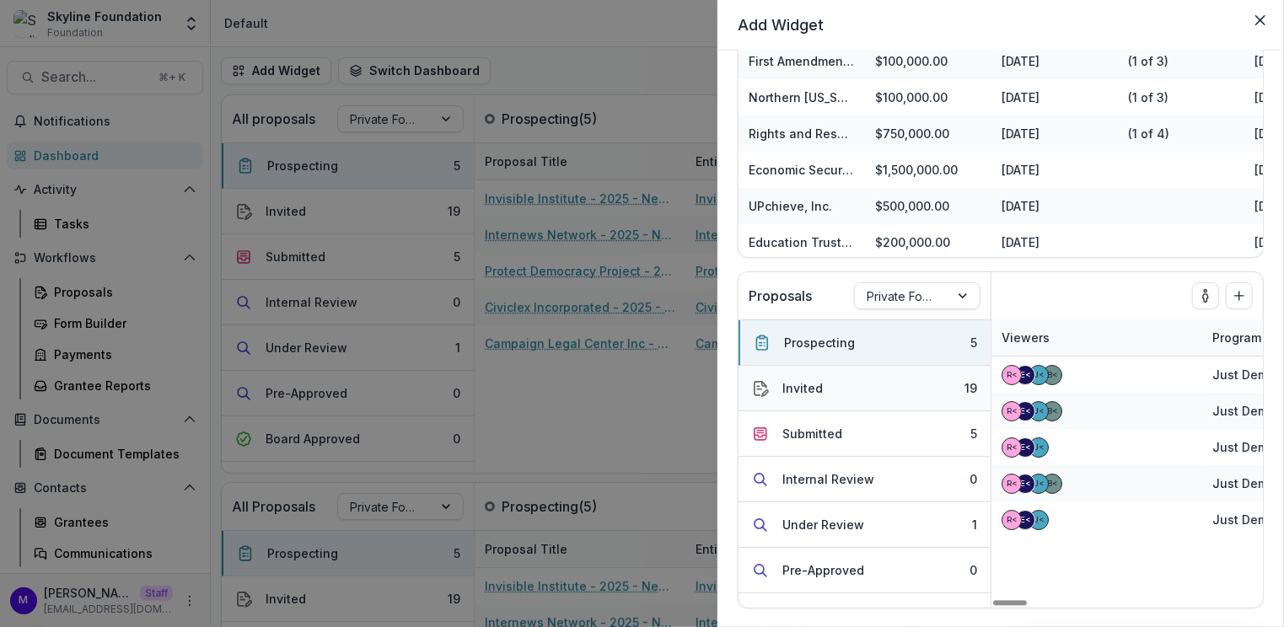
click at [821, 390] on button "Invited 19" at bounding box center [864, 389] width 252 height 46
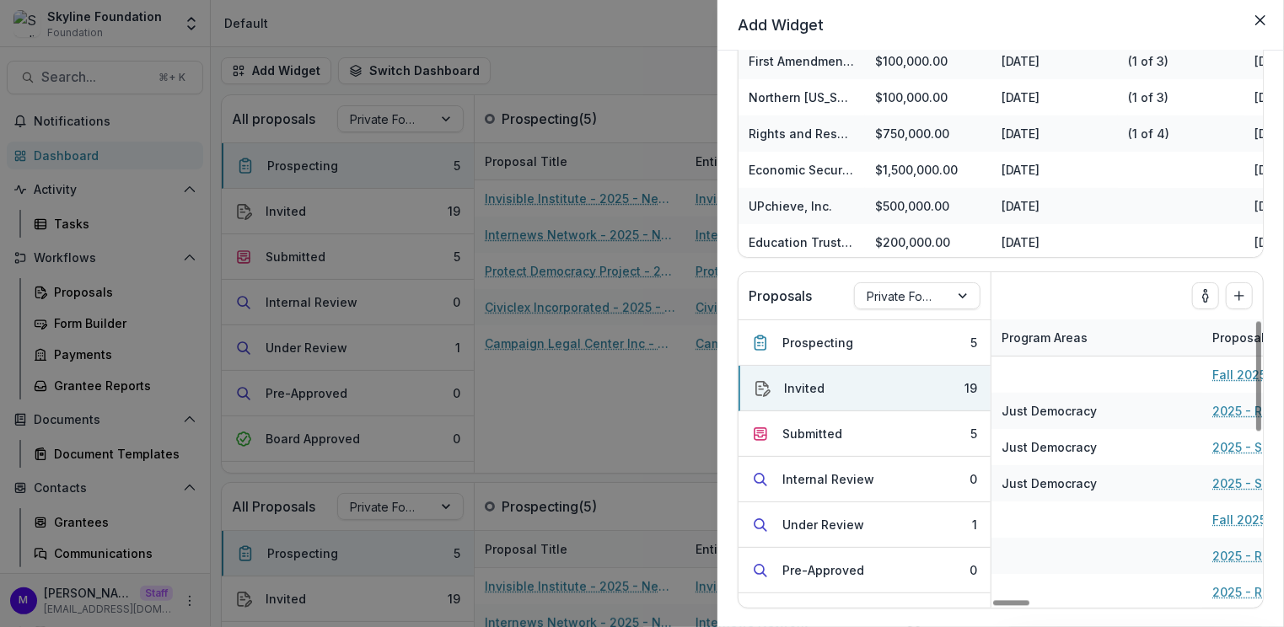
click at [582, 74] on div "Add Widget Foundation Tasks Task Task Assignee Related Proposal Due Date Final …" at bounding box center [642, 313] width 1284 height 627
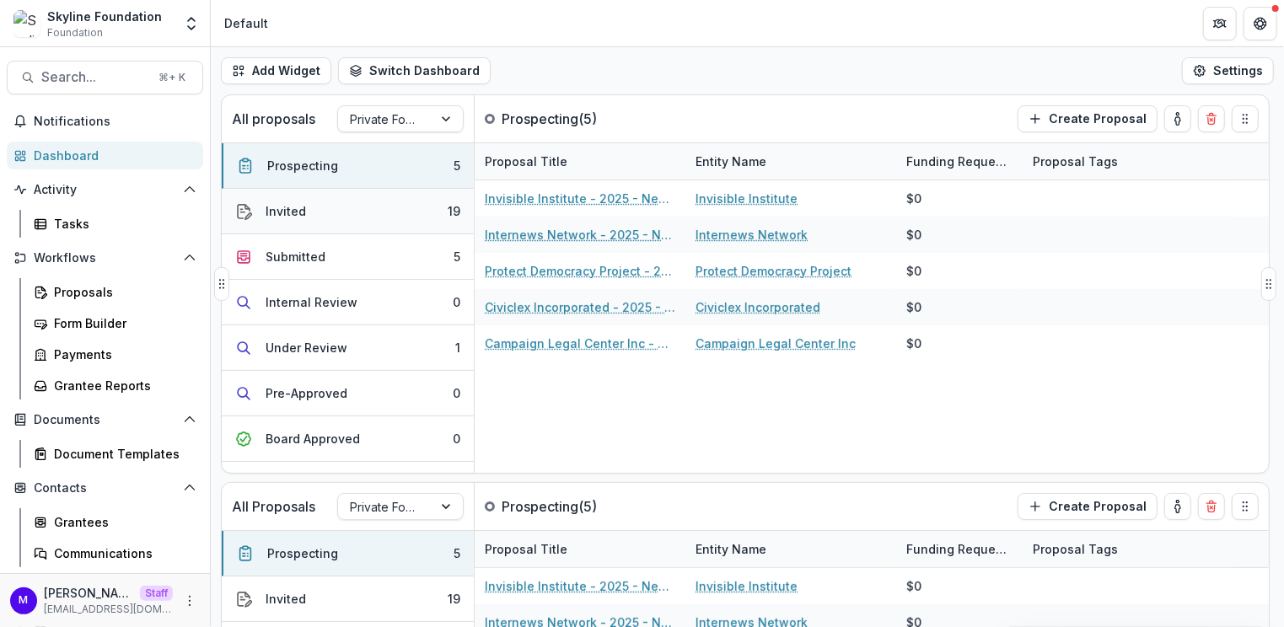
click at [371, 204] on button "Invited 19" at bounding box center [348, 212] width 252 height 46
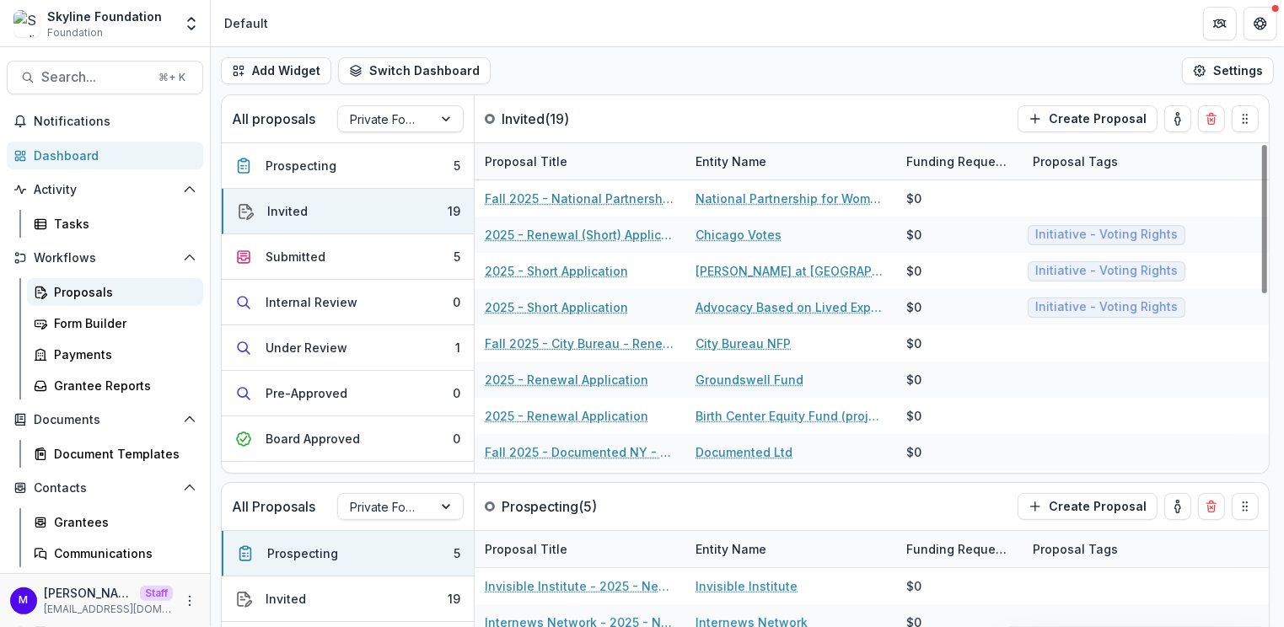
click at [87, 292] on div "Proposals" at bounding box center [122, 292] width 136 height 18
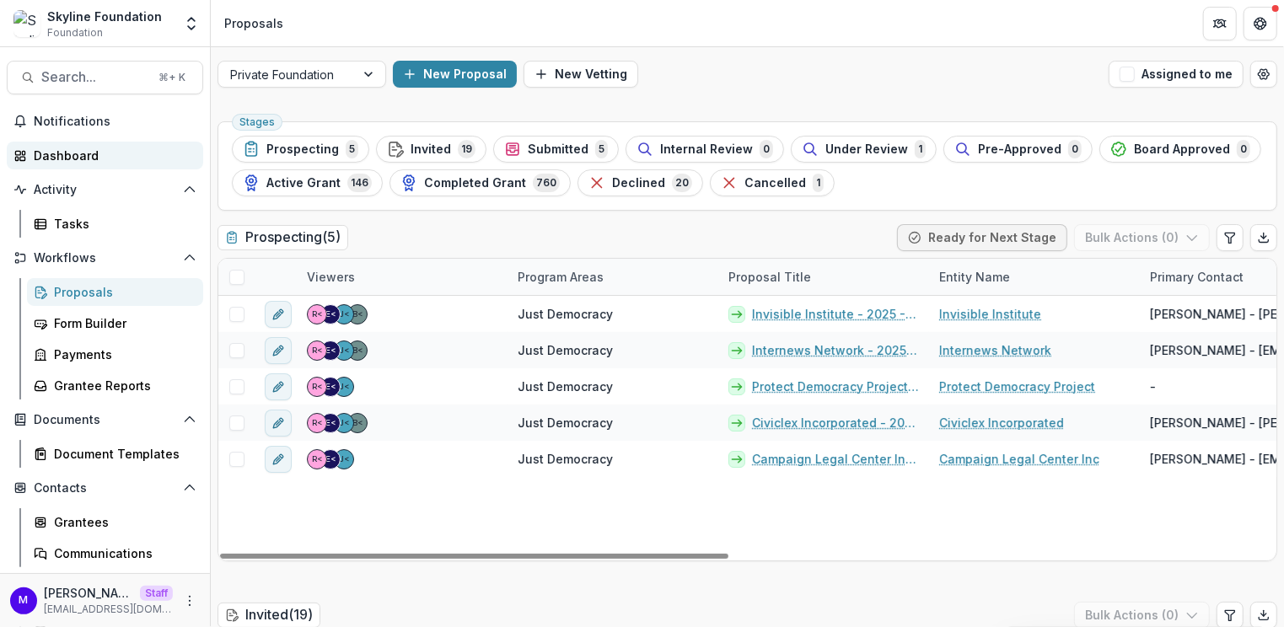
click at [80, 153] on div "Dashboard" at bounding box center [112, 156] width 156 height 18
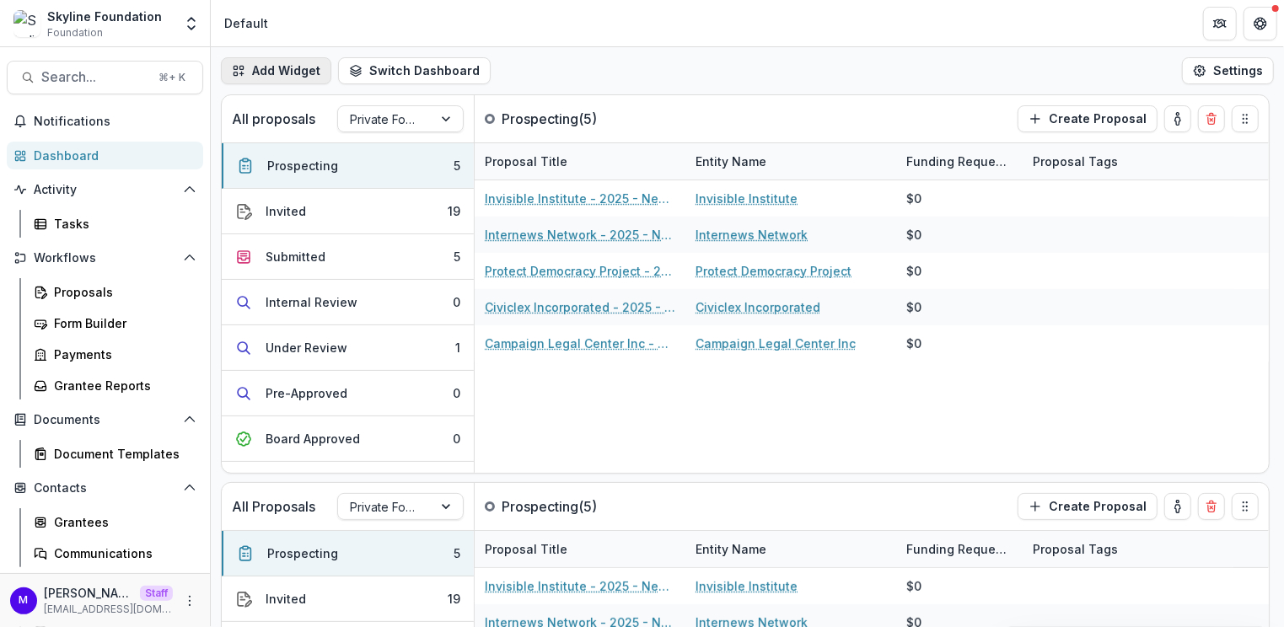
click at [297, 68] on button "Add Widget" at bounding box center [276, 70] width 110 height 27
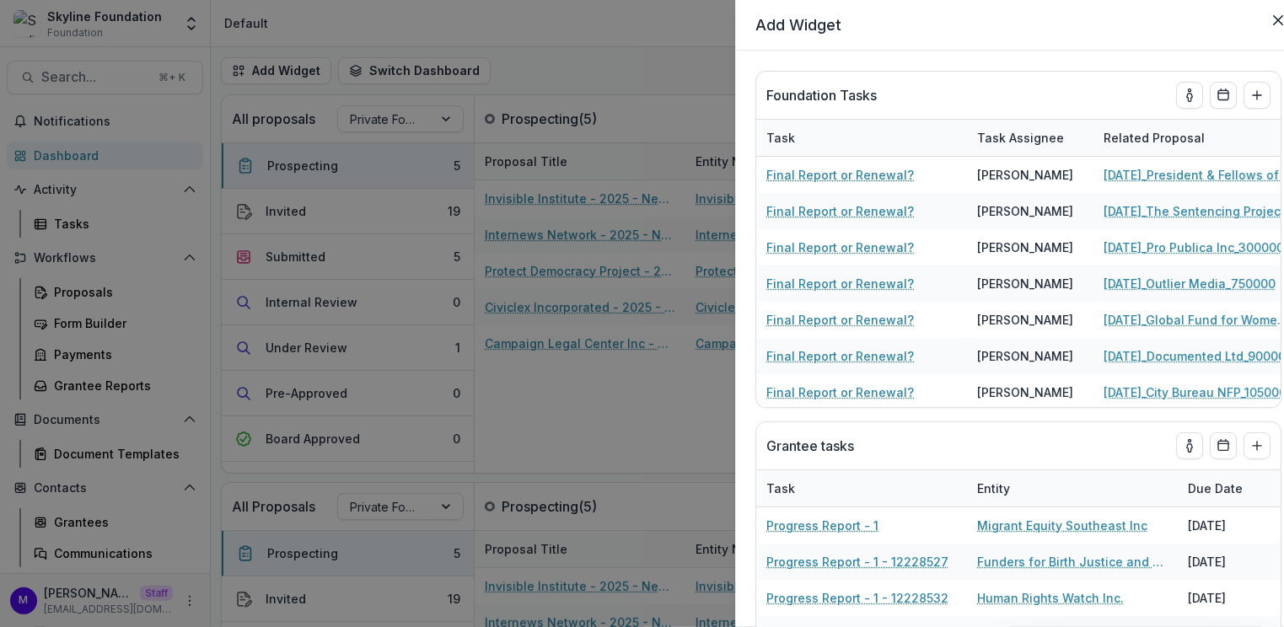
click at [566, 35] on div "Add Widget Foundation Tasks Task Task Assignee Related Proposal Due Date Final …" at bounding box center [642, 313] width 1284 height 627
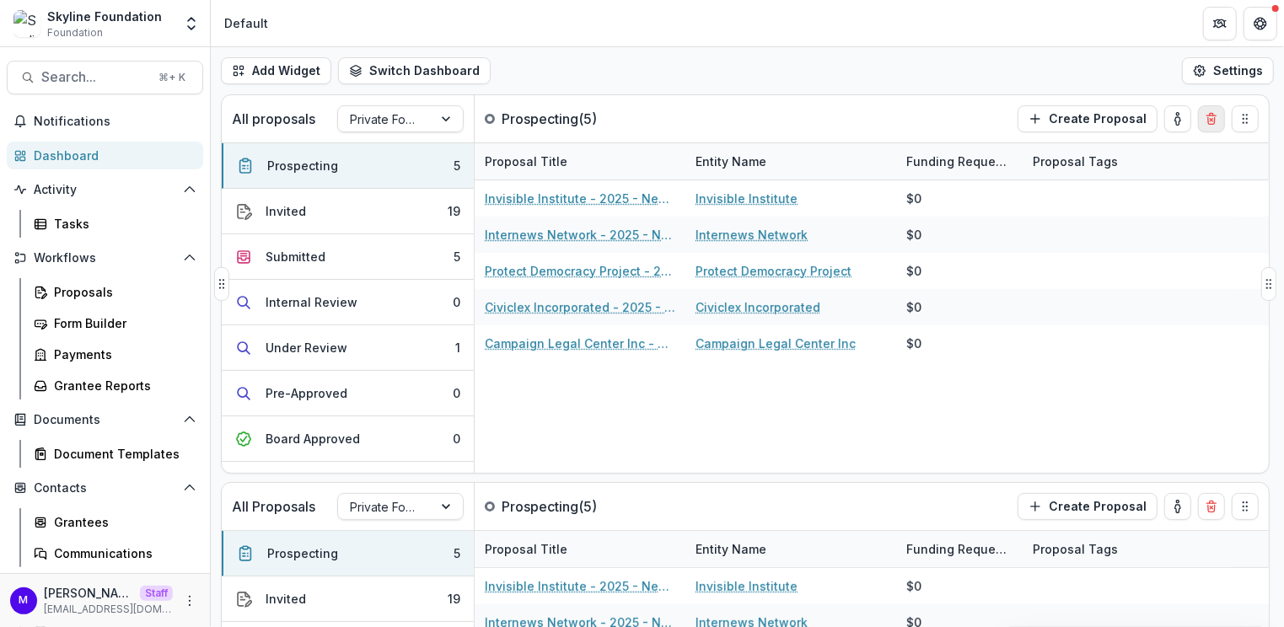
click at [1216, 125] on button "Delete card" at bounding box center [1211, 118] width 27 height 27
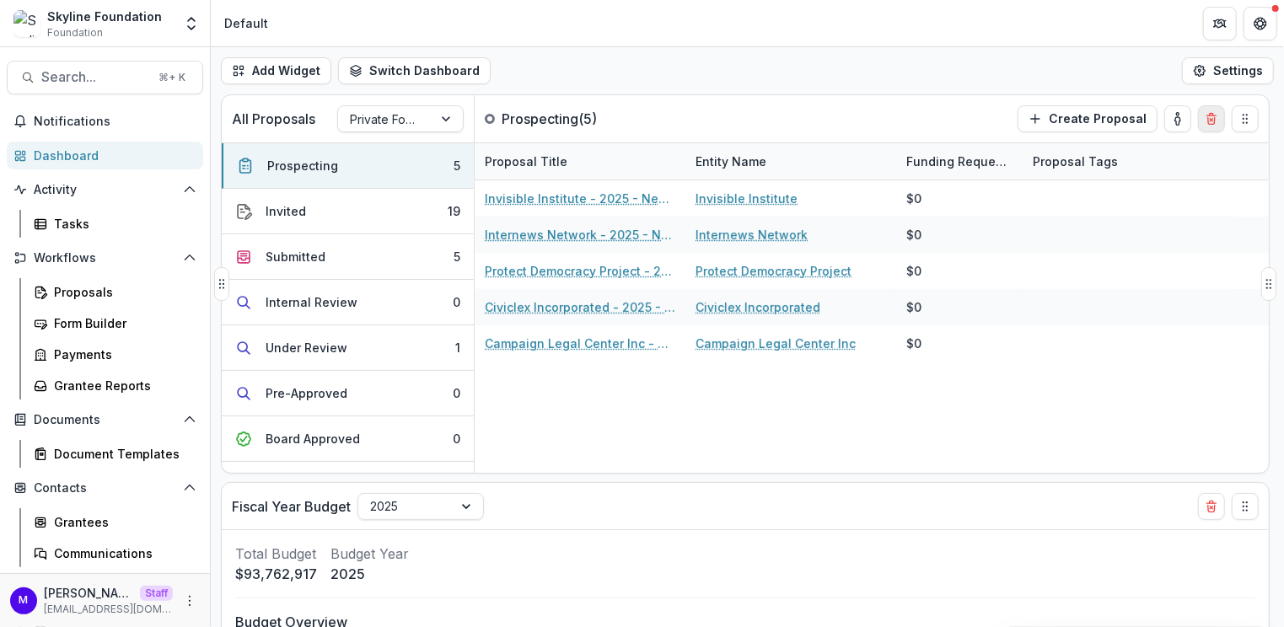
click at [1216, 122] on icon "Delete card" at bounding box center [1211, 118] width 13 height 13
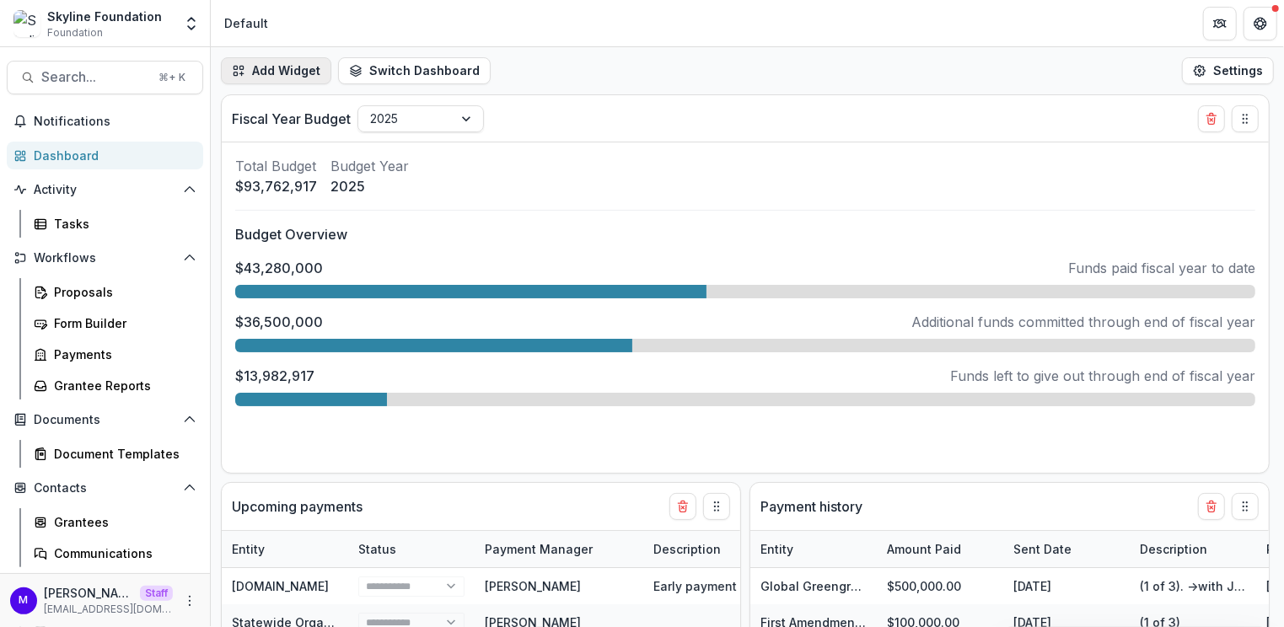
click at [303, 78] on button "Add Widget" at bounding box center [276, 70] width 110 height 27
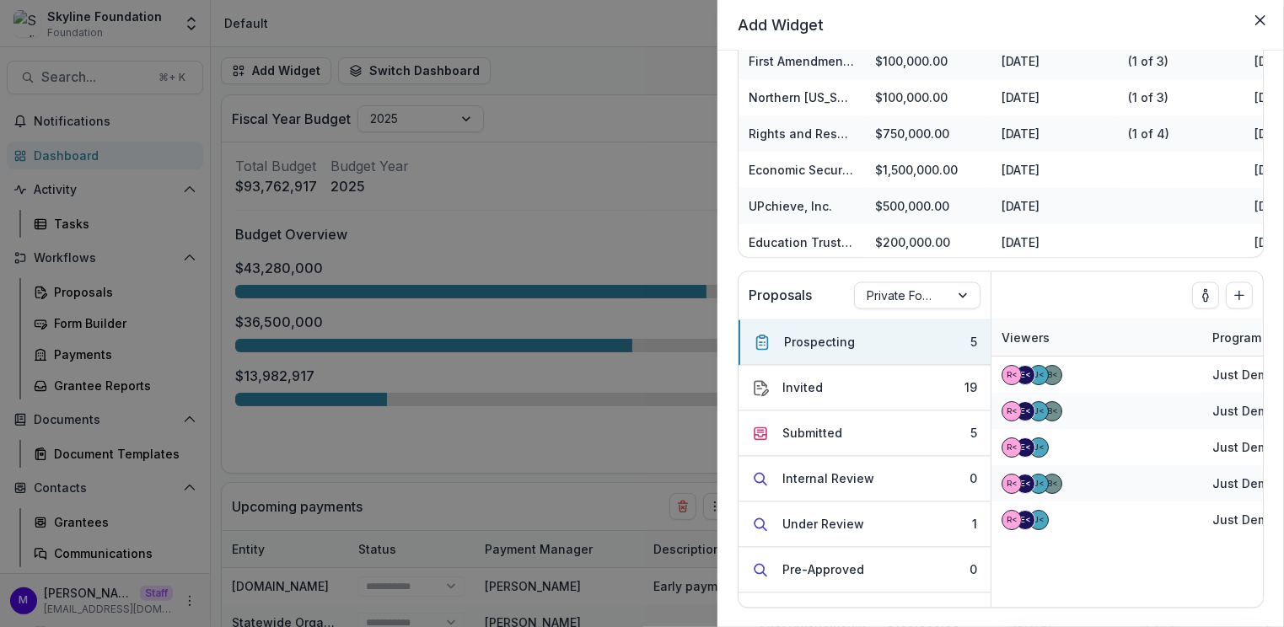
scroll to position [1343, 0]
click at [1242, 291] on button "Add to dashboard" at bounding box center [1239, 295] width 27 height 27
click at [460, 478] on div "Add Widget Foundation Tasks Task Task Assignee Related Proposal Due Date Final …" at bounding box center [642, 313] width 1284 height 627
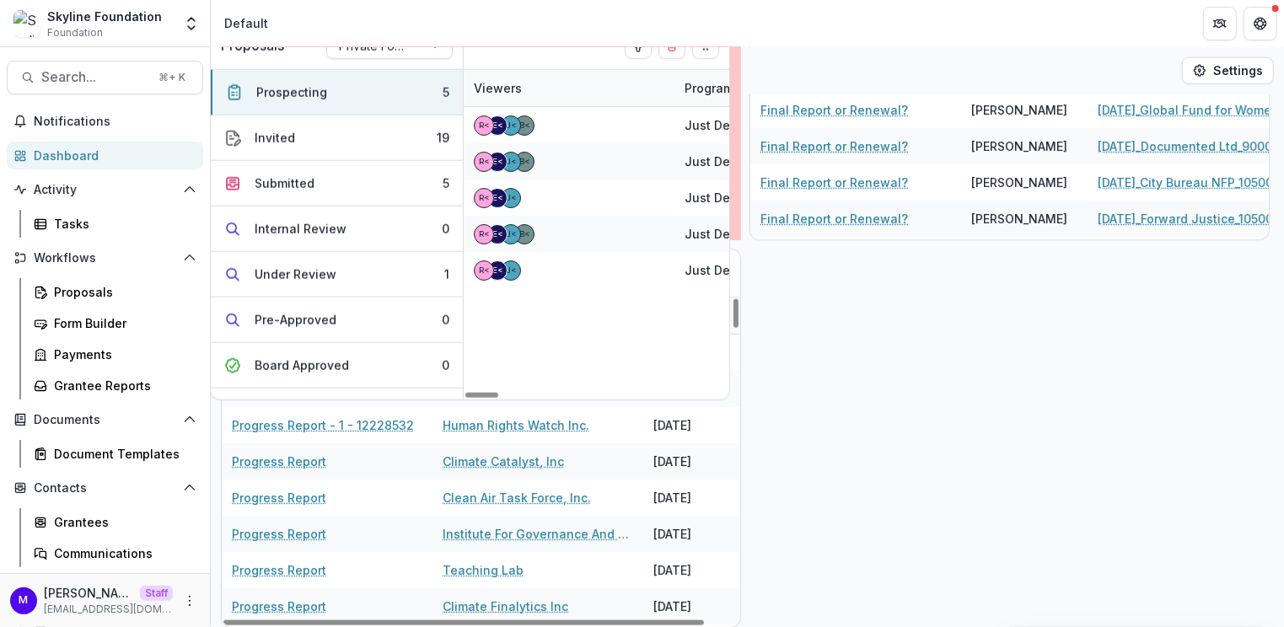
scroll to position [792, 0]
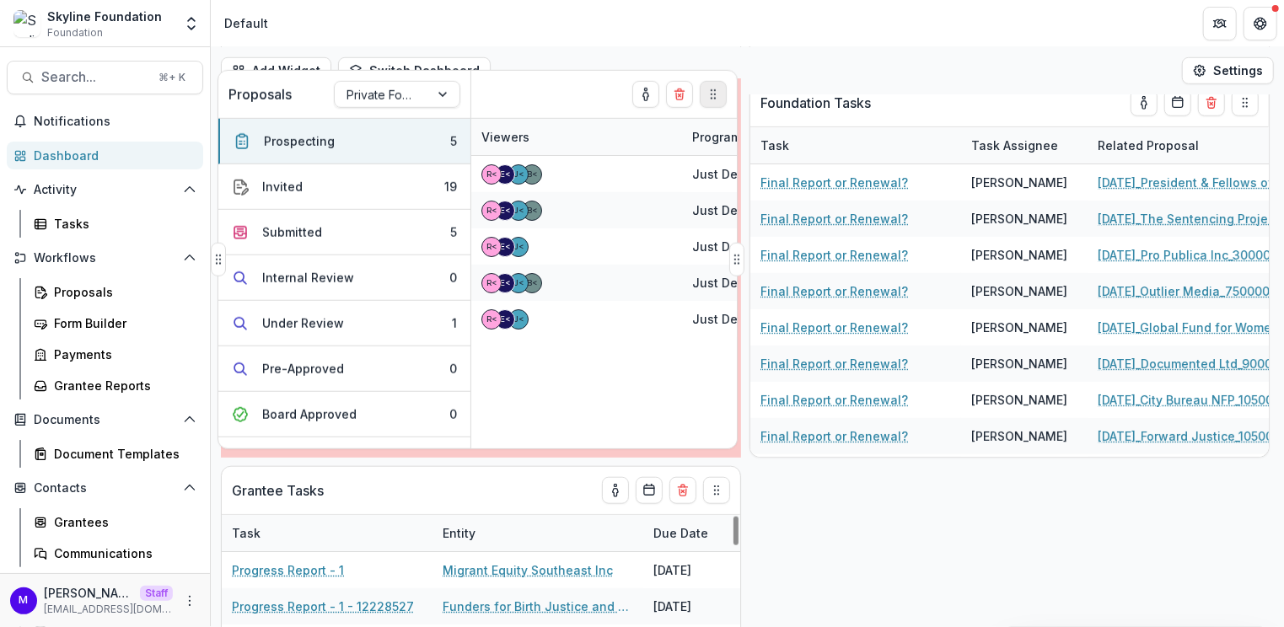
drag, startPoint x: 717, startPoint y: 271, endPoint x: 714, endPoint y: 92, distance: 178.8
click at [714, 92] on icon "Drag" at bounding box center [712, 94] width 13 height 13
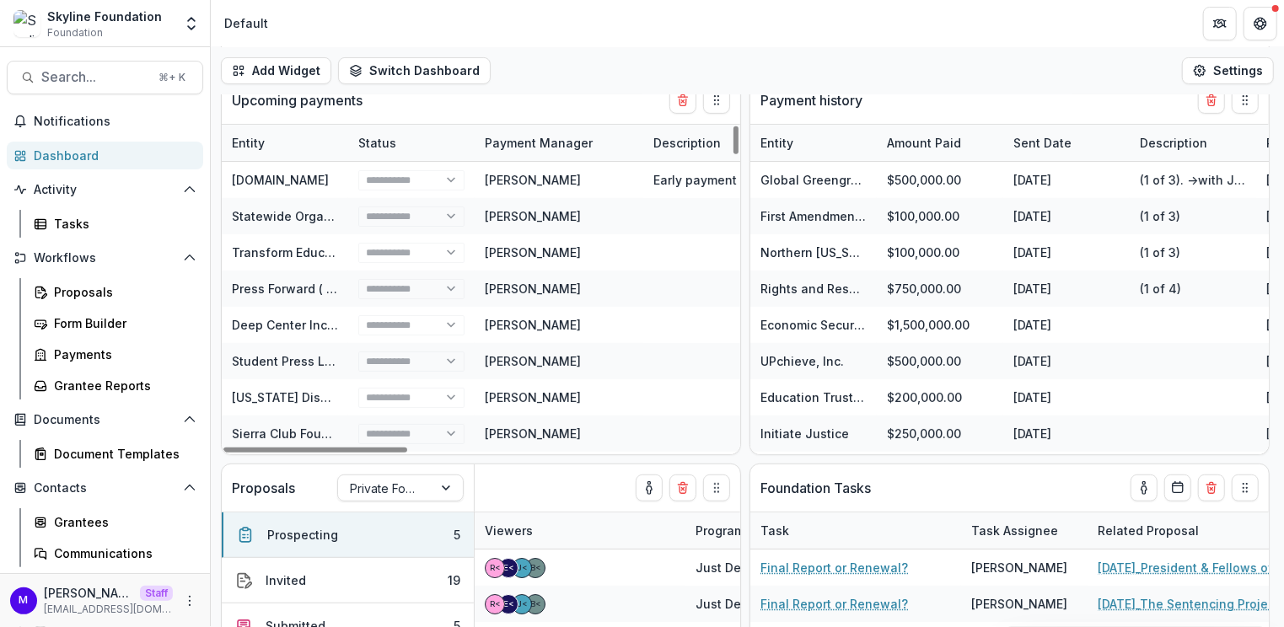
scroll to position [407, 0]
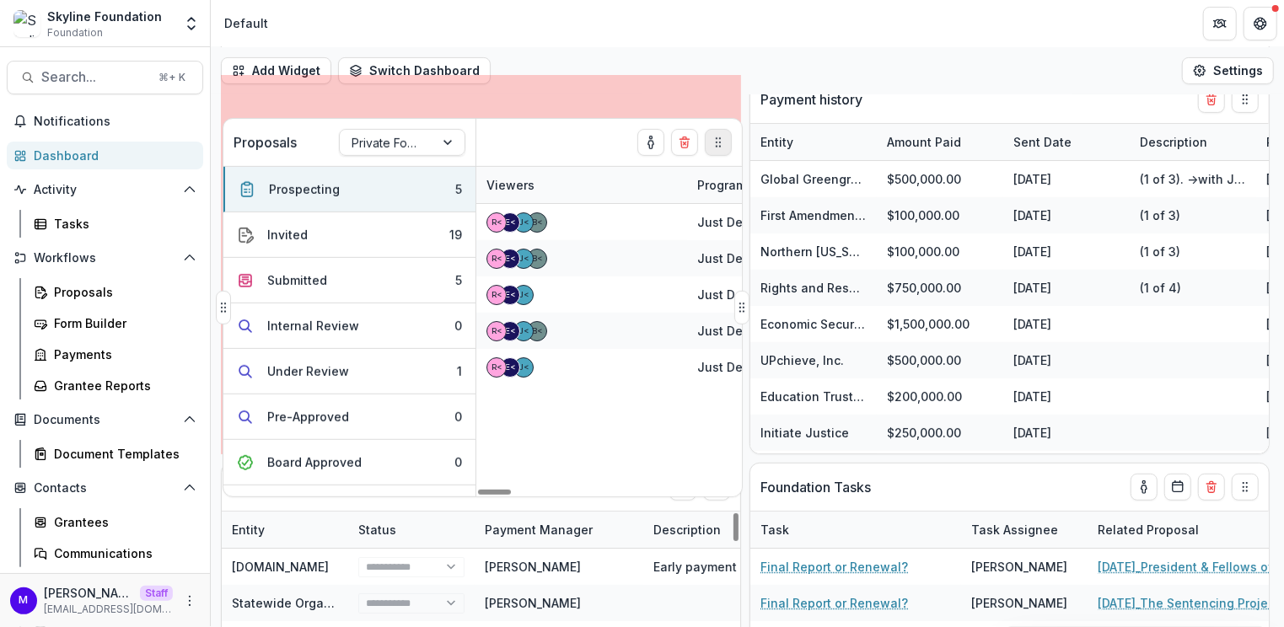
drag, startPoint x: 718, startPoint y: 484, endPoint x: 721, endPoint y: 114, distance: 370.1
click at [721, 136] on icon "Drag" at bounding box center [718, 142] width 13 height 13
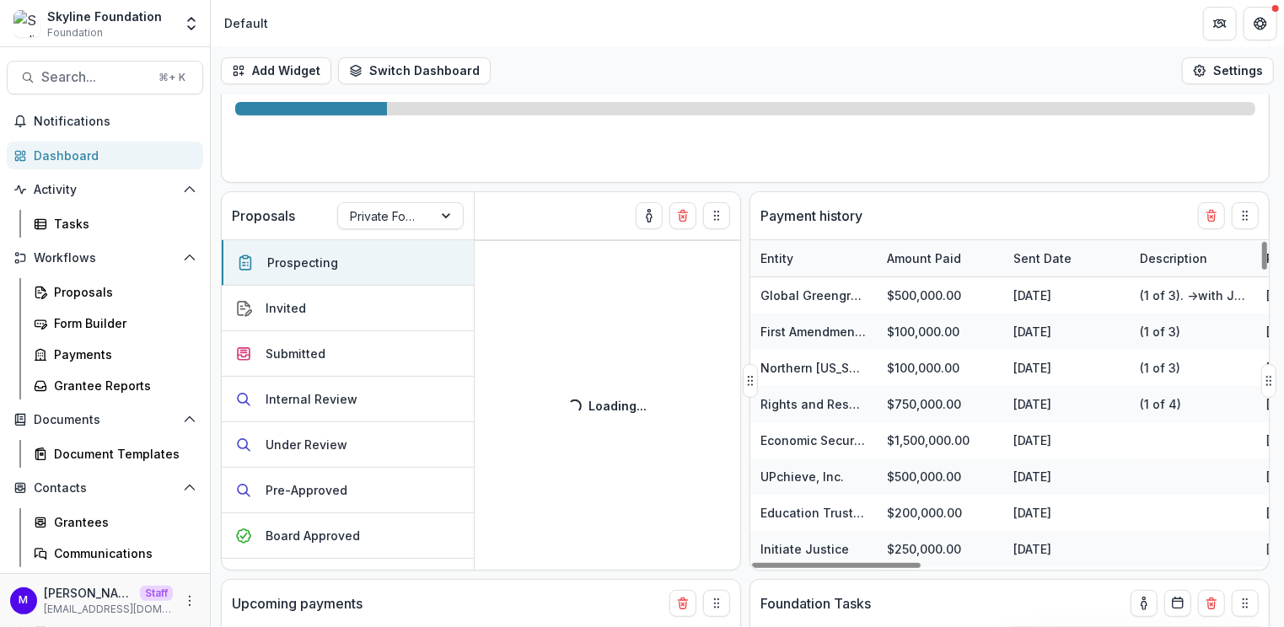
scroll to position [156, 0]
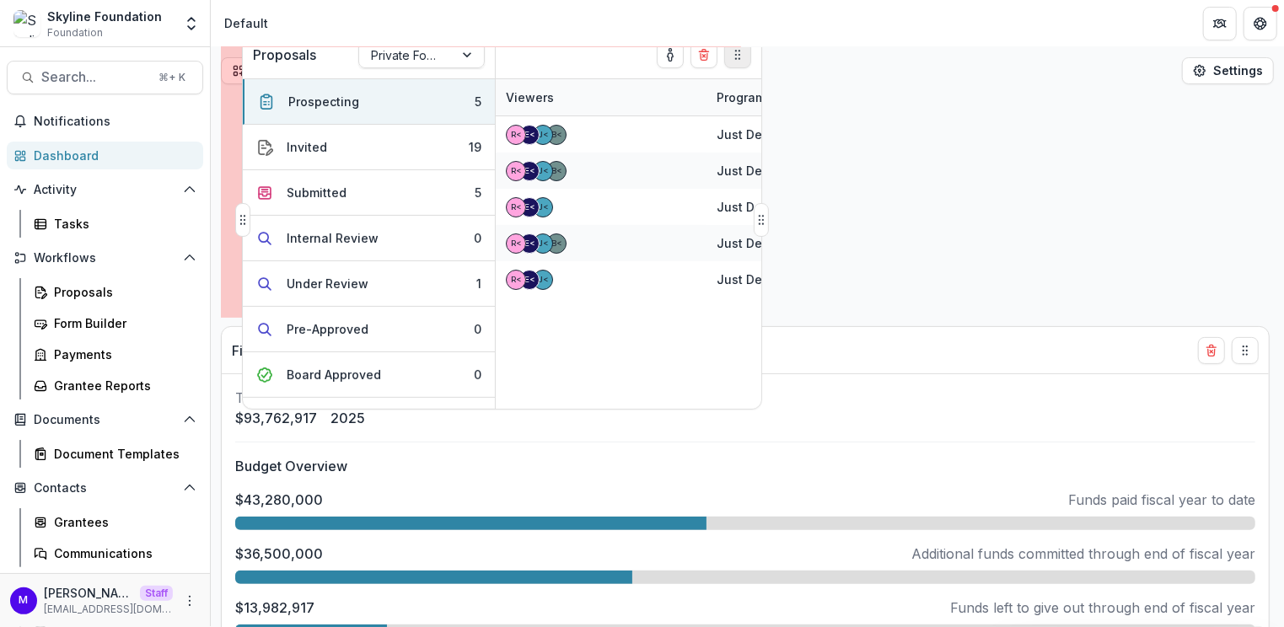
drag, startPoint x: 722, startPoint y: 354, endPoint x: 744, endPoint y: 53, distance: 301.8
click at [744, 53] on icon "Drag" at bounding box center [737, 54] width 13 height 13
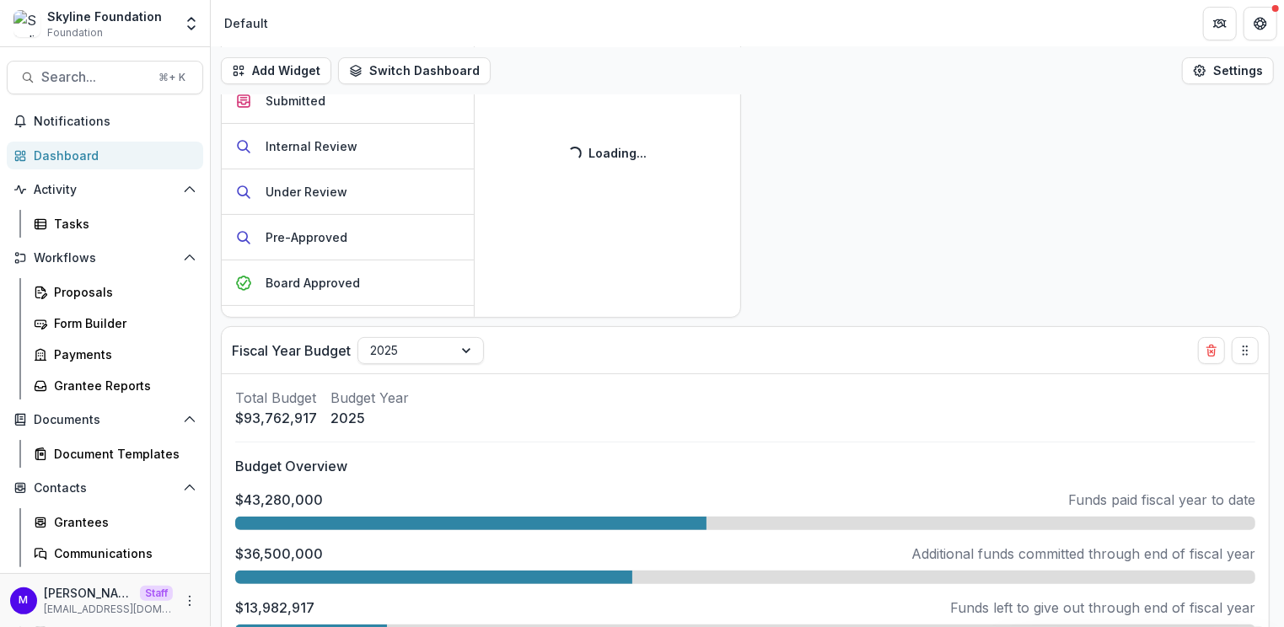
scroll to position [0, 0]
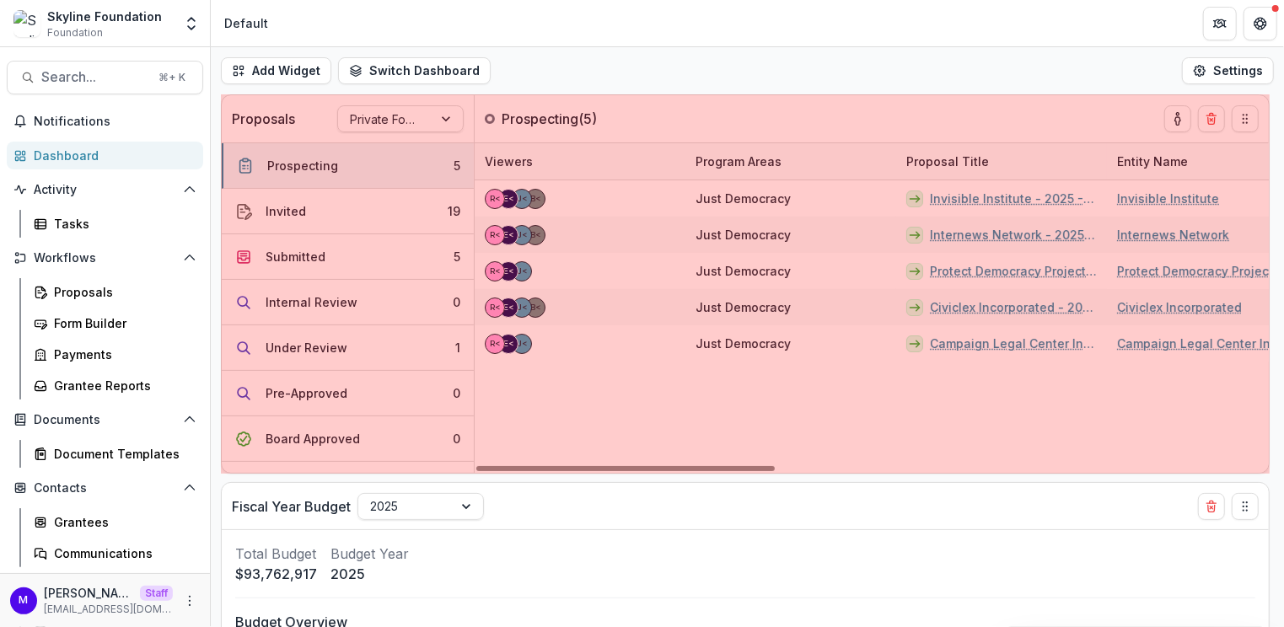
drag, startPoint x: 740, startPoint y: 282, endPoint x: 1300, endPoint y: 327, distance: 561.6
click at [1283, 327] on html "Skip to content Skyline Foundation Foundation Aggregate Analysis Foundations Ru…" at bounding box center [642, 313] width 1284 height 627
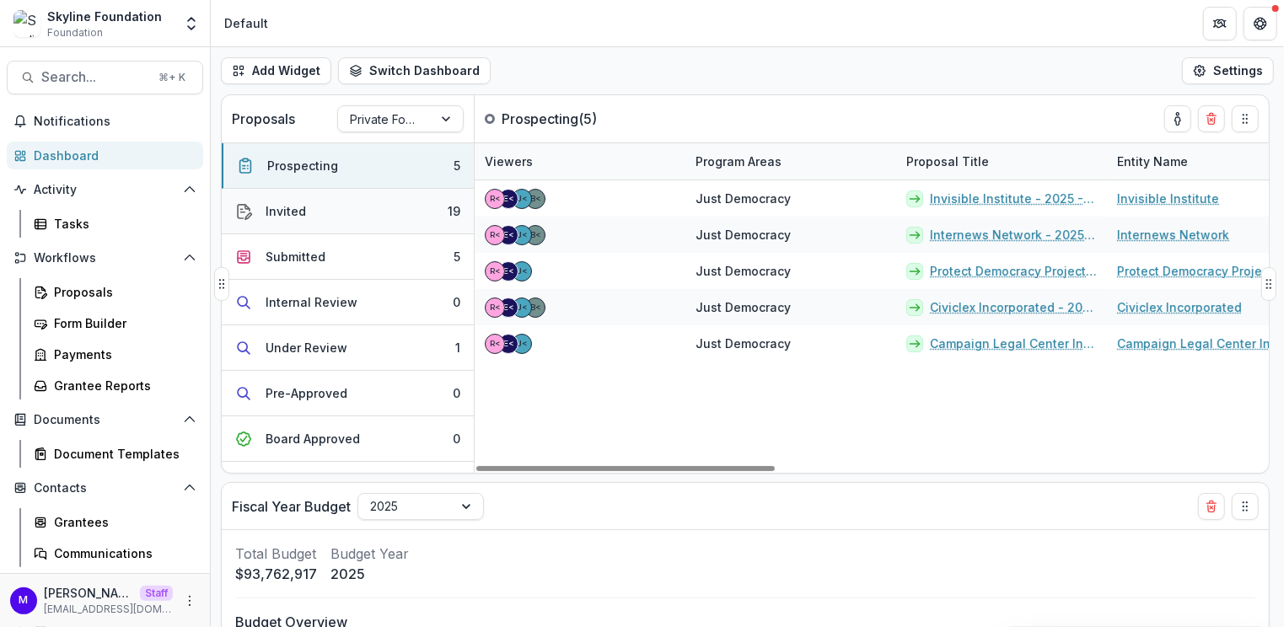
click at [346, 213] on button "Invited 19" at bounding box center [348, 212] width 252 height 46
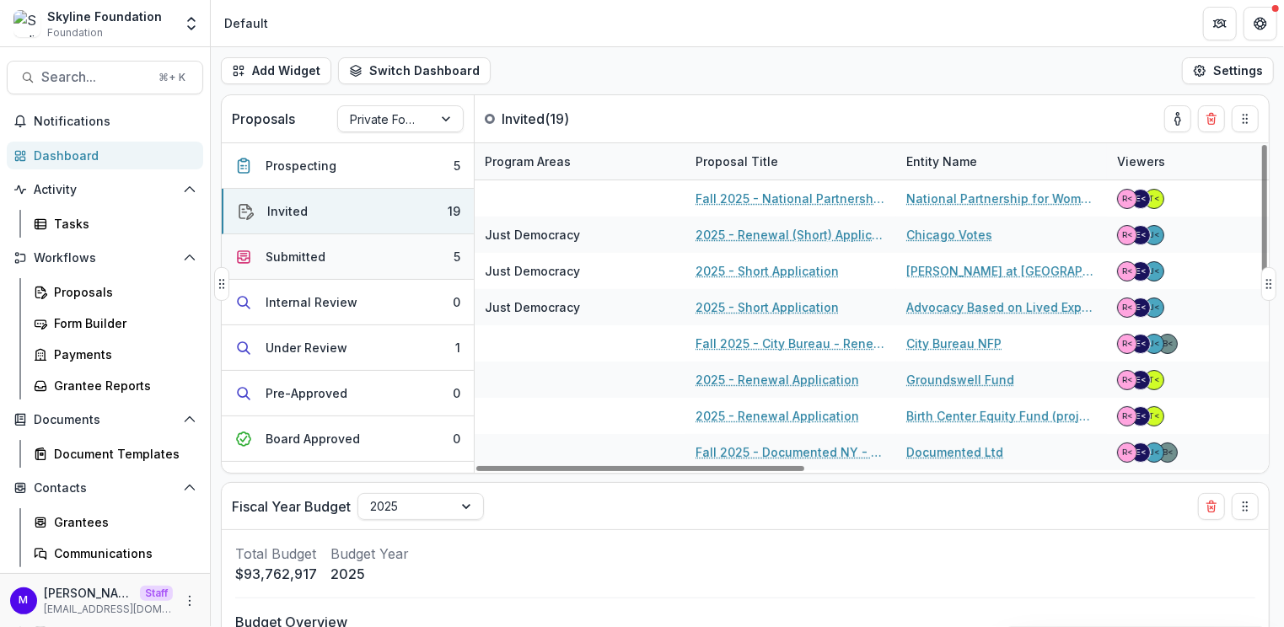
click at [378, 259] on button "Submitted 5" at bounding box center [348, 257] width 252 height 46
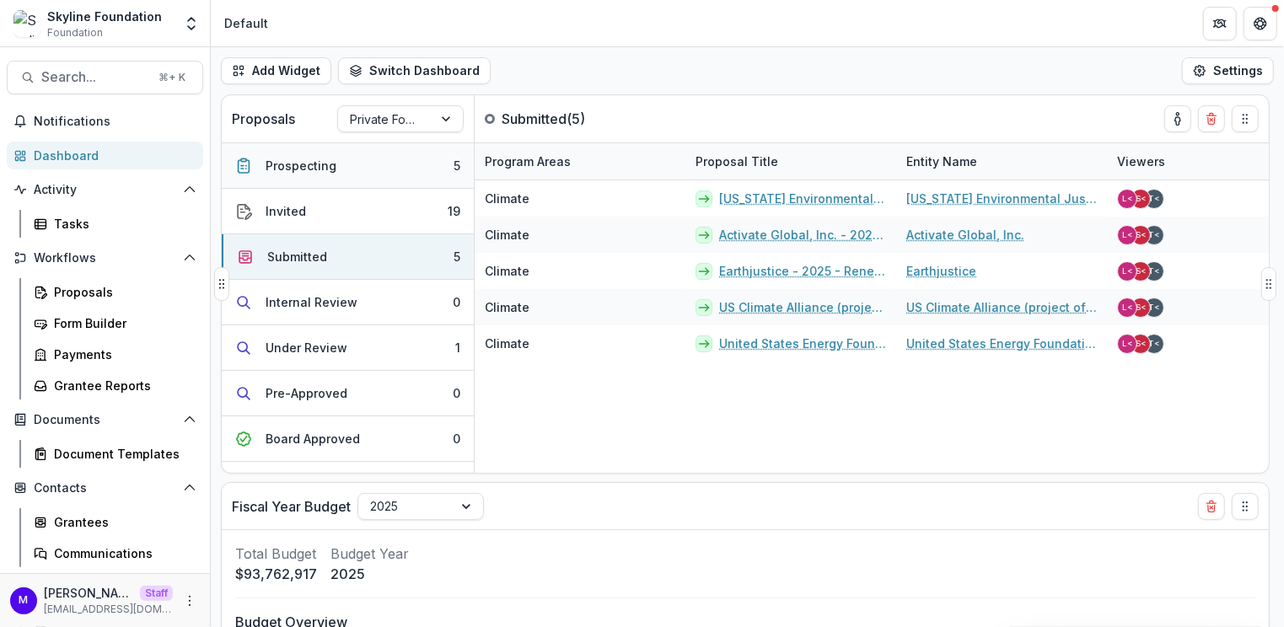
click at [365, 168] on button "Prospecting 5" at bounding box center [348, 166] width 252 height 46
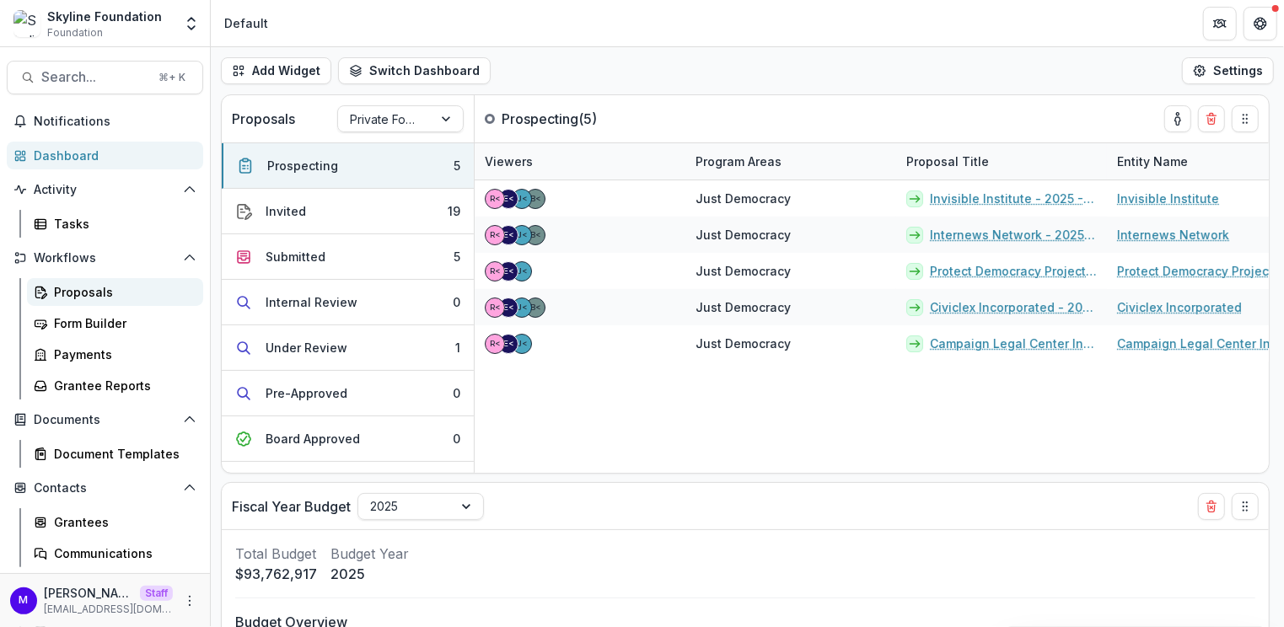
click at [115, 287] on div "Proposals" at bounding box center [122, 292] width 136 height 18
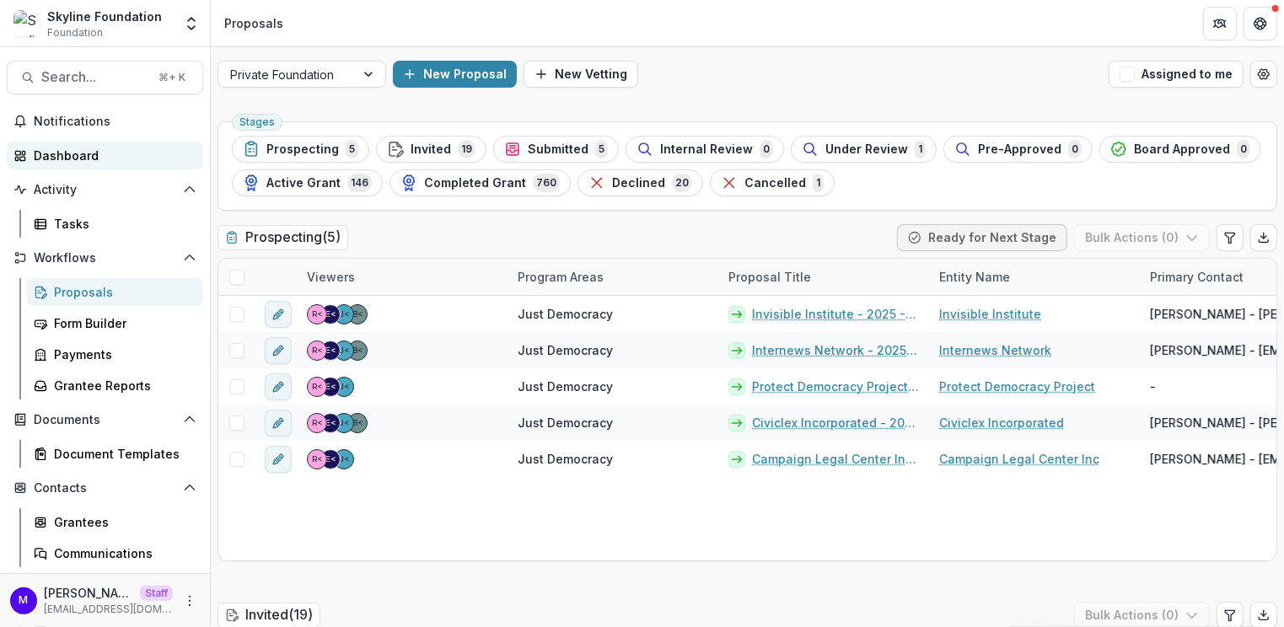
click at [109, 155] on div "Dashboard" at bounding box center [112, 156] width 156 height 18
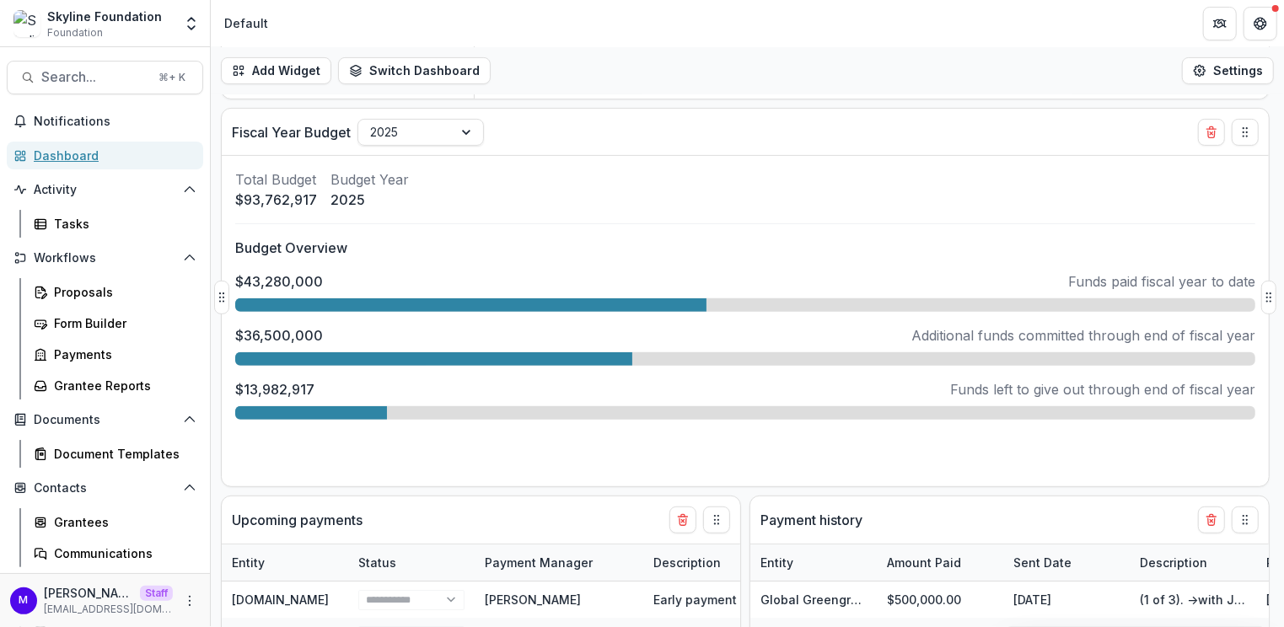
scroll to position [399, 0]
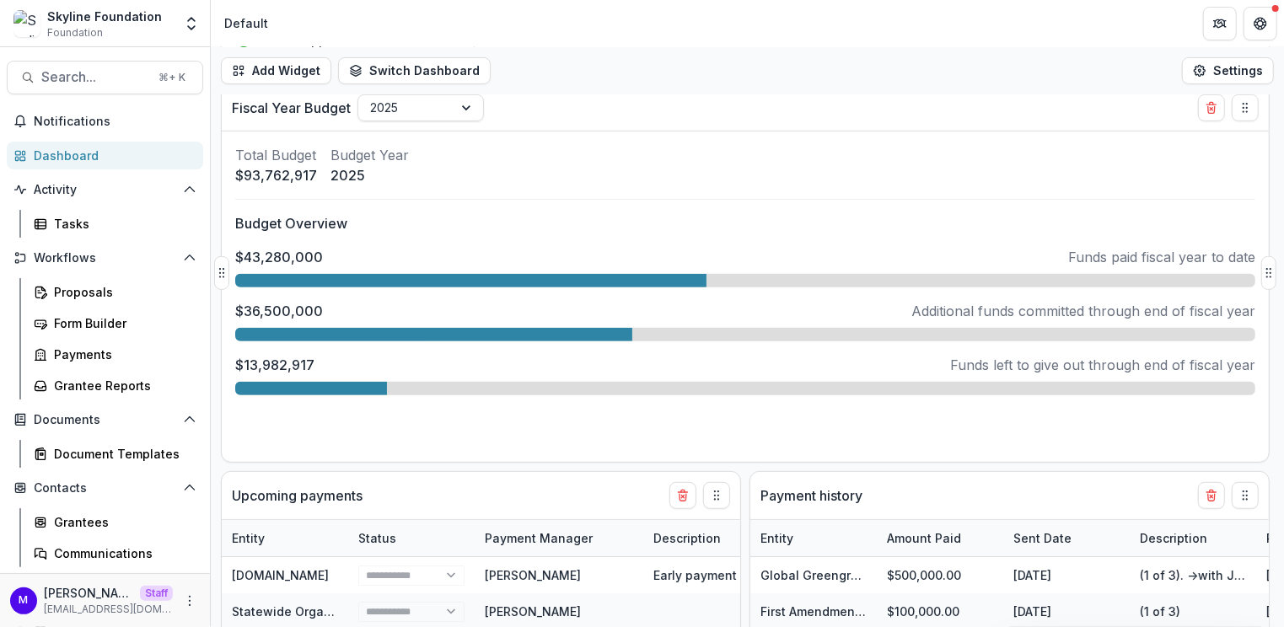
click at [378, 223] on p "Budget Overview" at bounding box center [745, 223] width 1020 height 20
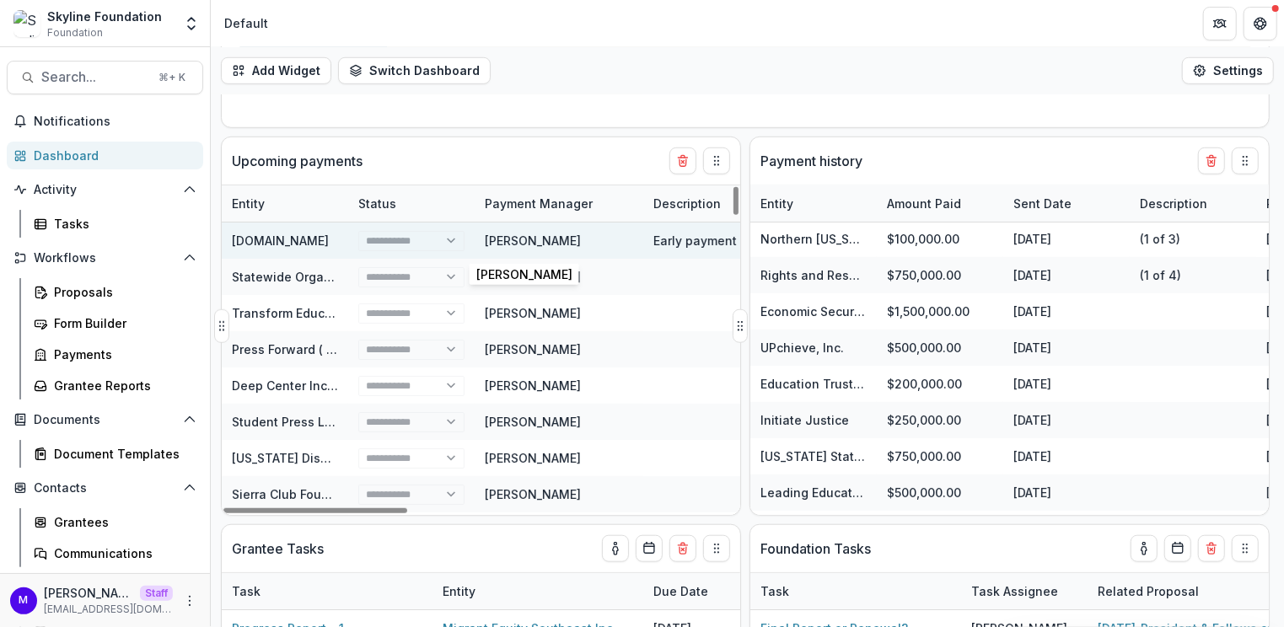
scroll to position [0, 164]
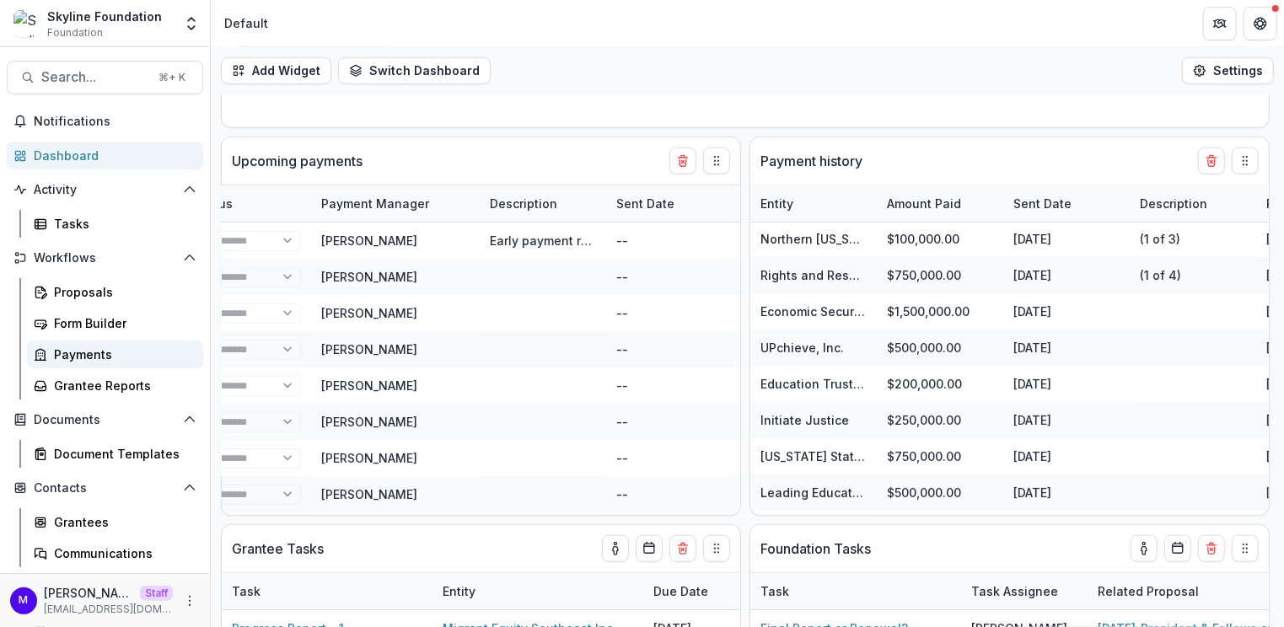
click at [82, 348] on div "Payments" at bounding box center [122, 355] width 136 height 18
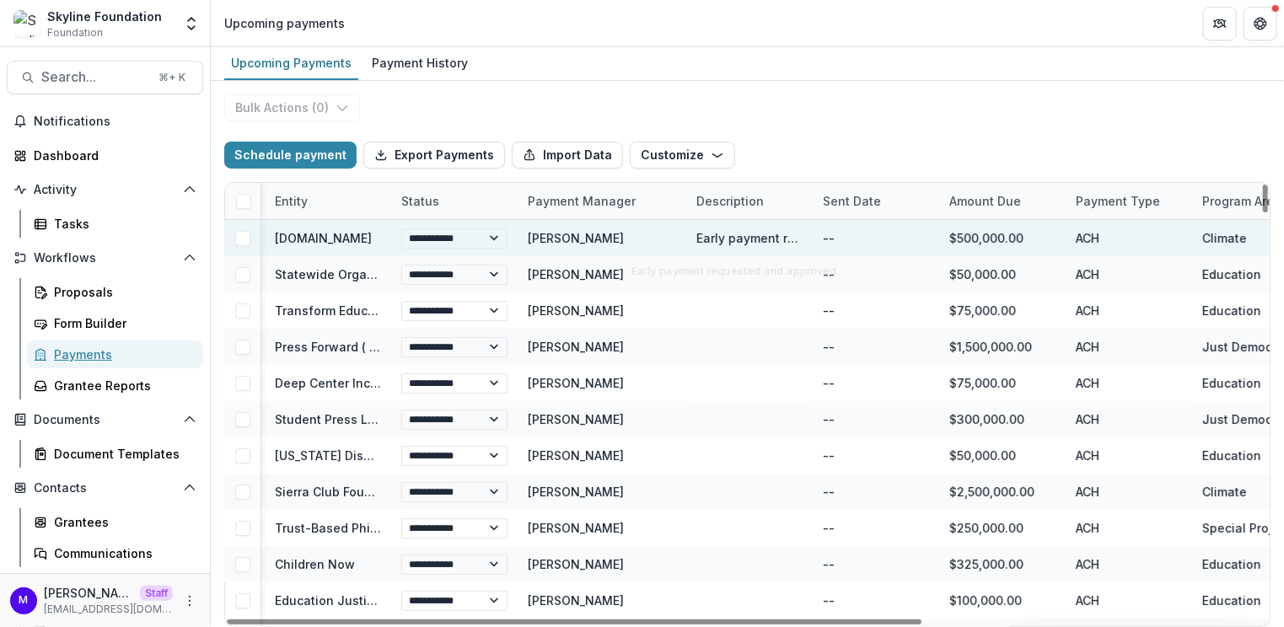
scroll to position [0, 152]
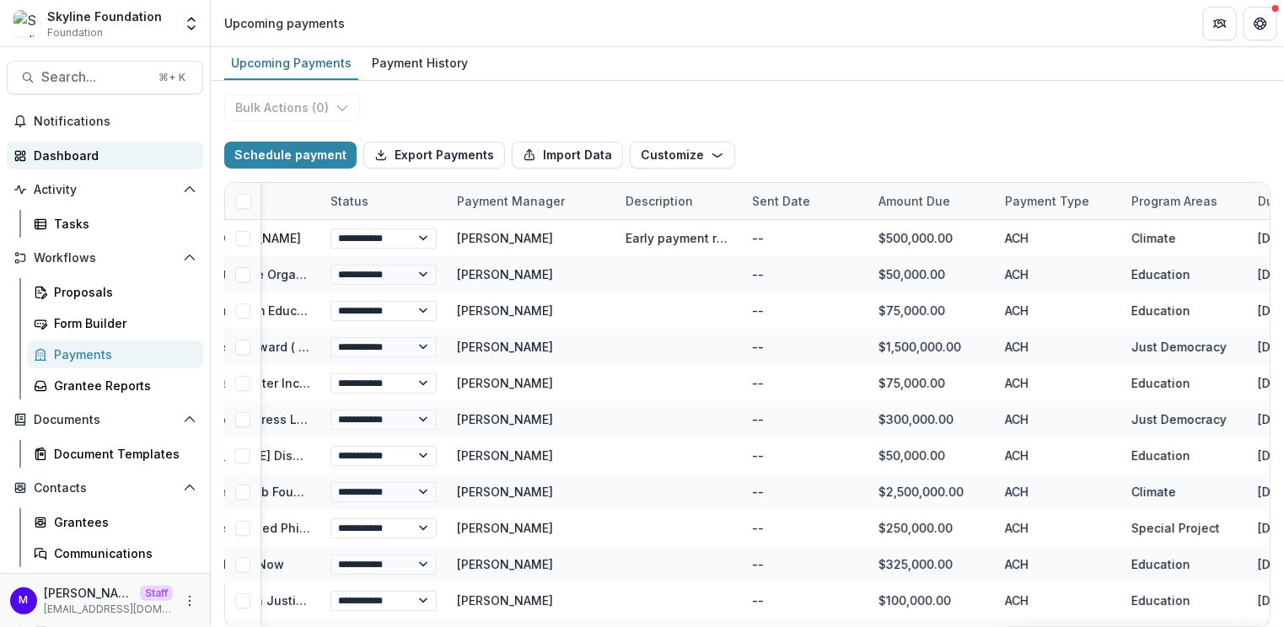
click at [75, 160] on div "Dashboard" at bounding box center [112, 156] width 156 height 18
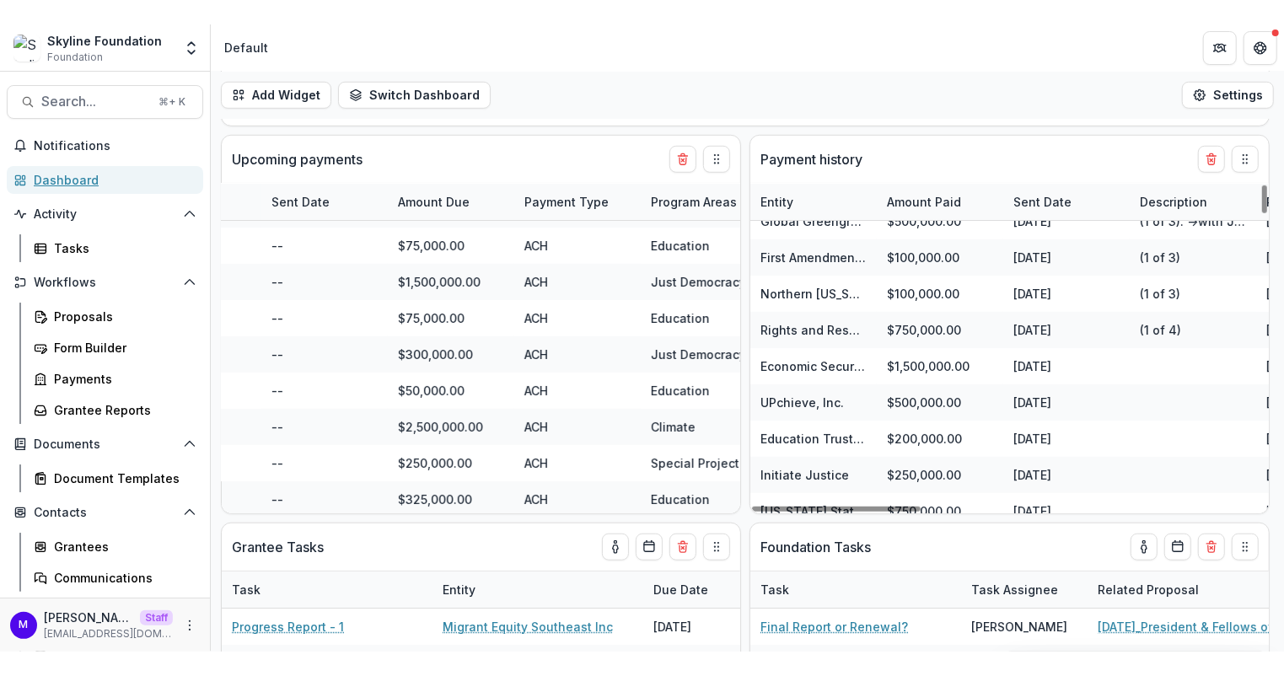
scroll to position [894, 0]
